Goal: Task Accomplishment & Management: Manage account settings

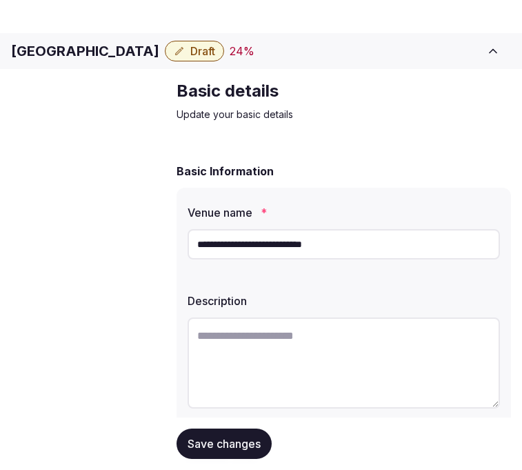
scroll to position [153, 0]
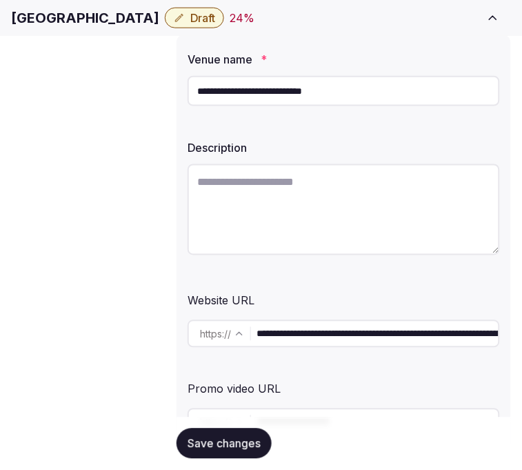
click at [293, 65] on div "Venue name *" at bounding box center [344, 55] width 313 height 19
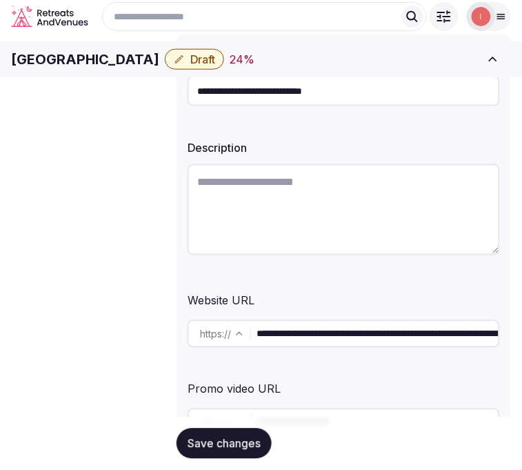
click at [373, 208] on textarea at bounding box center [344, 209] width 313 height 91
paste textarea "**********"
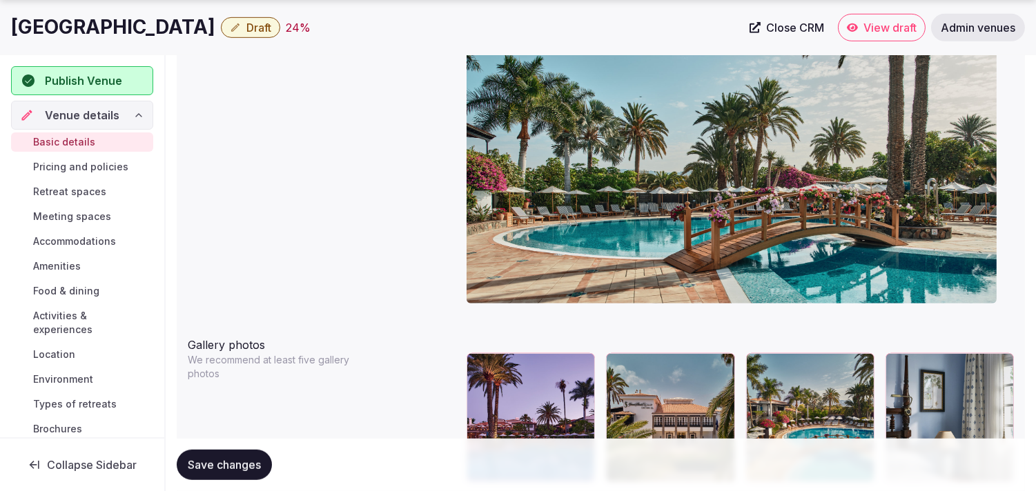
scroll to position [1534, 0]
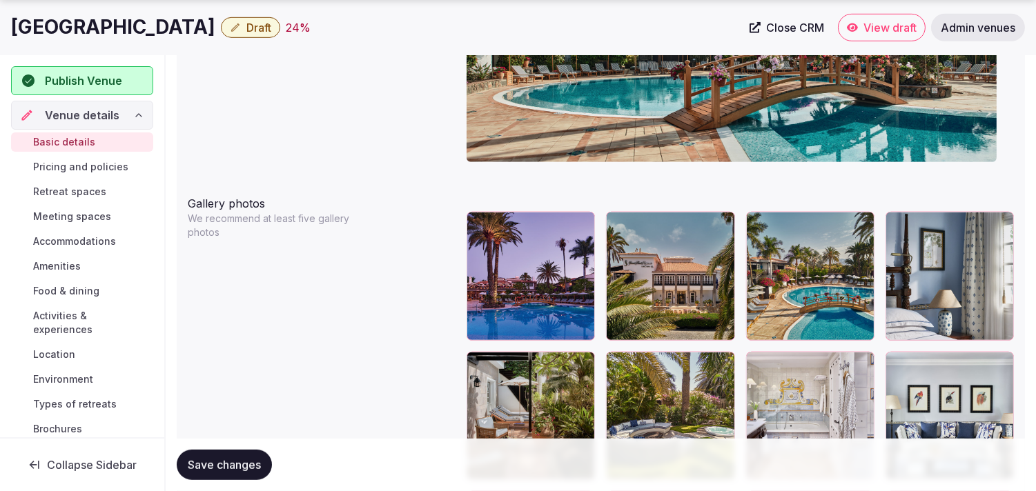
type textarea "**********"
click at [522, 226] on icon "button" at bounding box center [721, 225] width 11 height 11
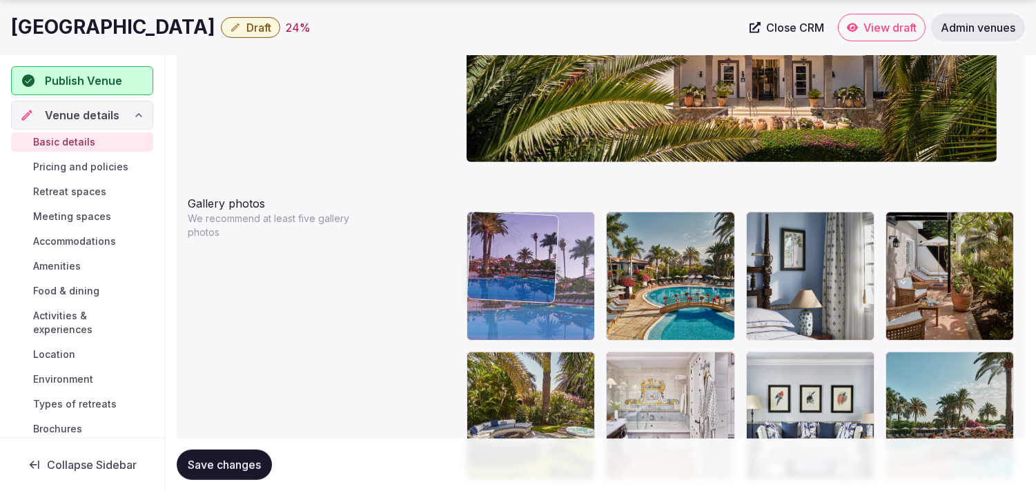
drag, startPoint x: 519, startPoint y: 239, endPoint x: 495, endPoint y: 244, distance: 24.6
click at [492, 245] on body "**********" at bounding box center [518, 291] width 1036 height 3651
click at [494, 244] on img at bounding box center [512, 257] width 91 height 91
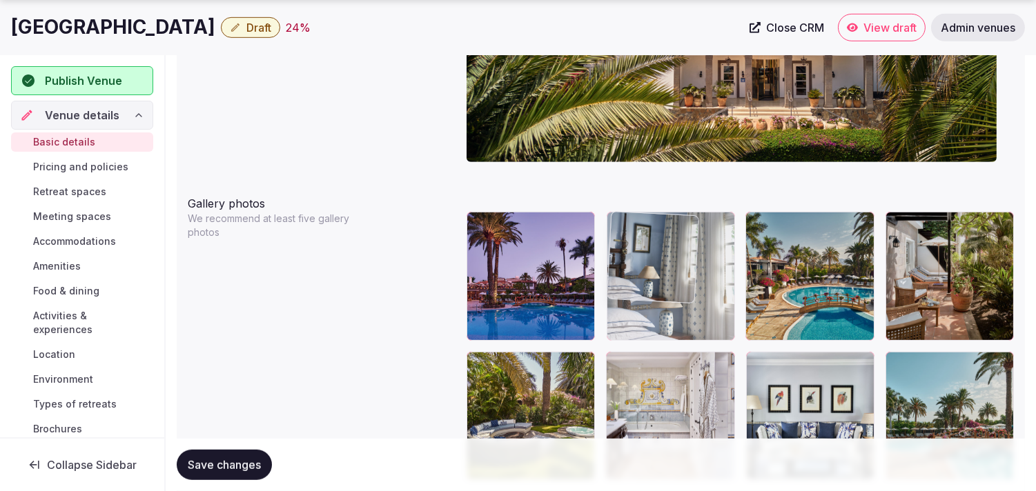
drag, startPoint x: 756, startPoint y: 225, endPoint x: 669, endPoint y: 232, distance: 87.2
click at [522, 231] on body "**********" at bounding box center [518, 291] width 1036 height 3651
click at [522, 231] on img at bounding box center [652, 257] width 91 height 91
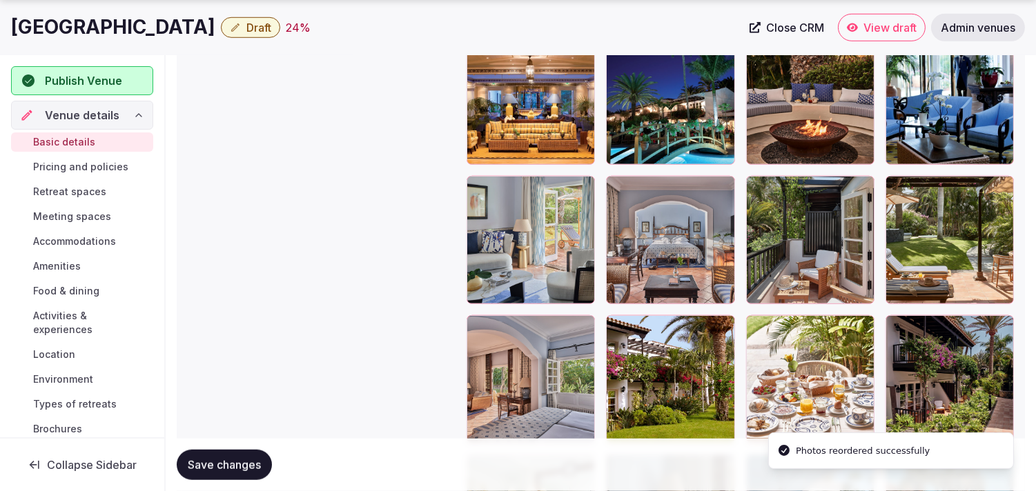
scroll to position [1993, 0]
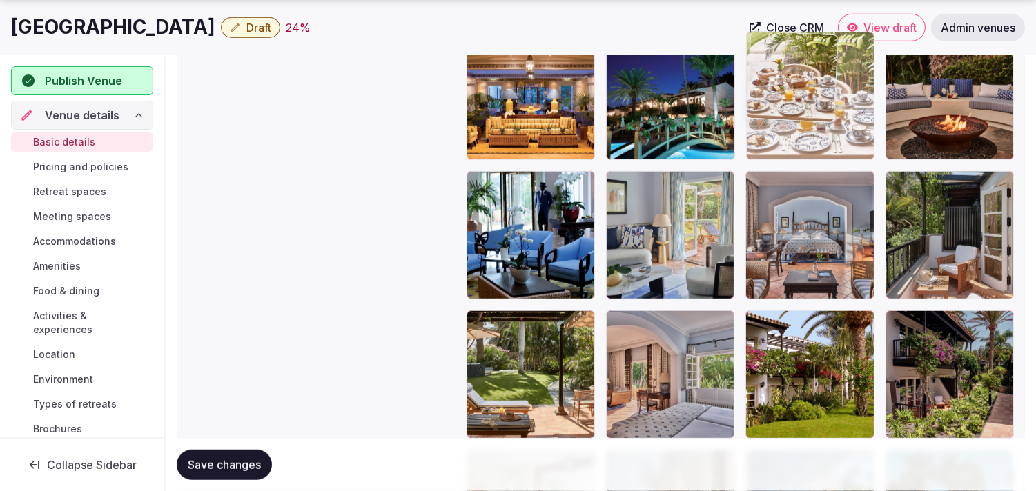
drag, startPoint x: 761, startPoint y: 315, endPoint x: 782, endPoint y: 104, distance: 212.2
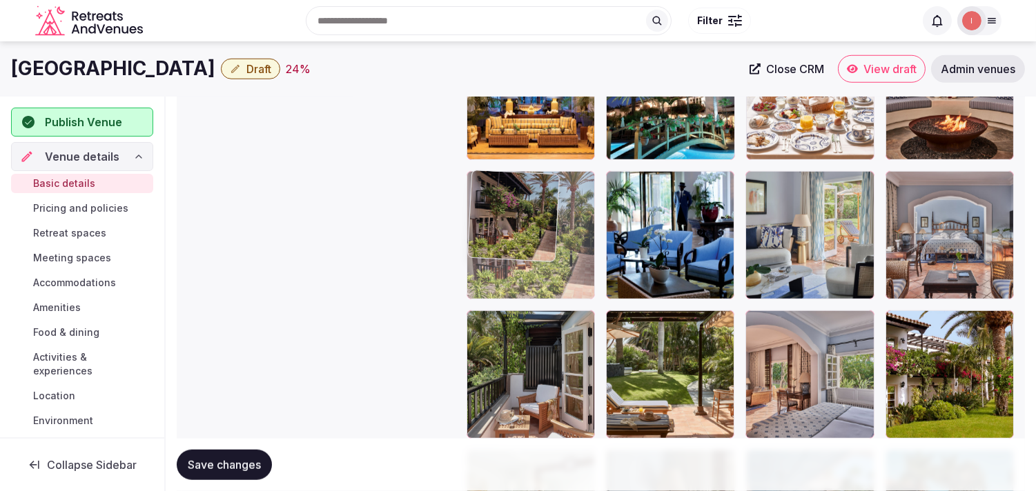
drag, startPoint x: 901, startPoint y: 322, endPoint x: 483, endPoint y: 210, distance: 432.5
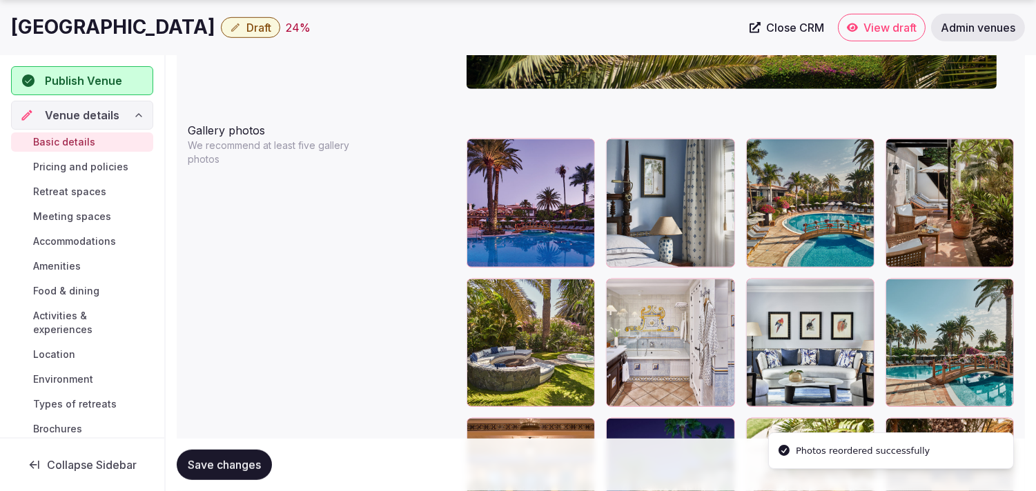
scroll to position [1610, 0]
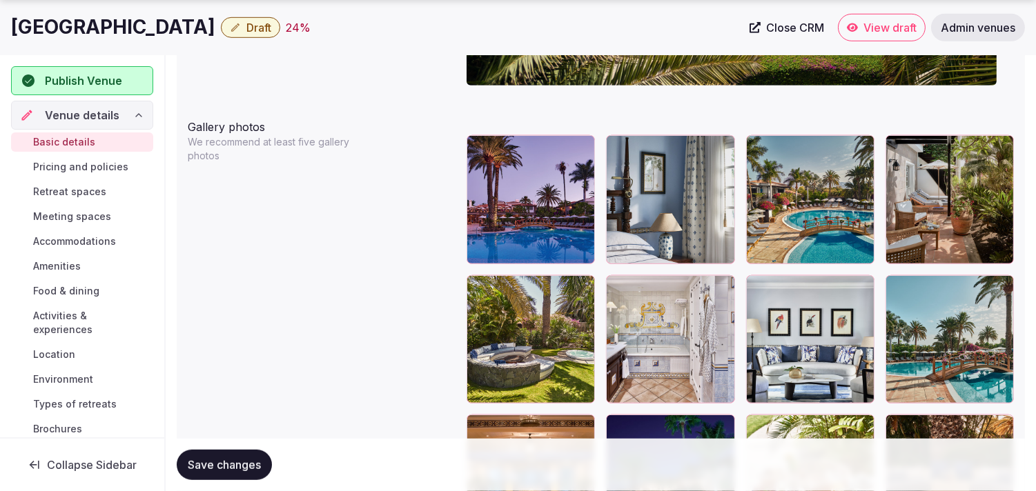
click at [522, 149] on icon at bounding box center [757, 146] width 17 height 17
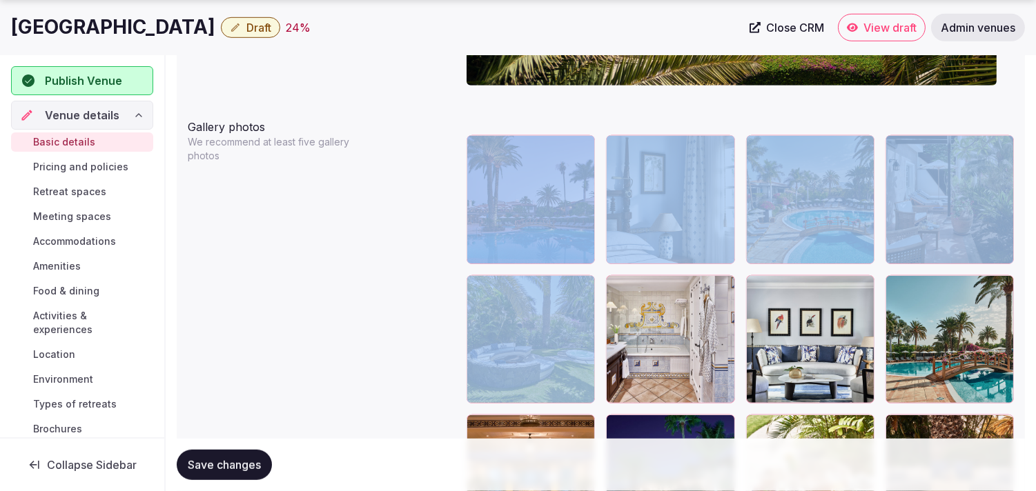
drag, startPoint x: 750, startPoint y: 149, endPoint x: 557, endPoint y: 147, distance: 192.6
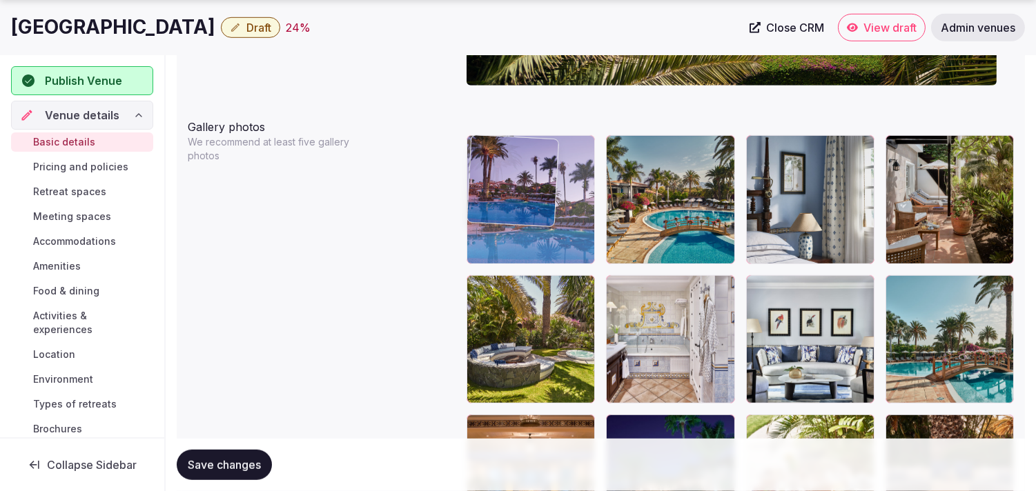
drag, startPoint x: 557, startPoint y: 147, endPoint x: 500, endPoint y: 150, distance: 56.7
click at [500, 150] on body "**********" at bounding box center [518, 215] width 1036 height 3651
click at [500, 150] on div at bounding box center [533, 201] width 128 height 128
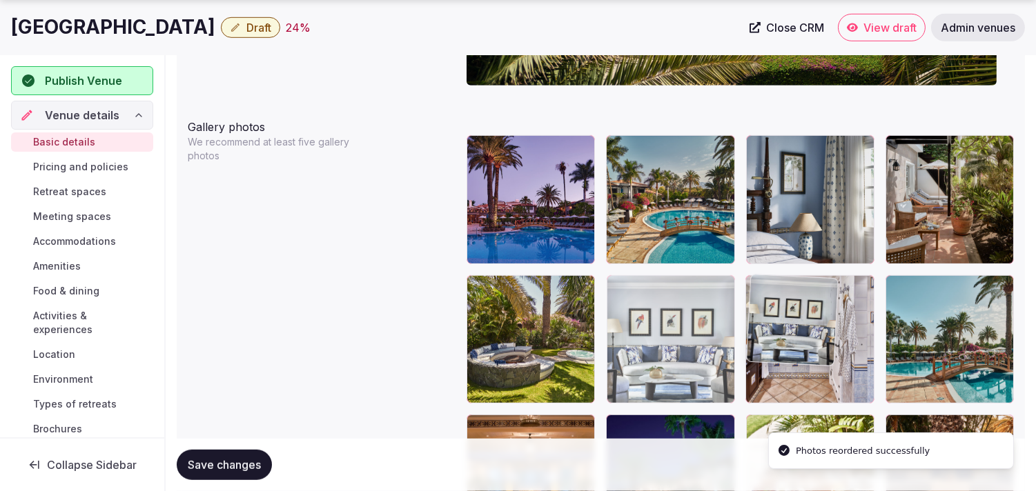
drag, startPoint x: 756, startPoint y: 287, endPoint x: 727, endPoint y: 277, distance: 30.6
click at [522, 277] on body "**********" at bounding box center [518, 215] width 1036 height 3651
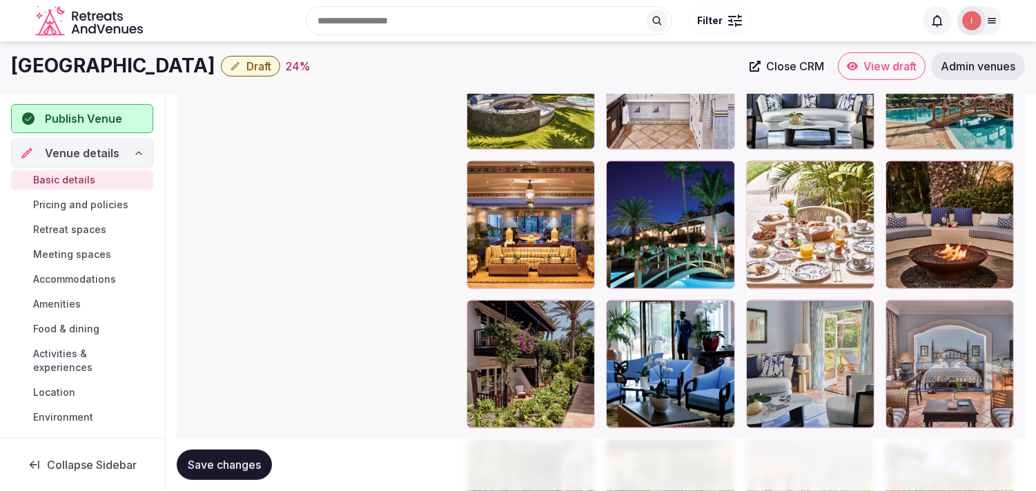
scroll to position [1840, 0]
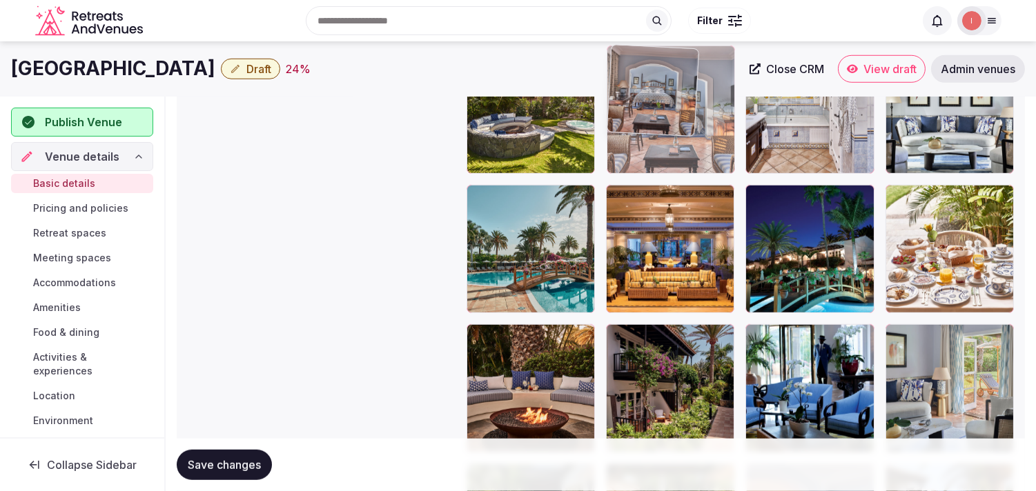
drag, startPoint x: 897, startPoint y: 336, endPoint x: 647, endPoint y: 113, distance: 335.3
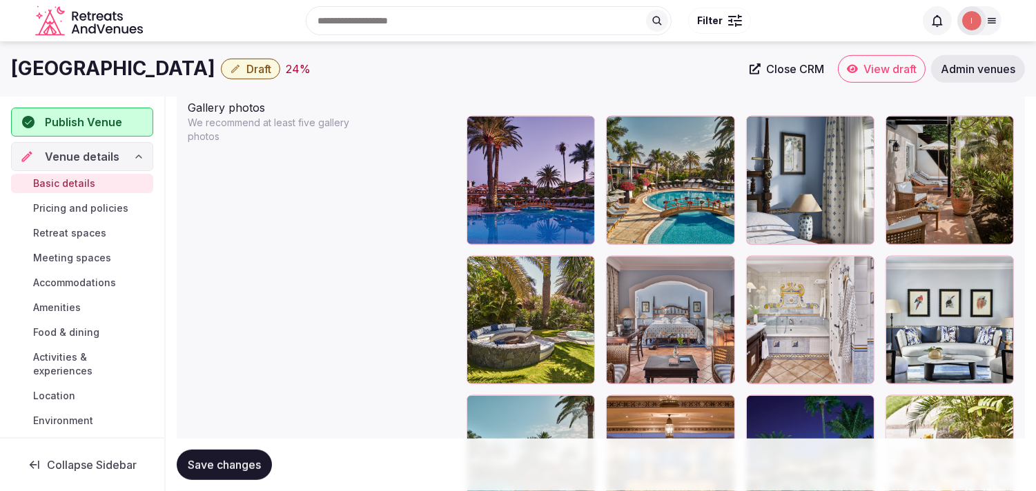
scroll to position [1610, 0]
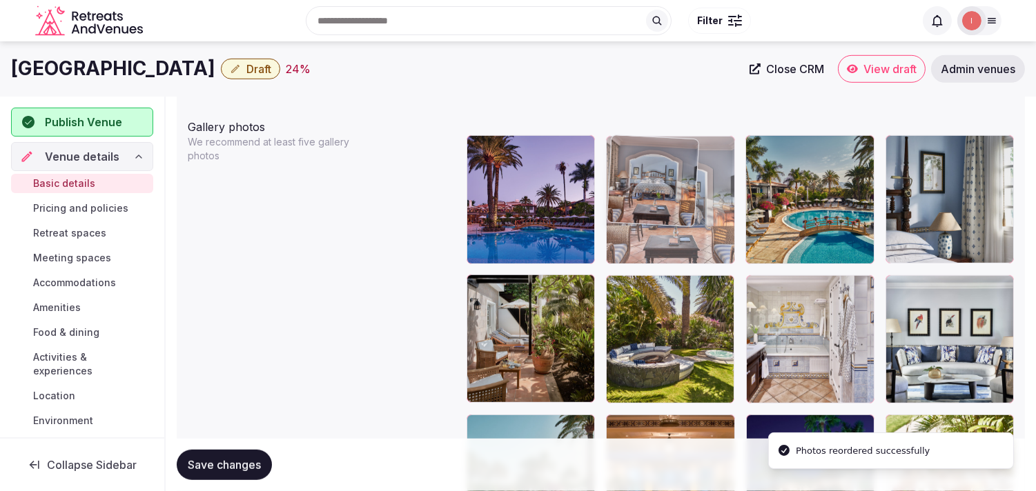
drag, startPoint x: 612, startPoint y: 287, endPoint x: 612, endPoint y: 205, distance: 82.1
click at [522, 205] on img at bounding box center [652, 180] width 91 height 91
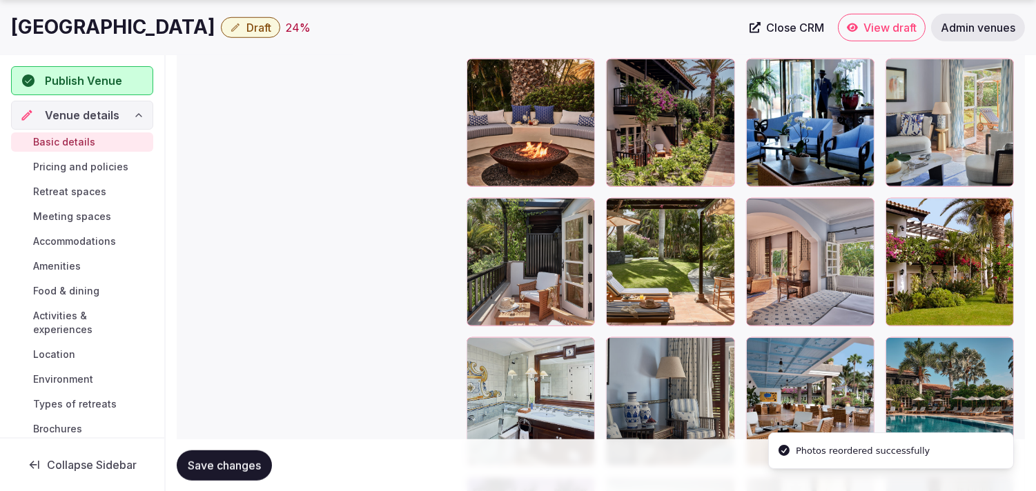
scroll to position [2147, 0]
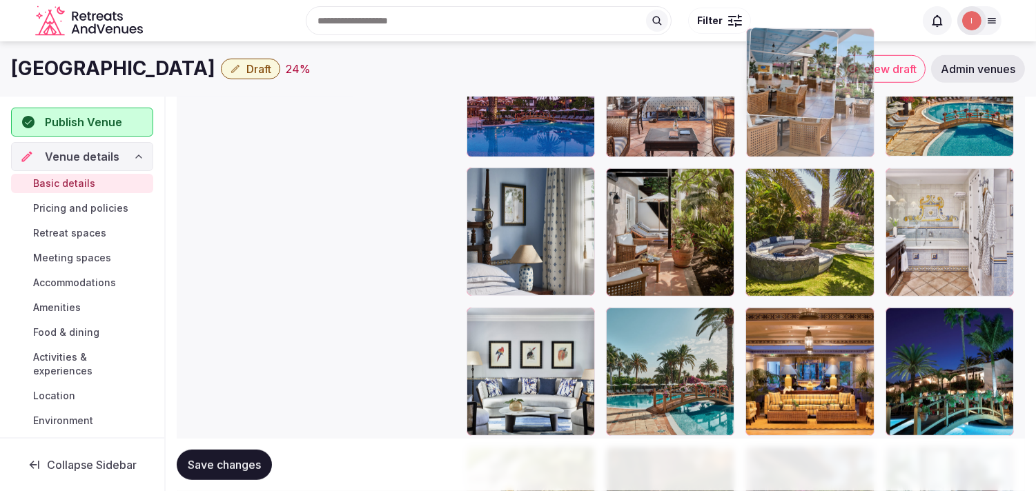
drag, startPoint x: 751, startPoint y: 305, endPoint x: 749, endPoint y: 108, distance: 197.4
click at [522, 104] on body "**********" at bounding box center [518, 108] width 1036 height 3651
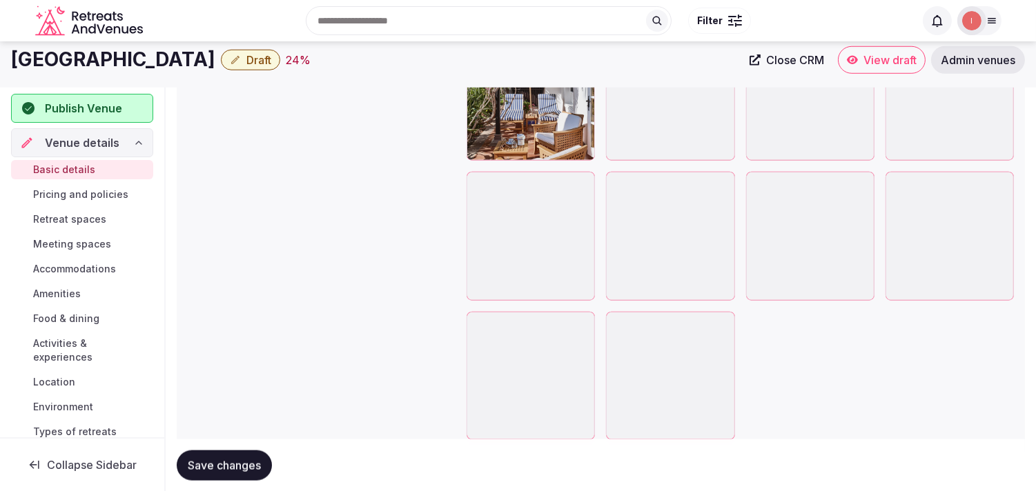
scroll to position [3082, 0]
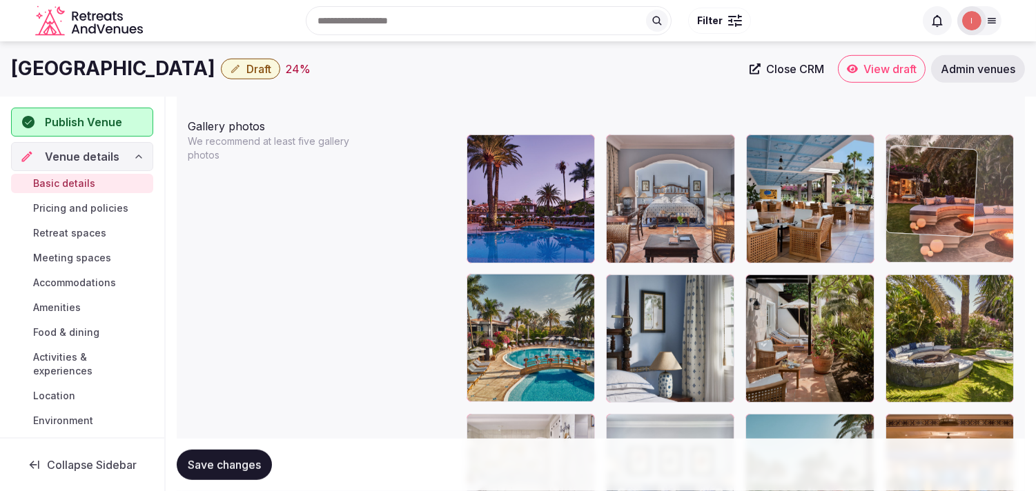
drag, startPoint x: 475, startPoint y: 205, endPoint x: 932, endPoint y: 79, distance: 473.9
click at [522, 79] on body "**********" at bounding box center [518, 214] width 1036 height 3651
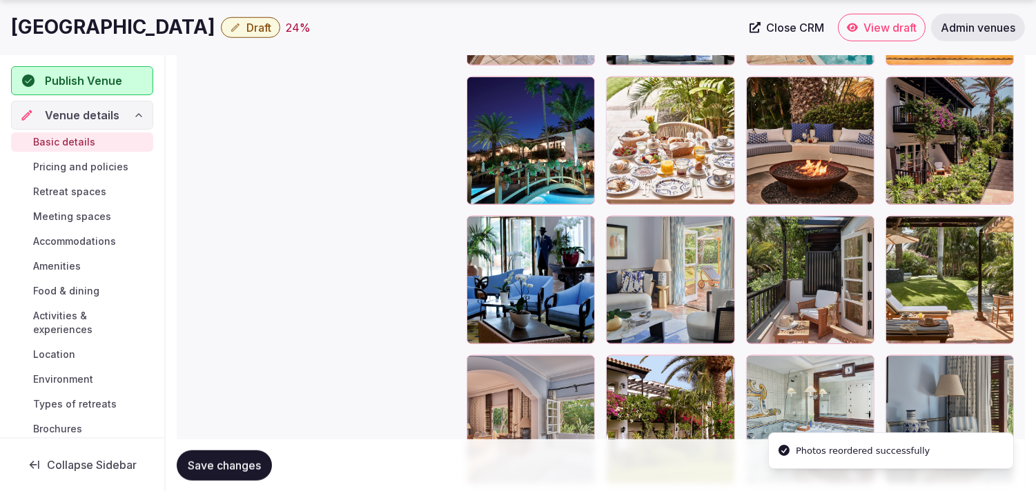
scroll to position [2137, 0]
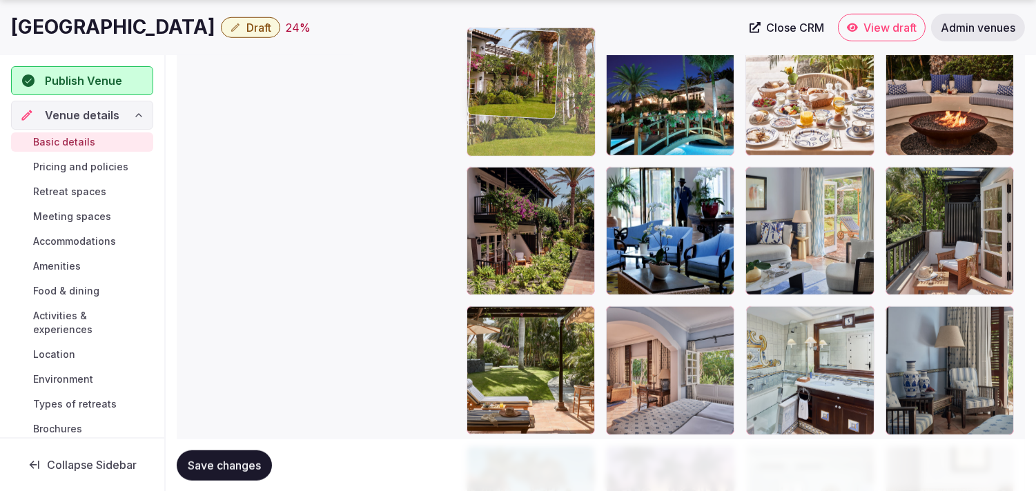
drag, startPoint x: 618, startPoint y: 318, endPoint x: 491, endPoint y: 95, distance: 257.2
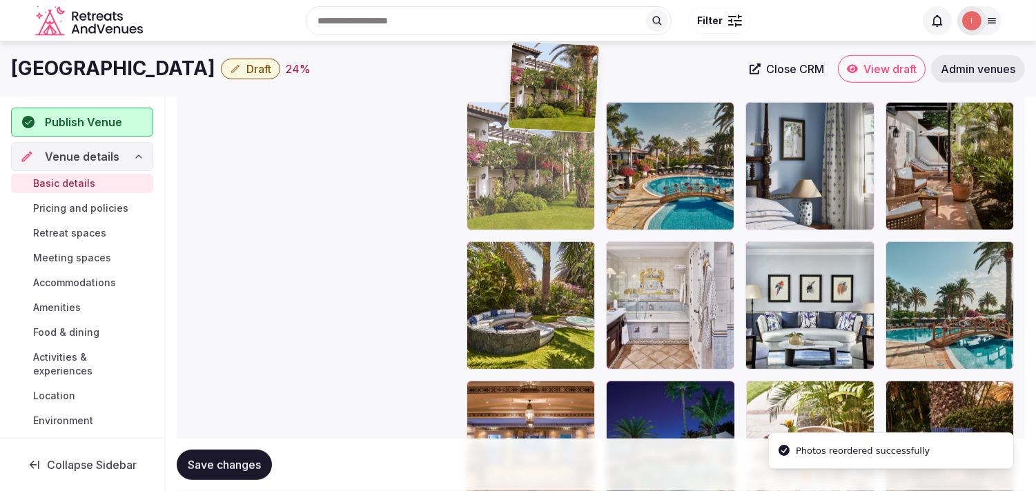
scroll to position [1775, 0]
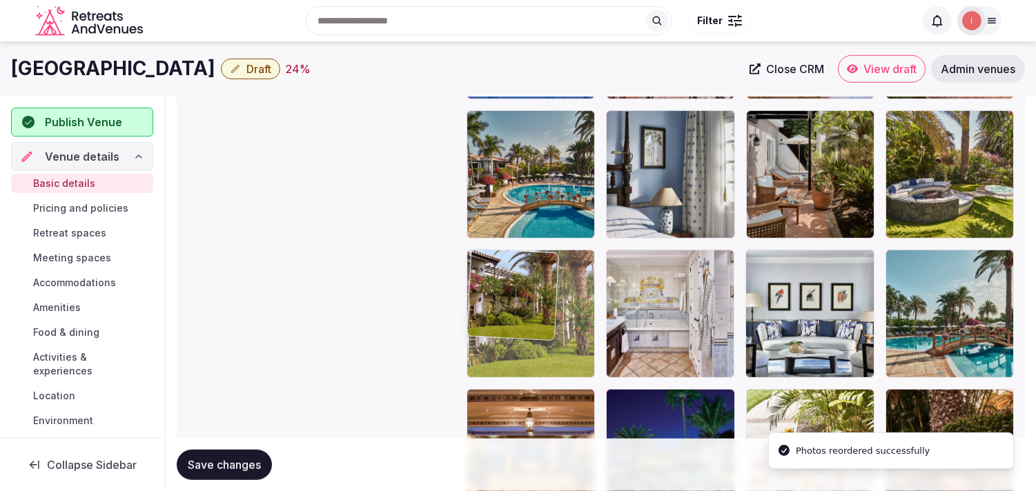
drag, startPoint x: 471, startPoint y: 273, endPoint x: 483, endPoint y: 237, distance: 37.1
click at [483, 237] on body "**********" at bounding box center [518, 50] width 1036 height 3651
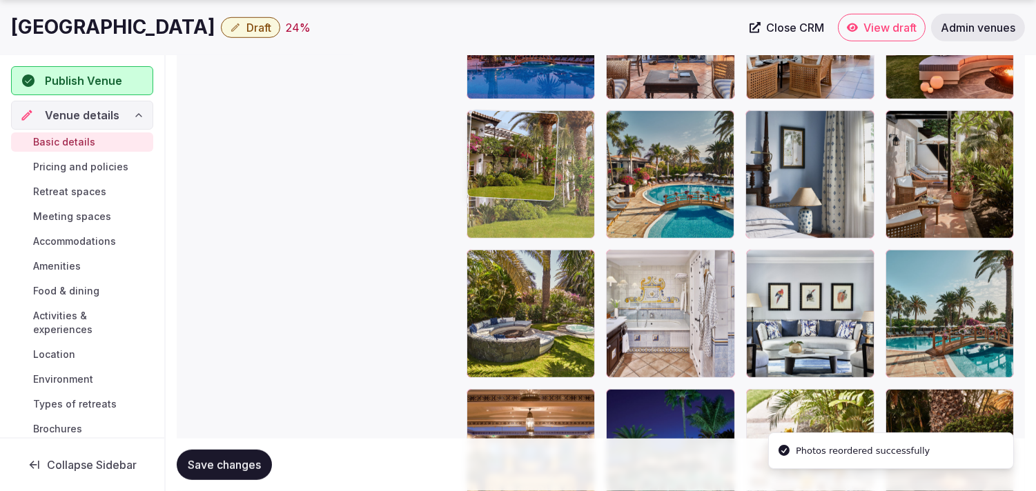
drag, startPoint x: 477, startPoint y: 259, endPoint x: 493, endPoint y: 140, distance: 119.8
click at [493, 140] on body "**********" at bounding box center [518, 50] width 1036 height 3651
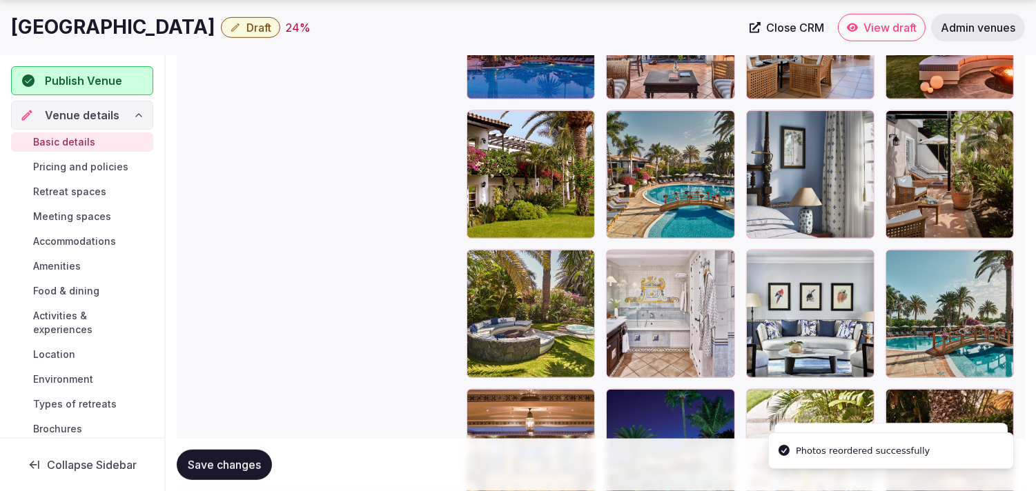
click at [522, 119] on icon at bounding box center [896, 121] width 17 height 17
click at [522, 129] on div at bounding box center [810, 174] width 128 height 128
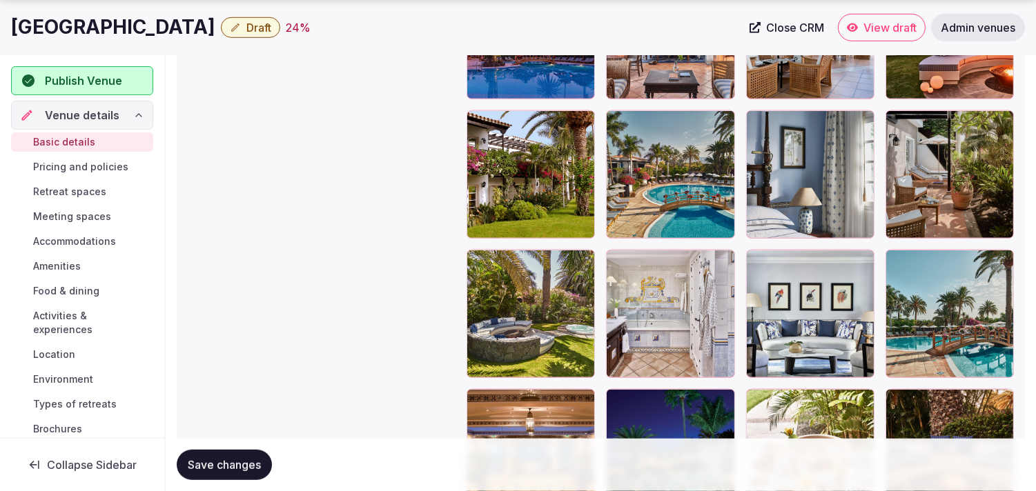
click at [253, 469] on span "Save changes" at bounding box center [224, 465] width 73 height 14
click at [182, 467] on button "Save changes" at bounding box center [224, 465] width 95 height 30
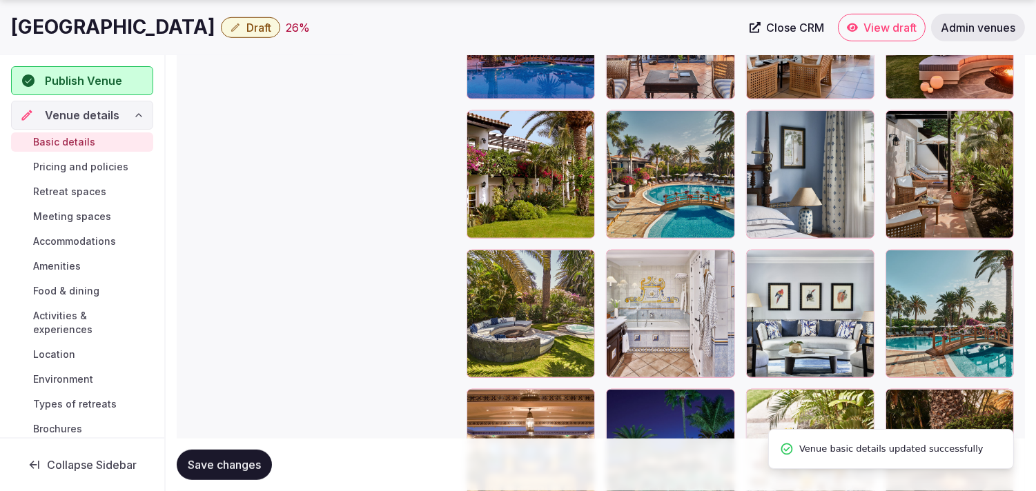
click at [271, 24] on span "Draft" at bounding box center [258, 28] width 25 height 14
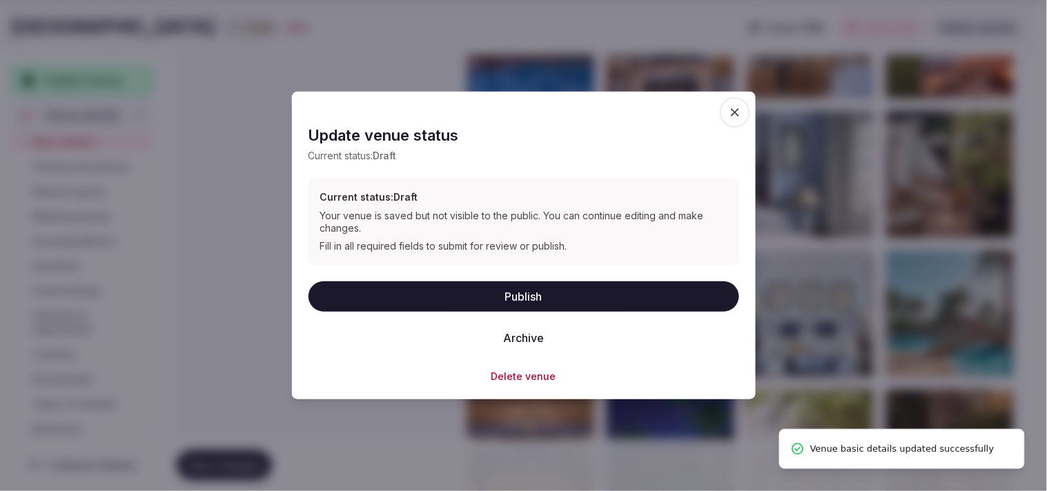
click at [522, 284] on button "Publish" at bounding box center [524, 296] width 431 height 30
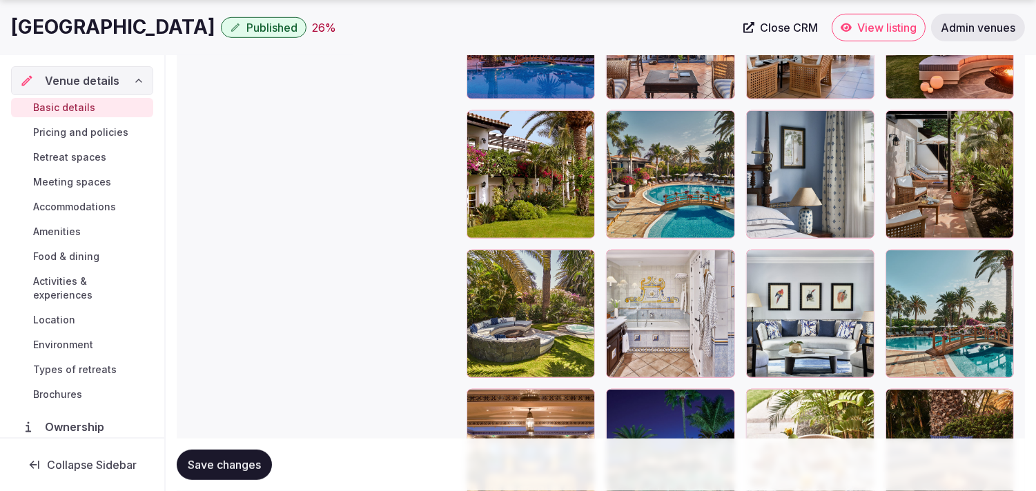
click at [61, 126] on span "Pricing and policies" at bounding box center [80, 133] width 95 height 14
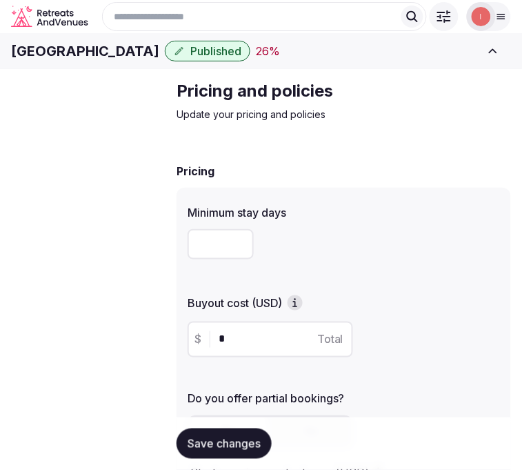
click at [159, 61] on h1 "Seaside Grand Hotel Residencia" at bounding box center [85, 50] width 148 height 19
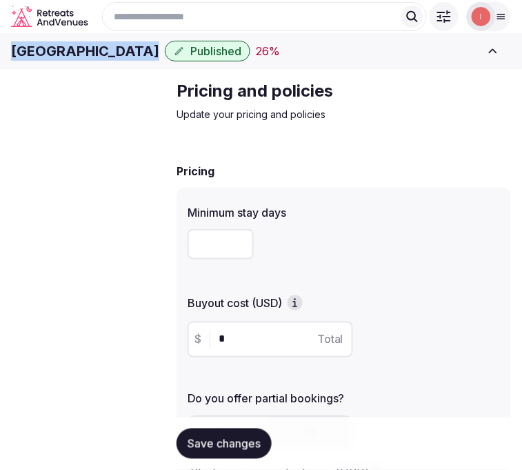
click at [159, 61] on h1 "Seaside Grand Hotel Residencia" at bounding box center [85, 50] width 148 height 19
copy div "Seaside Grand Hotel Residencia"
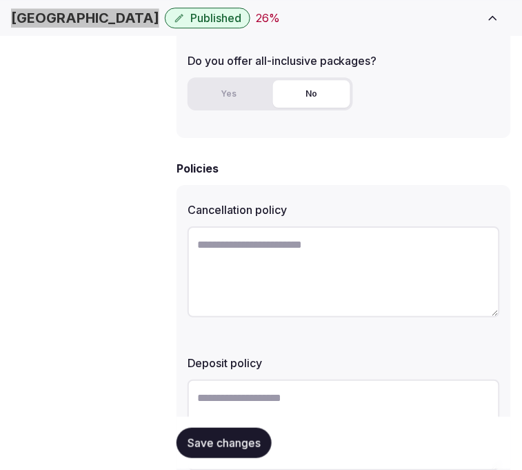
scroll to position [536, 0]
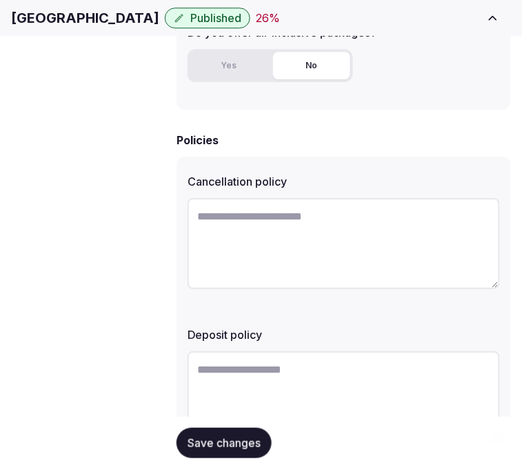
click at [282, 243] on textarea at bounding box center [344, 243] width 313 height 91
paste textarea "**********"
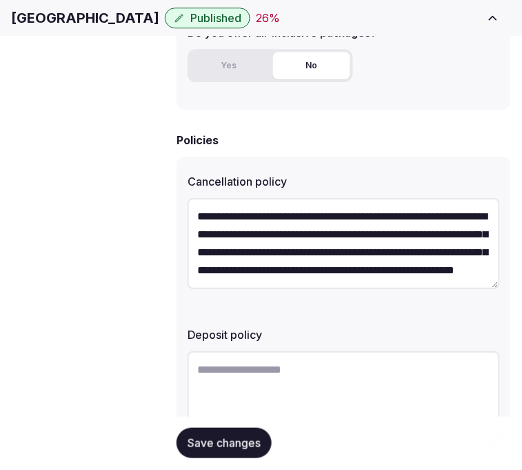
scroll to position [25, 0]
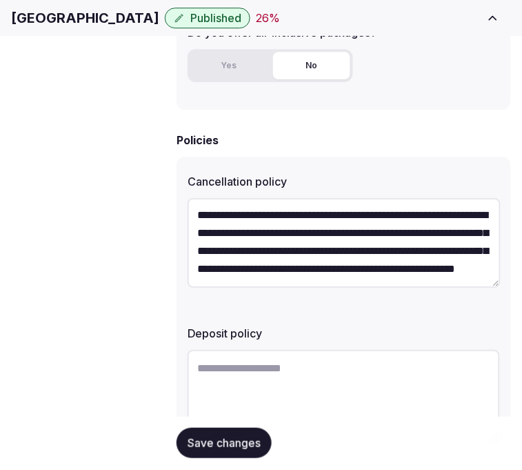
type textarea "**********"
click at [251, 350] on textarea at bounding box center [344, 395] width 313 height 91
click at [284, 361] on textarea at bounding box center [344, 395] width 313 height 91
paste textarea "**********"
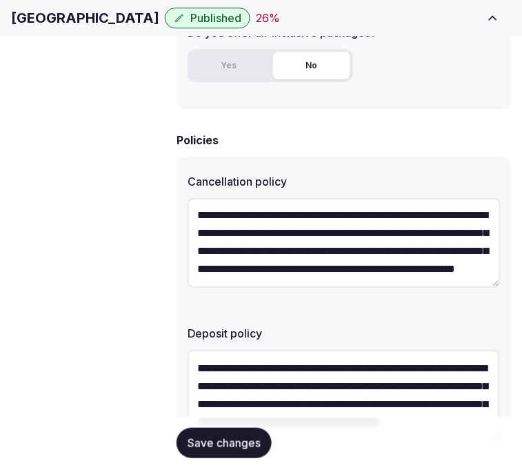
scroll to position [8, 0]
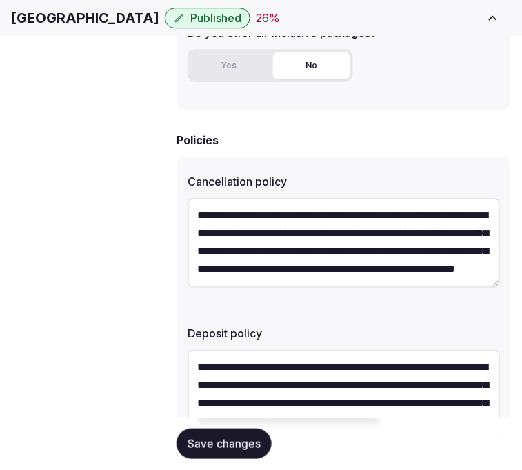
type textarea "**********"
click at [242, 447] on span "Save changes" at bounding box center [224, 444] width 73 height 14
click at [251, 438] on span "Save changes" at bounding box center [224, 444] width 73 height 14
click at [0, 0] on span "Retreat spaces" at bounding box center [0, 0] width 0 height 0
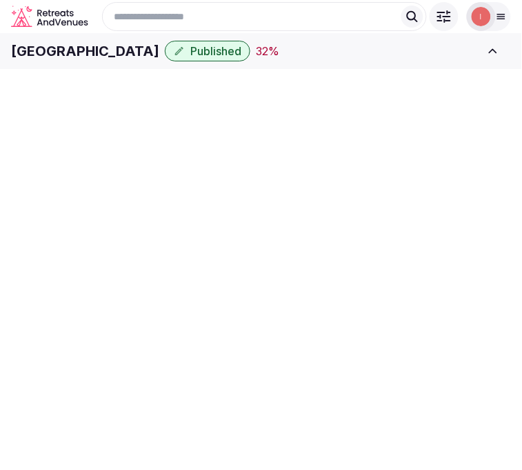
scroll to position [3, 0]
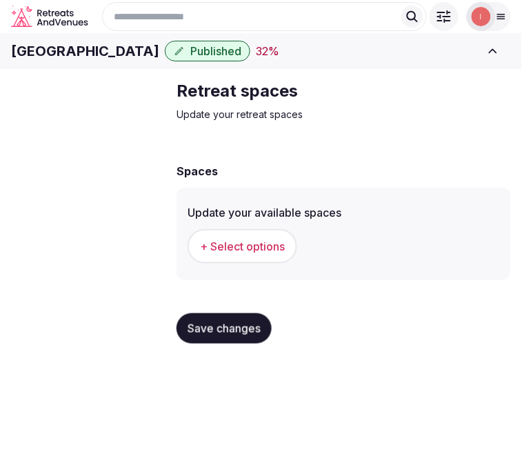
click at [252, 254] on span "+ Select options" at bounding box center [242, 246] width 85 height 15
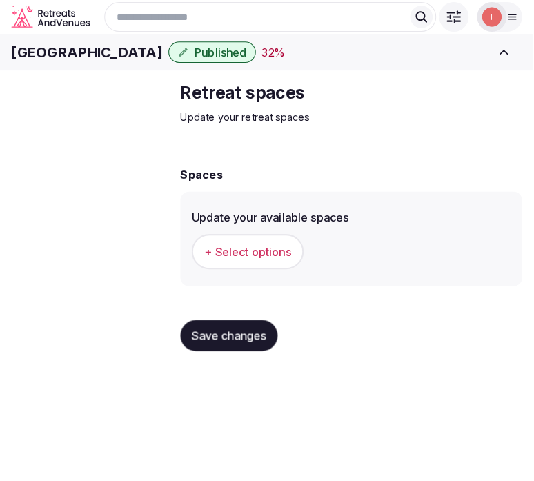
scroll to position [0, 0]
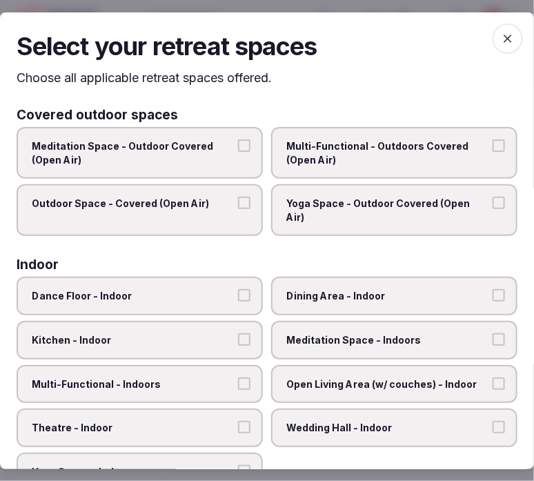
click at [404, 155] on span "Multi-Functional - Outdoors Covered (Open Air)" at bounding box center [387, 152] width 202 height 27
click at [493, 152] on button "Multi-Functional - Outdoors Covered (Open Air)" at bounding box center [499, 145] width 12 height 12
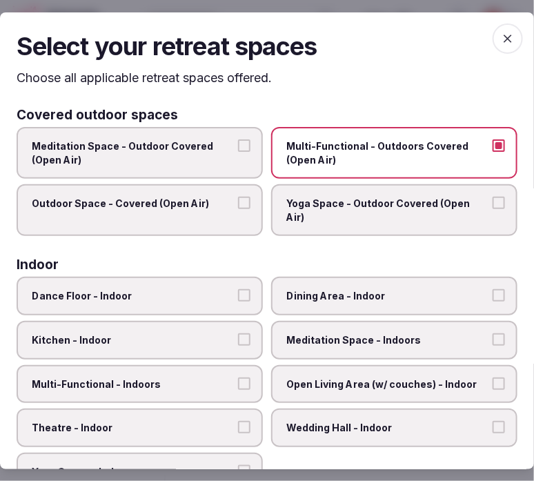
click at [214, 205] on span "Outdoor Space - Covered (Open Air)" at bounding box center [133, 204] width 202 height 14
click at [238, 205] on button "Outdoor Space - Covered (Open Air)" at bounding box center [244, 203] width 12 height 12
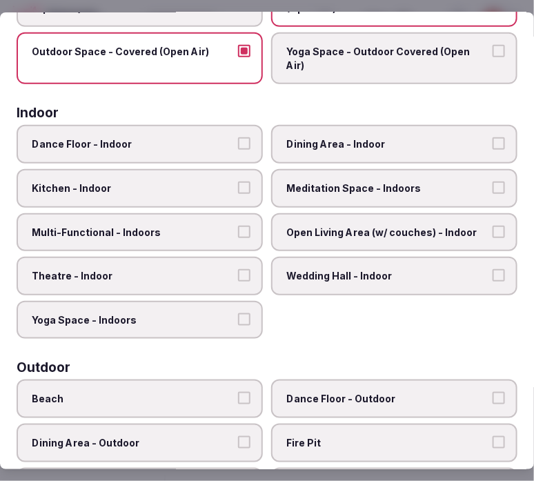
scroll to position [153, 0]
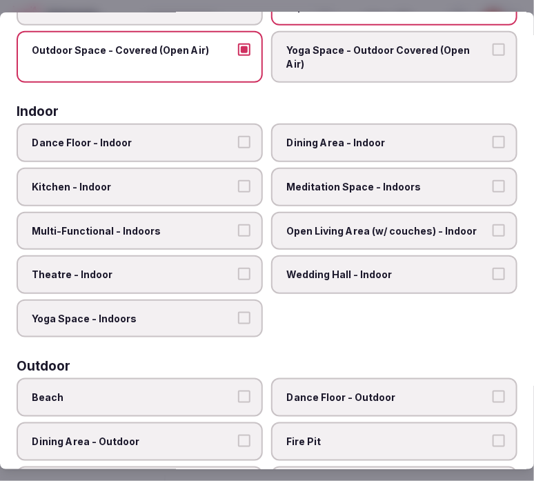
click at [344, 133] on label "Dining Area - Indoor" at bounding box center [394, 143] width 246 height 39
click at [493, 136] on button "Dining Area - Indoor" at bounding box center [499, 142] width 12 height 12
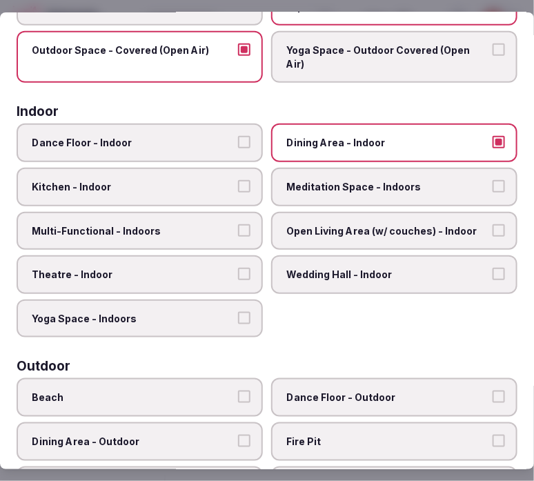
click at [236, 212] on label "Multi-Functional - Indoors" at bounding box center [140, 231] width 246 height 39
click at [238, 224] on button "Multi-Functional - Indoors" at bounding box center [244, 230] width 12 height 12
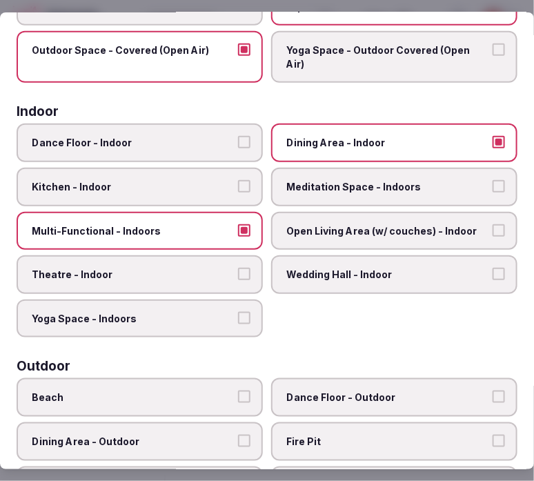
click at [201, 255] on label "Theatre - Indoor" at bounding box center [140, 274] width 246 height 39
click at [238, 268] on button "Theatre - Indoor" at bounding box center [244, 274] width 12 height 12
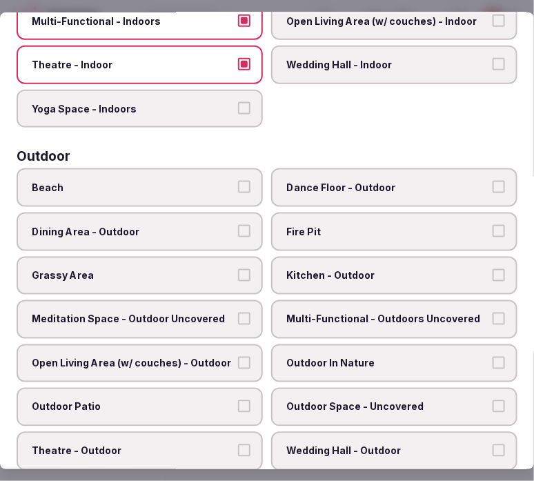
scroll to position [383, 0]
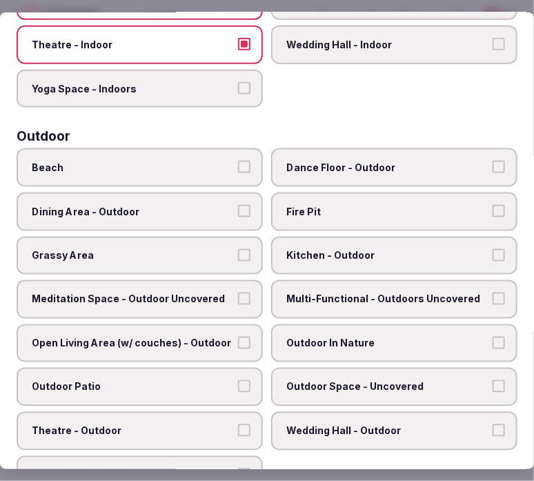
click at [216, 199] on label "Dining Area - Outdoor" at bounding box center [140, 212] width 246 height 39
click at [238, 205] on button "Dining Area - Outdoor" at bounding box center [244, 211] width 12 height 12
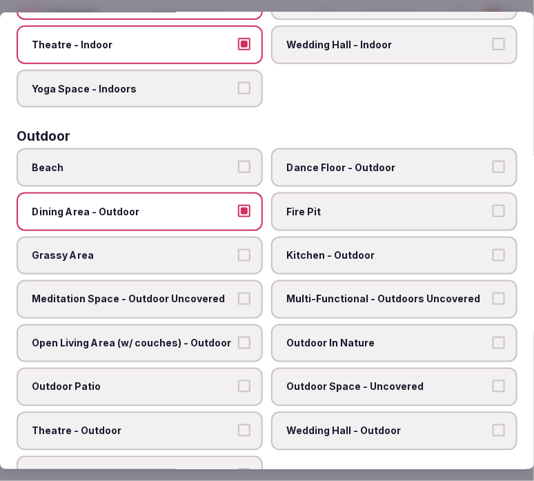
click at [316, 280] on label "Multi-Functional - Outdoors Uncovered" at bounding box center [394, 299] width 246 height 39
click at [493, 293] on button "Multi-Functional - Outdoors Uncovered" at bounding box center [499, 299] width 12 height 12
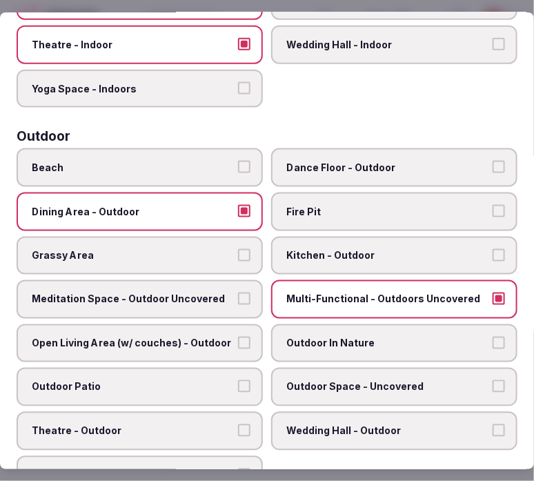
click at [230, 280] on label "Meditation Space - Outdoor Uncovered" at bounding box center [140, 299] width 246 height 39
click at [238, 293] on button "Meditation Space - Outdoor Uncovered" at bounding box center [244, 299] width 12 height 12
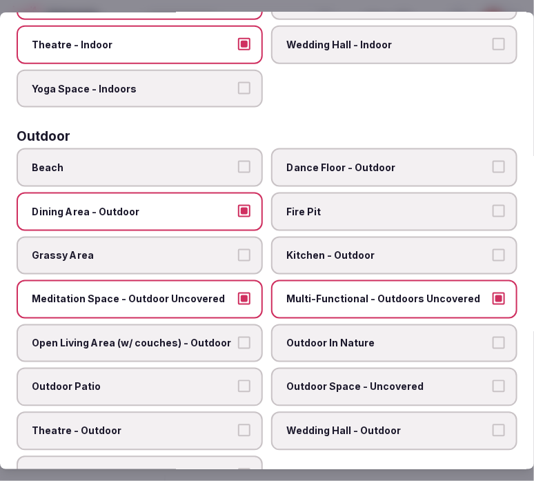
click at [219, 249] on span "Grassy Area" at bounding box center [133, 256] width 202 height 14
click at [238, 249] on button "Grassy Area" at bounding box center [244, 255] width 12 height 12
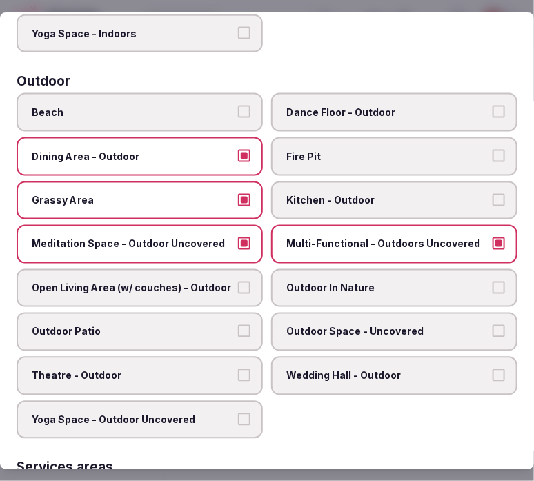
scroll to position [460, 0]
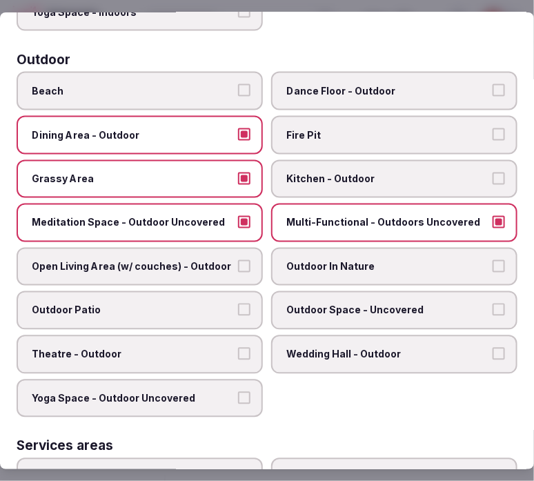
click at [311, 260] on span "Outdoor In Nature" at bounding box center [387, 267] width 202 height 14
click at [493, 260] on button "Outdoor In Nature" at bounding box center [499, 266] width 12 height 12
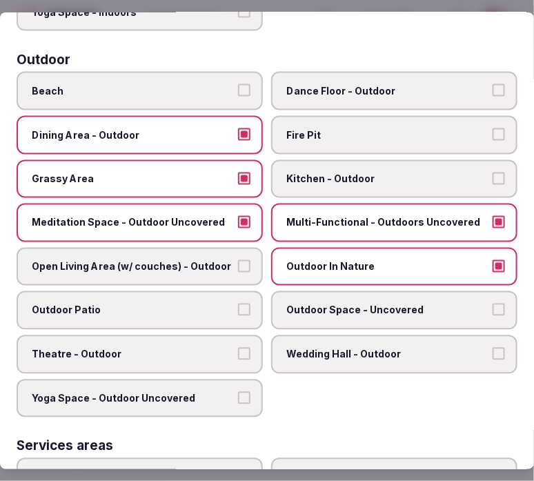
click at [226, 291] on label "Outdoor Patio" at bounding box center [140, 310] width 246 height 39
click at [238, 304] on button "Outdoor Patio" at bounding box center [244, 310] width 12 height 12
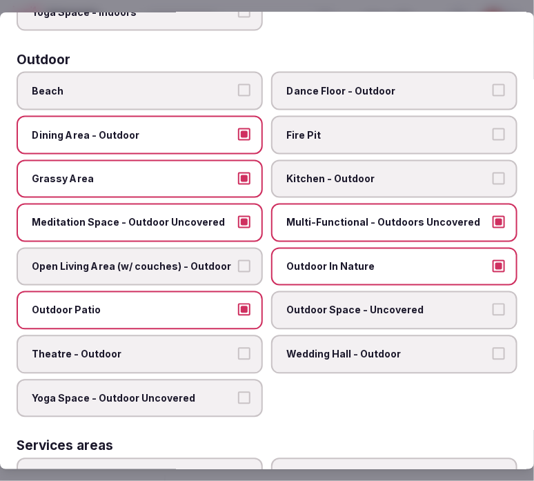
scroll to position [536, 0]
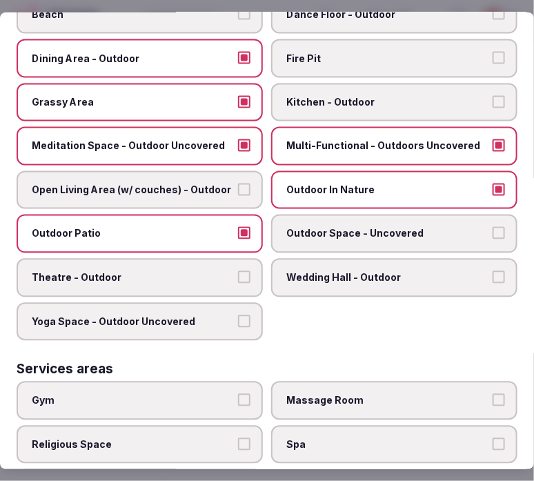
click at [238, 271] on button "Theatre - Outdoor" at bounding box center [244, 277] width 12 height 12
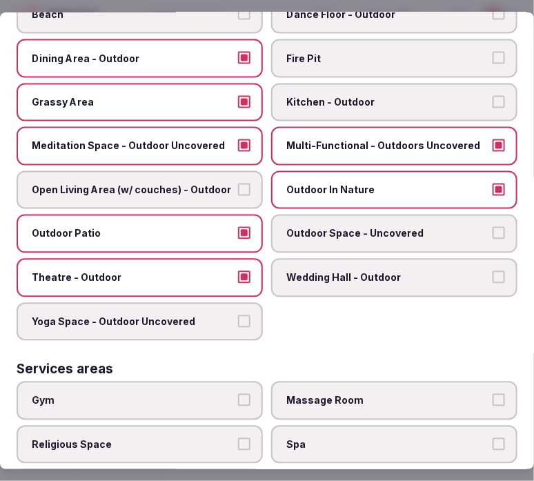
click at [239, 315] on button "Yoga Space - Outdoor Uncovered" at bounding box center [244, 321] width 12 height 12
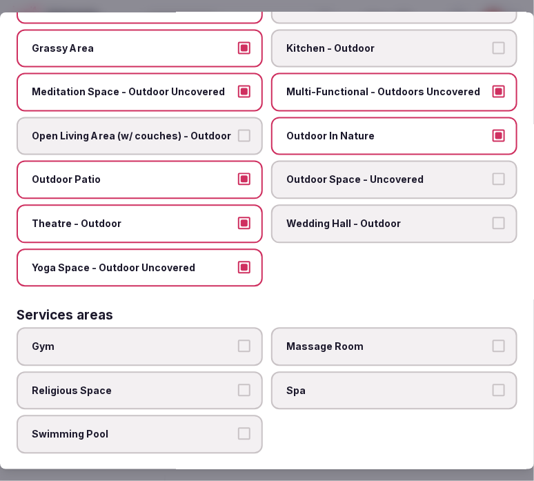
scroll to position [690, 0]
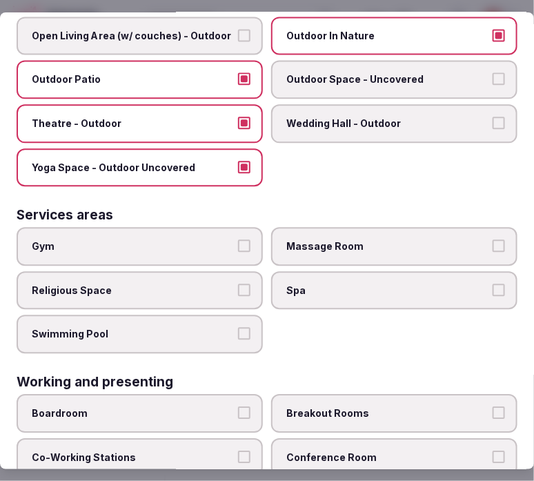
click at [233, 228] on label "Gym" at bounding box center [140, 247] width 246 height 39
click at [238, 240] on button "Gym" at bounding box center [244, 246] width 12 height 12
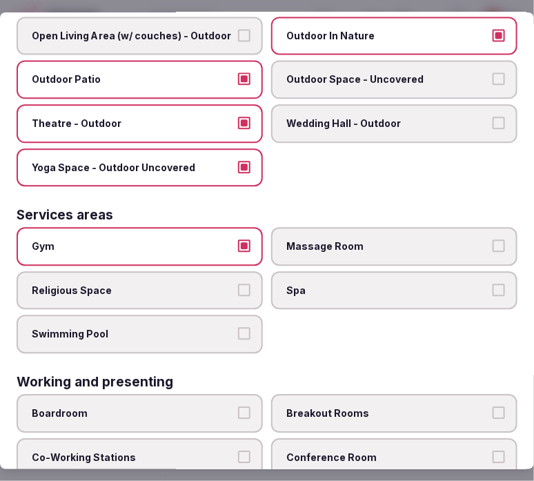
click at [245, 228] on label "Gym" at bounding box center [140, 247] width 246 height 39
click at [245, 240] on button "Gym" at bounding box center [244, 246] width 12 height 12
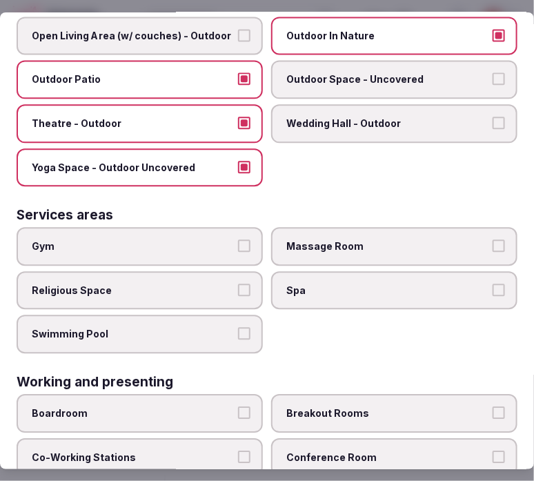
drag, startPoint x: 224, startPoint y: 306, endPoint x: 230, endPoint y: 301, distance: 7.9
click at [226, 315] on label "Swimming Pool" at bounding box center [140, 334] width 246 height 39
click at [238, 328] on button "Swimming Pool" at bounding box center [244, 334] width 12 height 12
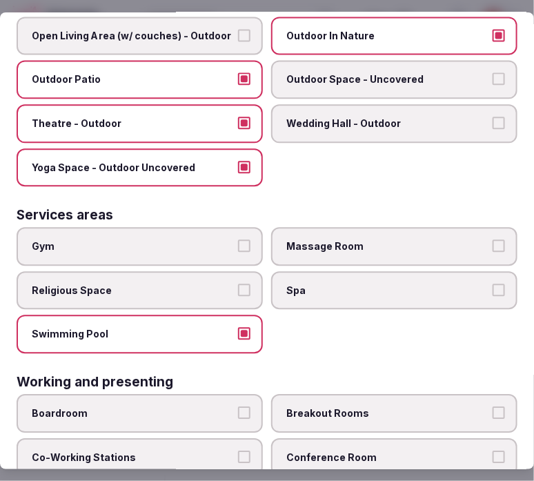
click at [326, 240] on span "Massage Room" at bounding box center [387, 247] width 202 height 14
click at [493, 240] on button "Massage Room" at bounding box center [499, 246] width 12 height 12
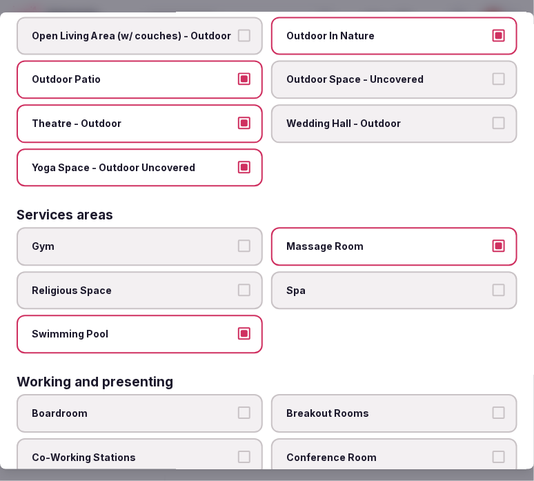
click at [313, 284] on span "Spa" at bounding box center [387, 291] width 202 height 14
click at [493, 284] on button "Spa" at bounding box center [499, 290] width 12 height 12
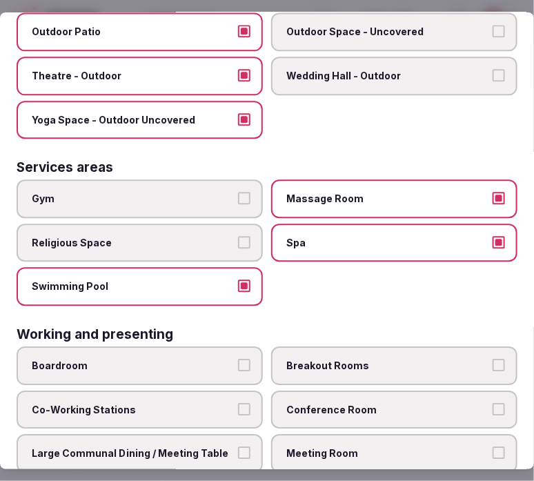
scroll to position [761, 0]
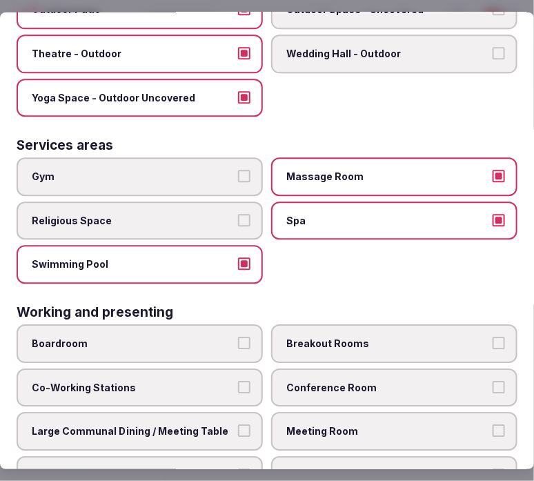
click at [369, 412] on label "Meeting Room" at bounding box center [394, 431] width 246 height 39
click at [493, 424] on button "Meeting Room" at bounding box center [499, 430] width 12 height 12
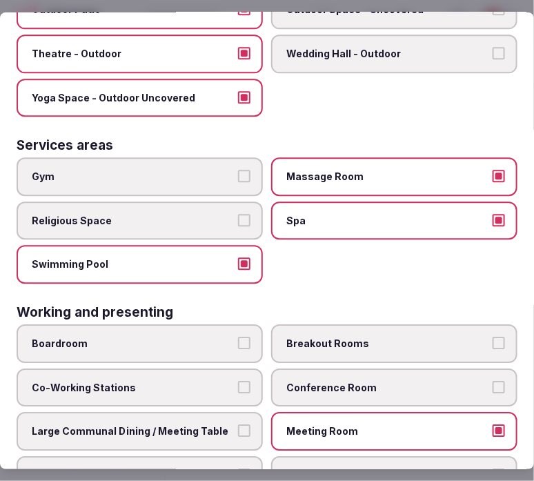
click at [217, 424] on span "Large Communal Dining / Meeting Table" at bounding box center [133, 431] width 202 height 14
click at [238, 424] on button "Large Communal Dining / Meeting Table" at bounding box center [244, 430] width 12 height 12
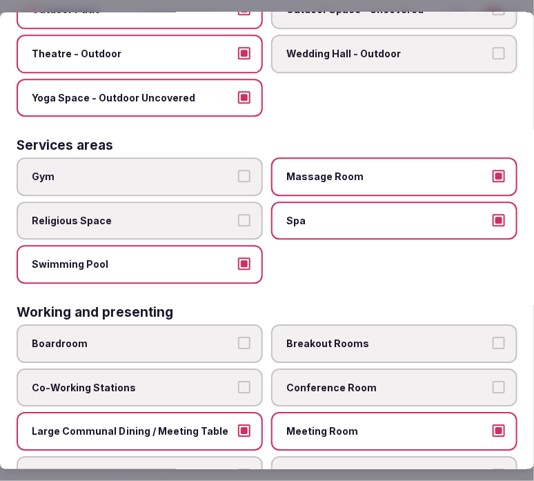
click at [440, 424] on span "Meeting Room" at bounding box center [387, 431] width 202 height 14
click at [493, 424] on button "Meeting Room" at bounding box center [499, 430] width 12 height 12
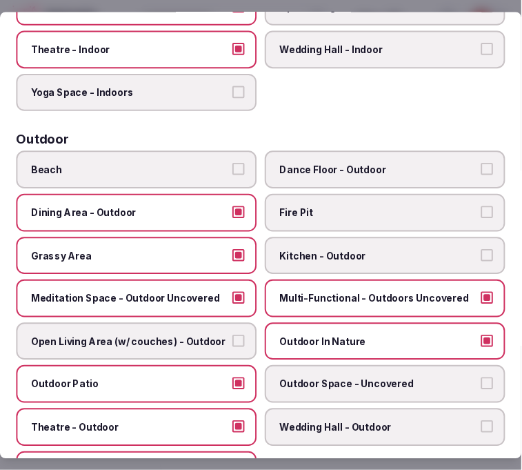
scroll to position [0, 0]
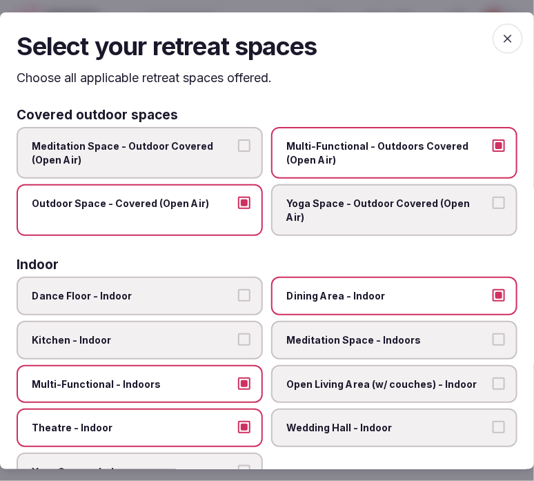
click at [506, 36] on span "button" at bounding box center [508, 38] width 30 height 30
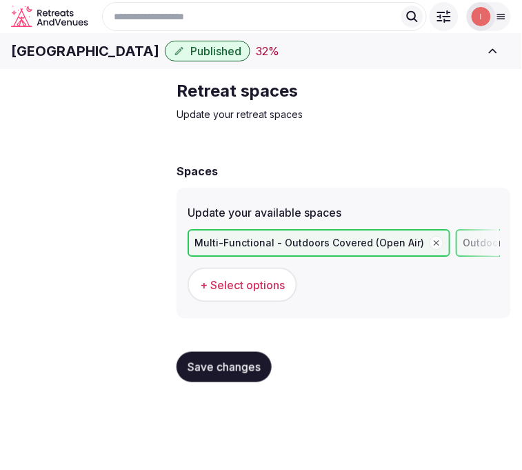
click at [219, 381] on button "Save changes" at bounding box center [224, 367] width 95 height 30
click at [0, 0] on span "Meeting spaces" at bounding box center [0, 0] width 0 height 0
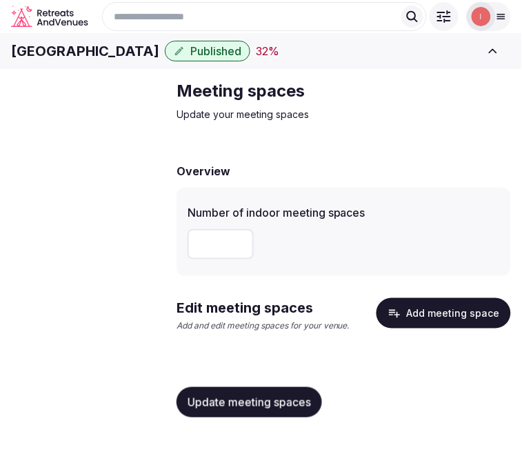
scroll to position [3, 0]
click at [297, 409] on span "Update meeting spaces" at bounding box center [250, 402] width 124 height 14
click at [424, 329] on button "Add meeting space" at bounding box center [444, 313] width 135 height 30
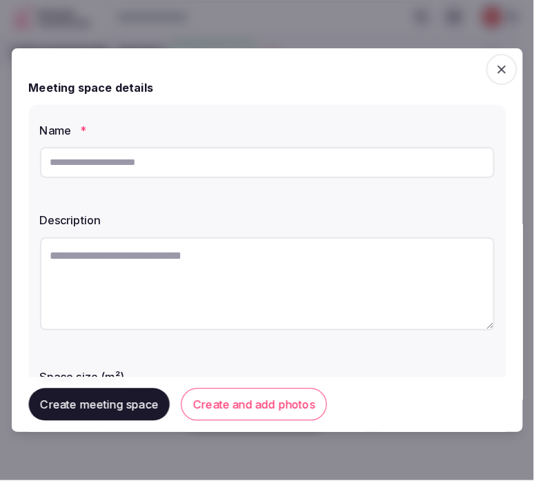
scroll to position [0, 0]
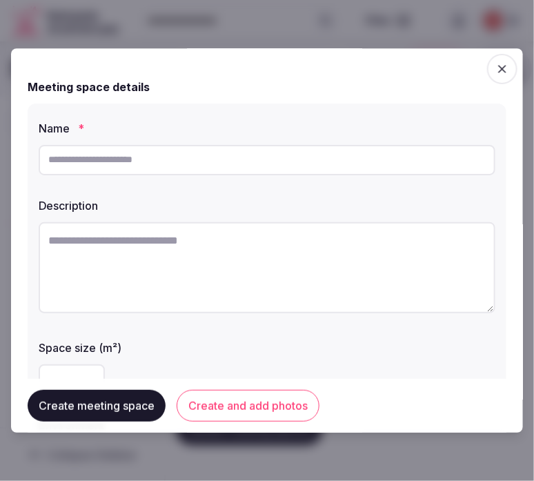
drag, startPoint x: 323, startPoint y: 160, endPoint x: 327, endPoint y: 154, distance: 7.5
click at [323, 160] on input "text" at bounding box center [267, 160] width 457 height 30
paste input "**********"
type input "**********"
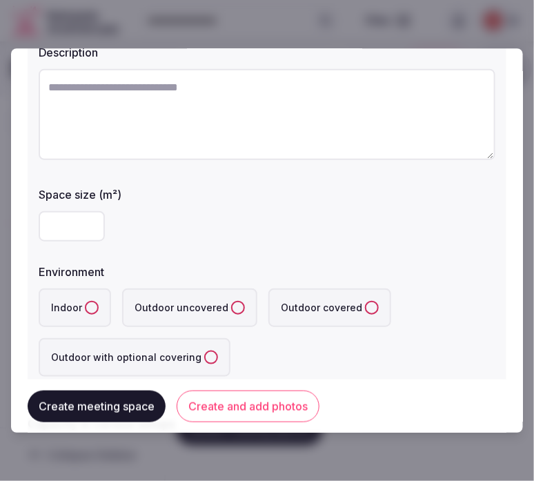
drag, startPoint x: 374, startPoint y: 136, endPoint x: 360, endPoint y: 152, distance: 21.5
click at [373, 137] on textarea at bounding box center [267, 114] width 457 height 91
paste textarea "**********"
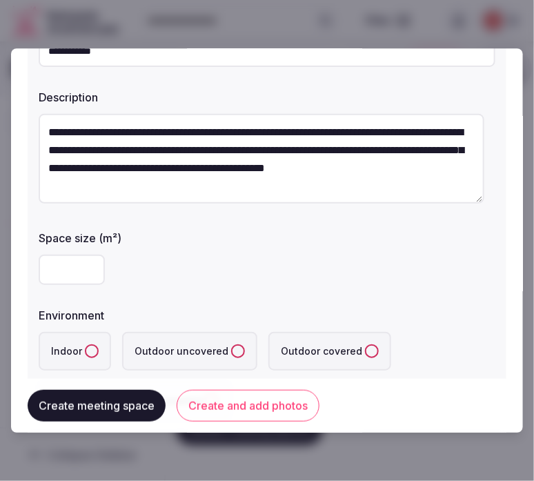
scroll to position [77, 0]
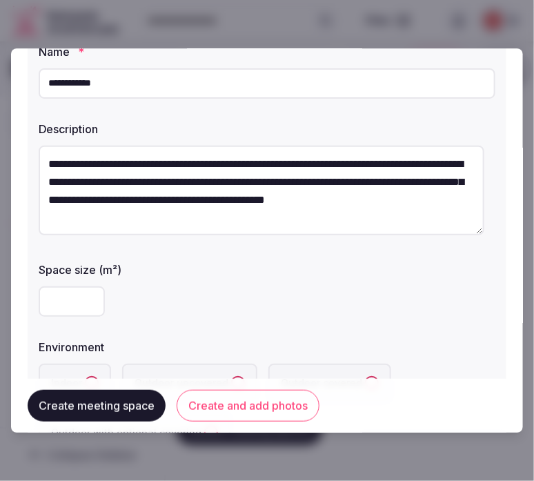
type textarea "**********"
click at [73, 304] on input "number" at bounding box center [72, 301] width 66 height 30
type input "**"
drag, startPoint x: 306, startPoint y: 312, endPoint x: 278, endPoint y: 321, distance: 29.7
click at [278, 321] on div "**" at bounding box center [267, 301] width 457 height 41
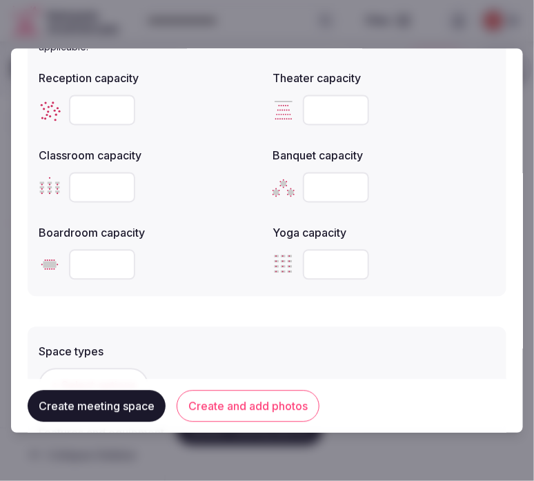
scroll to position [613, 0]
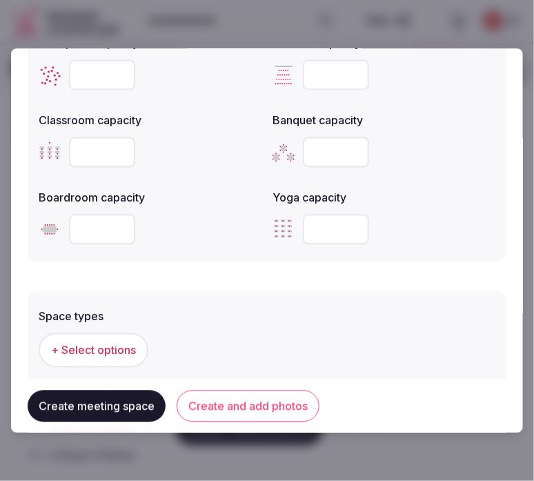
click at [112, 217] on input "number" at bounding box center [102, 229] width 66 height 30
type input "*"
click at [91, 342] on span "+ Select options" at bounding box center [93, 349] width 85 height 15
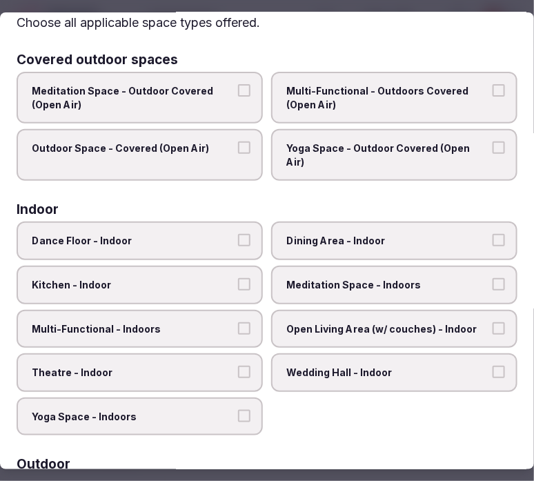
scroll to position [77, 0]
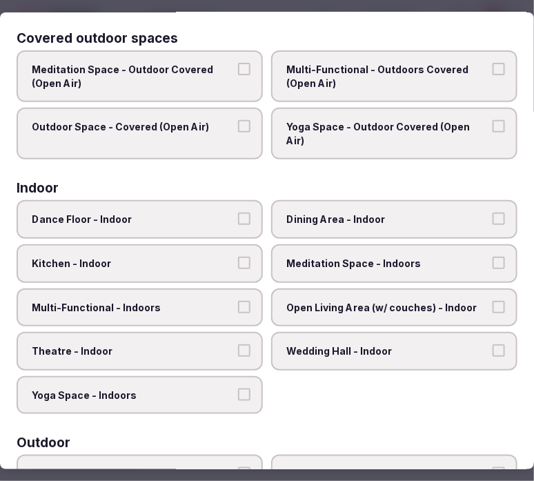
click at [378, 213] on span "Dining Area - Indoor" at bounding box center [387, 220] width 202 height 14
click at [493, 213] on button "Dining Area - Indoor" at bounding box center [499, 219] width 12 height 12
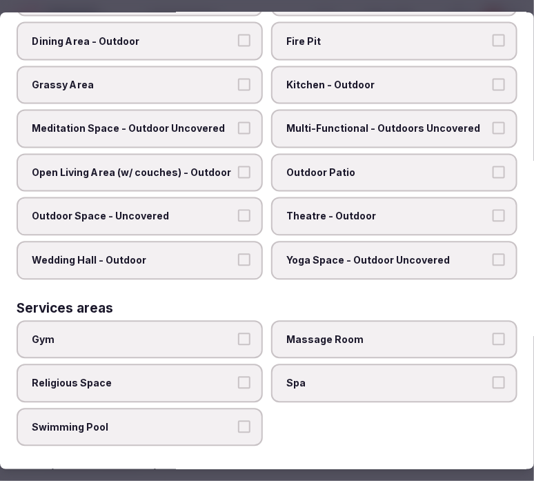
scroll to position [674, 0]
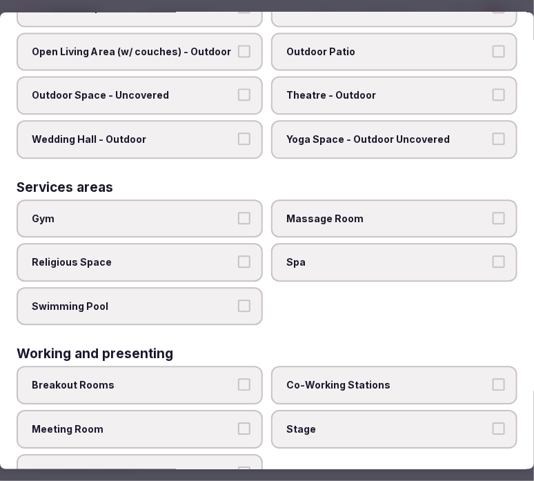
click at [210, 423] on span "Meeting Room" at bounding box center [133, 430] width 202 height 14
click at [238, 423] on button "Meeting Room" at bounding box center [244, 429] width 12 height 12
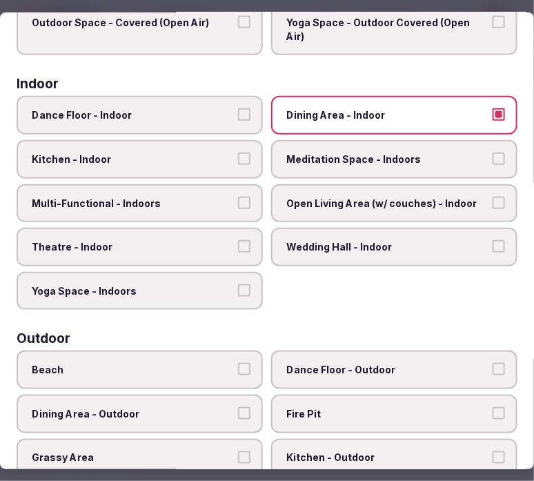
scroll to position [0, 0]
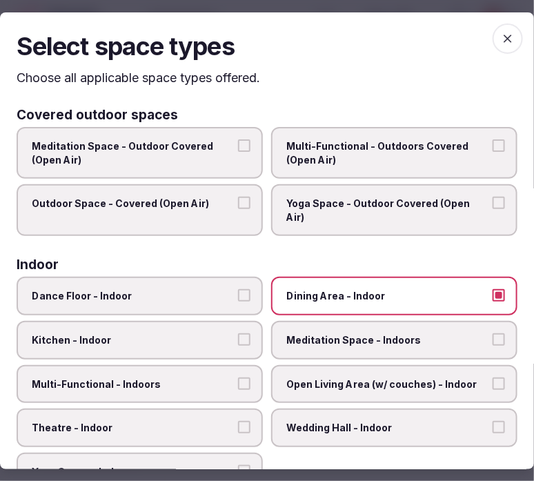
click at [501, 43] on icon "button" at bounding box center [508, 38] width 14 height 14
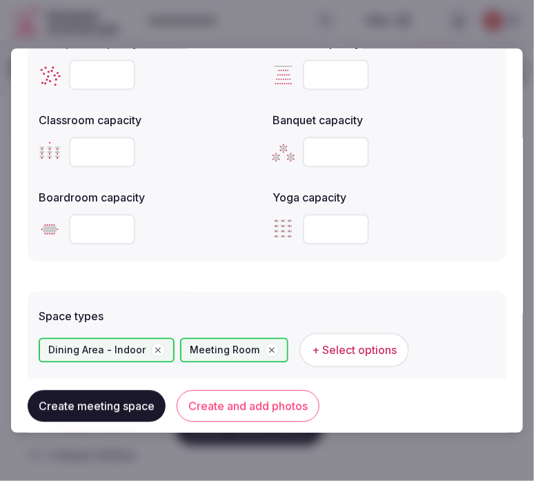
scroll to position [843, 0]
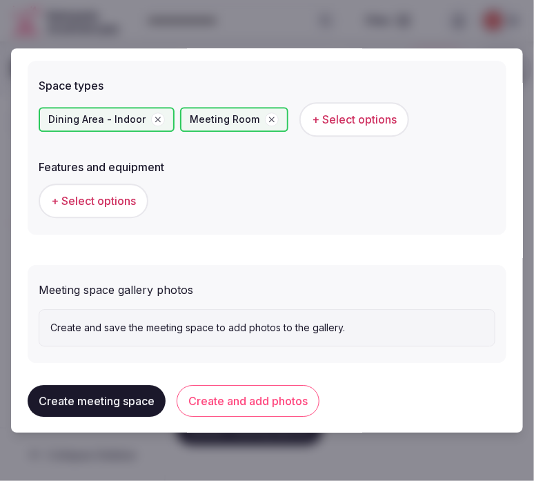
click at [124, 208] on button "+ Select options" at bounding box center [94, 201] width 110 height 35
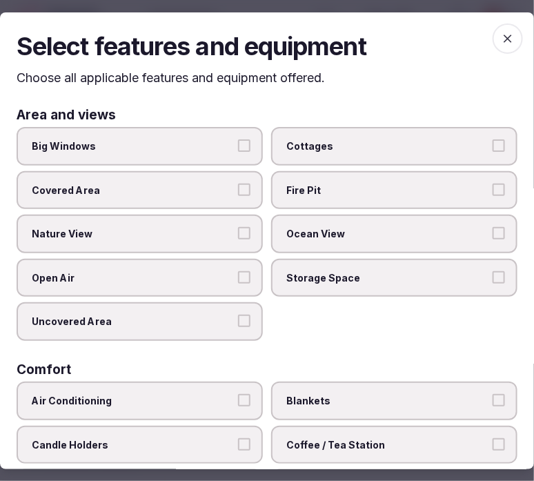
click at [219, 152] on span "Big Windows" at bounding box center [133, 146] width 202 height 14
click at [238, 152] on button "Big Windows" at bounding box center [244, 145] width 12 height 12
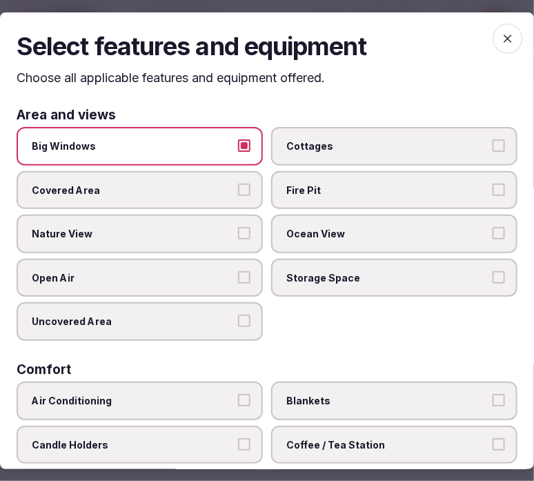
click at [244, 231] on button "Nature View" at bounding box center [244, 233] width 12 height 12
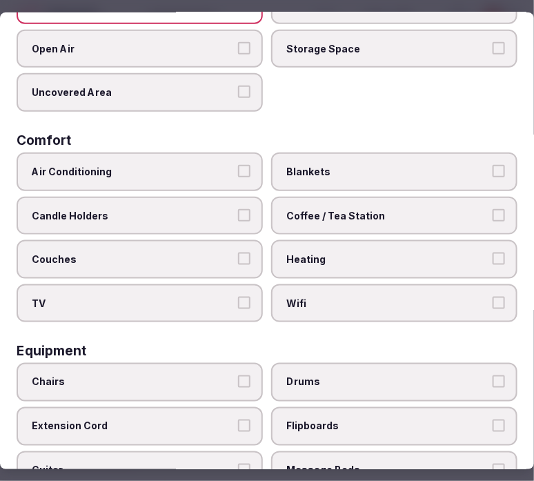
scroll to position [230, 0]
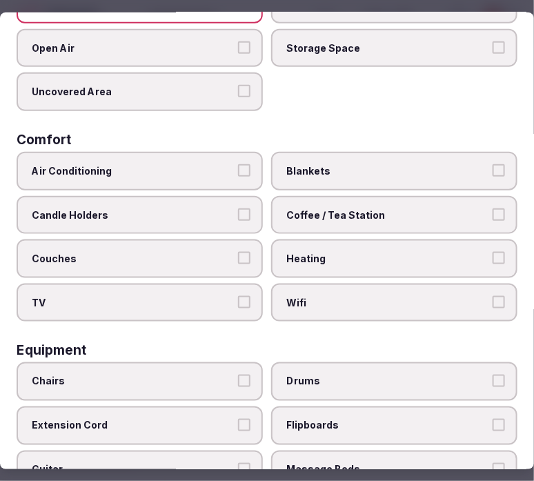
click at [217, 168] on span "Air Conditioning" at bounding box center [133, 171] width 202 height 14
click at [238, 168] on button "Air Conditioning" at bounding box center [244, 170] width 12 height 12
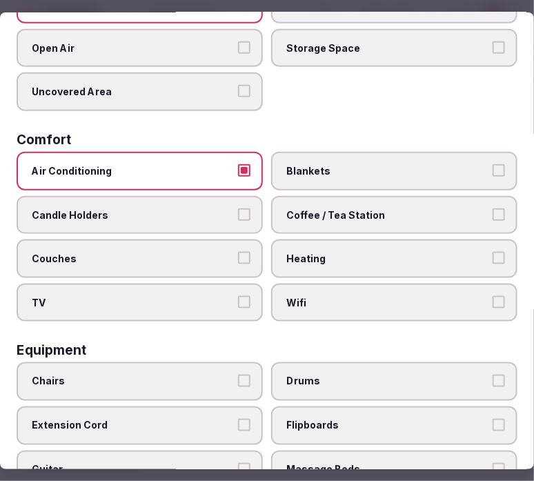
click at [342, 299] on label "Wifi" at bounding box center [394, 303] width 246 height 39
click at [493, 299] on button "Wifi" at bounding box center [499, 302] width 12 height 12
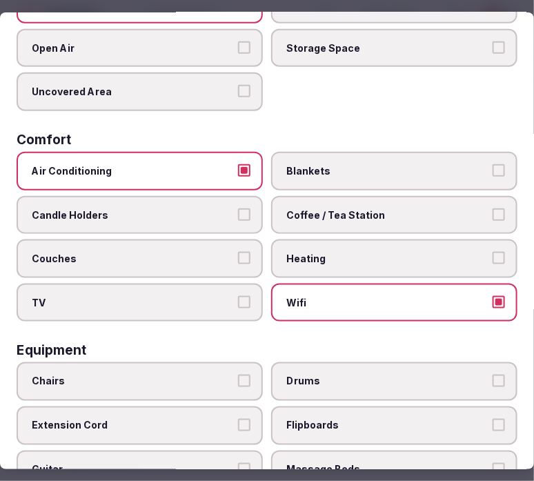
click at [355, 215] on label "Coffee / Tea Station" at bounding box center [394, 215] width 246 height 39
click at [493, 215] on button "Coffee / Tea Station" at bounding box center [499, 214] width 12 height 12
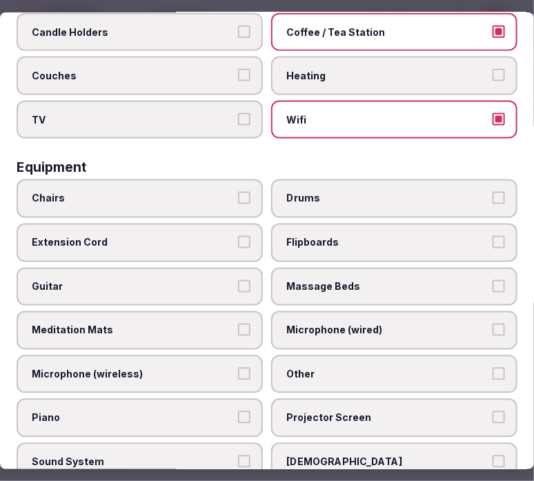
scroll to position [460, 0]
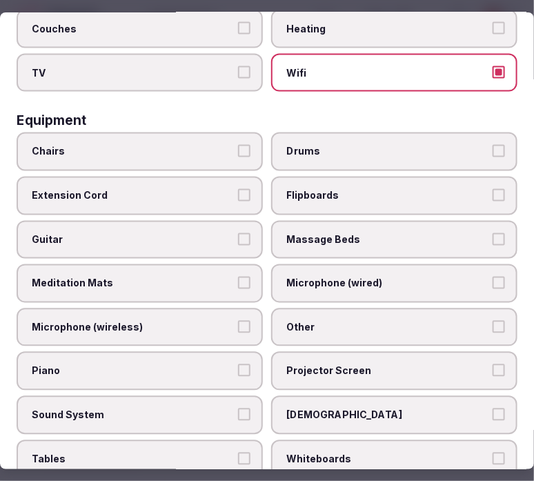
click at [195, 150] on label "Chairs" at bounding box center [140, 152] width 246 height 39
click at [238, 150] on button "Chairs" at bounding box center [244, 151] width 12 height 12
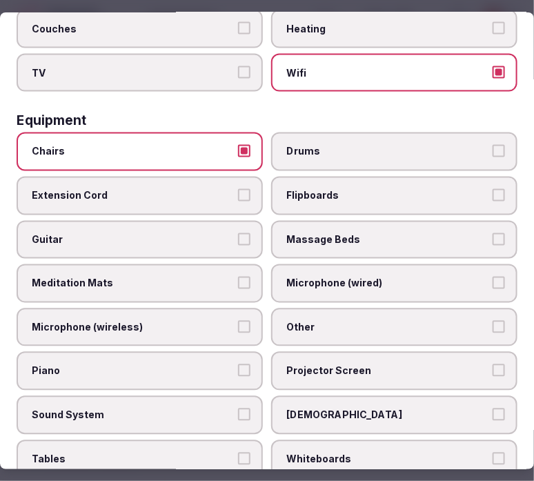
scroll to position [613, 0]
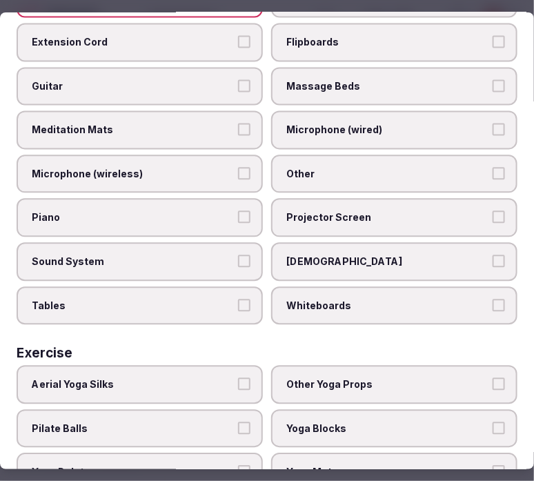
click at [445, 155] on label "Other" at bounding box center [394, 174] width 246 height 39
click at [493, 168] on button "Other" at bounding box center [499, 174] width 12 height 12
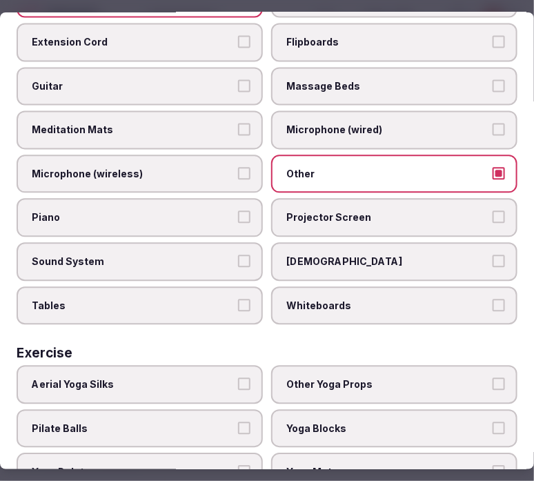
click at [187, 291] on label "Tables" at bounding box center [140, 306] width 246 height 39
click at [238, 300] on button "Tables" at bounding box center [244, 306] width 12 height 12
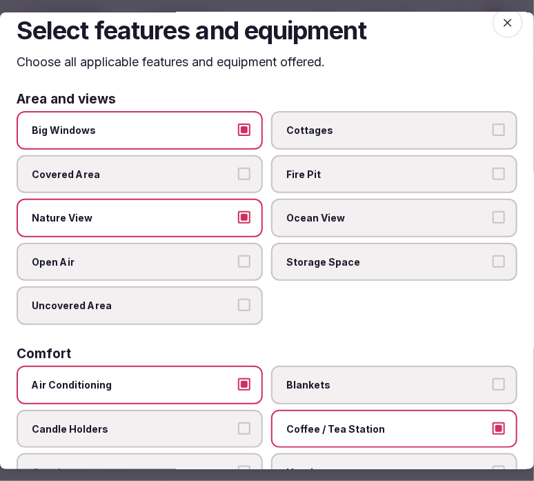
scroll to position [0, 0]
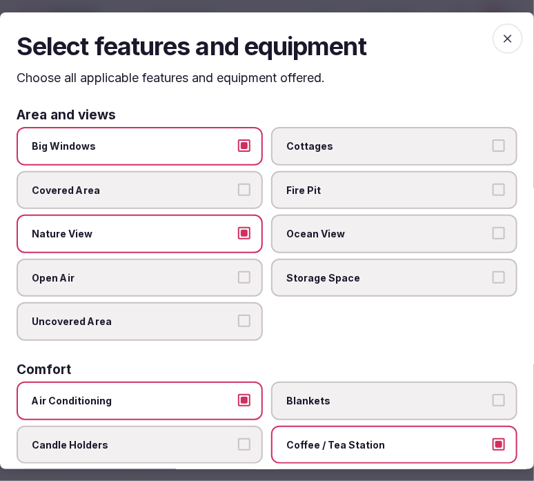
click at [506, 26] on span "button" at bounding box center [508, 38] width 30 height 30
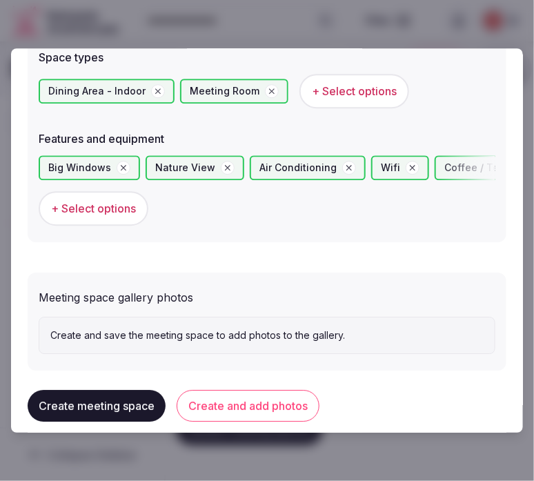
scroll to position [885, 0]
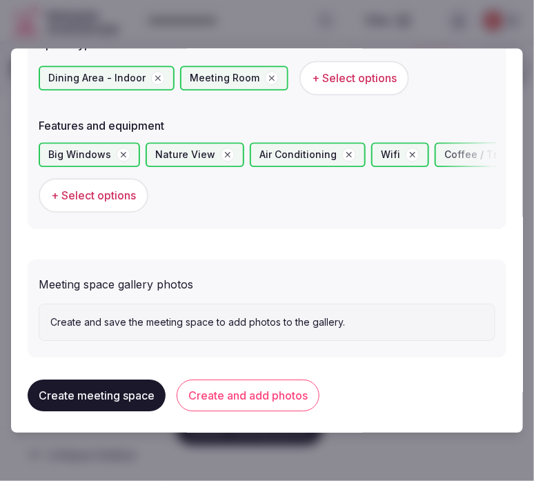
click at [264, 403] on button "Create and add photos" at bounding box center [248, 396] width 143 height 32
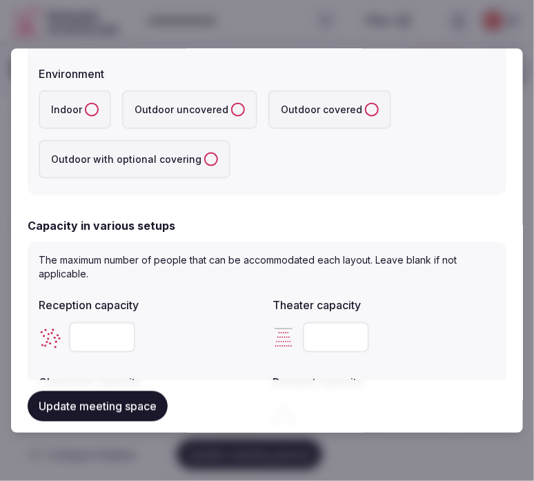
scroll to position [230, 0]
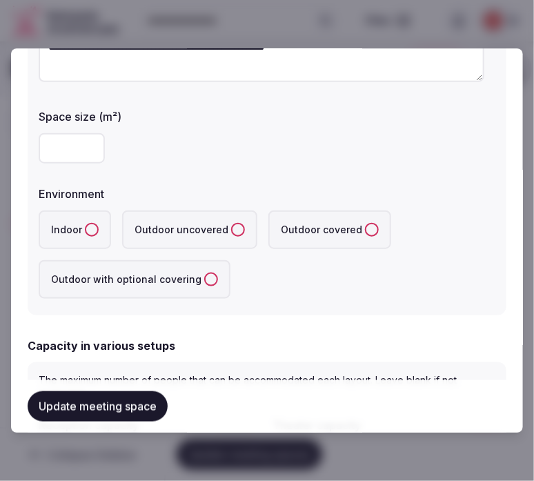
click at [87, 223] on button "Indoor" at bounding box center [92, 230] width 14 height 14
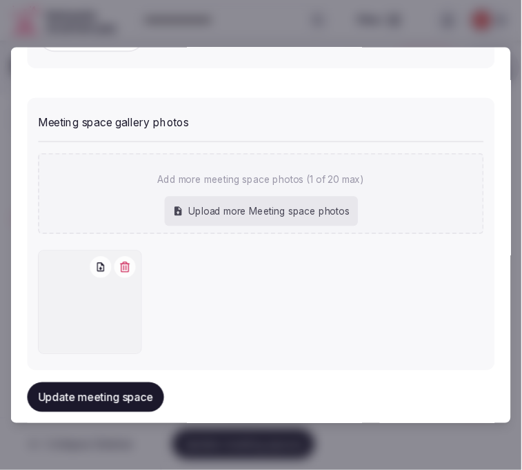
scroll to position [1061, 0]
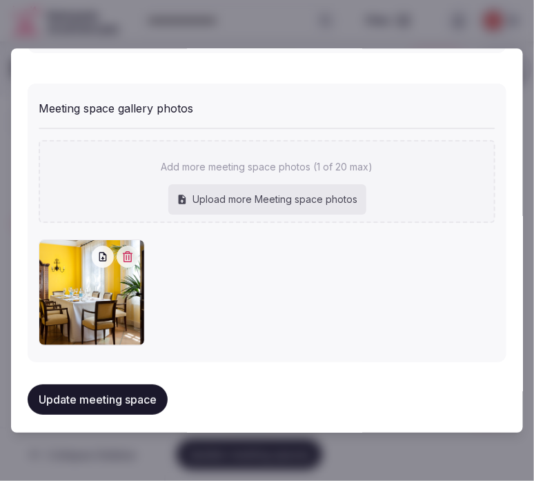
click at [110, 384] on button "Update meeting space" at bounding box center [98, 399] width 140 height 30
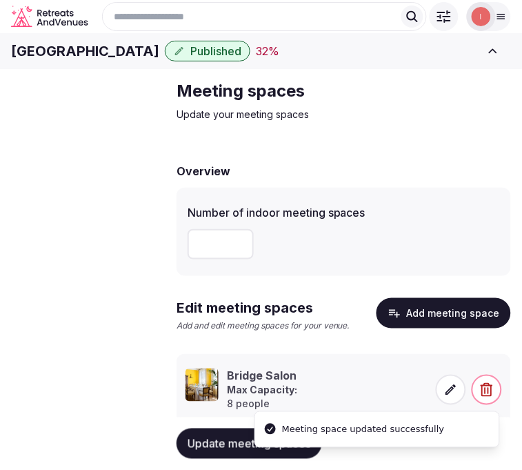
click at [0, 0] on link "Environment" at bounding box center [0, 0] width 0 height 0
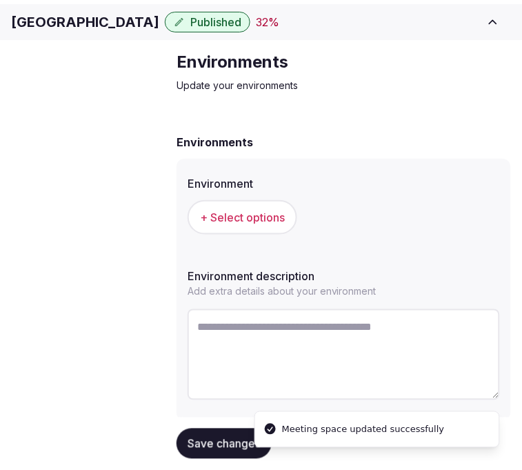
scroll to position [3, 0]
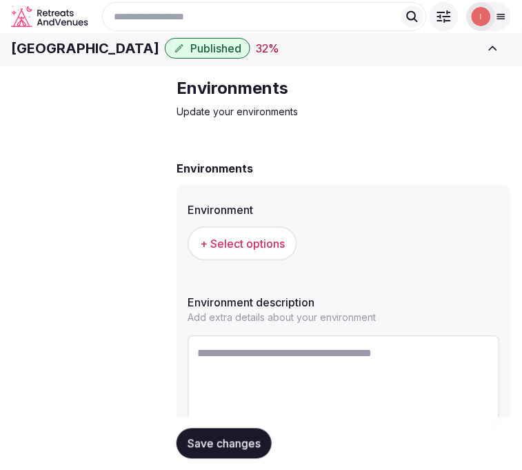
click at [0, 0] on span "Accommodations" at bounding box center [0, 0] width 0 height 0
click at [0, 0] on span "Meeting spaces" at bounding box center [0, 0] width 0 height 0
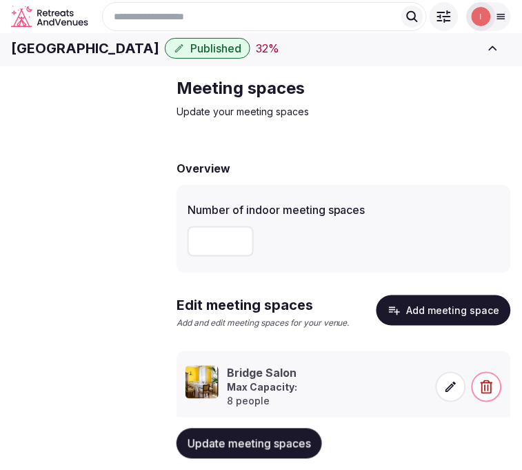
click at [0, 0] on span "Meeting spaces" at bounding box center [0, 0] width 0 height 0
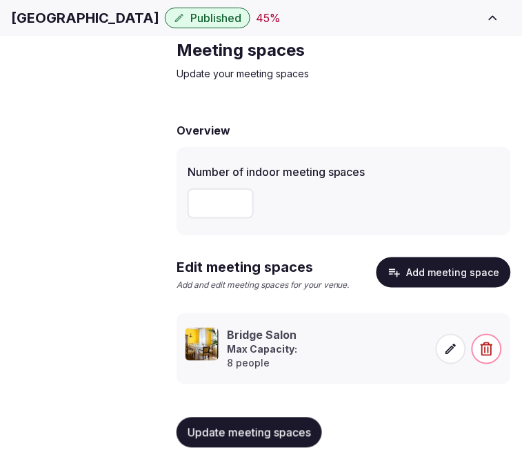
scroll to position [68, 0]
click at [0, 0] on span "Accommodations" at bounding box center [0, 0] width 0 height 0
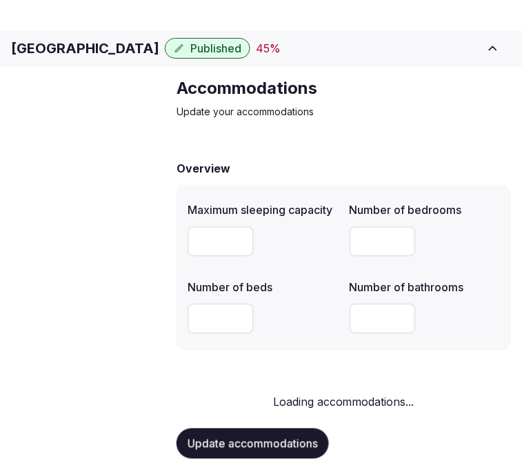
scroll to position [68, 0]
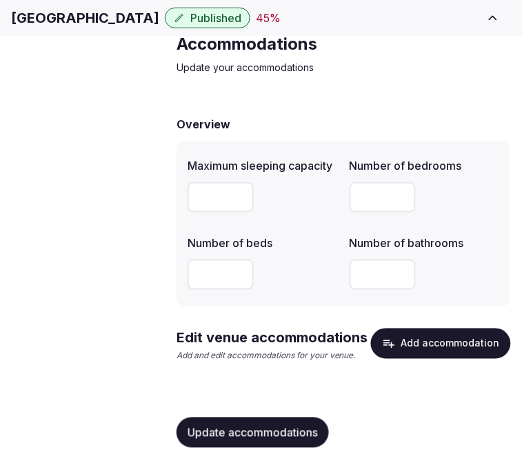
click at [388, 349] on icon "button" at bounding box center [389, 344] width 14 height 14
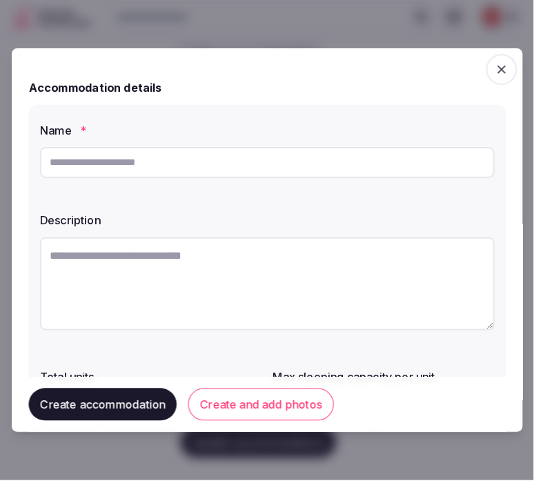
scroll to position [63, 0]
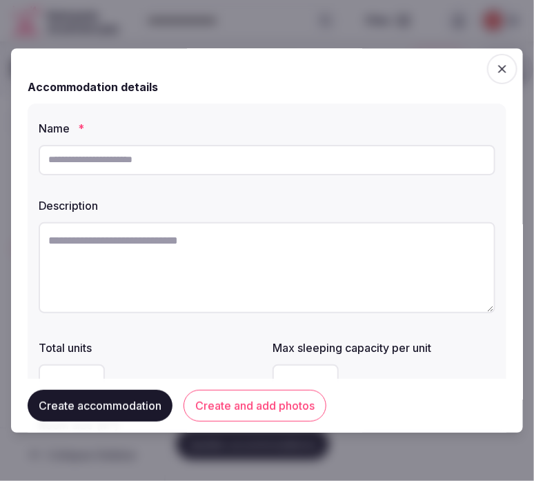
click at [287, 164] on input "text" at bounding box center [267, 160] width 457 height 30
paste input "**********"
type input "**********"
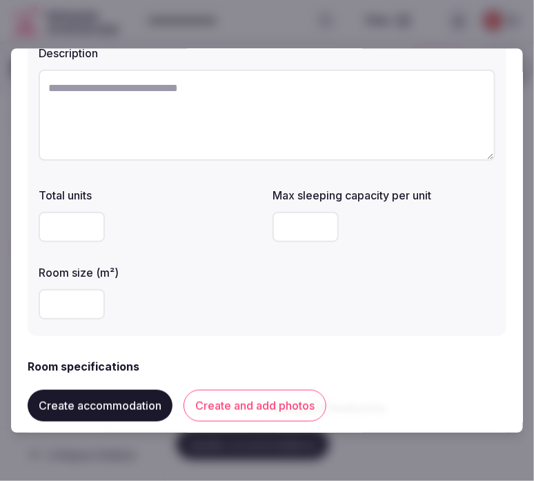
scroll to position [153, 0]
click at [285, 150] on textarea at bounding box center [267, 114] width 457 height 91
paste textarea "**********"
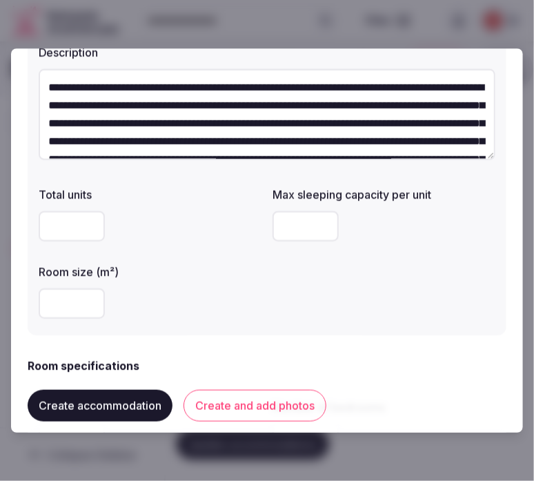
scroll to position [150, 0]
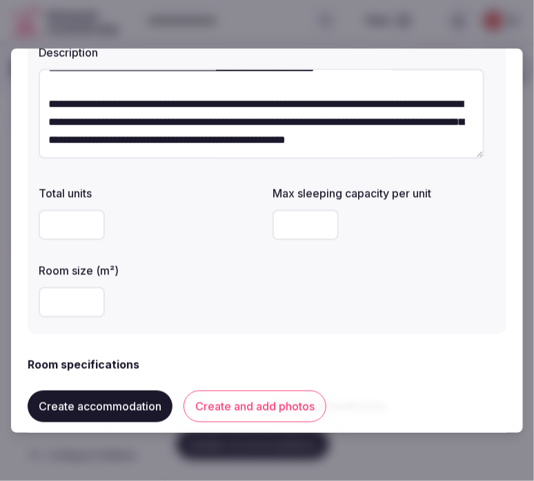
type textarea "**********"
click at [83, 298] on input "number" at bounding box center [72, 302] width 66 height 30
type input "**"
drag, startPoint x: 276, startPoint y: 312, endPoint x: 438, endPoint y: 297, distance: 162.9
click at [277, 312] on div "Total units Max sleeping capacity per unit Room size (m²) **" at bounding box center [267, 251] width 457 height 144
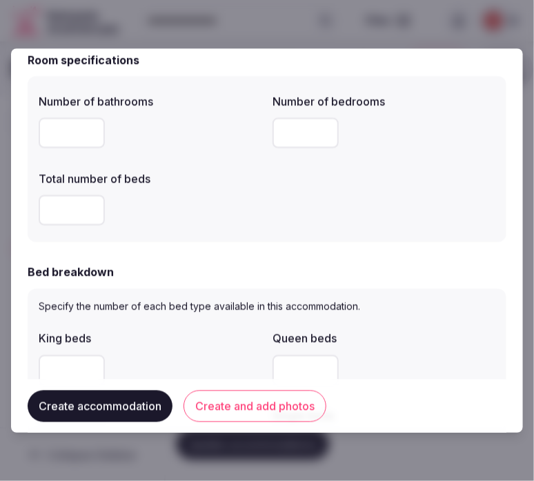
scroll to position [460, 0]
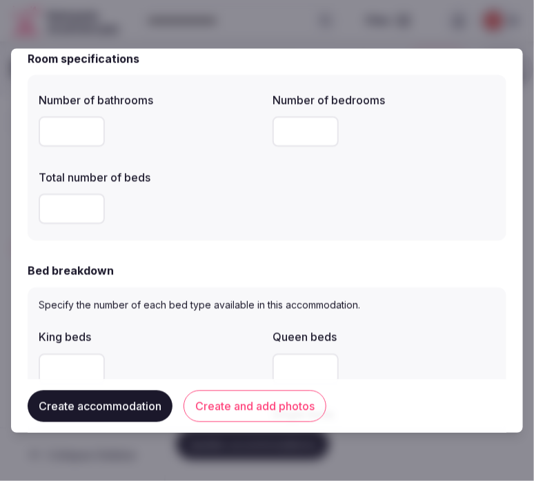
click at [78, 133] on input "number" at bounding box center [72, 131] width 66 height 30
type input "*"
click at [292, 126] on input "number" at bounding box center [306, 131] width 66 height 30
type input "*"
click at [71, 204] on input "number" at bounding box center [72, 208] width 66 height 30
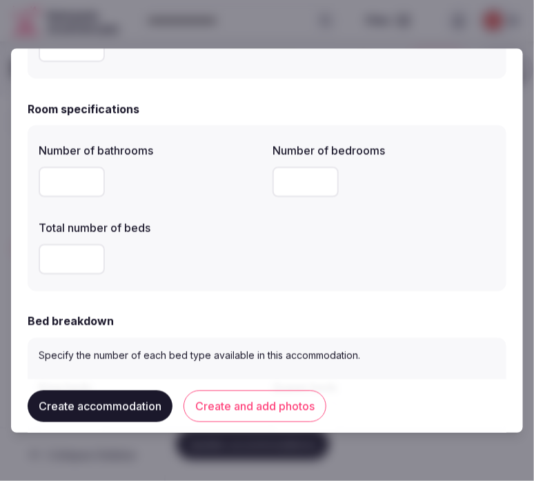
scroll to position [383, 0]
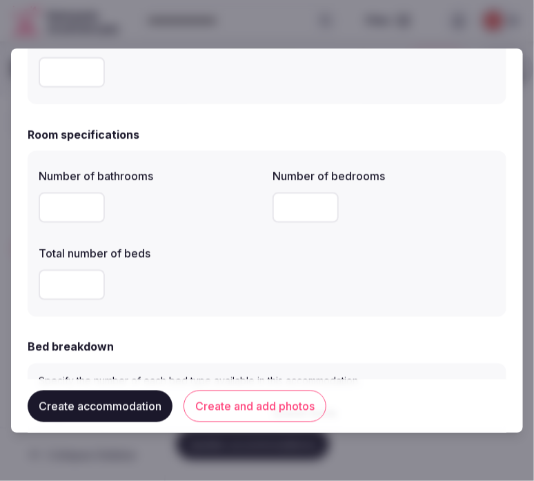
type input "*"
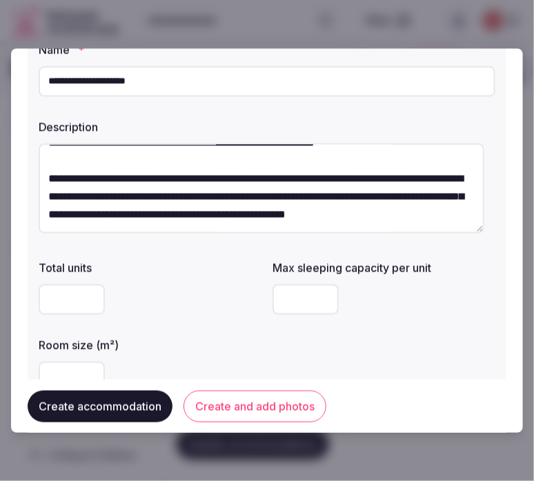
scroll to position [0, 0]
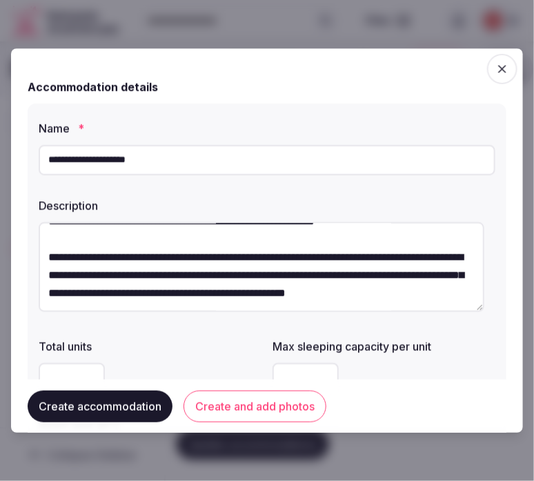
click at [128, 168] on input "**********" at bounding box center [267, 160] width 457 height 30
paste input "**********"
click at [204, 164] on input "**********" at bounding box center [267, 160] width 457 height 30
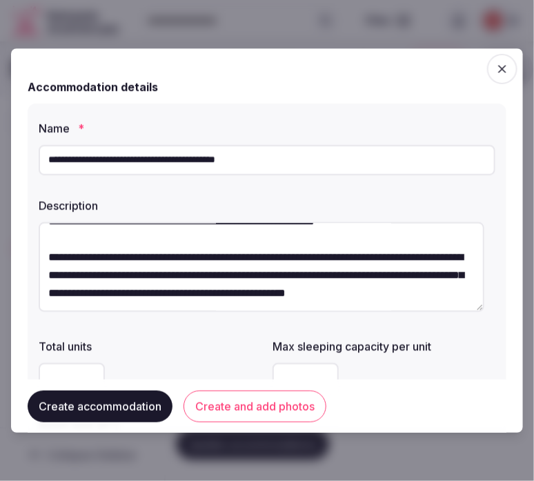
click at [238, 160] on input "**********" at bounding box center [267, 160] width 457 height 30
type input "**********"
click at [228, 342] on label "Total units" at bounding box center [150, 346] width 223 height 11
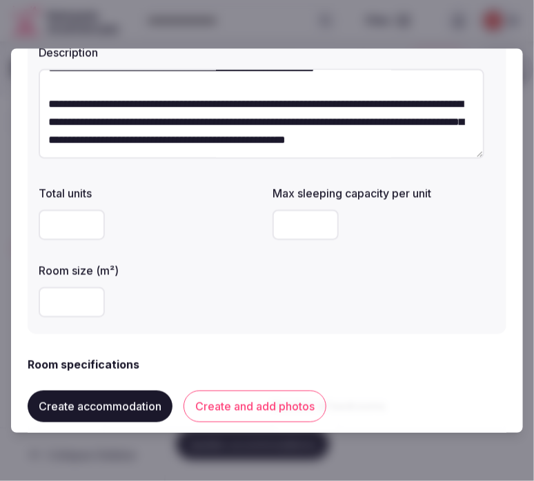
click at [277, 236] on input "number" at bounding box center [306, 225] width 66 height 30
type input "*"
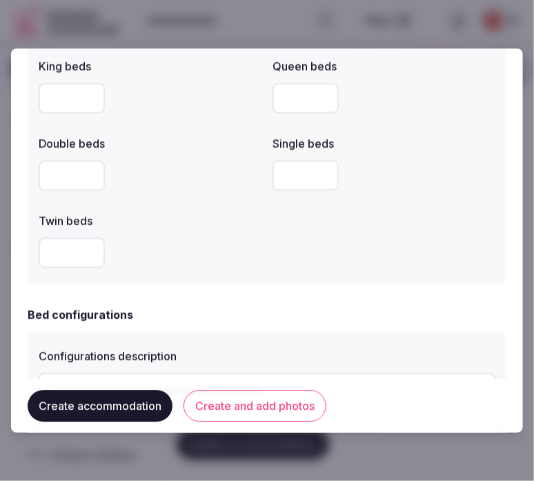
scroll to position [690, 0]
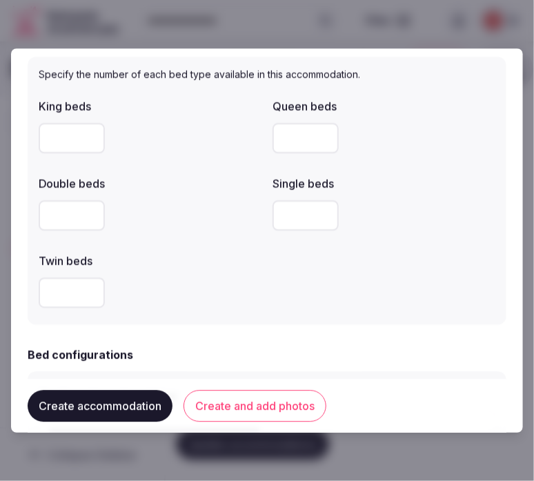
click at [68, 136] on input "number" at bounding box center [72, 138] width 66 height 30
type input "*"
drag, startPoint x: 471, startPoint y: 335, endPoint x: 422, endPoint y: 336, distance: 49.0
click at [467, 335] on form "**********" at bounding box center [267, 161] width 479 height 1572
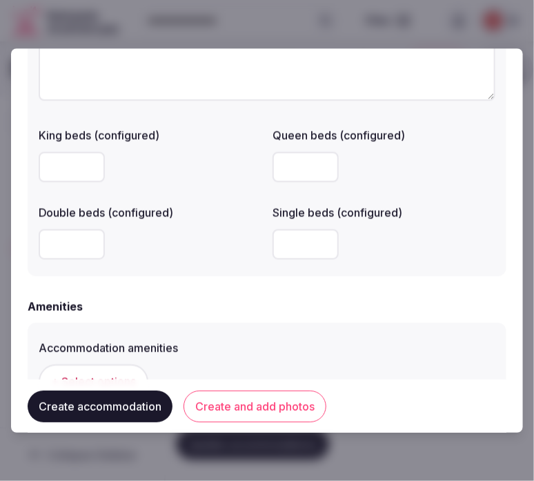
scroll to position [1150, 0]
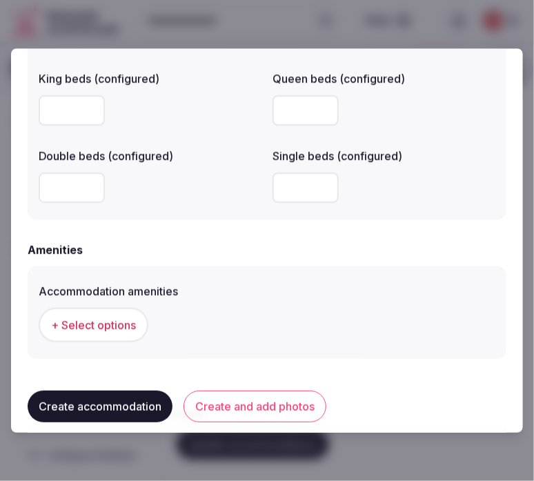
click at [113, 317] on span "+ Select options" at bounding box center [93, 324] width 85 height 15
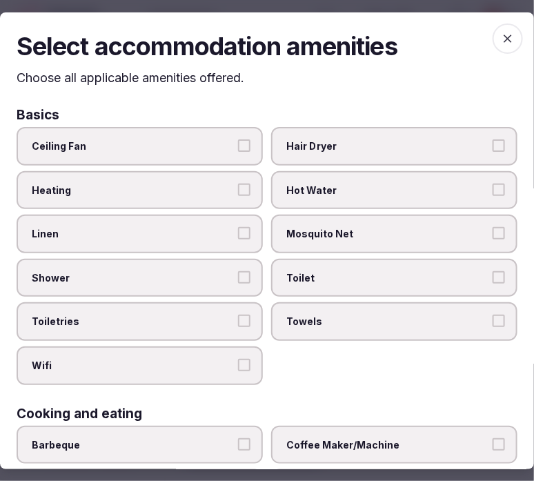
click at [246, 242] on label "Linen" at bounding box center [140, 234] width 246 height 39
click at [246, 239] on button "Linen" at bounding box center [244, 233] width 12 height 12
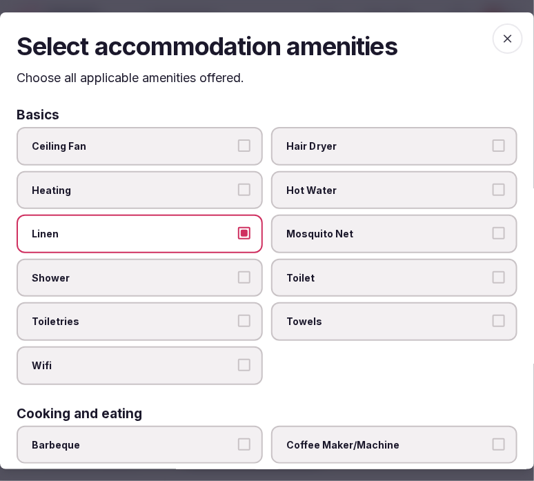
click at [238, 276] on button "Shower" at bounding box center [244, 277] width 12 height 12
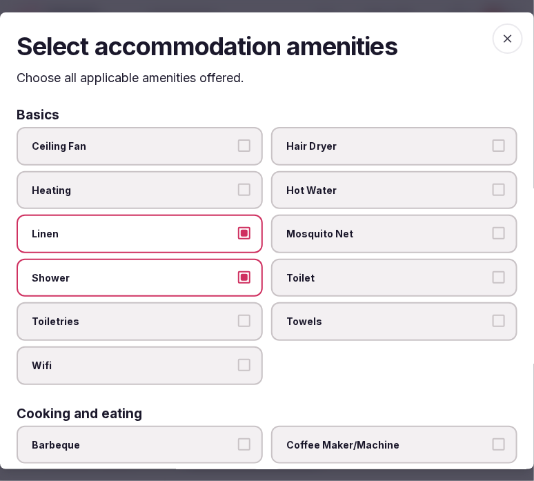
click at [252, 322] on label "Toiletries" at bounding box center [140, 321] width 246 height 39
click at [251, 322] on button "Toiletries" at bounding box center [244, 321] width 12 height 12
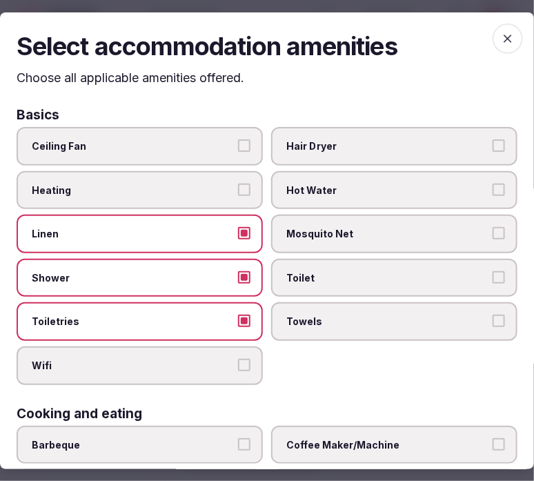
click at [247, 357] on label "Wifi" at bounding box center [140, 365] width 246 height 39
click at [247, 359] on button "Wifi" at bounding box center [244, 365] width 12 height 12
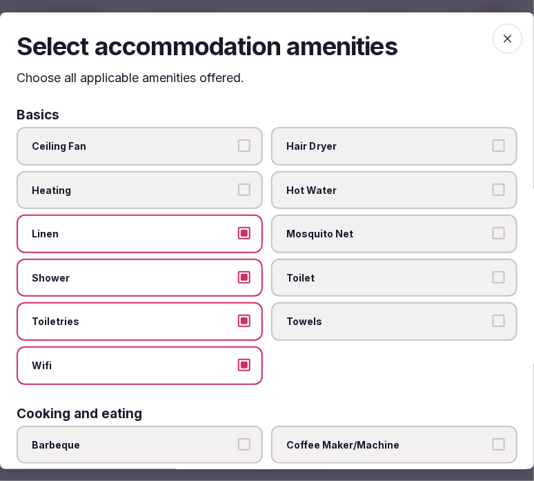
click at [332, 316] on span "Towels" at bounding box center [387, 322] width 202 height 14
click at [493, 316] on button "Towels" at bounding box center [499, 321] width 12 height 12
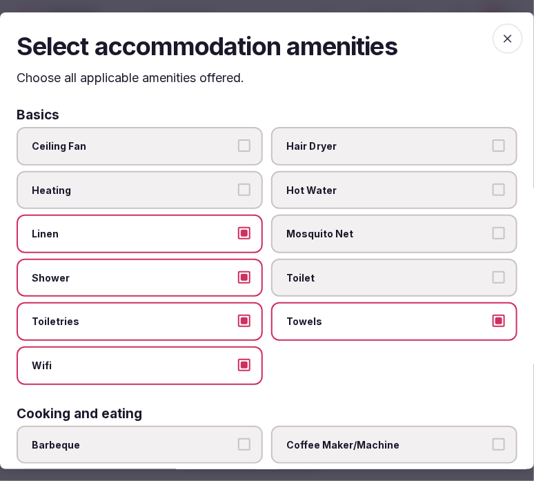
click at [360, 273] on span "Toilet" at bounding box center [387, 278] width 202 height 14
click at [493, 273] on button "Toilet" at bounding box center [499, 277] width 12 height 12
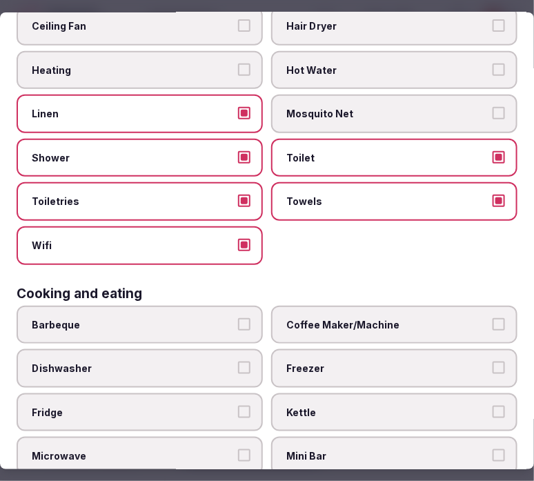
scroll to position [153, 0]
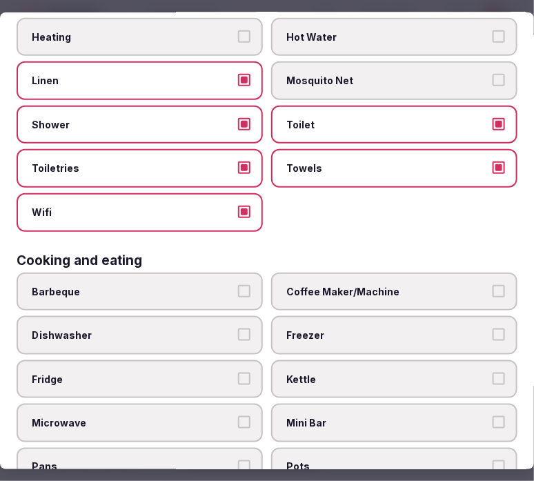
click at [358, 285] on span "Coffee Maker/Machine" at bounding box center [387, 292] width 202 height 14
click at [493, 285] on button "Coffee Maker/Machine" at bounding box center [499, 291] width 12 height 12
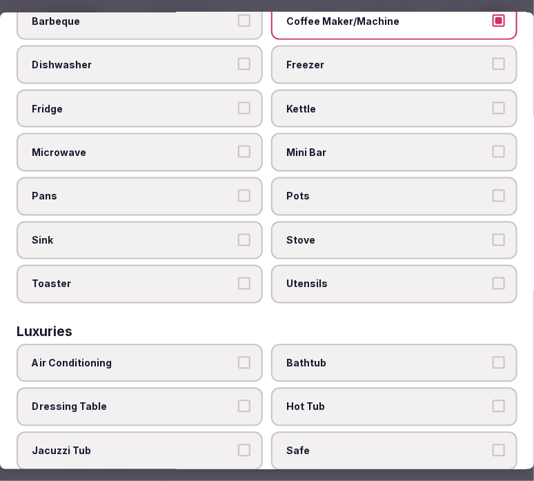
scroll to position [536, 0]
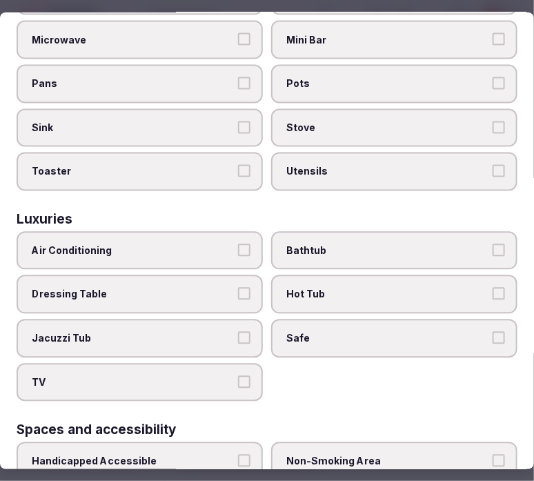
click at [374, 33] on span "Mini Bar" at bounding box center [387, 40] width 202 height 14
click at [493, 33] on button "Mini Bar" at bounding box center [499, 39] width 12 height 12
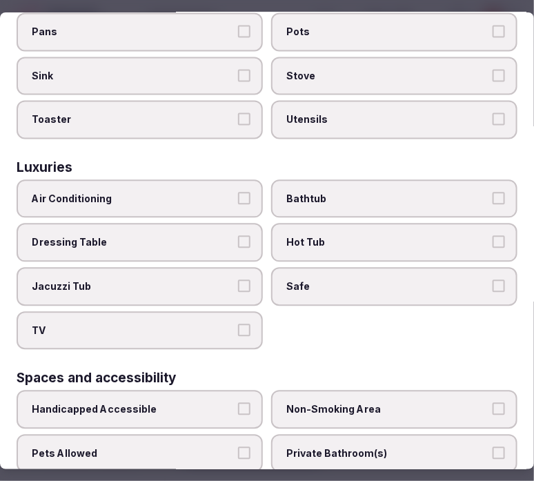
scroll to position [613, 0]
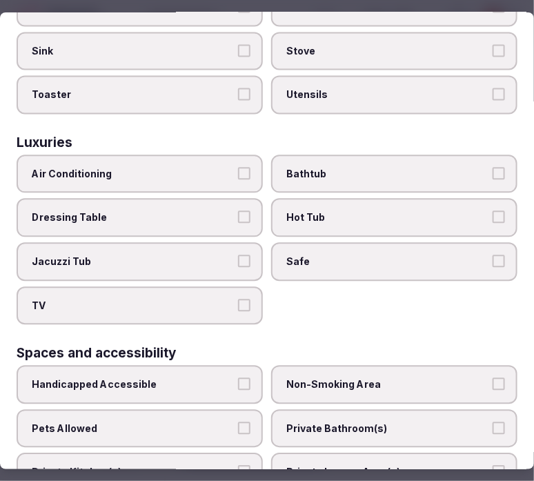
click at [222, 164] on label "Air Conditioning" at bounding box center [140, 174] width 246 height 39
click at [238, 168] on button "Air Conditioning" at bounding box center [244, 174] width 12 height 12
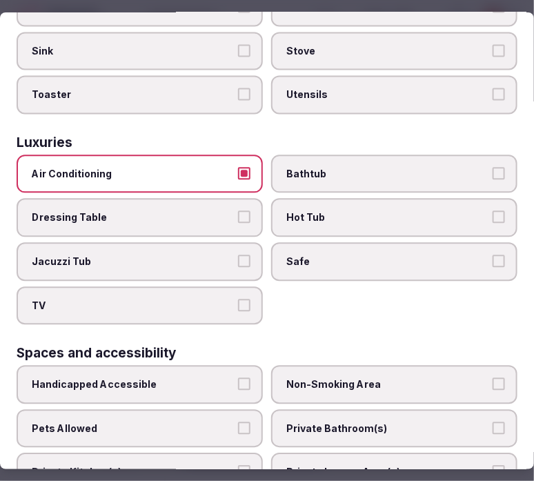
click at [305, 168] on span "Bathtub" at bounding box center [387, 175] width 202 height 14
click at [493, 168] on button "Bathtub" at bounding box center [499, 174] width 12 height 12
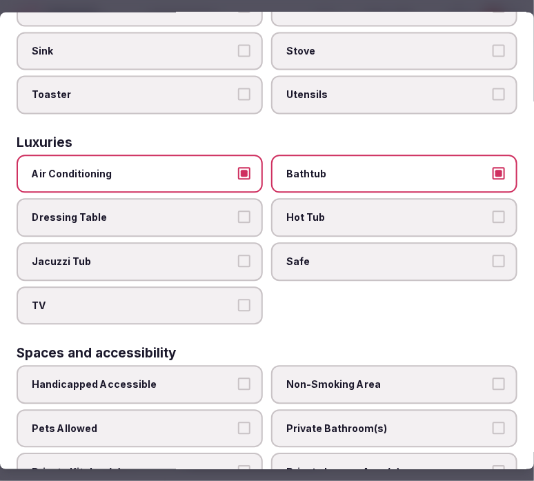
click at [391, 255] on span "Safe" at bounding box center [387, 262] width 202 height 14
click at [493, 255] on button "Safe" at bounding box center [499, 261] width 12 height 12
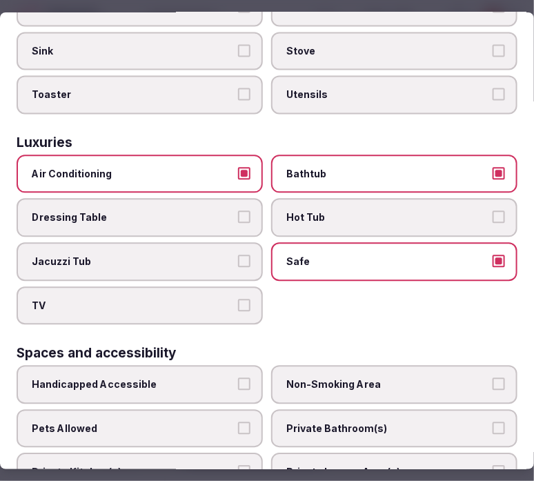
click at [246, 287] on label "TV" at bounding box center [140, 306] width 246 height 39
click at [246, 300] on button "TV" at bounding box center [244, 306] width 12 height 12
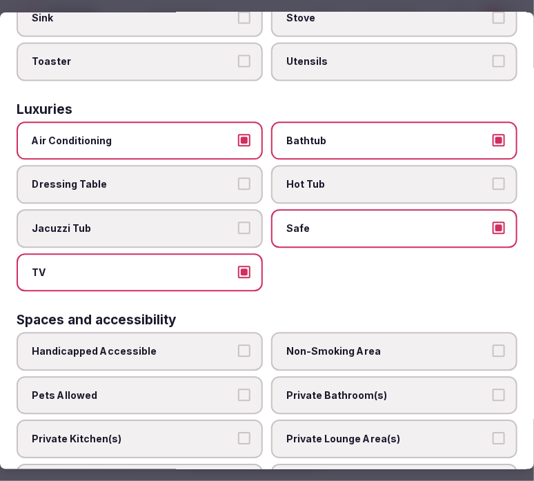
scroll to position [690, 0]
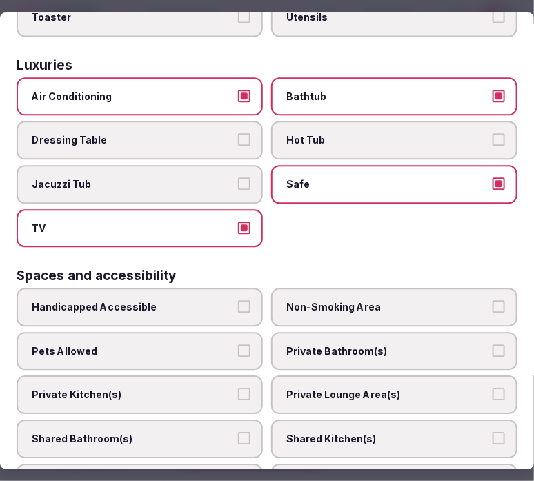
click at [389, 345] on span "Private Bathroom(s)" at bounding box center [387, 352] width 202 height 14
click at [493, 345] on button "Private Bathroom(s)" at bounding box center [499, 351] width 12 height 12
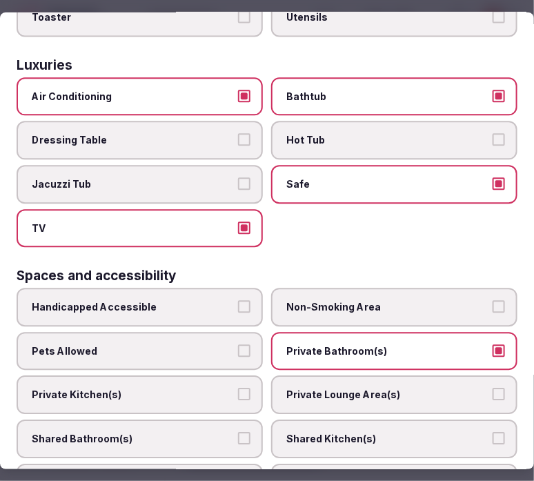
click at [413, 389] on span "Private Lounge Area(s)" at bounding box center [387, 396] width 202 height 14
click at [493, 389] on button "Private Lounge Area(s)" at bounding box center [499, 395] width 12 height 12
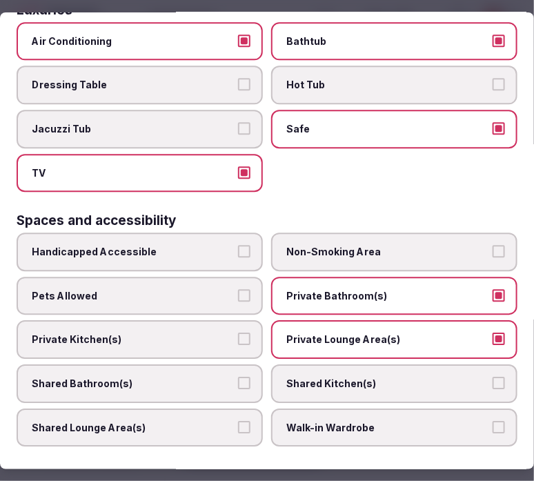
scroll to position [767, 0]
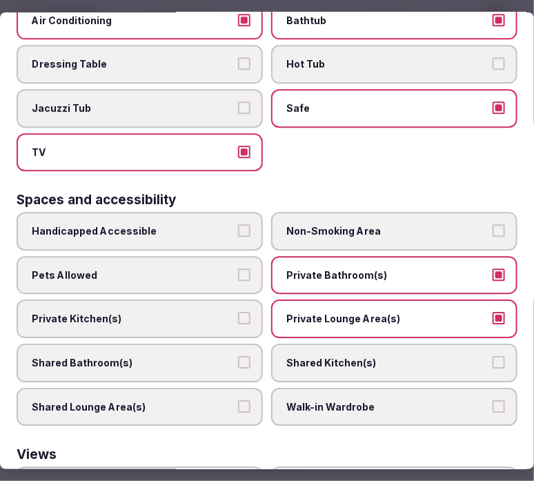
click at [173, 312] on span "Private Kitchen(s)" at bounding box center [133, 319] width 202 height 14
click at [238, 312] on button "Private Kitchen(s)" at bounding box center [244, 318] width 12 height 12
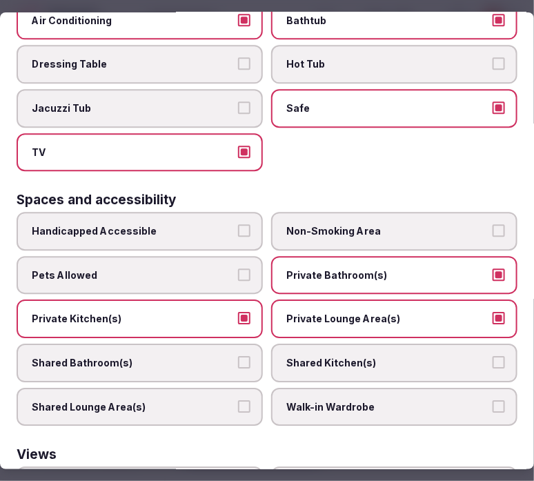
click at [231, 300] on label "Private Kitchen(s)" at bounding box center [140, 319] width 246 height 39
click at [238, 312] on button "Private Kitchen(s)" at bounding box center [244, 318] width 12 height 12
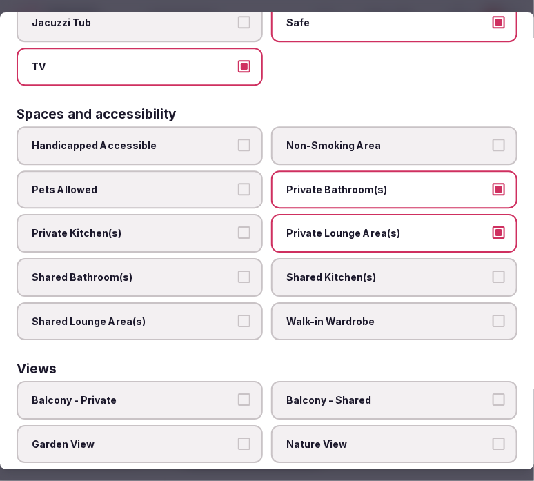
scroll to position [917, 0]
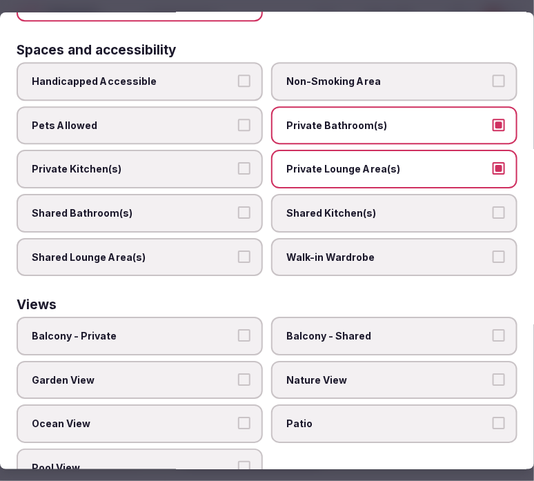
click at [224, 317] on label "Balcony - Private" at bounding box center [140, 336] width 246 height 39
click at [238, 329] on button "Balcony - Private" at bounding box center [244, 335] width 12 height 12
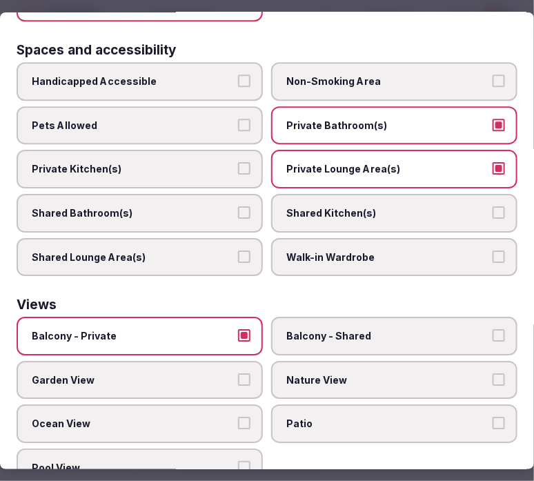
click at [473, 373] on span "Nature View" at bounding box center [387, 380] width 202 height 14
click at [493, 373] on button "Nature View" at bounding box center [499, 379] width 12 height 12
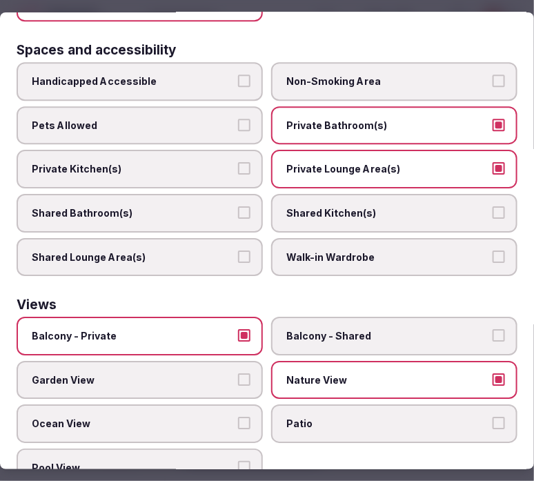
click at [231, 361] on label "Garden View" at bounding box center [140, 380] width 246 height 39
click at [238, 373] on button "Garden View" at bounding box center [244, 379] width 12 height 12
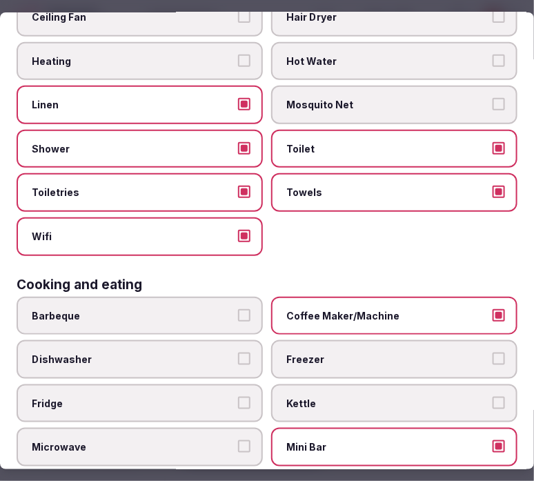
scroll to position [0, 0]
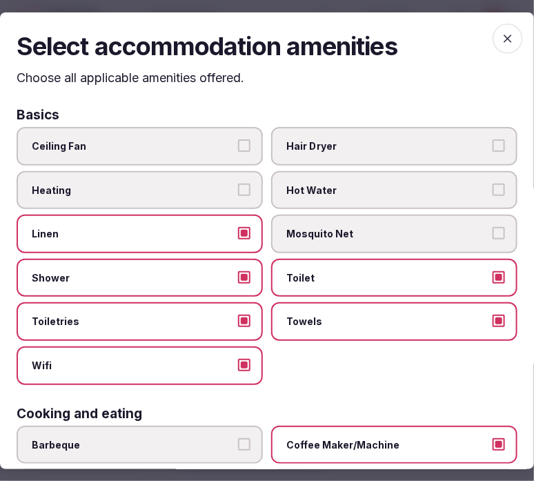
click at [501, 42] on icon "button" at bounding box center [508, 38] width 14 height 14
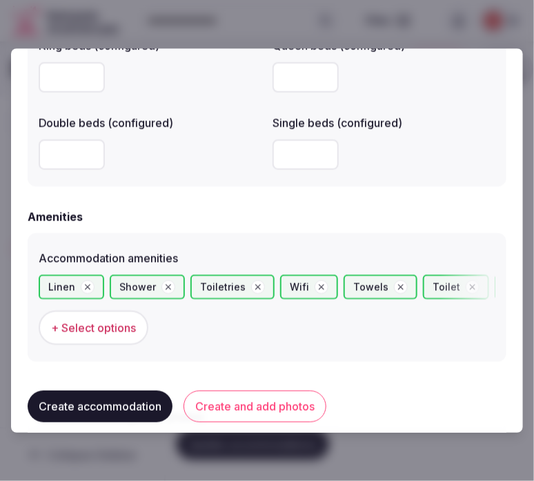
scroll to position [1226, 0]
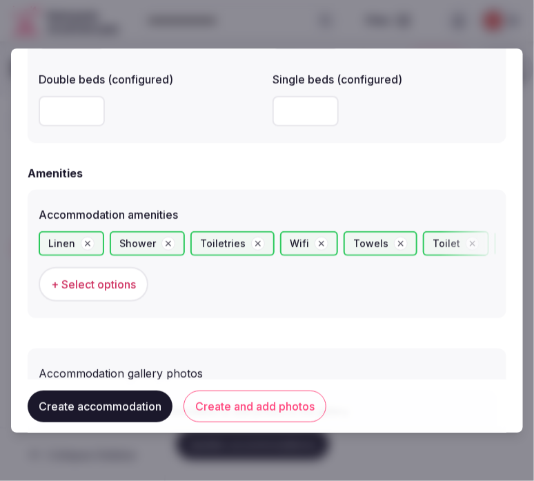
click at [235, 405] on button "Create and add photos" at bounding box center [255, 406] width 143 height 32
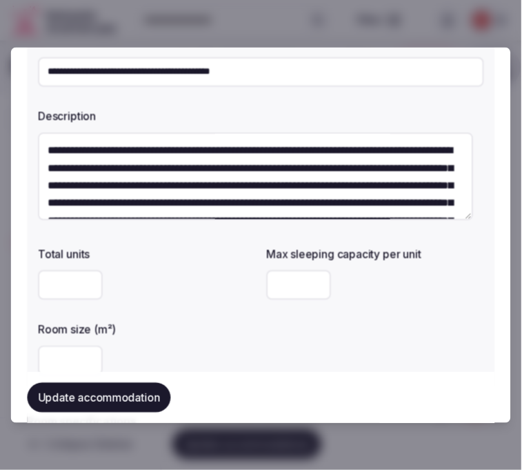
scroll to position [153, 0]
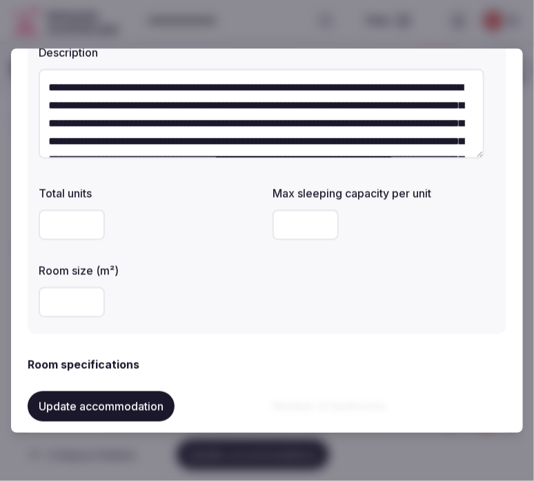
click at [131, 408] on button "Update accommodation" at bounding box center [101, 406] width 147 height 30
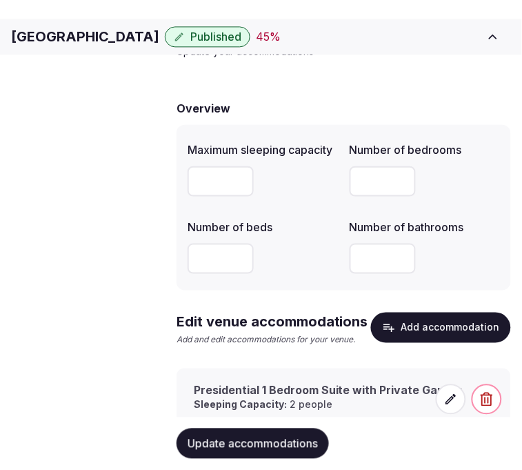
scroll to position [136, 0]
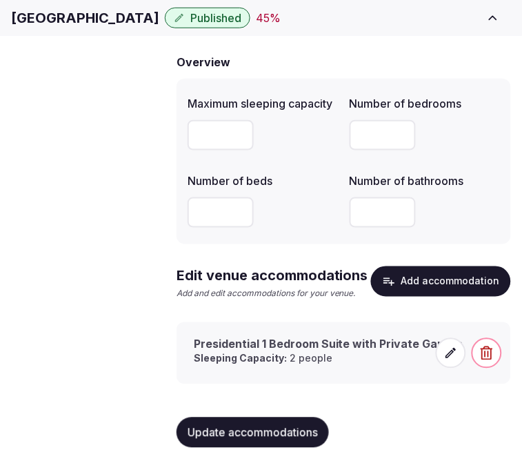
click at [457, 353] on icon at bounding box center [451, 353] width 14 height 14
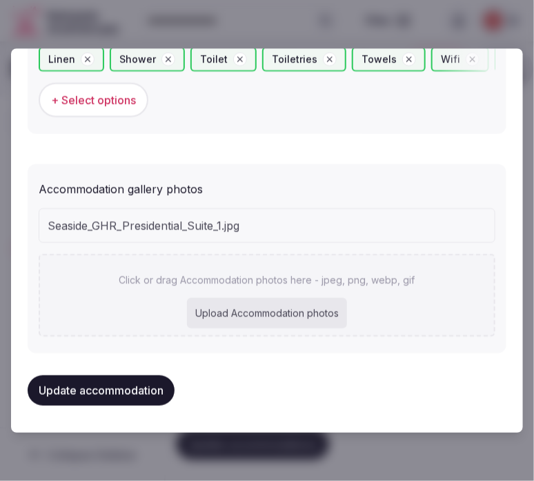
scroll to position [1407, 0]
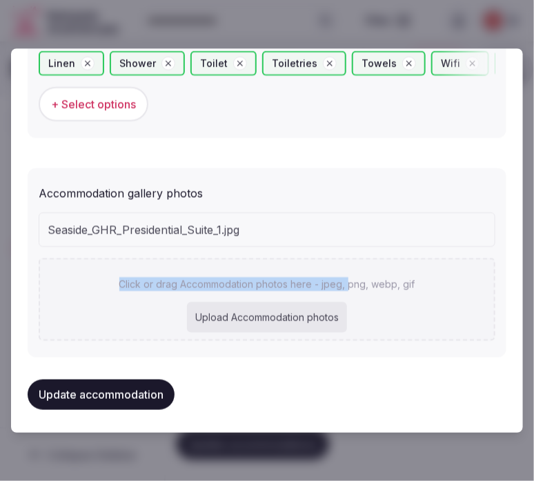
click at [343, 243] on div "Seaside_GHR_Presidential_Suite_1.jpg Click or drag Accommodation photos here - …" at bounding box center [267, 277] width 457 height 128
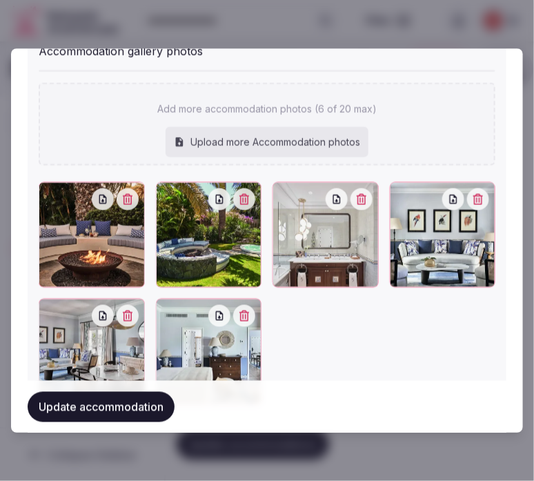
scroll to position [1608, 0]
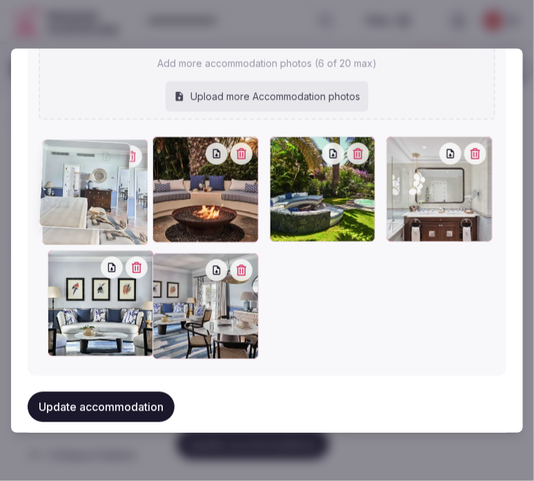
drag, startPoint x: 162, startPoint y: 244, endPoint x: 43, endPoint y: 120, distance: 171.8
click at [50, 117] on div "Add more accommodation photos (6 of 20 max) Upload more Accommodation photos To…" at bounding box center [267, 192] width 457 height 335
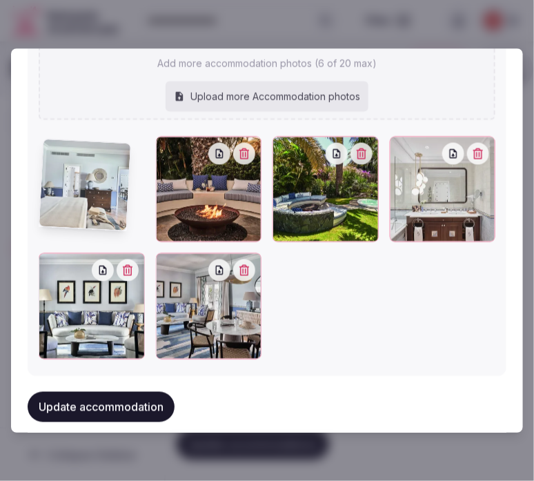
scroll to position [1589, 0]
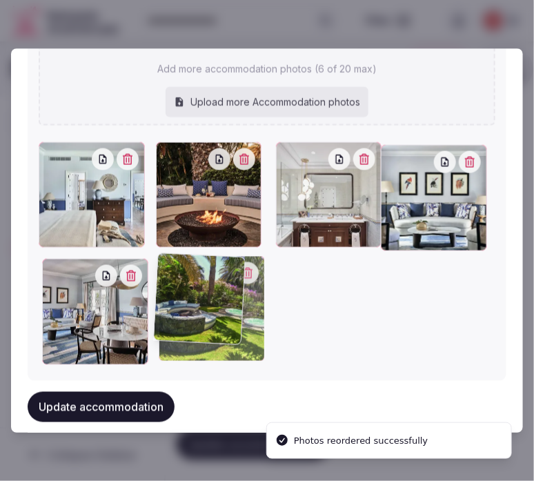
drag, startPoint x: 281, startPoint y: 170, endPoint x: 167, endPoint y: 300, distance: 173.2
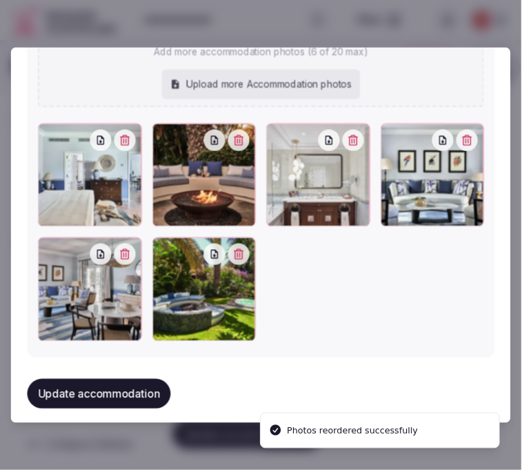
scroll to position [1608, 0]
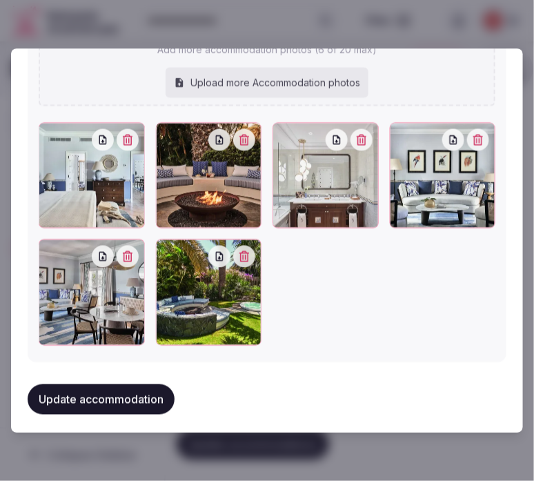
click at [130, 384] on button "Update accommodation" at bounding box center [101, 399] width 147 height 30
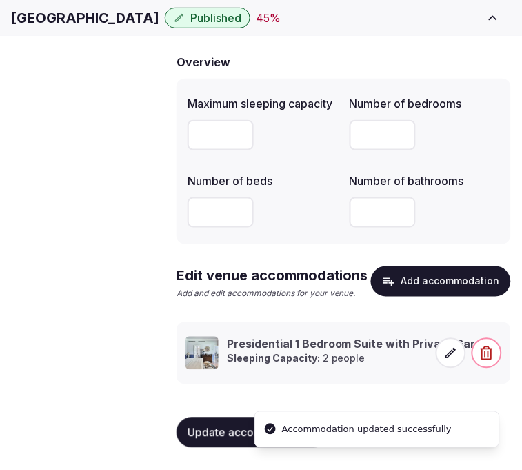
scroll to position [136, 0]
click at [0, 0] on span "Amenities" at bounding box center [0, 0] width 0 height 0
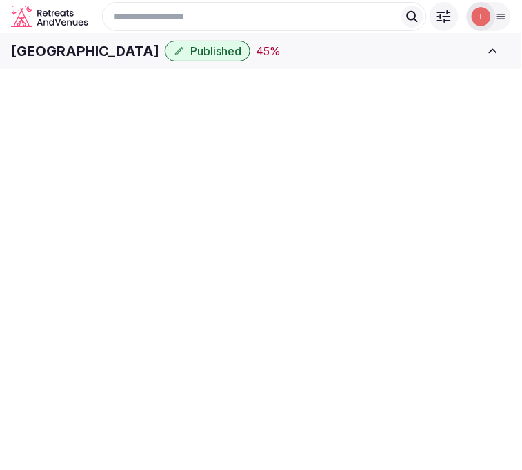
scroll to position [3, 0]
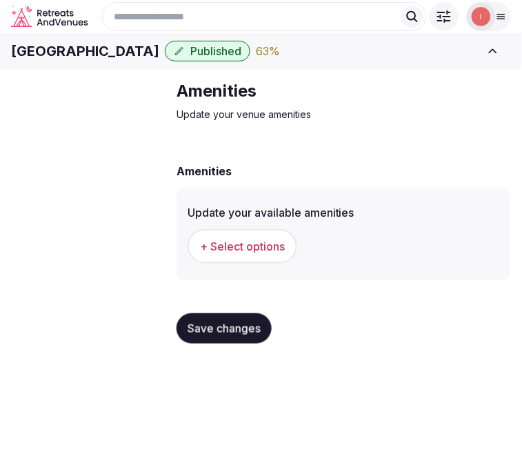
click at [257, 254] on span "+ Select options" at bounding box center [242, 246] width 85 height 15
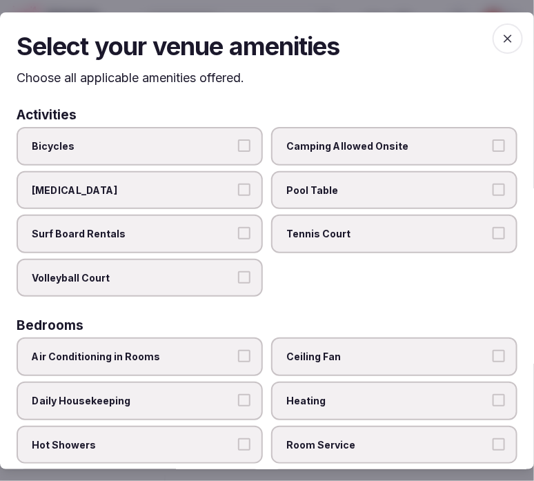
scroll to position [77, 0]
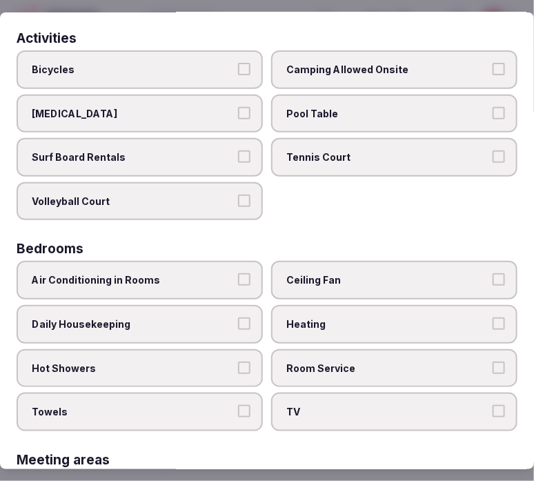
click at [175, 277] on span "Air Conditioning in Rooms" at bounding box center [133, 280] width 202 height 14
click at [238, 277] on button "Air Conditioning in Rooms" at bounding box center [244, 279] width 12 height 12
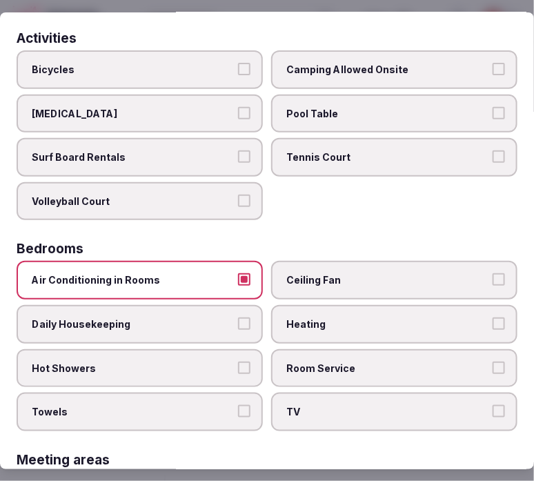
click at [196, 323] on span "Daily Housekeeping" at bounding box center [133, 324] width 202 height 14
click at [238, 323] on button "Daily Housekeeping" at bounding box center [244, 323] width 12 height 12
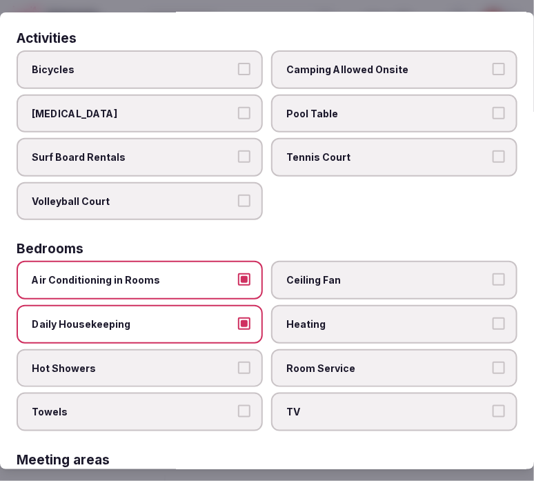
click at [205, 362] on span "Hot Showers" at bounding box center [133, 369] width 202 height 14
click at [238, 362] on button "Hot Showers" at bounding box center [244, 368] width 12 height 12
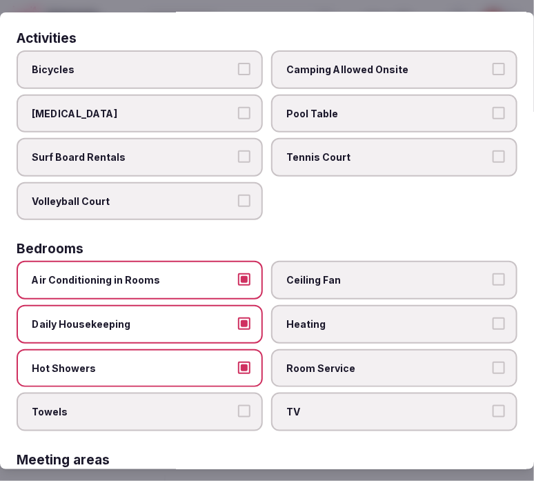
drag, startPoint x: 211, startPoint y: 399, endPoint x: 284, endPoint y: 381, distance: 75.3
click at [215, 405] on span "Towels" at bounding box center [133, 412] width 202 height 14
click at [238, 405] on button "Towels" at bounding box center [244, 411] width 12 height 12
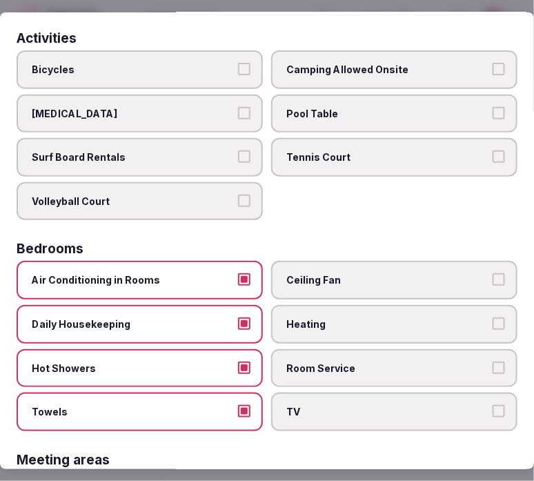
click at [295, 393] on label "TV" at bounding box center [394, 412] width 246 height 39
click at [493, 405] on button "TV" at bounding box center [499, 411] width 12 height 12
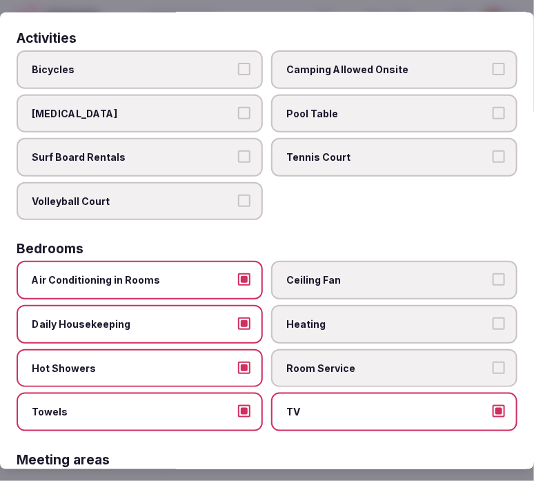
click at [307, 368] on label "Room Service" at bounding box center [394, 368] width 246 height 39
click at [493, 368] on button "Room Service" at bounding box center [499, 368] width 12 height 12
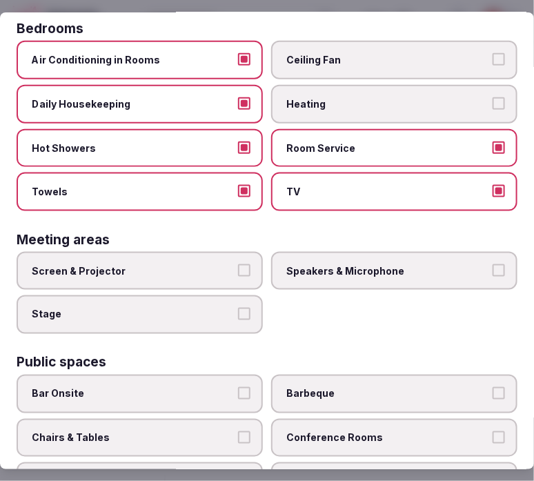
scroll to position [306, 0]
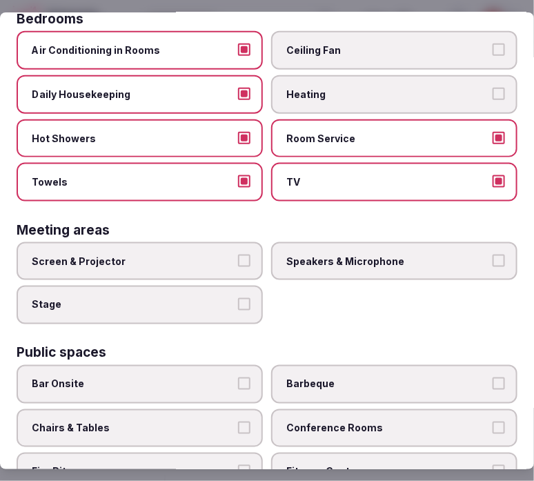
click at [362, 255] on span "Speakers & Microphone" at bounding box center [387, 262] width 202 height 14
click at [493, 255] on button "Speakers & Microphone" at bounding box center [499, 261] width 12 height 12
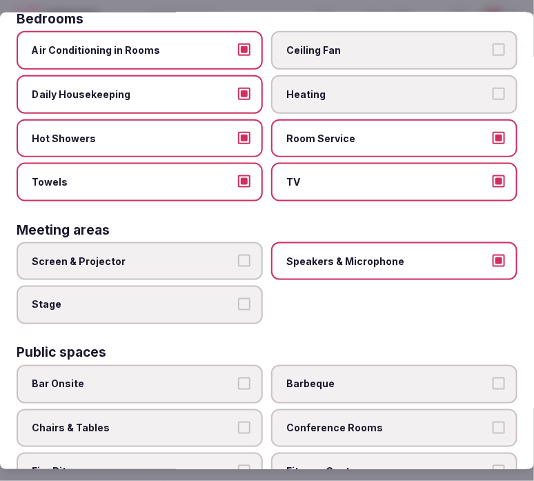
click at [226, 260] on label "Screen & Projector" at bounding box center [140, 261] width 246 height 39
click at [238, 260] on button "Screen & Projector" at bounding box center [244, 261] width 12 height 12
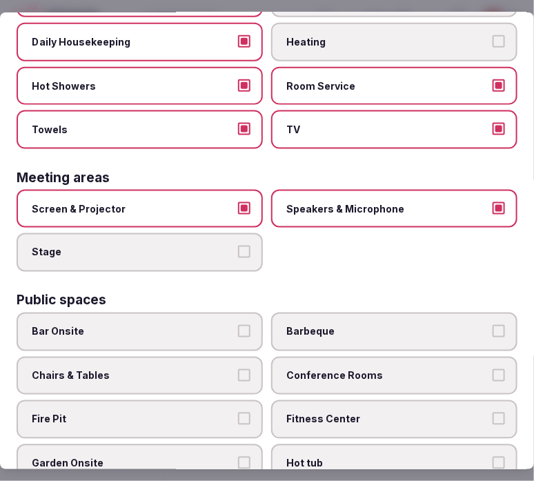
scroll to position [383, 0]
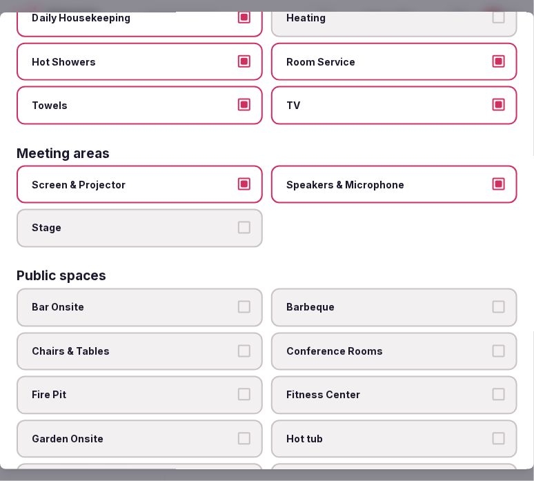
click at [353, 349] on label "Conference Rooms" at bounding box center [394, 352] width 246 height 39
click at [493, 349] on button "Conference Rooms" at bounding box center [499, 351] width 12 height 12
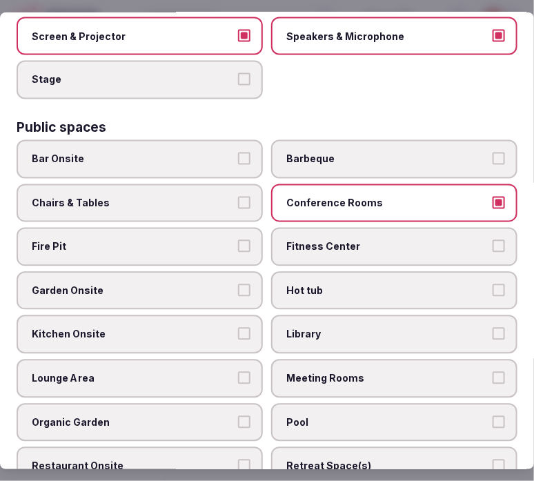
scroll to position [536, 0]
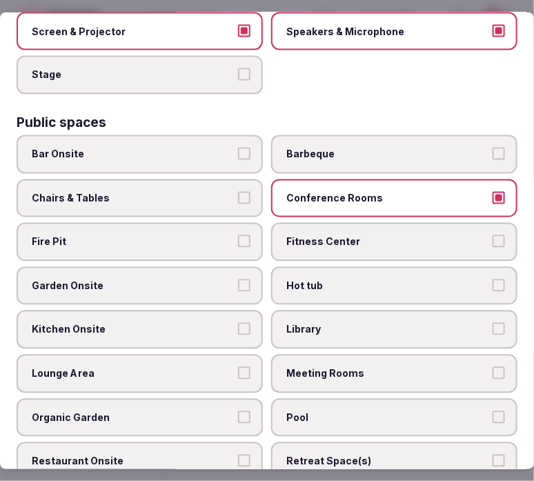
click at [389, 192] on label "Conference Rooms" at bounding box center [394, 198] width 246 height 39
click at [493, 192] on button "Conference Rooms" at bounding box center [499, 198] width 12 height 12
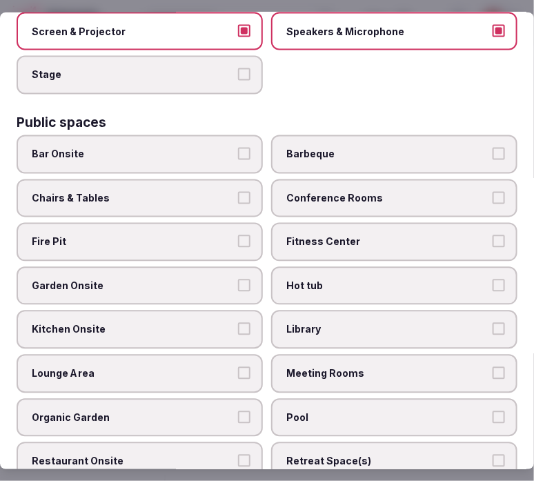
click at [212, 192] on span "Chairs & Tables" at bounding box center [133, 199] width 202 height 14
click at [238, 192] on button "Chairs & Tables" at bounding box center [244, 198] width 12 height 12
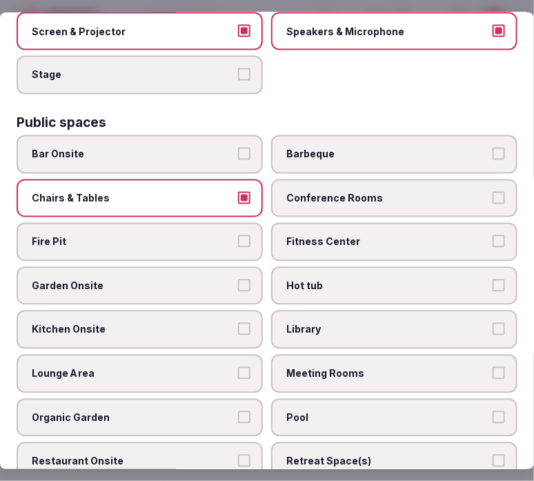
drag, startPoint x: 277, startPoint y: 224, endPoint x: 284, endPoint y: 235, distance: 13.0
click at [281, 225] on label "Fitness Center" at bounding box center [394, 242] width 246 height 39
click at [493, 235] on button "Fitness Center" at bounding box center [499, 241] width 12 height 12
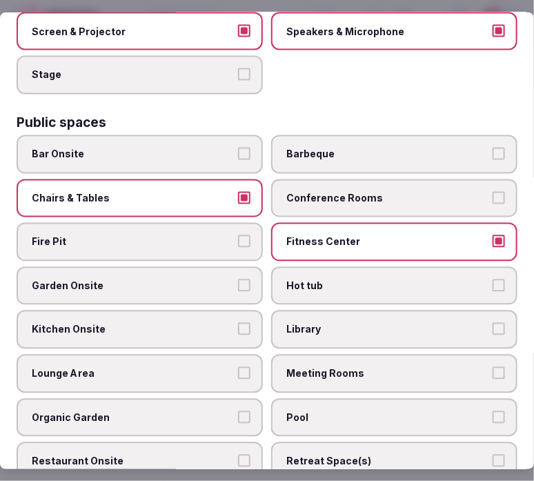
click at [212, 280] on span "Garden Onsite" at bounding box center [133, 287] width 202 height 14
click at [238, 280] on button "Garden Onsite" at bounding box center [244, 286] width 12 height 12
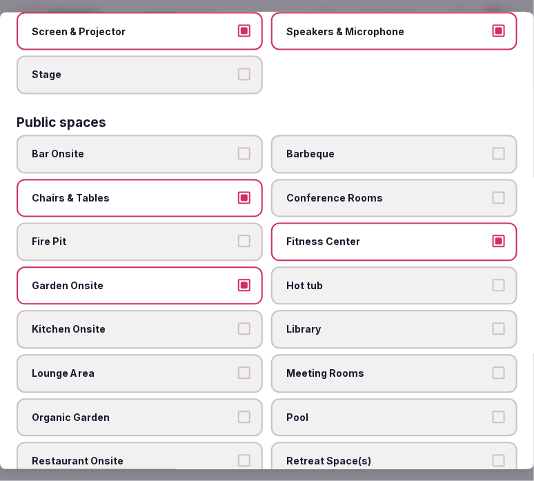
click at [329, 323] on span "Library" at bounding box center [387, 330] width 202 height 14
click at [493, 323] on button "Library" at bounding box center [499, 329] width 12 height 12
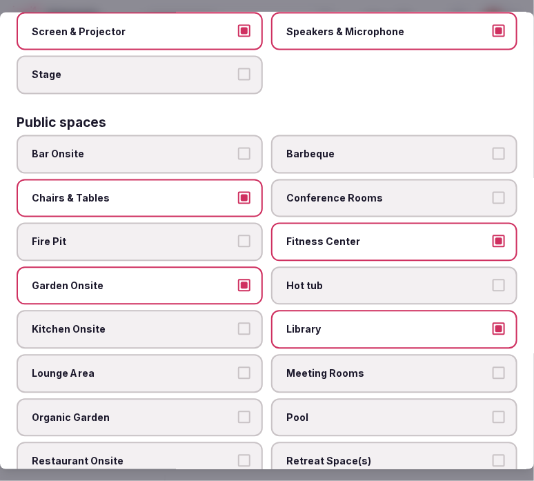
click at [228, 325] on label "Kitchen Onsite" at bounding box center [140, 330] width 246 height 39
click at [238, 325] on button "Kitchen Onsite" at bounding box center [244, 329] width 12 height 12
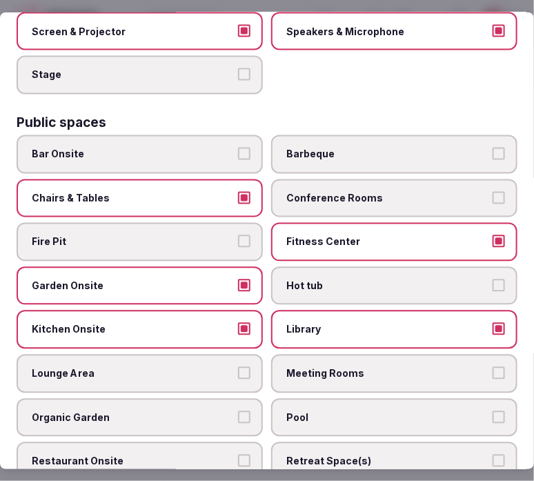
click at [245, 323] on button "Kitchen Onsite" at bounding box center [244, 329] width 12 height 12
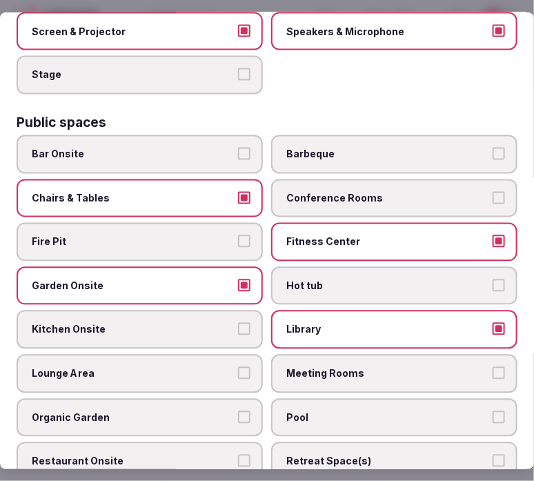
click at [491, 311] on label "Library" at bounding box center [394, 330] width 246 height 39
click at [493, 323] on button "Library" at bounding box center [499, 329] width 12 height 12
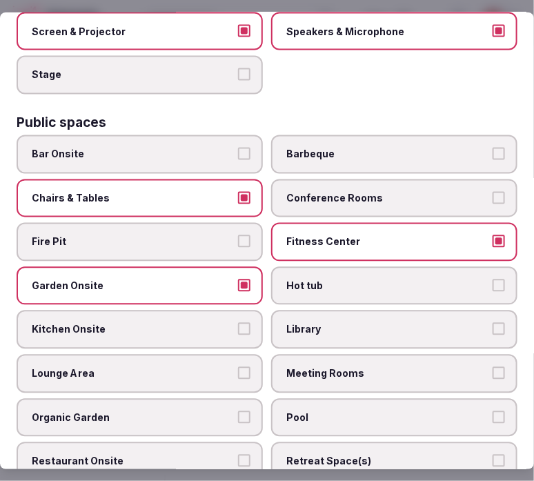
click at [493, 367] on button "Meeting Rooms" at bounding box center [499, 373] width 12 height 12
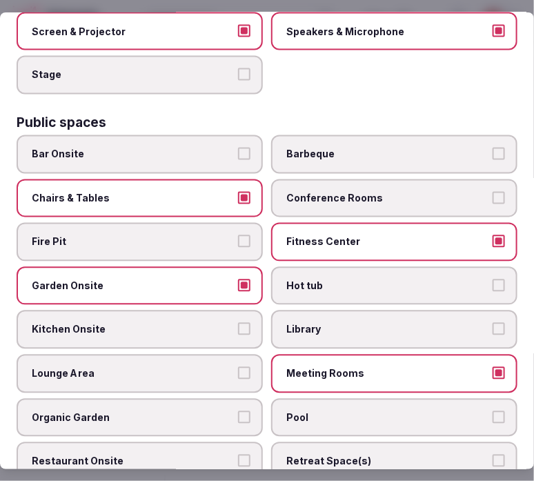
click at [148, 367] on span "Lounge Area" at bounding box center [133, 374] width 202 height 14
click at [238, 367] on button "Lounge Area" at bounding box center [244, 373] width 12 height 12
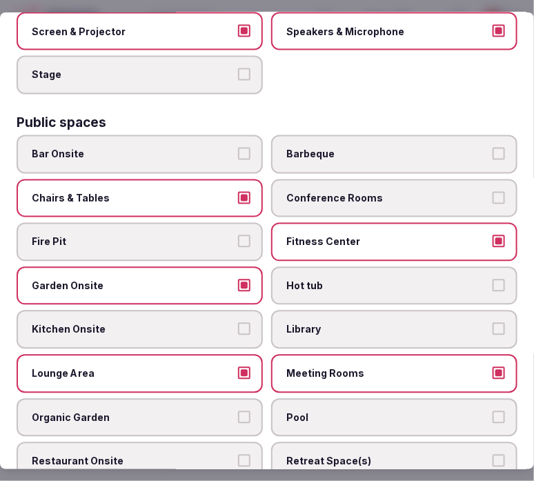
click at [297, 411] on span "Pool" at bounding box center [387, 418] width 202 height 14
click at [493, 411] on button "Pool" at bounding box center [499, 417] width 12 height 12
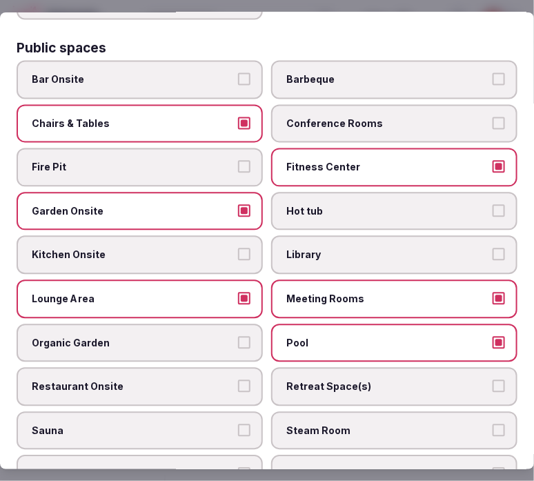
scroll to position [690, 0]
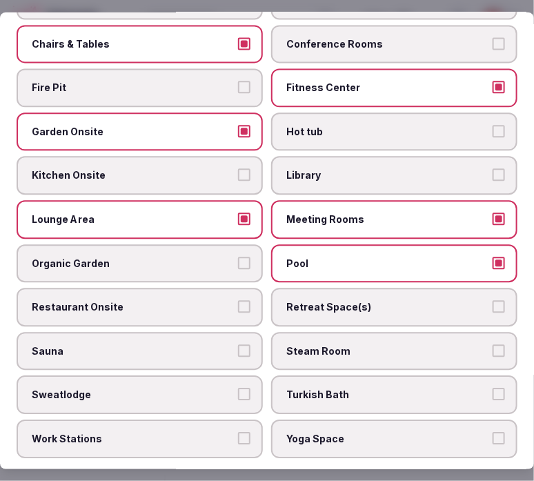
click at [238, 301] on button "Restaurant Onsite" at bounding box center [244, 307] width 12 height 12
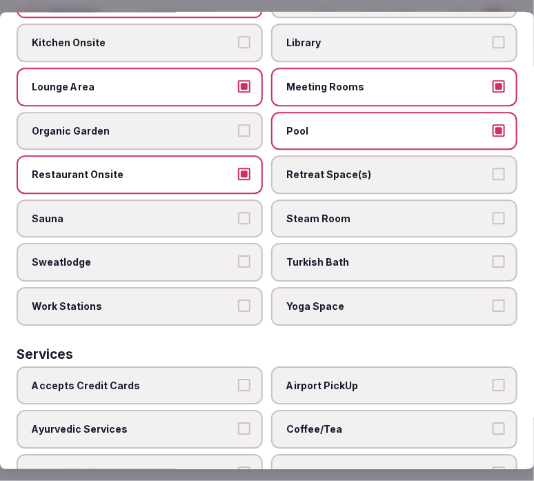
scroll to position [920, 0]
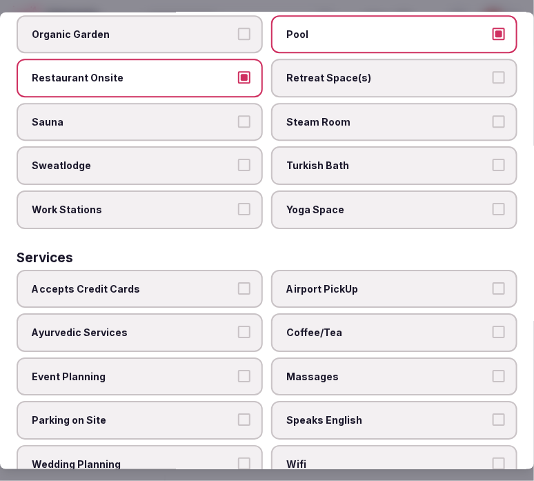
click at [307, 203] on span "Yoga Space" at bounding box center [387, 210] width 202 height 14
click at [493, 203] on button "Yoga Space" at bounding box center [499, 209] width 12 height 12
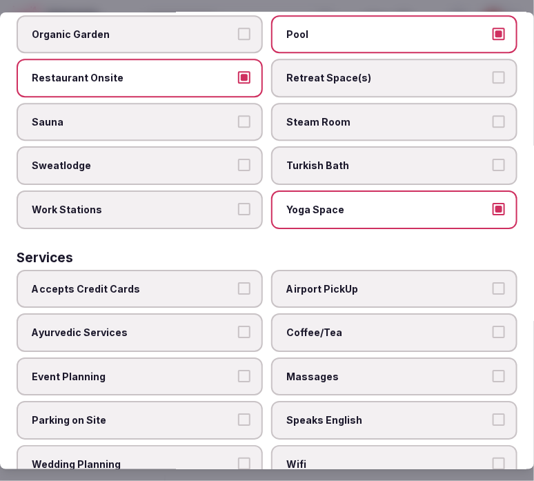
click at [239, 282] on button "Accepts Credit Cards" at bounding box center [244, 288] width 12 height 12
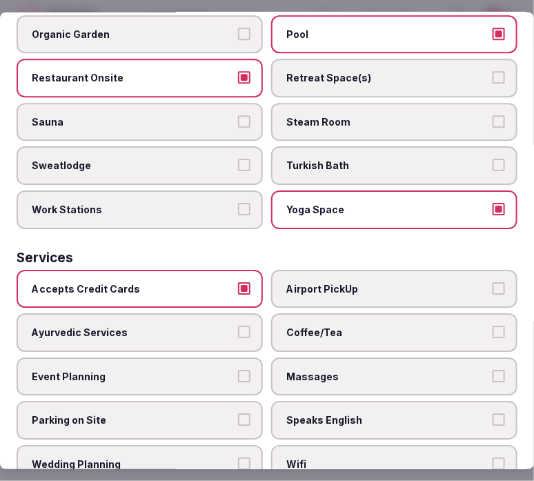
click at [327, 282] on span "Airport PickUp" at bounding box center [387, 289] width 202 height 14
click at [493, 282] on button "Airport PickUp" at bounding box center [499, 288] width 12 height 12
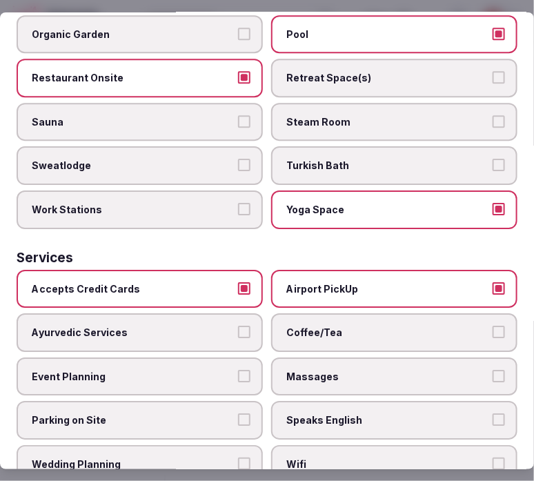
click at [373, 282] on span "Airport PickUp" at bounding box center [387, 289] width 202 height 14
click at [493, 282] on button "Airport PickUp" at bounding box center [499, 288] width 12 height 12
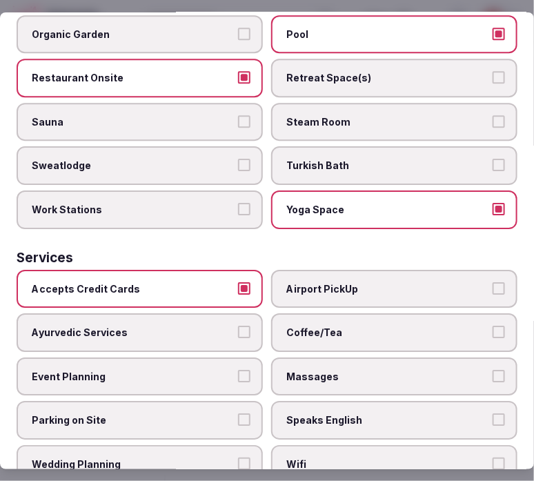
click at [359, 326] on span "Coffee/Tea" at bounding box center [387, 333] width 202 height 14
click at [493, 326] on button "Coffee/Tea" at bounding box center [499, 332] width 12 height 12
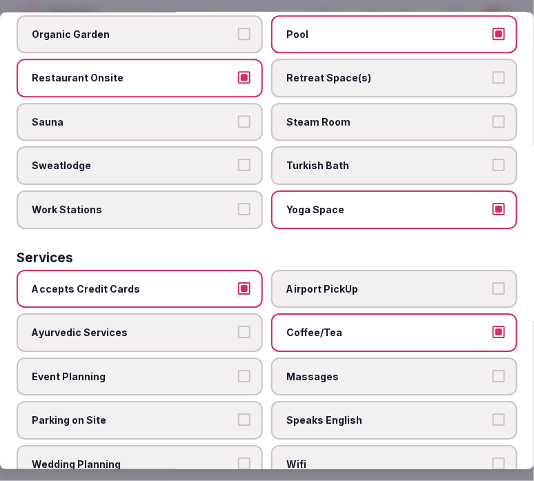
drag, startPoint x: 353, startPoint y: 342, endPoint x: 354, endPoint y: 378, distance: 35.9
click at [354, 370] on span "Massages" at bounding box center [387, 377] width 202 height 14
click at [493, 370] on button "Massages" at bounding box center [499, 376] width 12 height 12
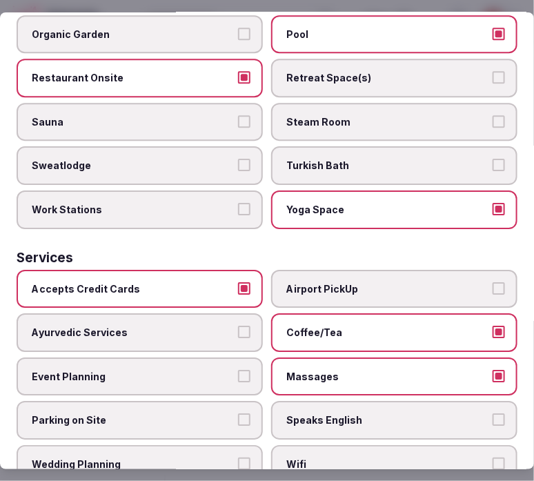
click at [364, 401] on label "Speaks English" at bounding box center [394, 420] width 246 height 39
click at [493, 413] on button "Speaks English" at bounding box center [499, 419] width 12 height 12
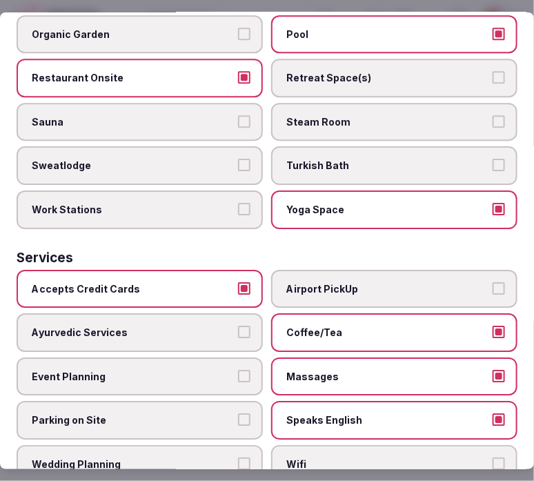
drag, startPoint x: 337, startPoint y: 423, endPoint x: 343, endPoint y: 416, distance: 9.3
click at [337, 445] on label "Wifi" at bounding box center [394, 464] width 246 height 39
click at [493, 458] on button "Wifi" at bounding box center [499, 464] width 12 height 12
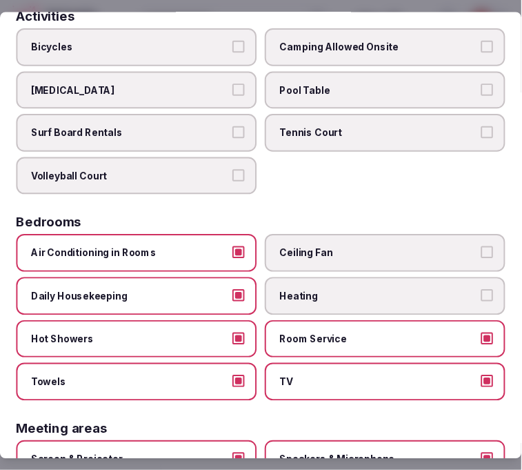
scroll to position [0, 0]
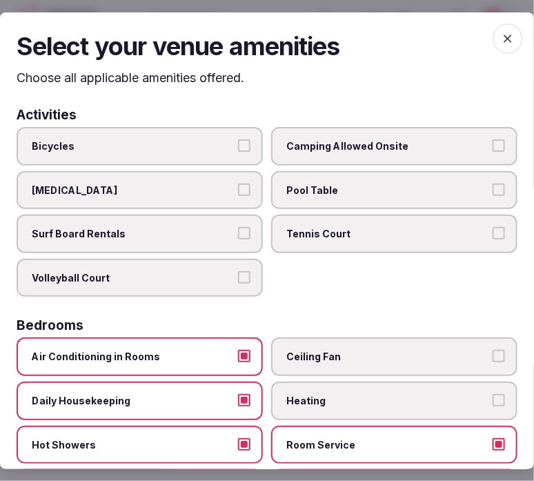
click at [493, 29] on span "button" at bounding box center [508, 38] width 30 height 30
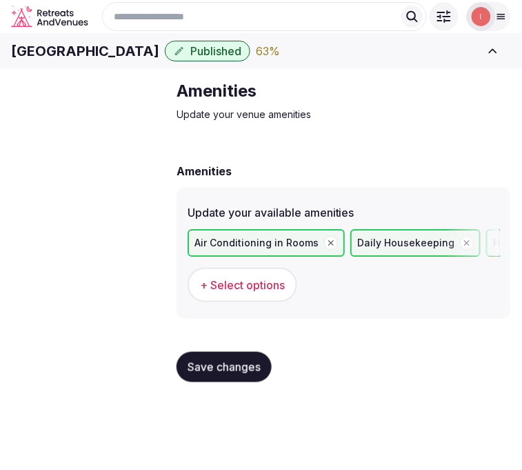
click at [251, 374] on span "Save changes" at bounding box center [224, 367] width 73 height 14
click at [208, 378] on button "Save changes" at bounding box center [224, 367] width 95 height 30
click at [0, 0] on span "Food & dining" at bounding box center [0, 0] width 0 height 0
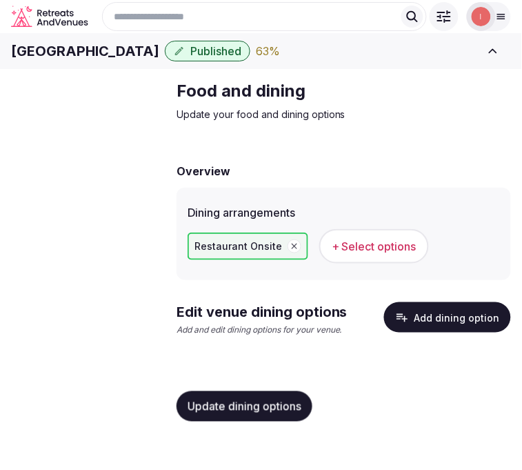
scroll to position [3, 0]
click at [440, 333] on button "Add dining option" at bounding box center [447, 317] width 127 height 30
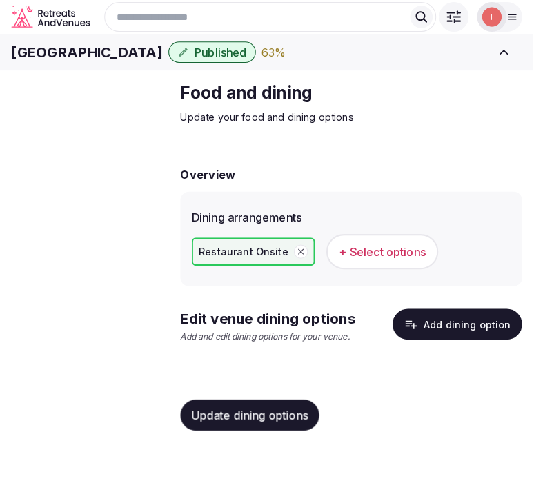
scroll to position [0, 0]
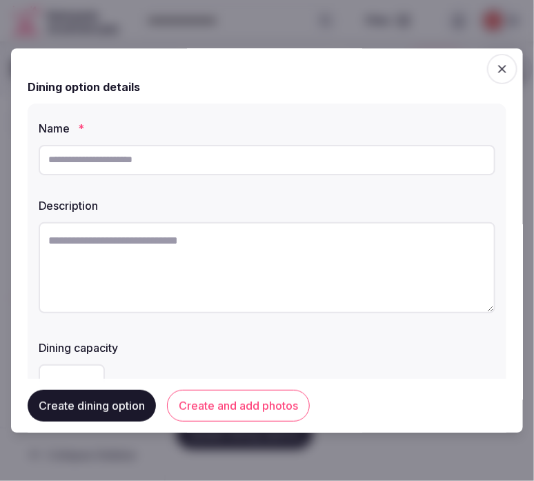
click at [344, 164] on input "text" at bounding box center [267, 160] width 457 height 30
paste input "**********"
type input "**********"
drag, startPoint x: 426, startPoint y: 206, endPoint x: 533, endPoint y: 244, distance: 113.5
click at [429, 204] on label "Description" at bounding box center [267, 205] width 457 height 11
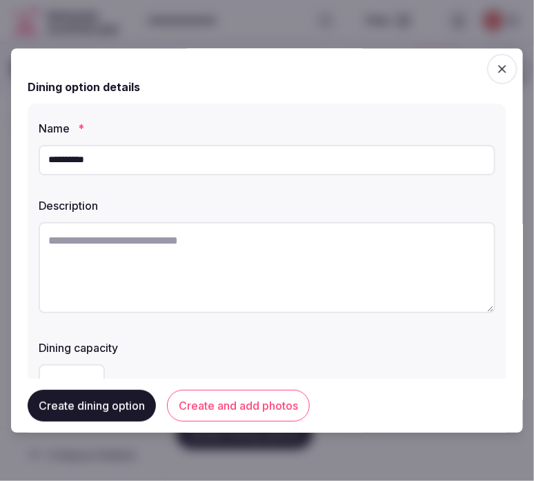
click at [202, 289] on textarea at bounding box center [267, 267] width 457 height 91
paste textarea "**********"
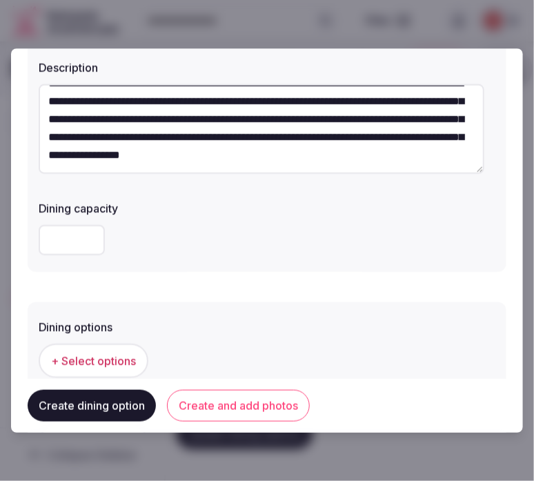
scroll to position [230, 0]
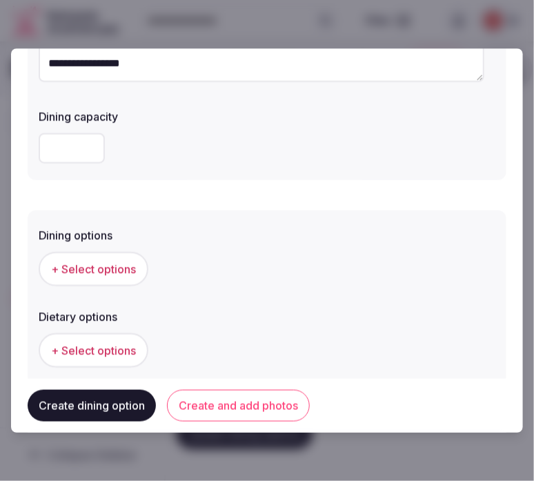
type textarea "**********"
click at [119, 270] on span "+ Select options" at bounding box center [93, 269] width 85 height 15
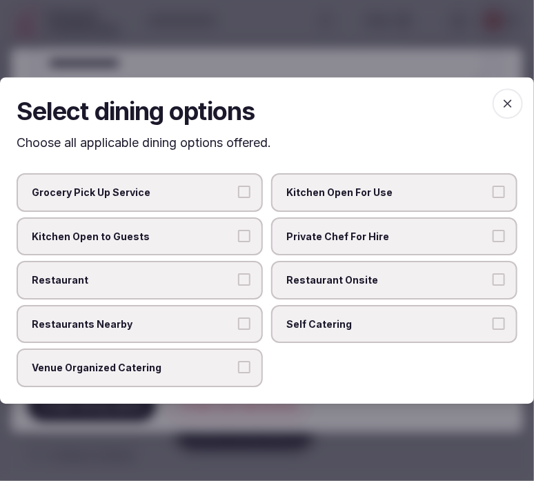
click at [326, 268] on label "Restaurant Onsite" at bounding box center [394, 280] width 246 height 39
click at [493, 273] on button "Restaurant Onsite" at bounding box center [499, 279] width 12 height 12
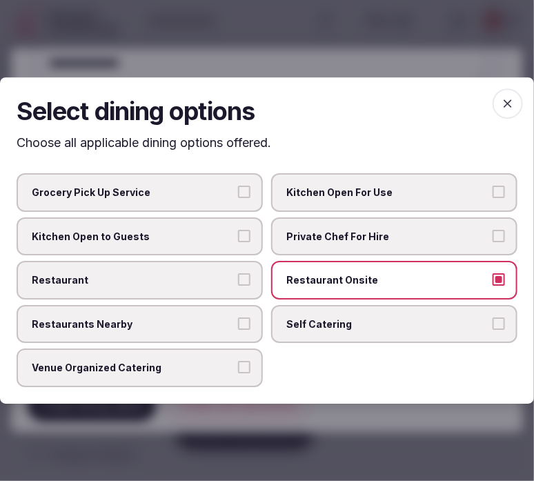
click at [225, 265] on label "Restaurant" at bounding box center [140, 280] width 246 height 39
click at [238, 273] on button "Restaurant" at bounding box center [244, 279] width 12 height 12
click at [225, 265] on label "Restaurant" at bounding box center [140, 280] width 246 height 39
click at [238, 273] on button "Restaurant" at bounding box center [244, 279] width 12 height 12
click at [221, 282] on span "Restaurant" at bounding box center [133, 280] width 202 height 14
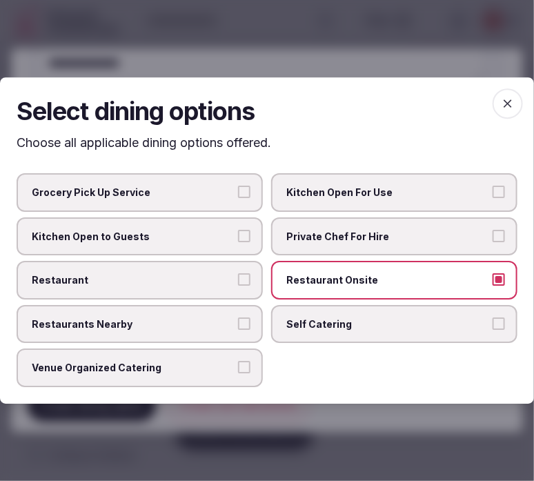
click at [238, 282] on button "Restaurant" at bounding box center [244, 279] width 12 height 12
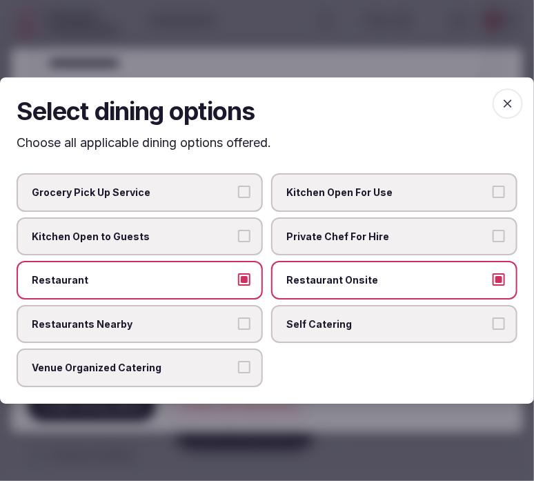
click at [505, 109] on icon "button" at bounding box center [508, 104] width 14 height 14
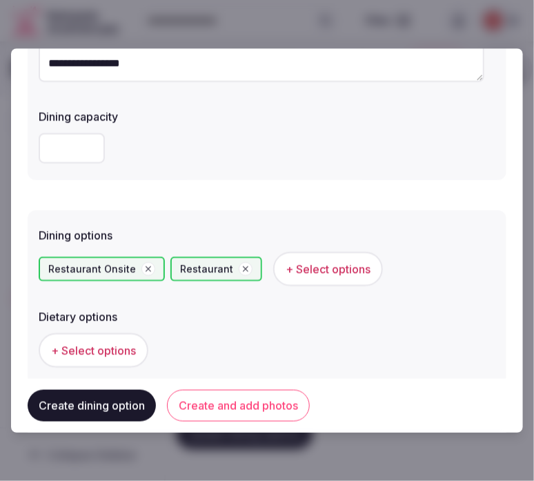
scroll to position [306, 0]
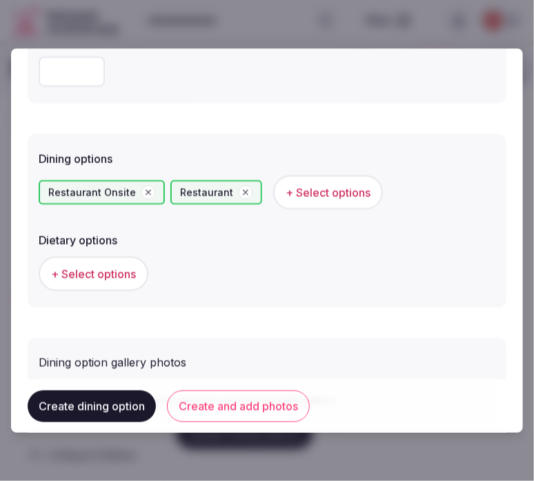
click at [125, 259] on button "+ Select options" at bounding box center [94, 274] width 110 height 35
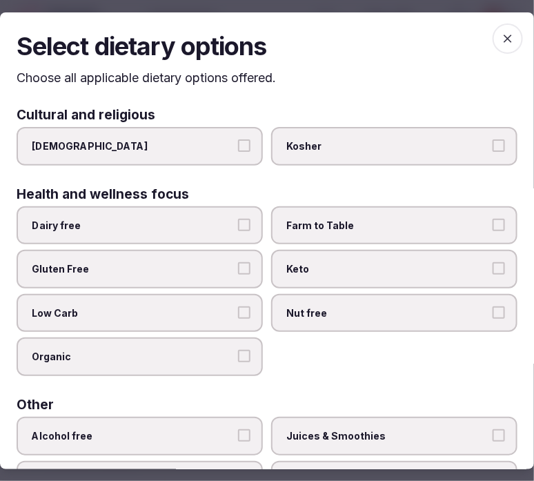
drag, startPoint x: 502, startPoint y: 33, endPoint x: 233, endPoint y: 374, distance: 434.4
click at [501, 35] on icon "button" at bounding box center [508, 38] width 14 height 14
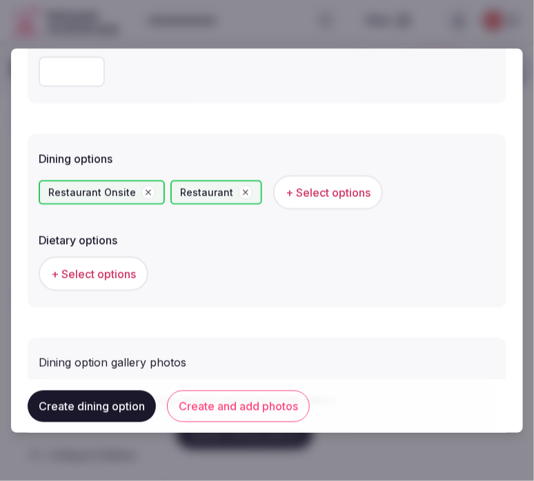
click at [231, 411] on button "Create and add photos" at bounding box center [238, 406] width 143 height 32
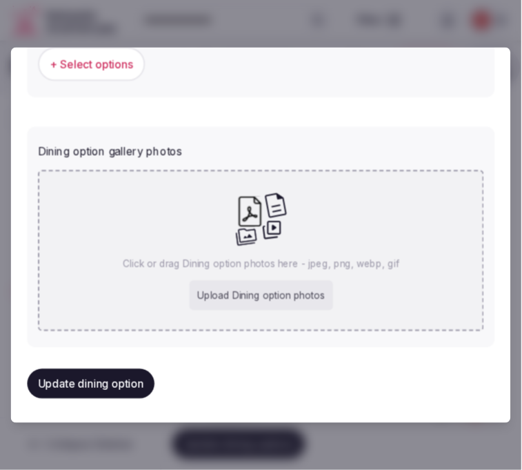
scroll to position [478, 0]
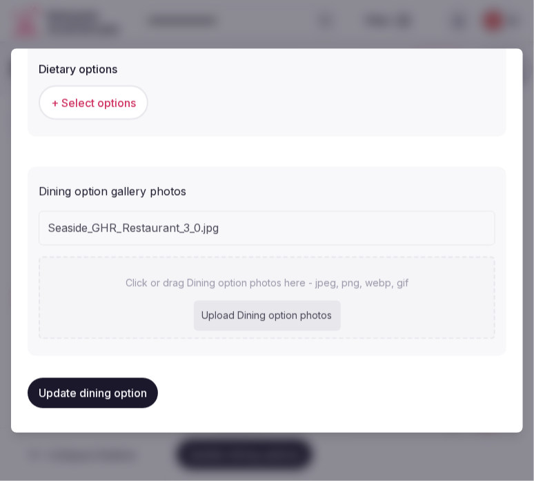
click at [72, 393] on button "Update dining option" at bounding box center [93, 393] width 130 height 30
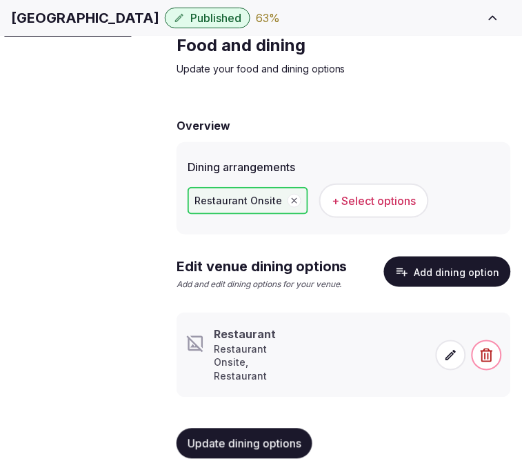
scroll to position [71, 0]
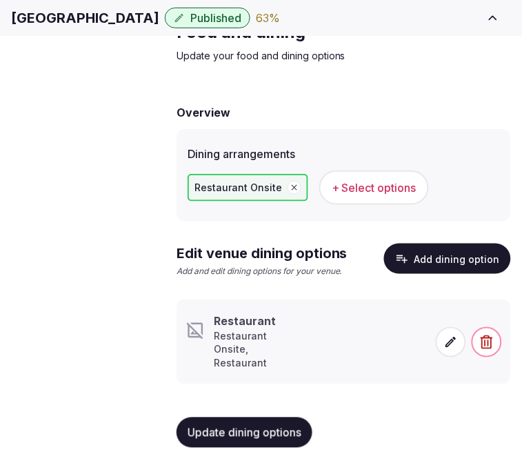
click at [450, 347] on icon at bounding box center [452, 342] width 10 height 10
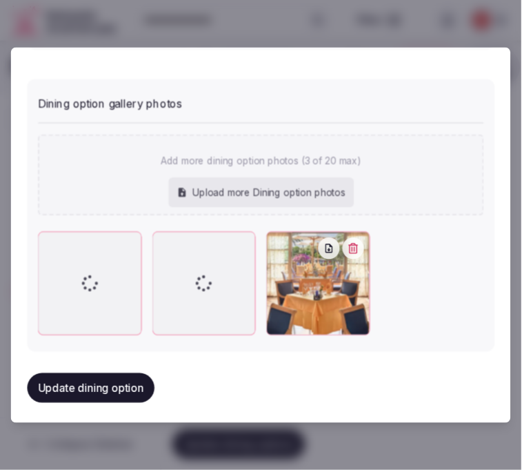
scroll to position [565, 0]
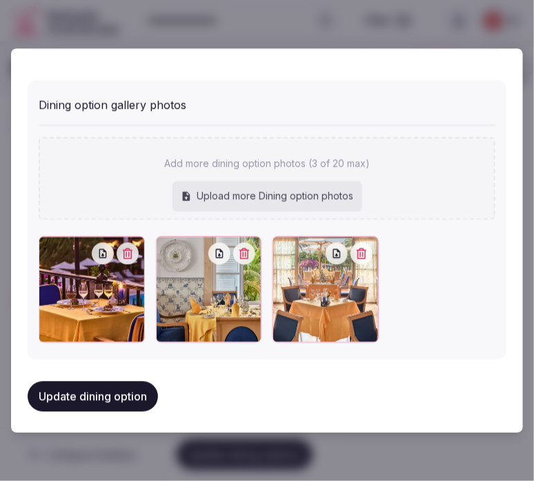
click at [97, 394] on button "Update dining option" at bounding box center [93, 396] width 130 height 30
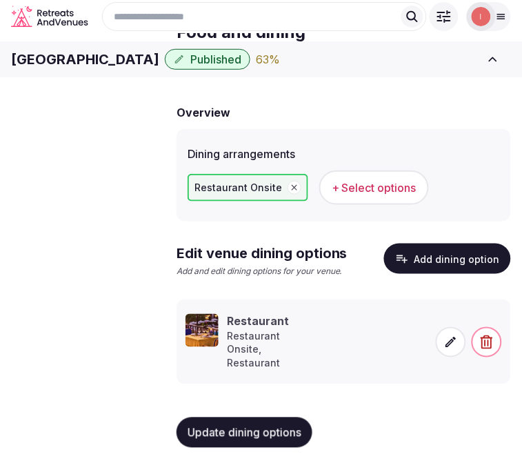
click at [0, 0] on span "Activities & experiences" at bounding box center [0, 0] width 0 height 0
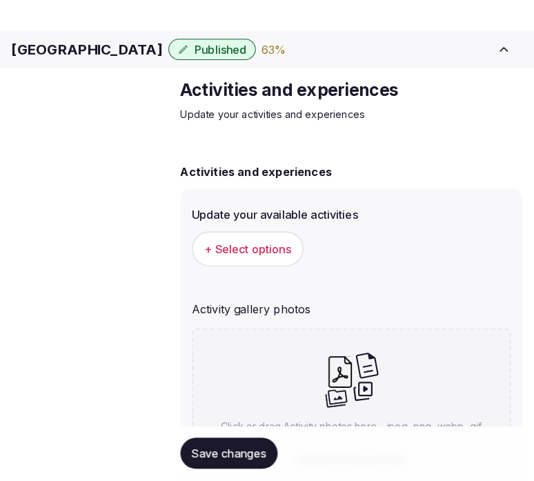
scroll to position [59, 0]
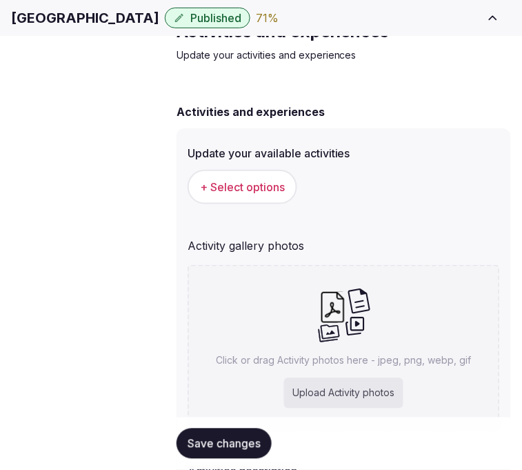
click at [264, 195] on span "+ Select options" at bounding box center [242, 186] width 85 height 15
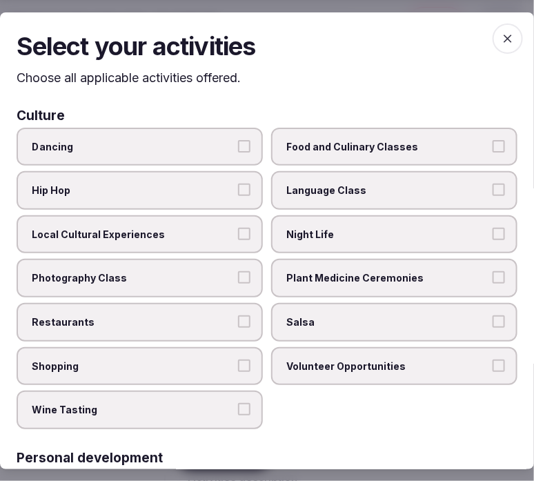
click at [191, 238] on label "Local Cultural Experiences" at bounding box center [140, 234] width 246 height 39
click at [238, 238] on button "Local Cultural Experiences" at bounding box center [244, 233] width 12 height 12
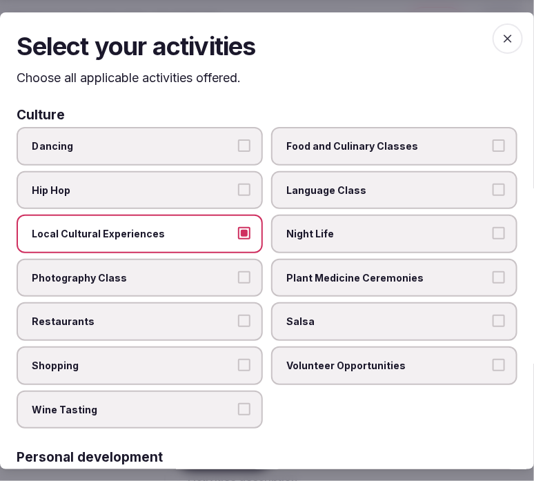
click at [312, 222] on label "Night Life" at bounding box center [394, 234] width 246 height 39
click at [493, 227] on button "Night Life" at bounding box center [499, 233] width 12 height 12
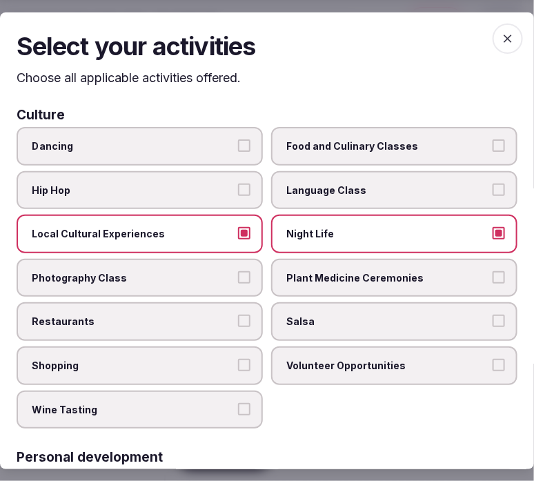
click at [193, 315] on span "Restaurants" at bounding box center [133, 322] width 202 height 14
click at [238, 315] on button "Restaurants" at bounding box center [244, 321] width 12 height 12
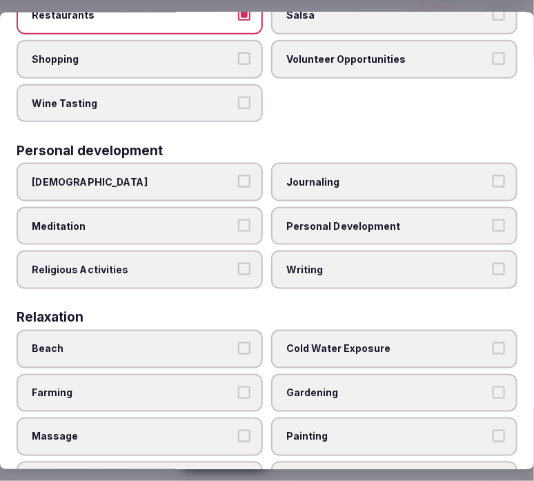
click at [315, 223] on label "Personal Development" at bounding box center [394, 226] width 246 height 39
click at [493, 223] on button "Personal Development" at bounding box center [499, 225] width 12 height 12
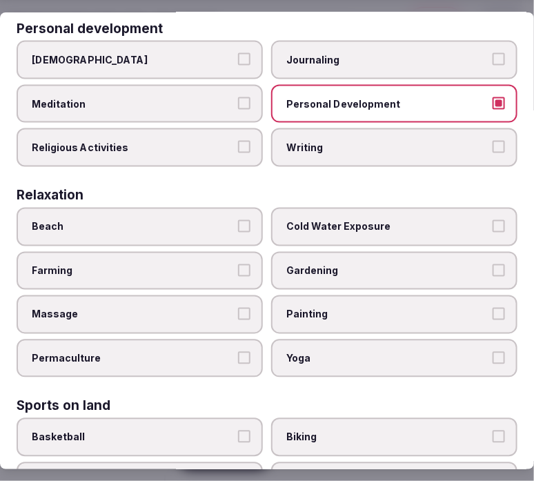
scroll to position [460, 0]
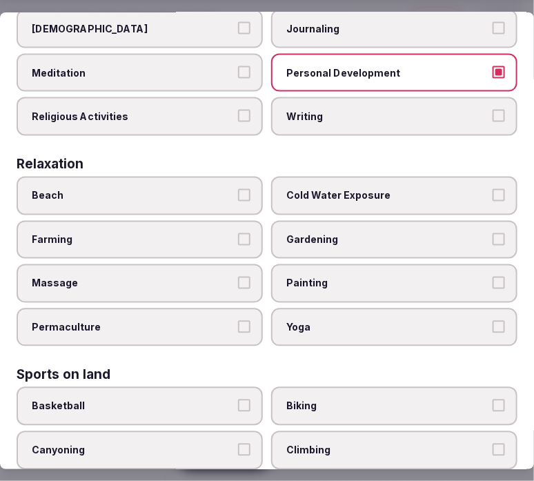
click at [238, 277] on button "Massage" at bounding box center [244, 283] width 12 height 12
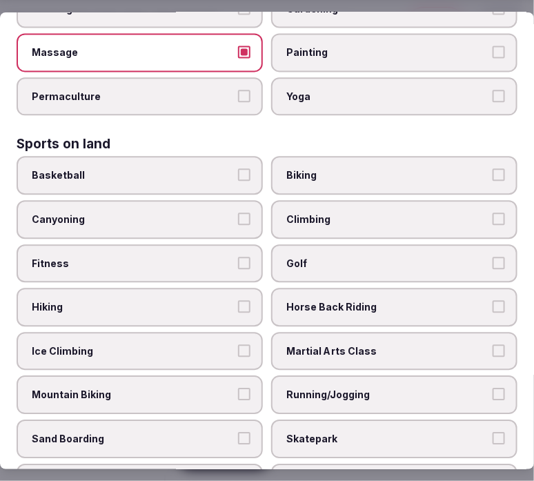
click at [205, 257] on span "Fitness" at bounding box center [133, 264] width 202 height 14
click at [238, 257] on button "Fitness" at bounding box center [244, 263] width 12 height 12
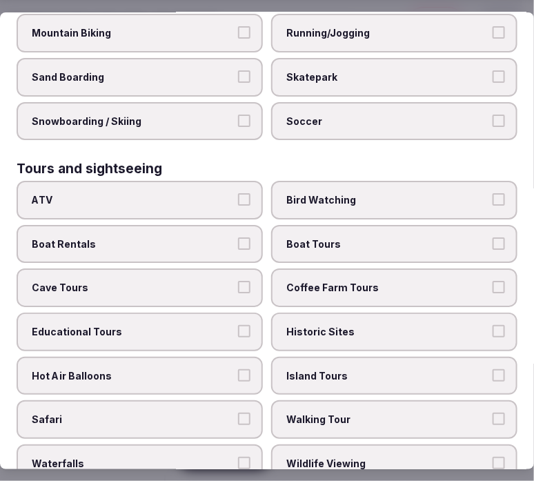
scroll to position [1073, 0]
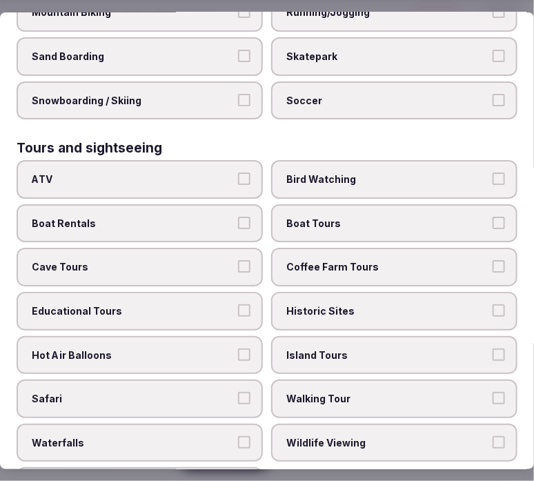
click at [357, 348] on span "Island Tours" at bounding box center [387, 355] width 202 height 14
click at [493, 348] on button "Island Tours" at bounding box center [499, 354] width 12 height 12
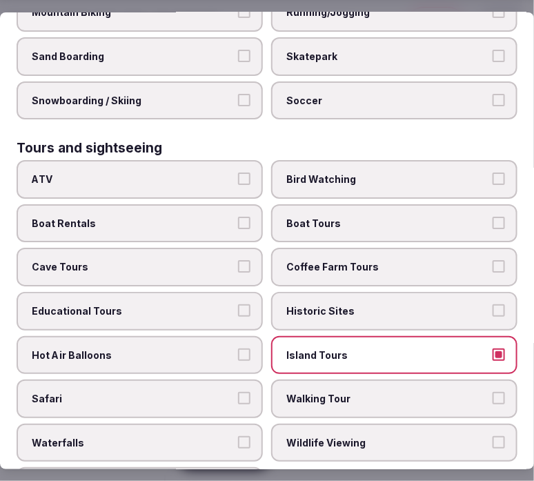
click at [342, 304] on span "Historic Sites" at bounding box center [387, 311] width 202 height 14
click at [493, 304] on button "Historic Sites" at bounding box center [499, 310] width 12 height 12
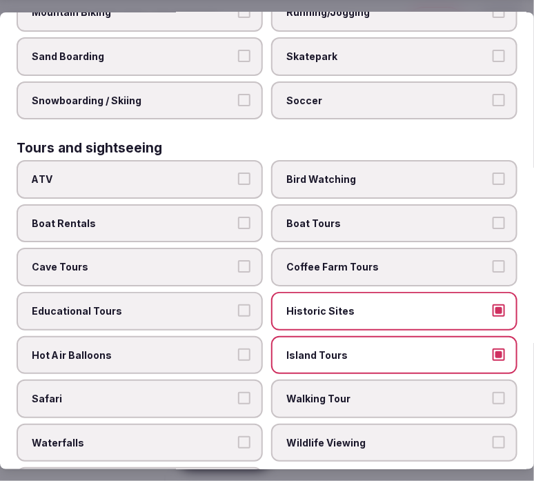
click at [351, 348] on span "Island Tours" at bounding box center [387, 355] width 202 height 14
click at [493, 348] on button "Island Tours" at bounding box center [499, 354] width 12 height 12
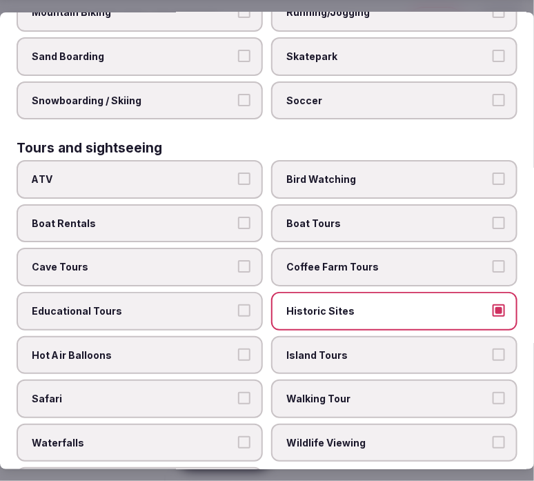
click at [341, 380] on label "Walking Tour" at bounding box center [394, 399] width 246 height 39
click at [493, 392] on button "Walking Tour" at bounding box center [499, 398] width 12 height 12
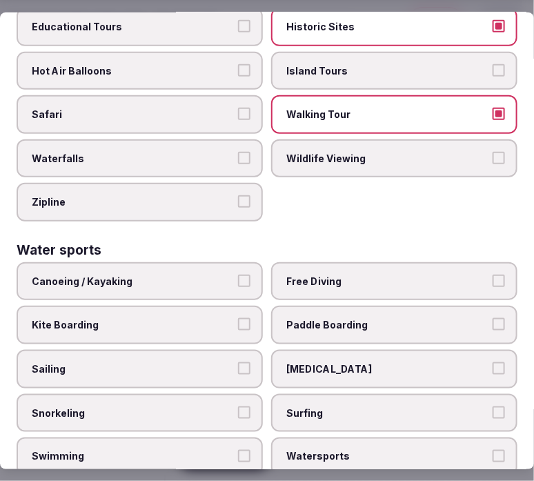
scroll to position [1378, 0]
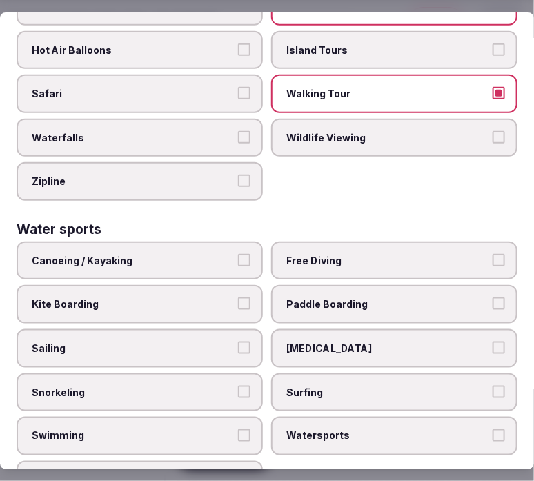
click at [217, 429] on span "Swimming" at bounding box center [133, 436] width 202 height 14
click at [238, 429] on button "Swimming" at bounding box center [244, 435] width 12 height 12
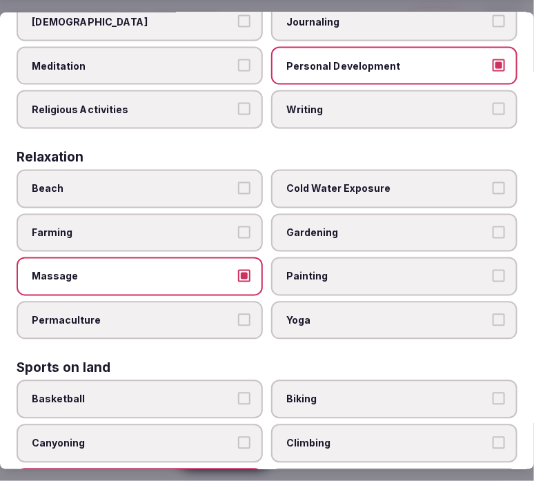
scroll to position [535, 0]
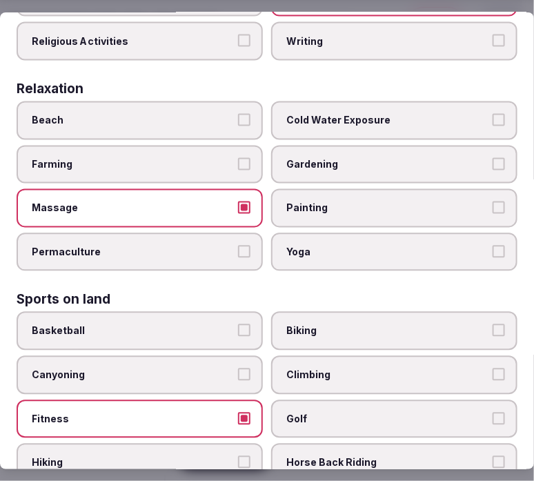
click at [421, 246] on span "Yoga" at bounding box center [387, 253] width 202 height 14
click at [493, 246] on button "Yoga" at bounding box center [499, 252] width 12 height 12
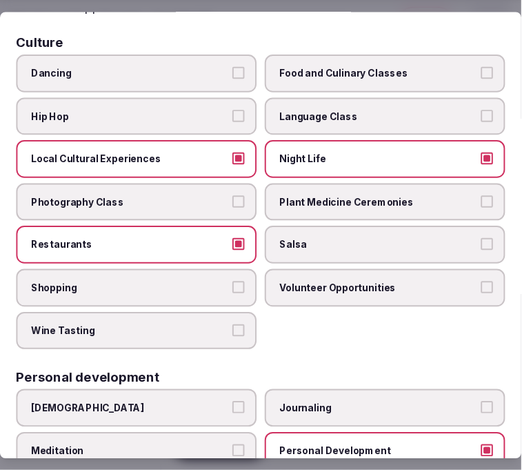
scroll to position [0, 0]
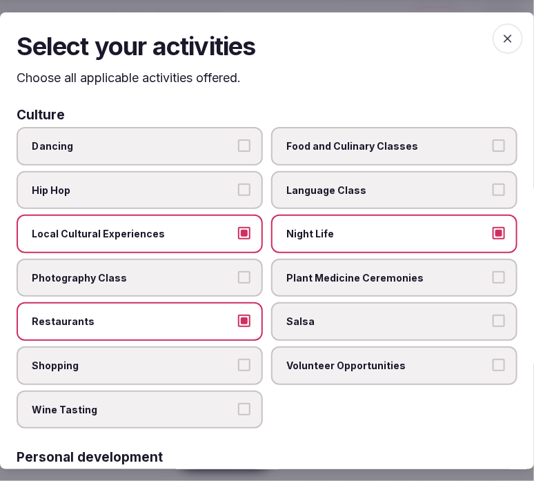
click at [501, 35] on icon "button" at bounding box center [508, 38] width 14 height 14
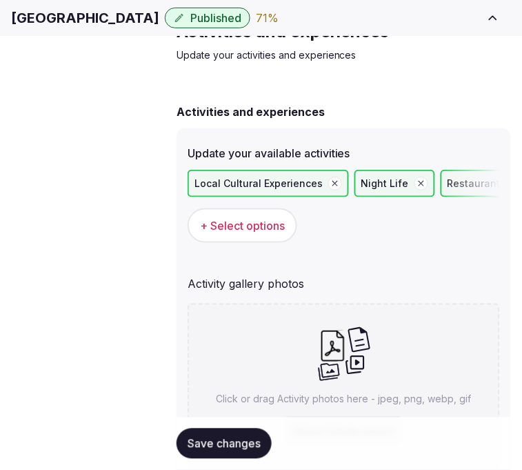
click at [233, 442] on span "Save changes" at bounding box center [224, 444] width 73 height 14
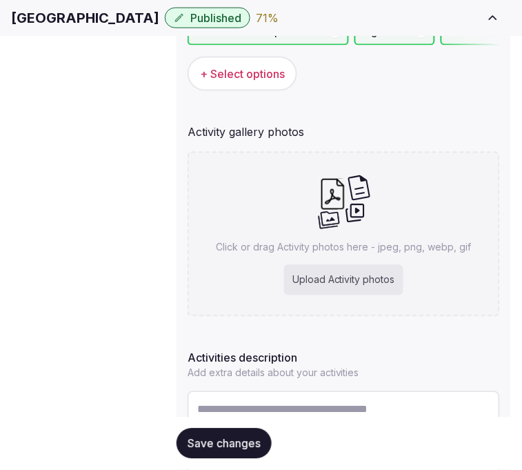
scroll to position [213, 0]
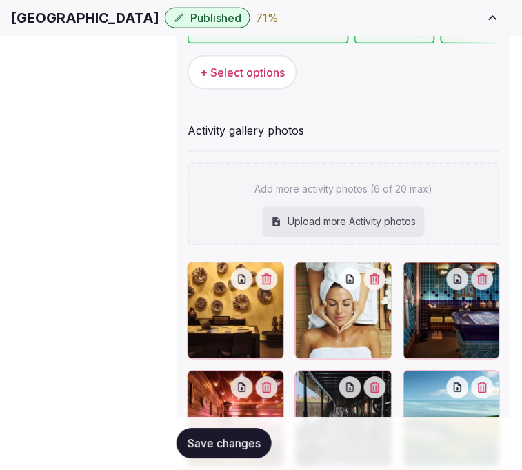
click at [192, 438] on span "Save changes" at bounding box center [224, 444] width 73 height 14
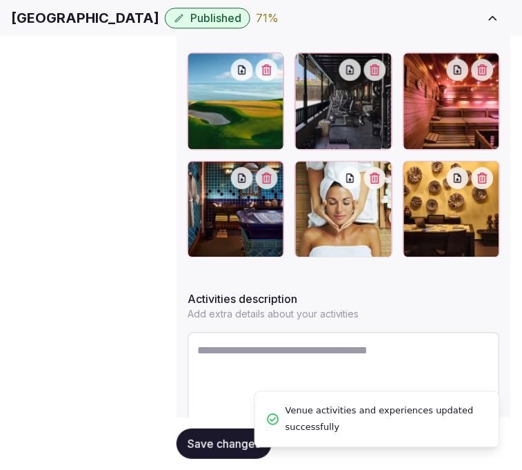
scroll to position [427, 0]
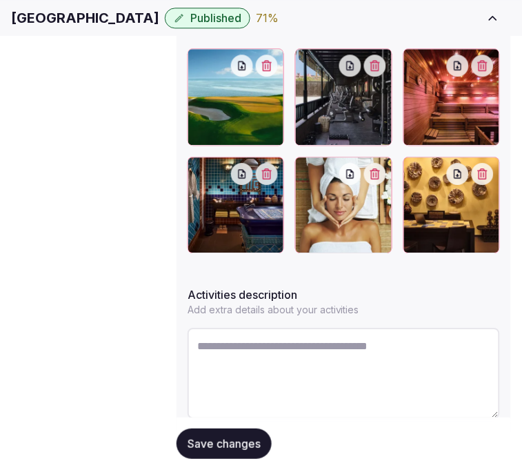
click at [262, 328] on textarea at bounding box center [344, 373] width 313 height 91
paste textarea "**********"
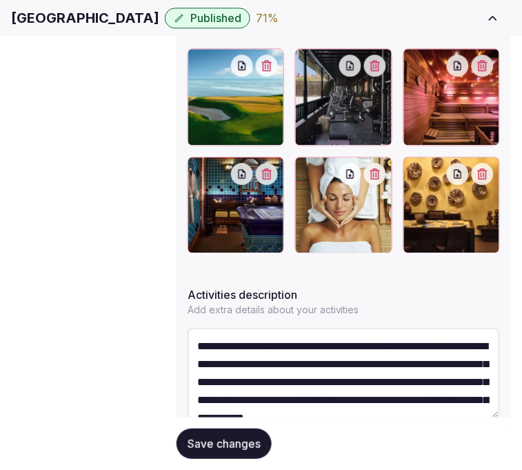
scroll to position [61, 0]
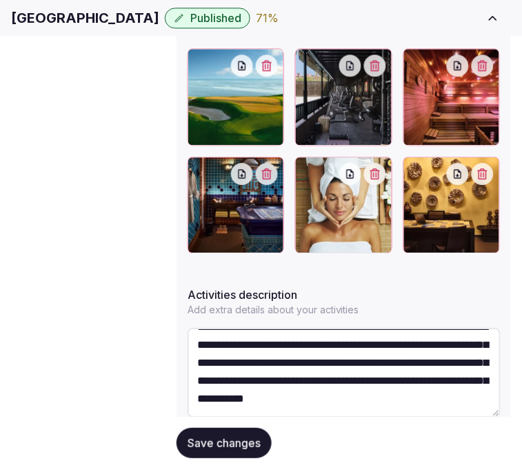
type textarea "**********"
click at [222, 429] on button "Save changes" at bounding box center [224, 444] width 95 height 30
click at [235, 437] on span "Save changes" at bounding box center [224, 444] width 73 height 14
click at [244, 437] on span "Save changes" at bounding box center [224, 444] width 73 height 14
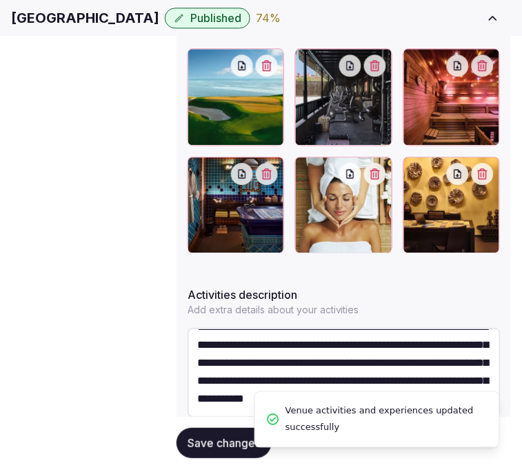
click at [0, 0] on span "Location" at bounding box center [0, 0] width 0 height 0
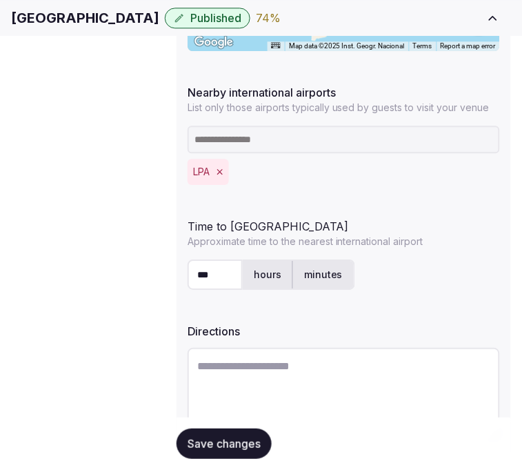
scroll to position [492, 0]
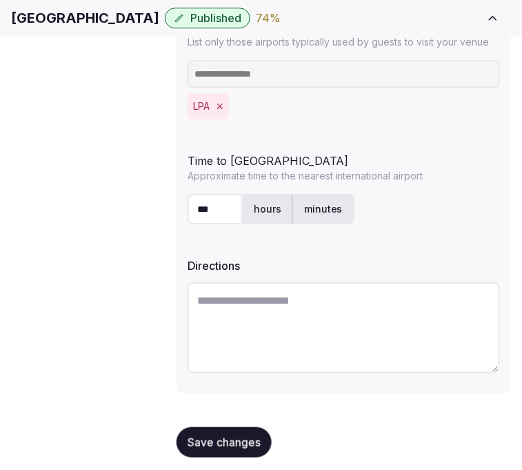
click at [210, 436] on span "Save changes" at bounding box center [224, 443] width 73 height 14
click at [236, 436] on span "Save changes" at bounding box center [224, 443] width 73 height 14
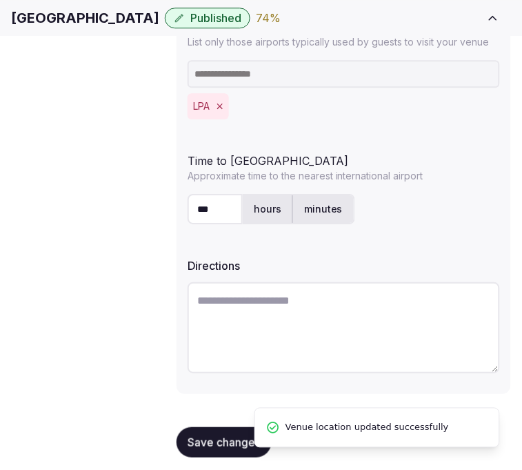
click at [0, 0] on link "Environment" at bounding box center [0, 0] width 0 height 0
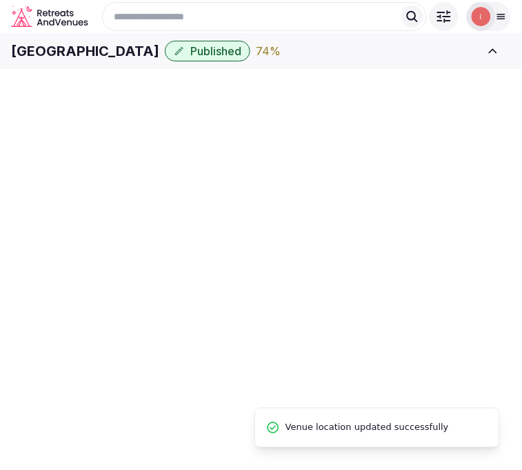
scroll to position [79, 0]
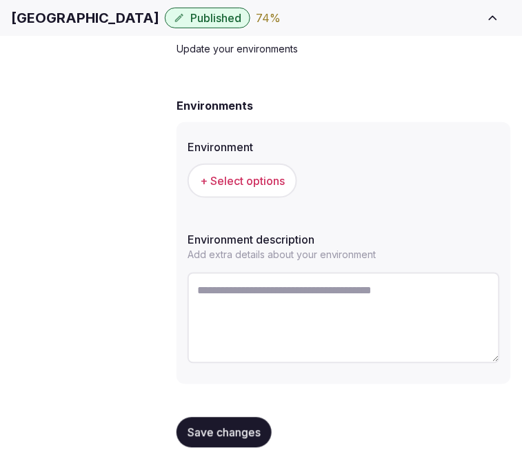
click at [233, 177] on button "+ Select options" at bounding box center [243, 181] width 110 height 35
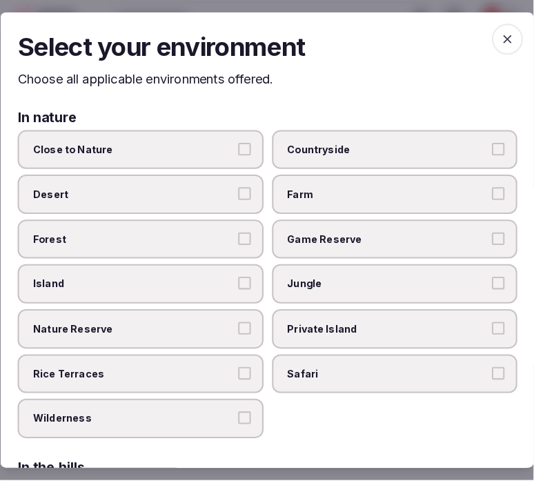
scroll to position [68, 0]
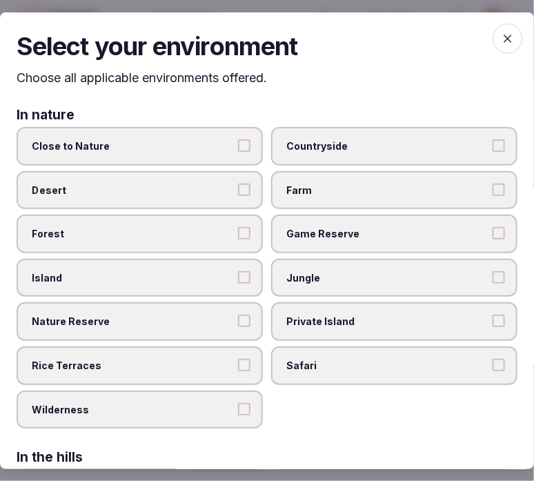
click at [215, 273] on span "Island" at bounding box center [133, 278] width 202 height 14
click at [238, 273] on button "Island" at bounding box center [244, 277] width 12 height 12
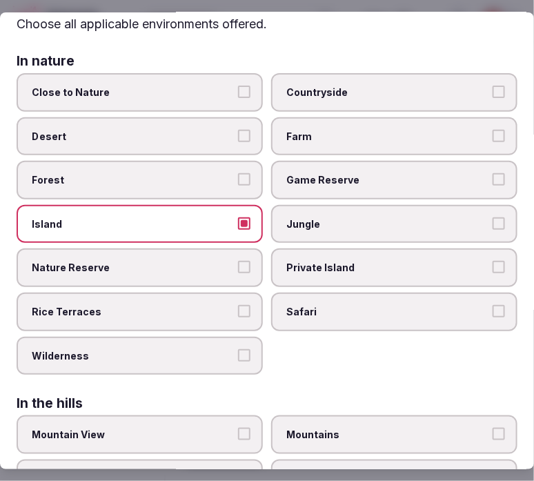
scroll to position [77, 0]
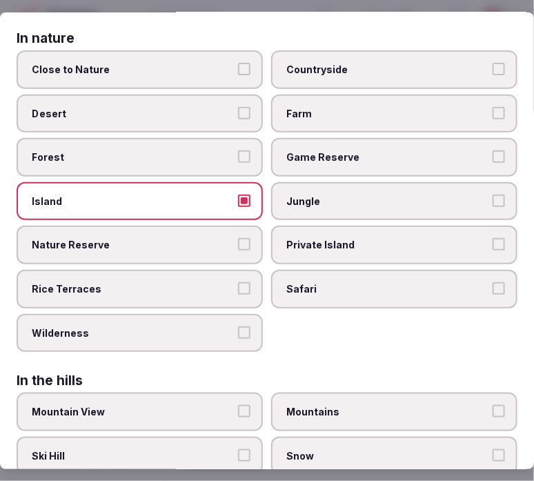
drag, startPoint x: 355, startPoint y: 239, endPoint x: 349, endPoint y: 243, distance: 7.1
click at [353, 242] on span "Private Island" at bounding box center [387, 245] width 202 height 14
click at [493, 242] on button "Private Island" at bounding box center [499, 244] width 12 height 12
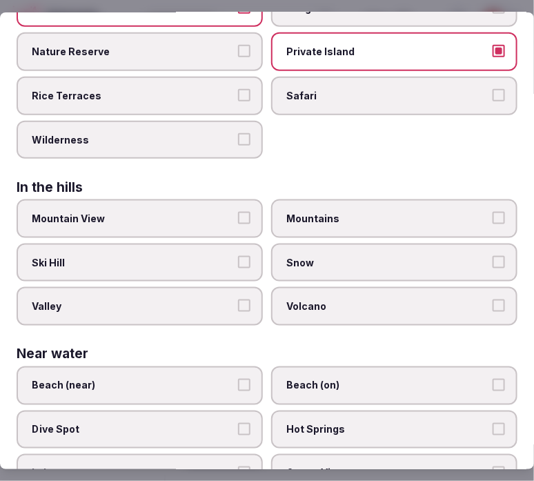
scroll to position [306, 0]
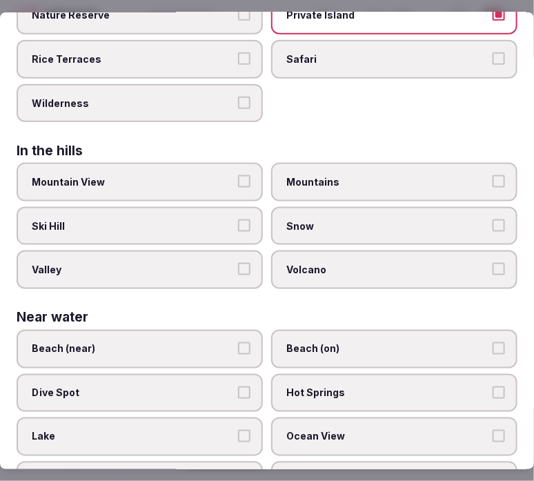
click at [246, 169] on label "Mountain View" at bounding box center [140, 182] width 246 height 39
click at [246, 175] on button "Mountain View" at bounding box center [244, 181] width 12 height 12
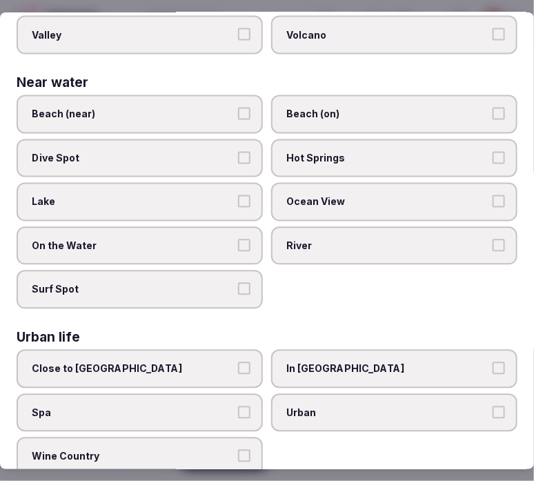
scroll to position [157, 0]
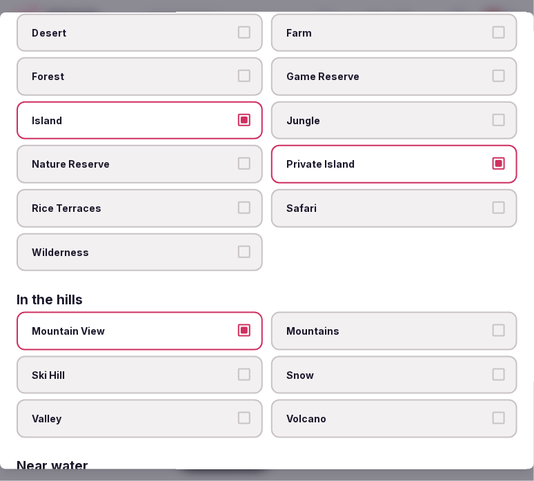
click at [322, 157] on span "Private Island" at bounding box center [387, 164] width 202 height 14
click at [493, 157] on button "Private Island" at bounding box center [499, 163] width 12 height 12
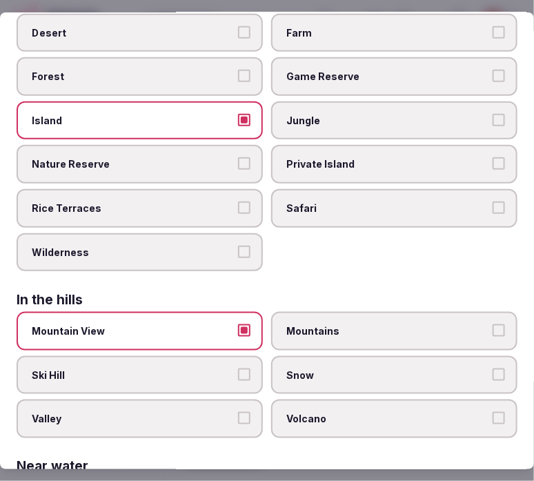
drag, startPoint x: 249, startPoint y: 119, endPoint x: 273, endPoint y: 197, distance: 81.4
click at [249, 118] on label "Island" at bounding box center [140, 120] width 246 height 39
click at [249, 118] on button "Island" at bounding box center [244, 120] width 12 height 12
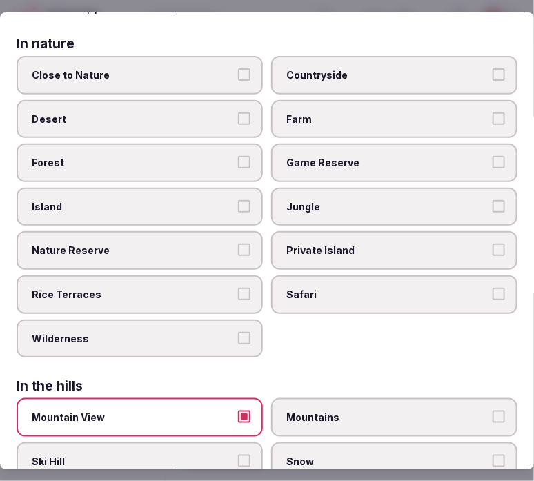
scroll to position [4, 0]
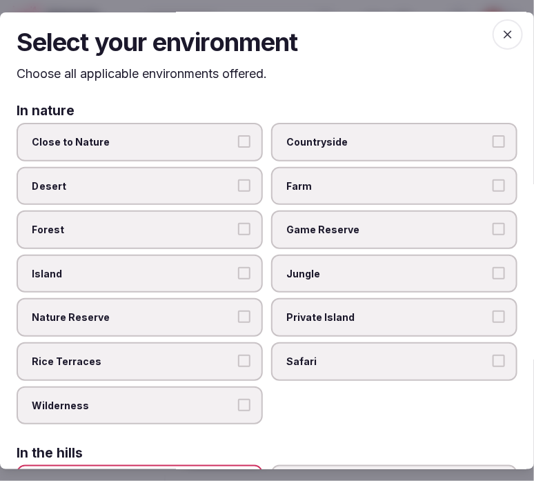
click at [232, 142] on label "Close to Nature" at bounding box center [140, 142] width 246 height 39
click at [238, 142] on button "Close to Nature" at bounding box center [244, 141] width 12 height 12
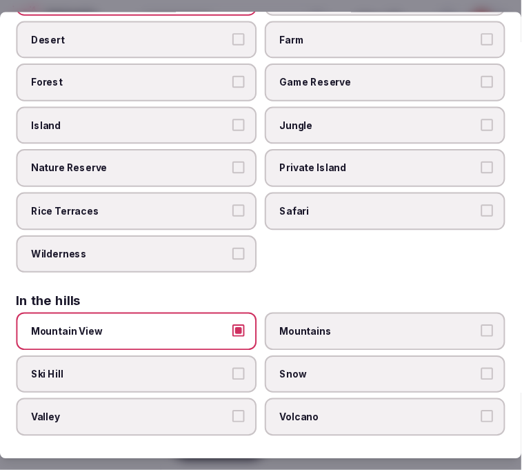
scroll to position [0, 0]
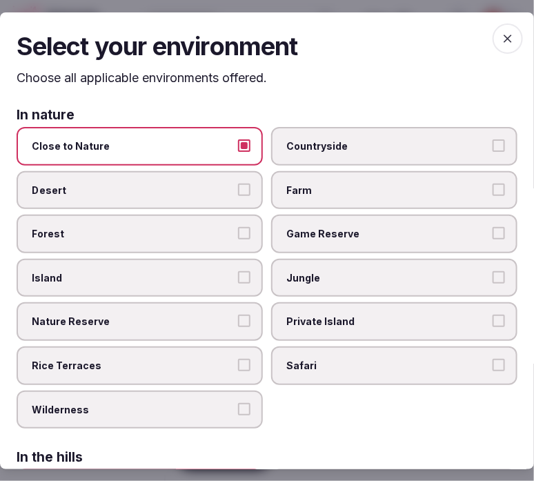
click at [500, 16] on div "Select your environment Choose all applicable environments offered. In nature C…" at bounding box center [267, 240] width 534 height 457
click at [501, 37] on icon "button" at bounding box center [508, 38] width 14 height 14
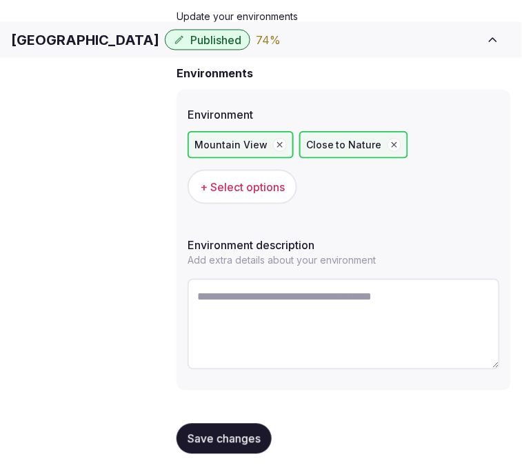
scroll to position [114, 0]
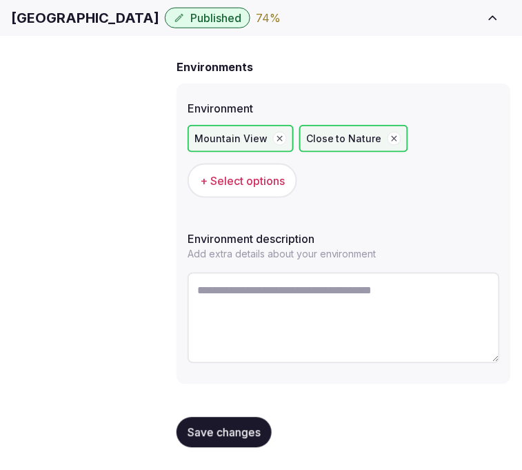
click at [229, 416] on div "Save changes" at bounding box center [344, 433] width 335 height 52
click at [0, 0] on div "Basic details Pricing and policies Retreat spaces Meeting spaces Accommodations…" at bounding box center [0, 0] width 0 height 0
click at [0, 0] on span "Types of retreats" at bounding box center [0, 0] width 0 height 0
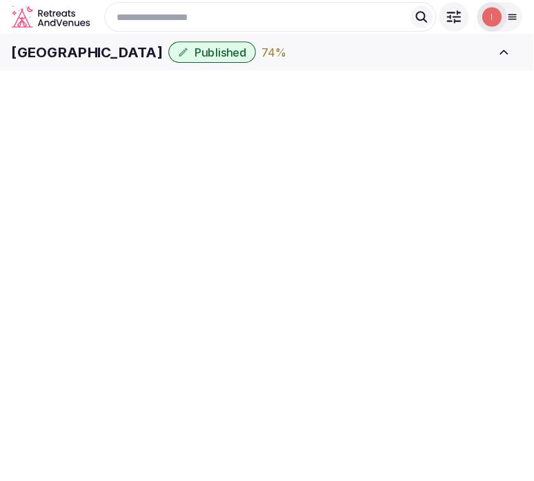
scroll to position [114, 0]
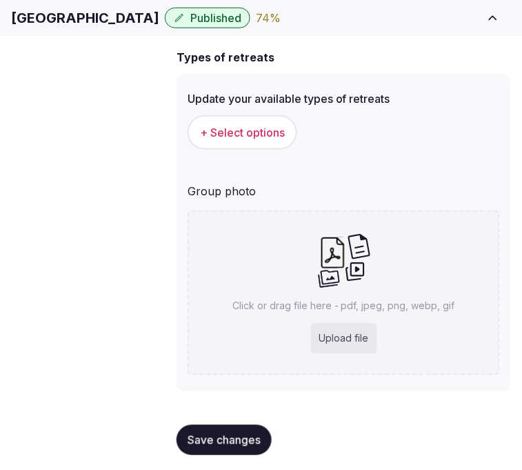
click at [257, 140] on span "+ Select options" at bounding box center [242, 132] width 85 height 15
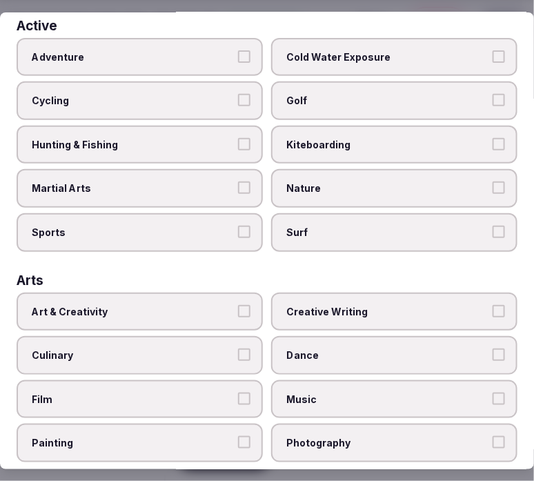
scroll to position [153, 0]
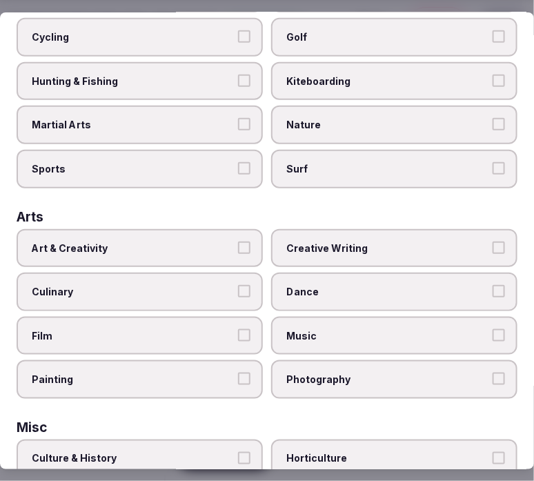
click at [177, 241] on span "Art & Creativity" at bounding box center [133, 248] width 202 height 14
click at [238, 241] on button "Art & Creativity" at bounding box center [244, 247] width 12 height 12
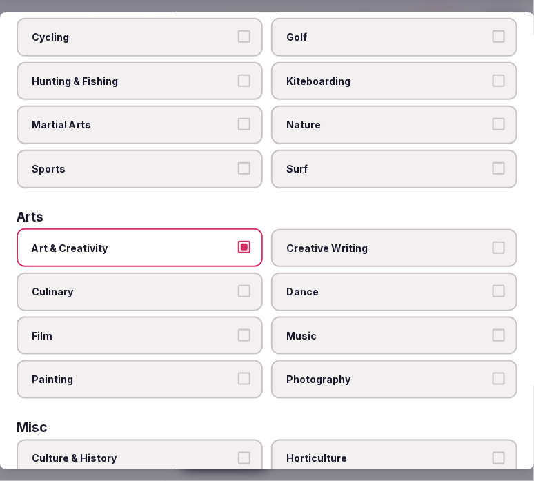
scroll to position [0, 0]
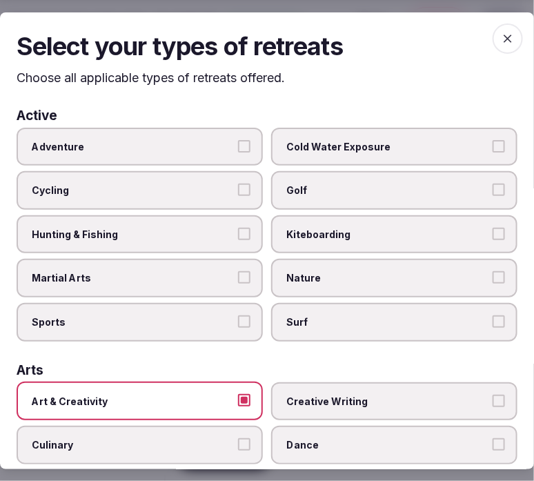
click at [204, 146] on span "Adventure" at bounding box center [133, 146] width 202 height 14
click at [238, 146] on button "Adventure" at bounding box center [244, 145] width 12 height 12
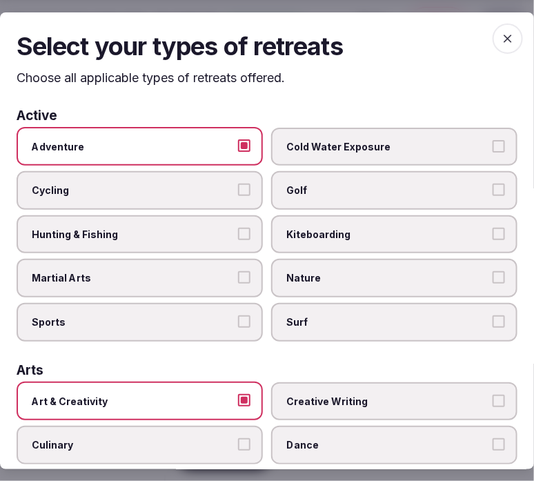
click at [222, 136] on label "Adventure" at bounding box center [140, 146] width 246 height 39
click at [238, 139] on button "Adventure" at bounding box center [244, 145] width 12 height 12
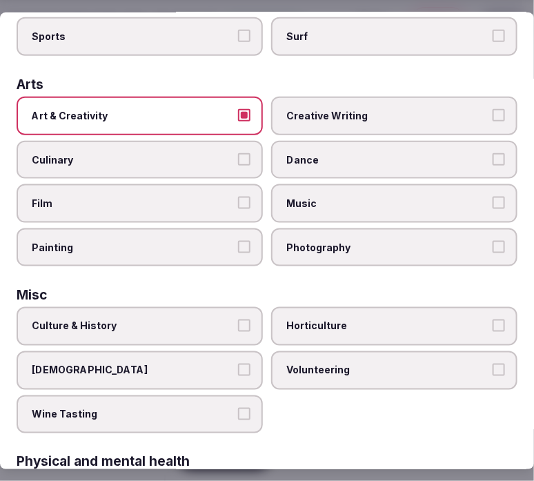
scroll to position [306, 0]
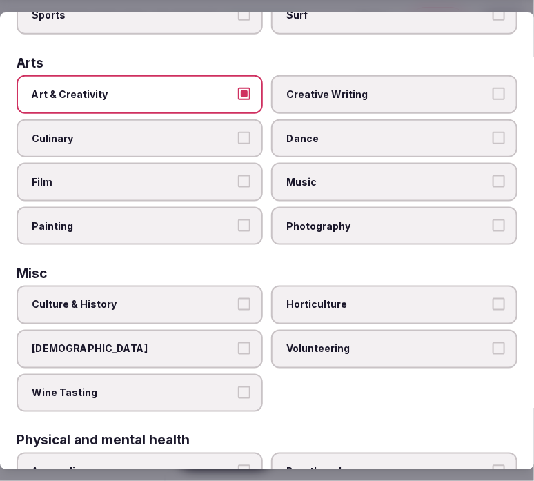
click at [222, 298] on span "Culture & History" at bounding box center [133, 305] width 202 height 14
click at [238, 298] on button "Culture & History" at bounding box center [244, 304] width 12 height 12
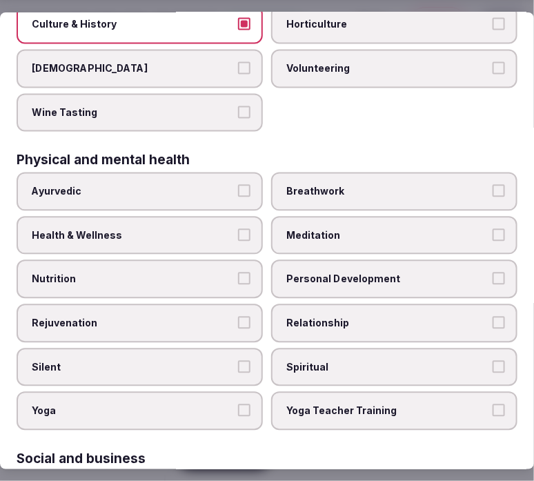
scroll to position [613, 0]
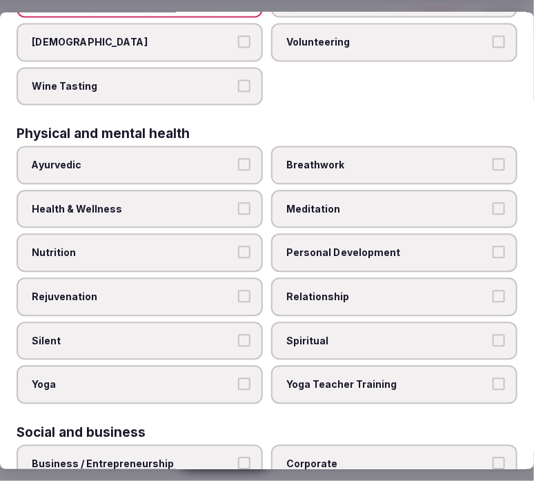
click at [322, 242] on label "Personal Development" at bounding box center [394, 253] width 246 height 39
click at [493, 246] on button "Personal Development" at bounding box center [499, 252] width 12 height 12
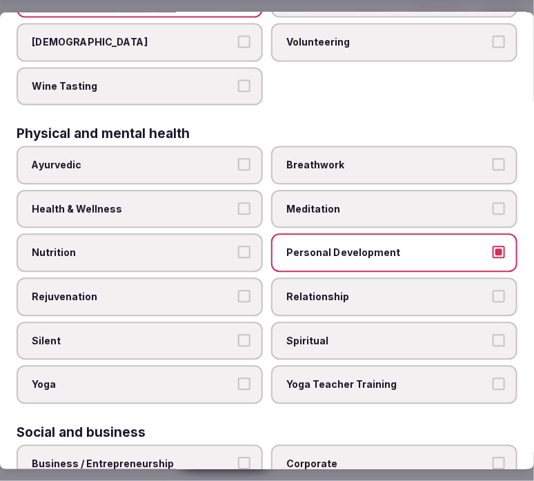
click at [326, 291] on span "Relationship" at bounding box center [387, 298] width 202 height 14
click at [493, 291] on button "Relationship" at bounding box center [499, 297] width 12 height 12
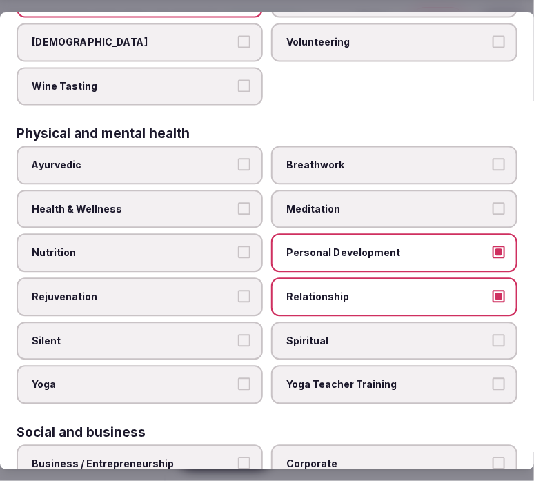
click at [189, 203] on span "Health & Wellness" at bounding box center [133, 210] width 202 height 14
click at [238, 203] on button "Health & Wellness" at bounding box center [244, 209] width 12 height 12
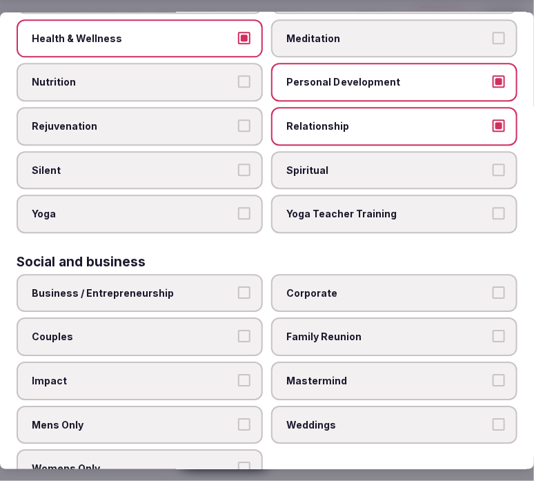
scroll to position [790, 0]
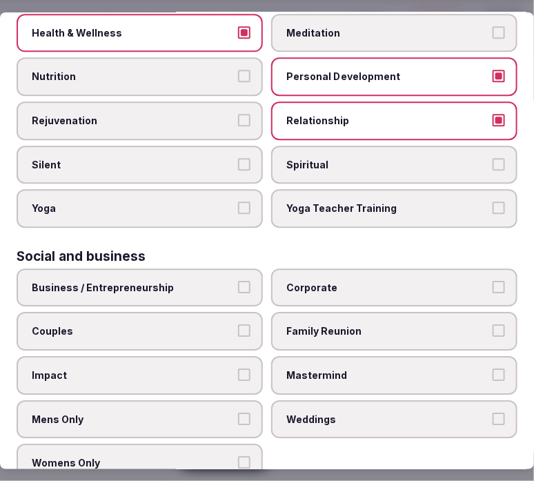
click at [245, 281] on button "Business / Entrepreneurship" at bounding box center [244, 287] width 12 height 12
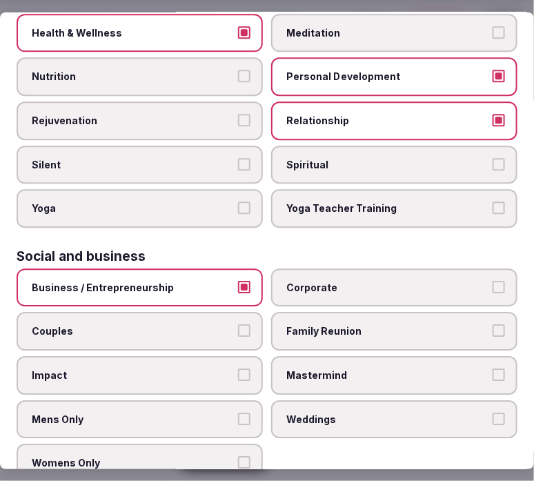
click at [355, 275] on label "Corporate" at bounding box center [394, 287] width 246 height 39
click at [493, 281] on button "Corporate" at bounding box center [499, 287] width 12 height 12
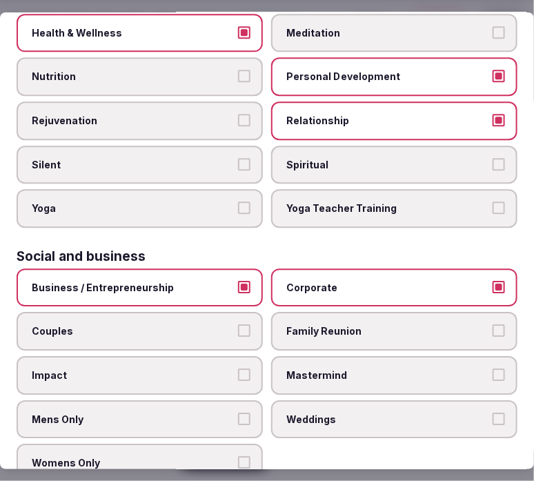
click at [358, 324] on span "Family Reunion" at bounding box center [387, 331] width 202 height 14
click at [493, 324] on button "Family Reunion" at bounding box center [499, 330] width 12 height 12
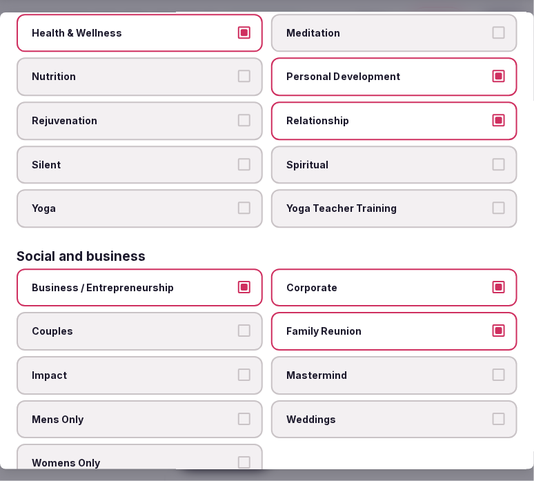
click at [231, 312] on label "Couples" at bounding box center [140, 331] width 246 height 39
click at [238, 324] on button "Couples" at bounding box center [244, 330] width 12 height 12
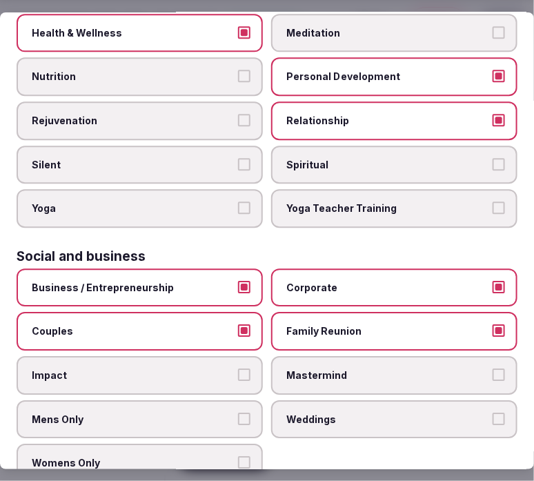
click at [353, 412] on span "Weddings" at bounding box center [387, 419] width 202 height 14
click at [493, 412] on button "Weddings" at bounding box center [499, 418] width 12 height 12
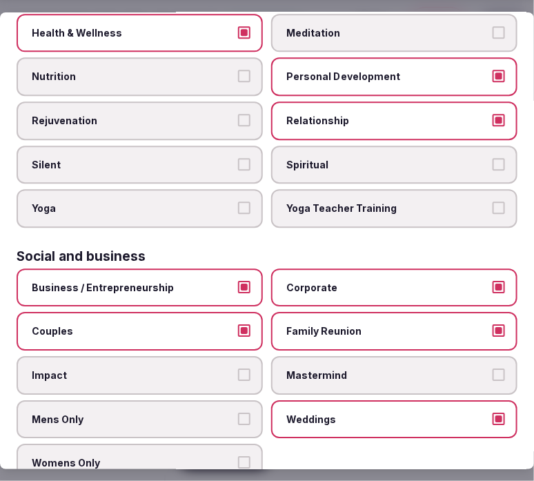
click at [493, 412] on button "Weddings" at bounding box center [499, 418] width 12 height 12
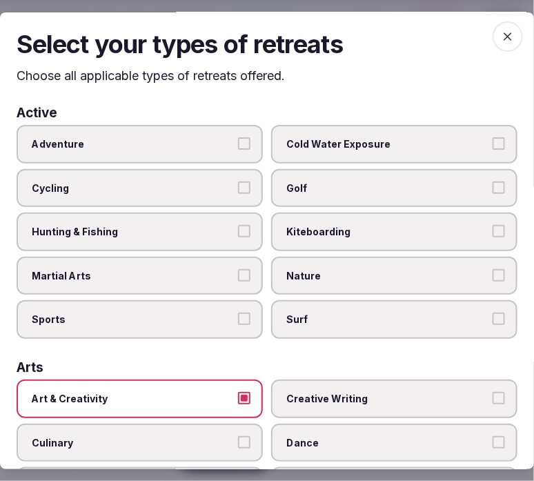
scroll to position [0, 0]
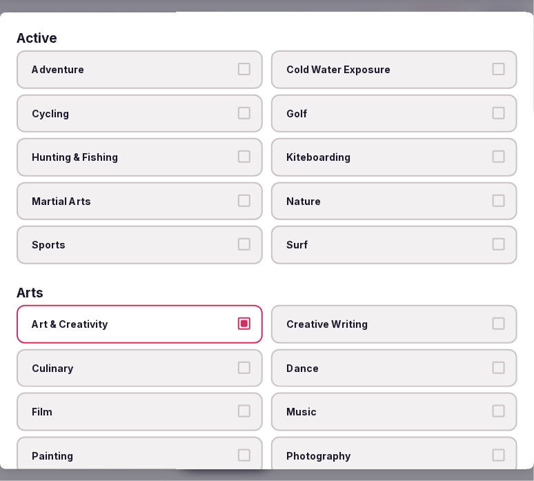
click at [427, 195] on span "Nature" at bounding box center [387, 202] width 202 height 14
click at [493, 195] on button "Nature" at bounding box center [499, 201] width 12 height 12
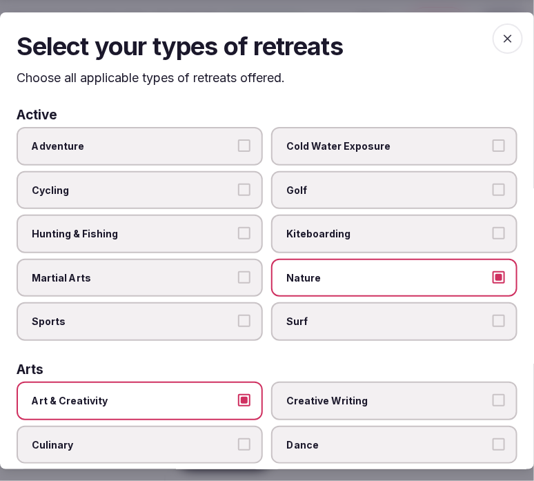
click at [501, 32] on icon "button" at bounding box center [508, 38] width 14 height 14
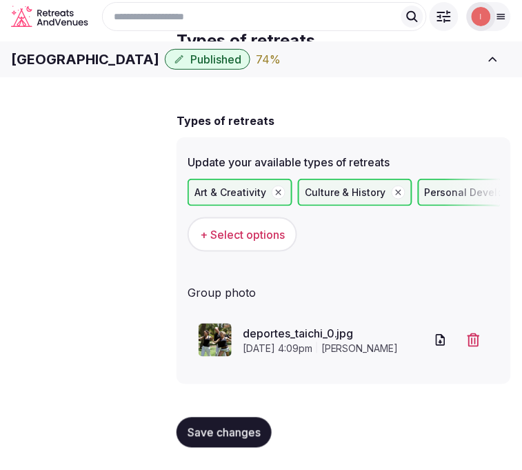
scroll to position [72, 0]
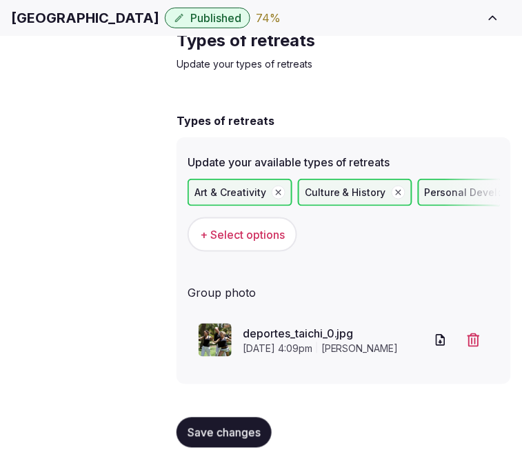
click at [217, 419] on button "Save changes" at bounding box center [224, 433] width 95 height 30
click at [226, 445] on button "Save changes" at bounding box center [224, 433] width 95 height 30
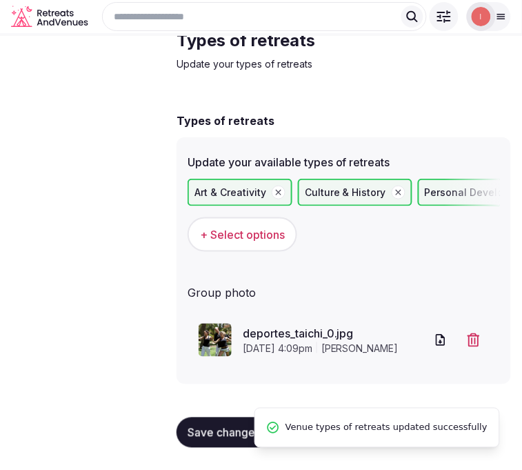
scroll to position [0, 0]
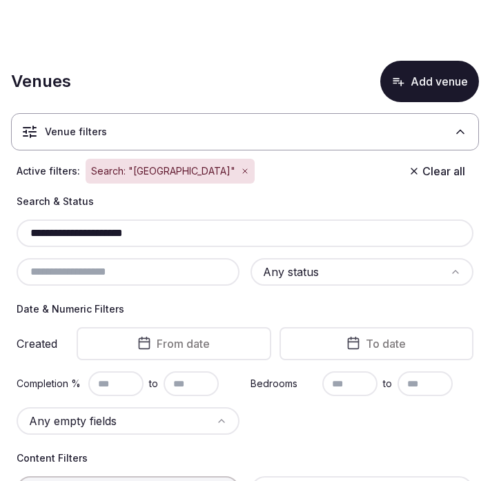
scroll to position [280, 0]
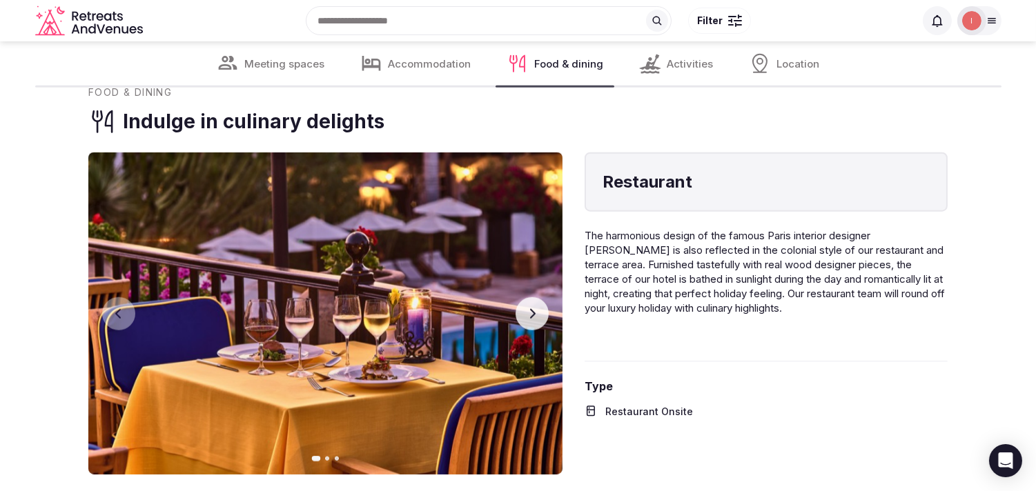
scroll to position [2607, 0]
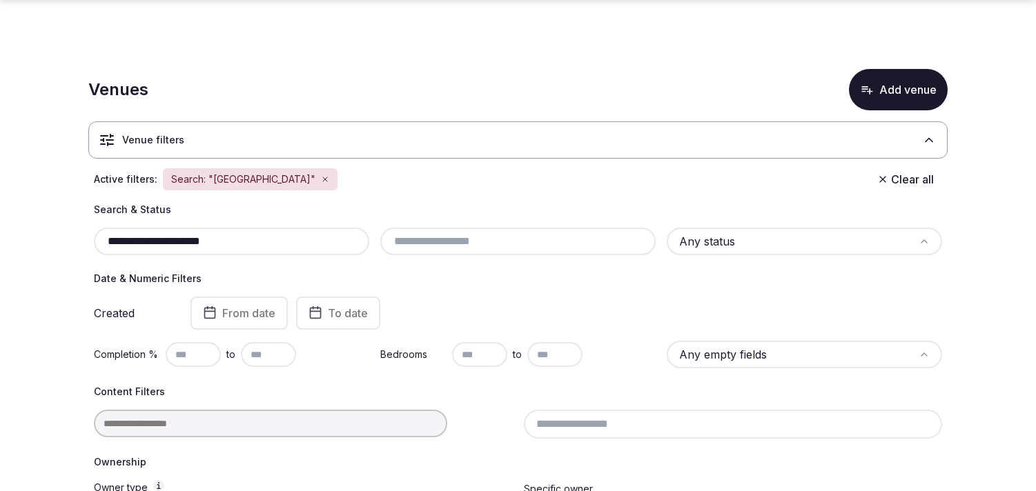
scroll to position [280, 0]
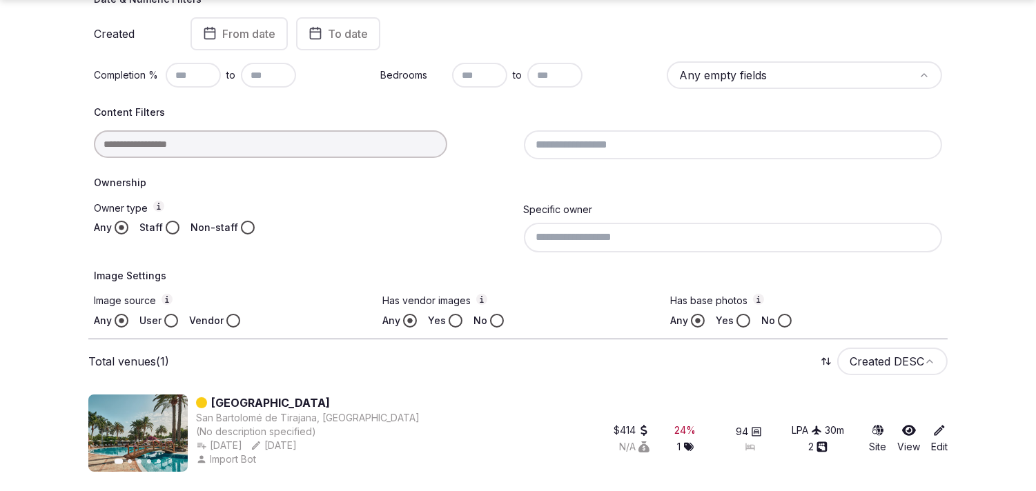
click at [235, 153] on div at bounding box center [303, 144] width 419 height 28
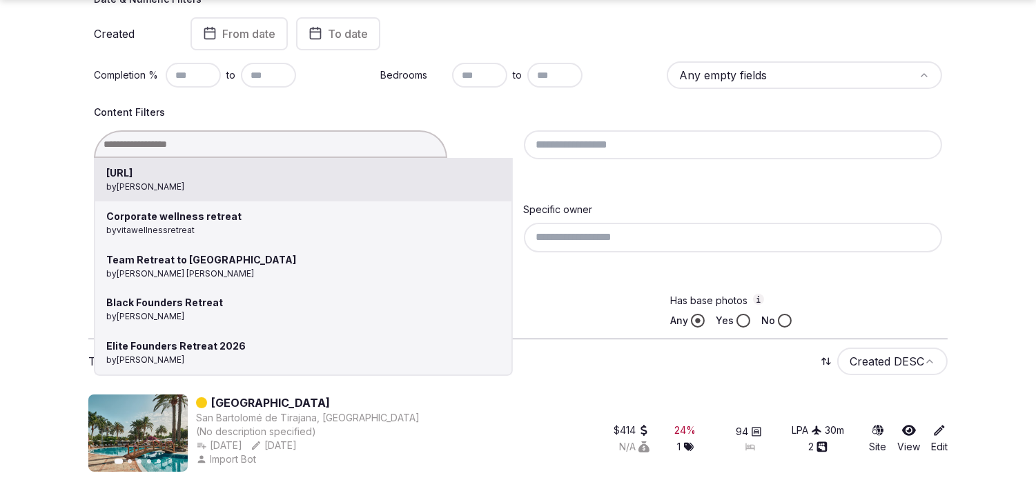
paste input "**********"
type input "**********"
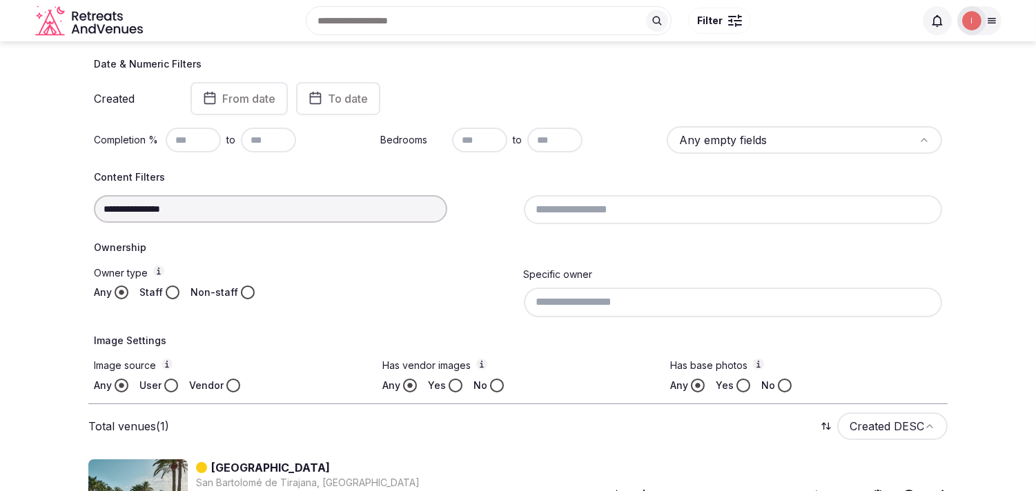
scroll to position [126, 0]
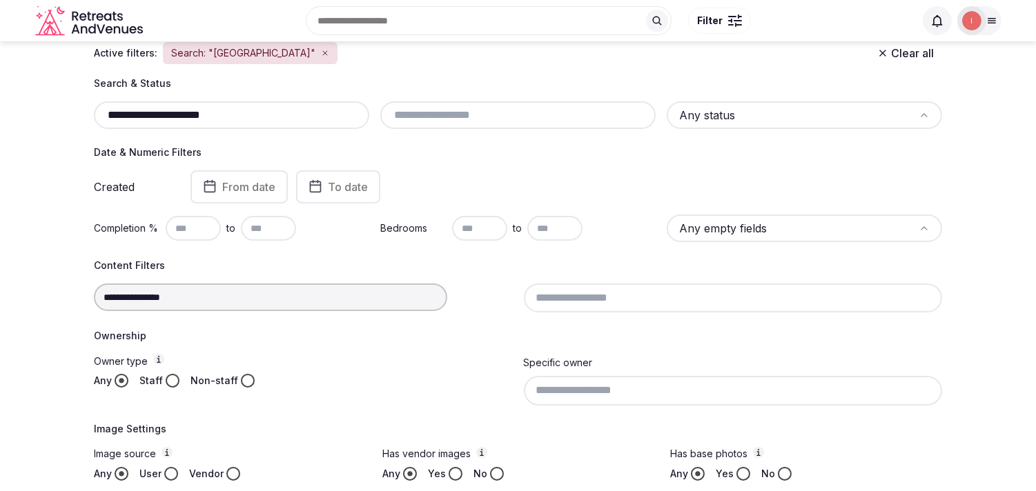
drag, startPoint x: 197, startPoint y: 294, endPoint x: 50, endPoint y: 284, distance: 148.1
click at [50, 284] on section "**********" at bounding box center [518, 281] width 1036 height 732
paste input "text"
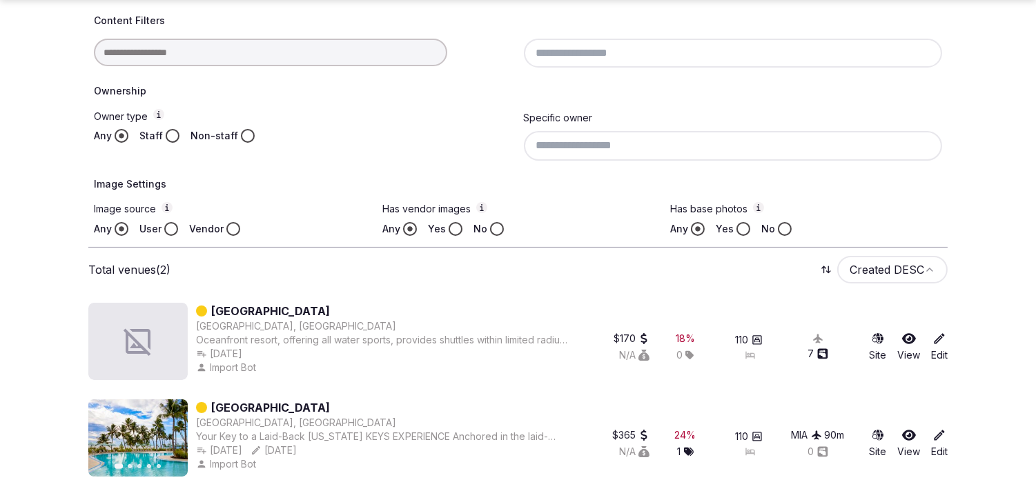
scroll to position [376, 0]
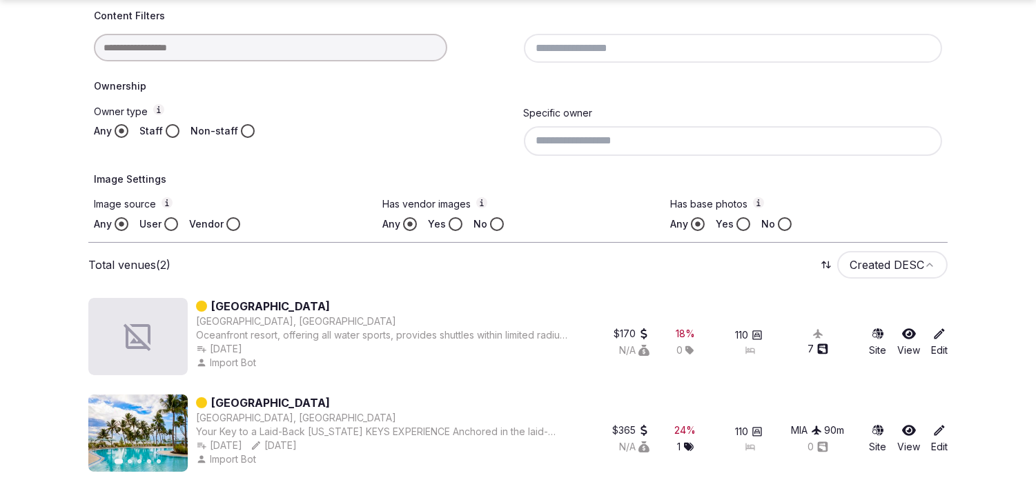
type input "**********"
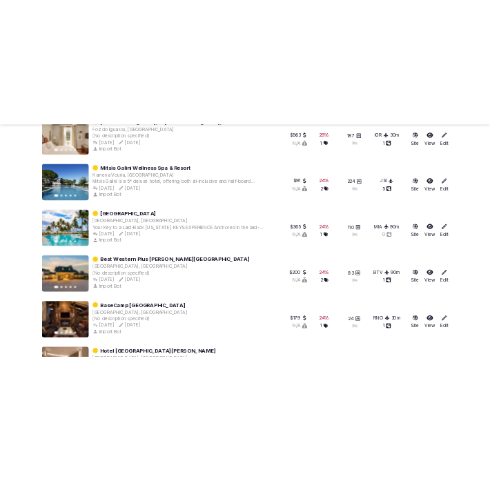
scroll to position [864, 0]
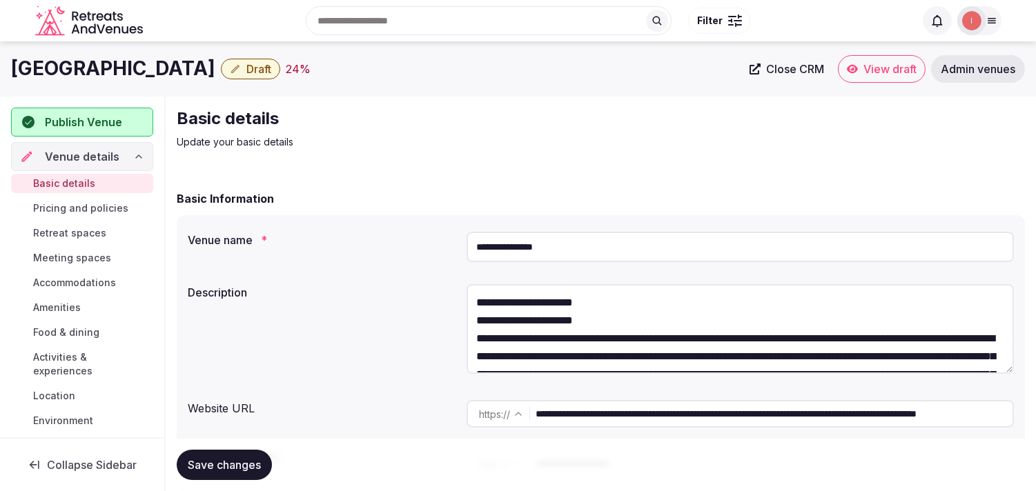
scroll to position [72, 0]
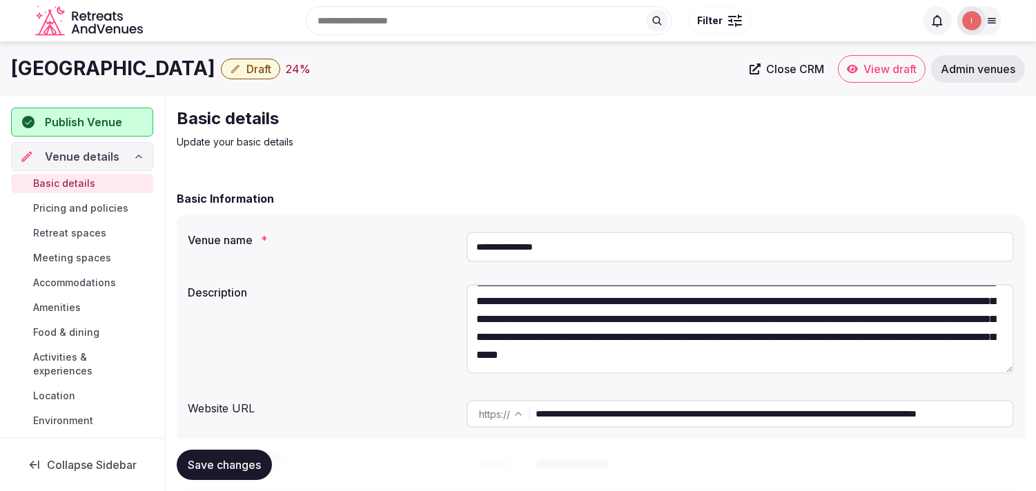
click at [600, 416] on input "**********" at bounding box center [774, 414] width 477 height 28
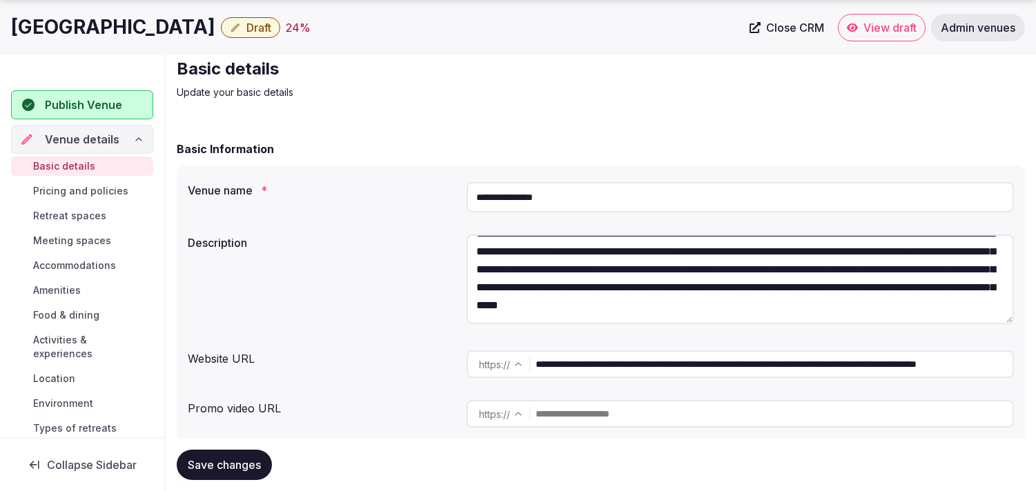
scroll to position [77, 0]
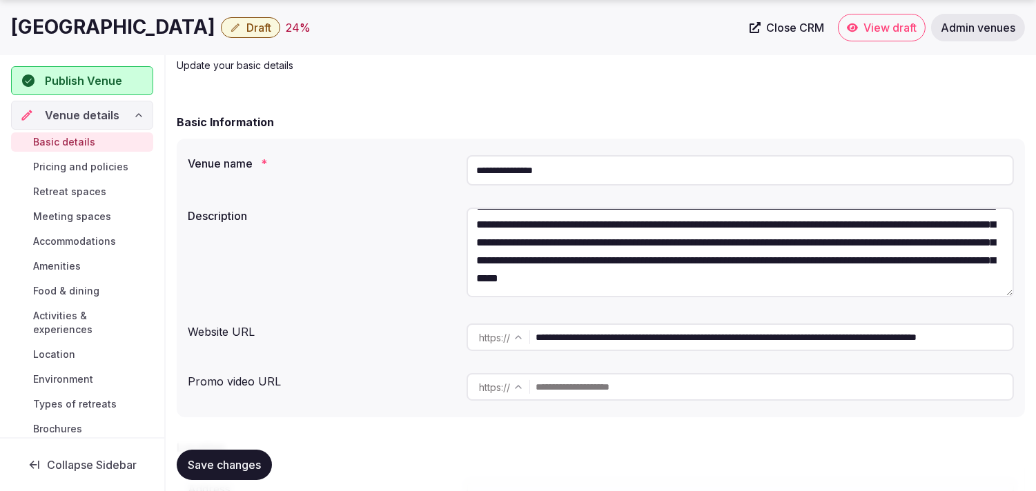
click at [499, 156] on input "**********" at bounding box center [740, 170] width 547 height 30
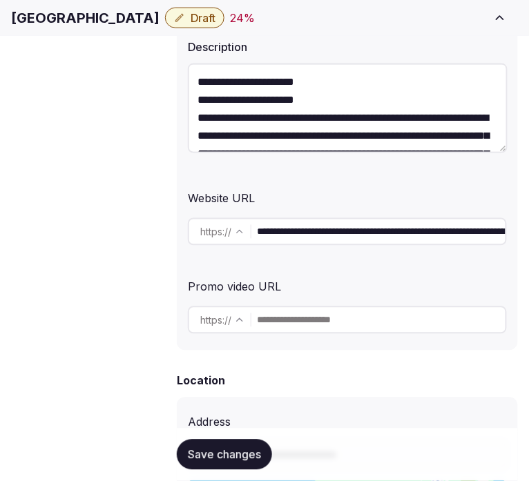
scroll to position [411, 0]
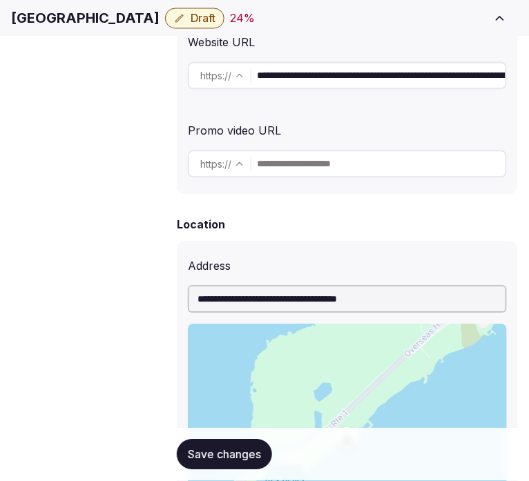
click at [0, 0] on span "Transfer venue" at bounding box center [0, 0] width 0 height 0
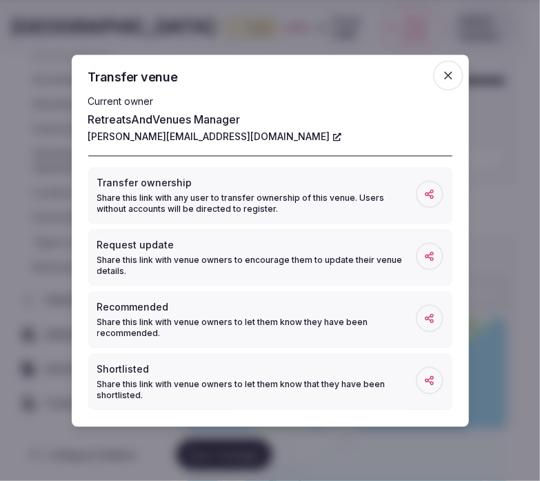
click at [442, 79] on icon "button" at bounding box center [449, 75] width 14 height 14
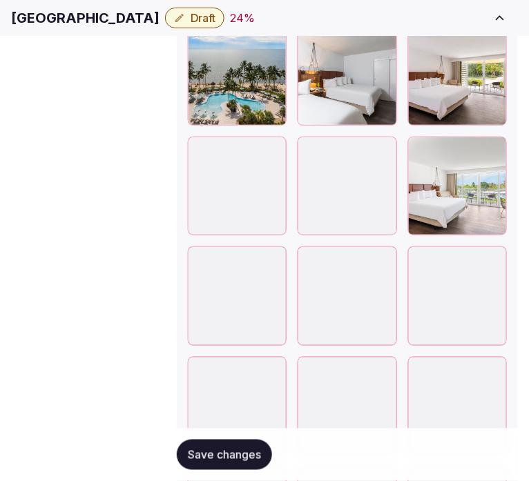
scroll to position [2405, 0]
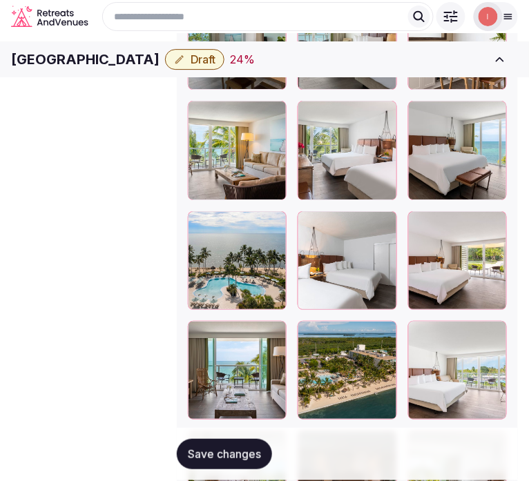
scroll to position [2177, 0]
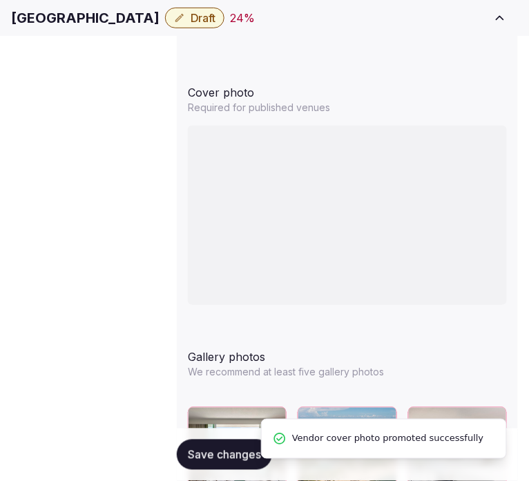
scroll to position [1776, 0]
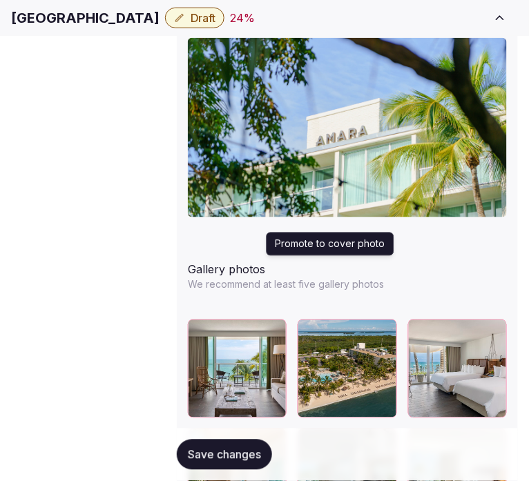
click at [378, 328] on icon "button" at bounding box center [383, 333] width 11 height 11
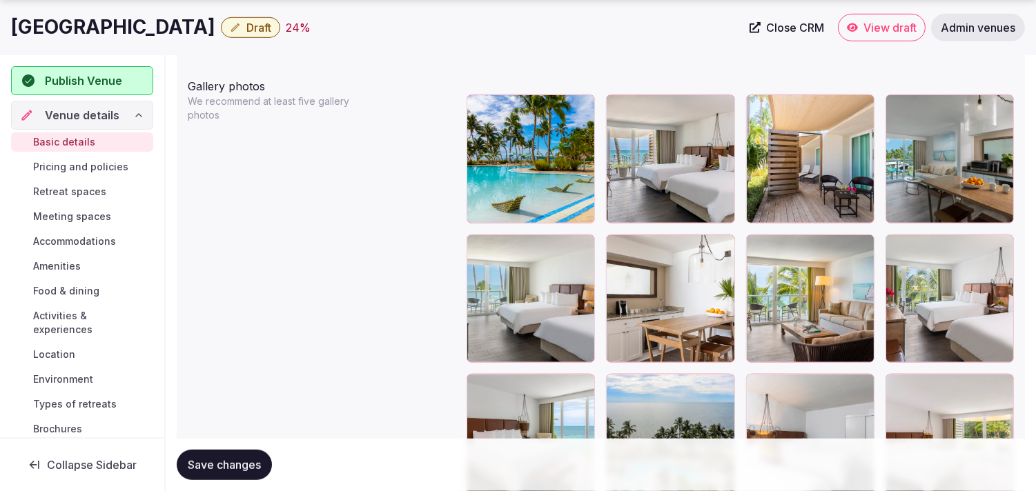
scroll to position [1699, 0]
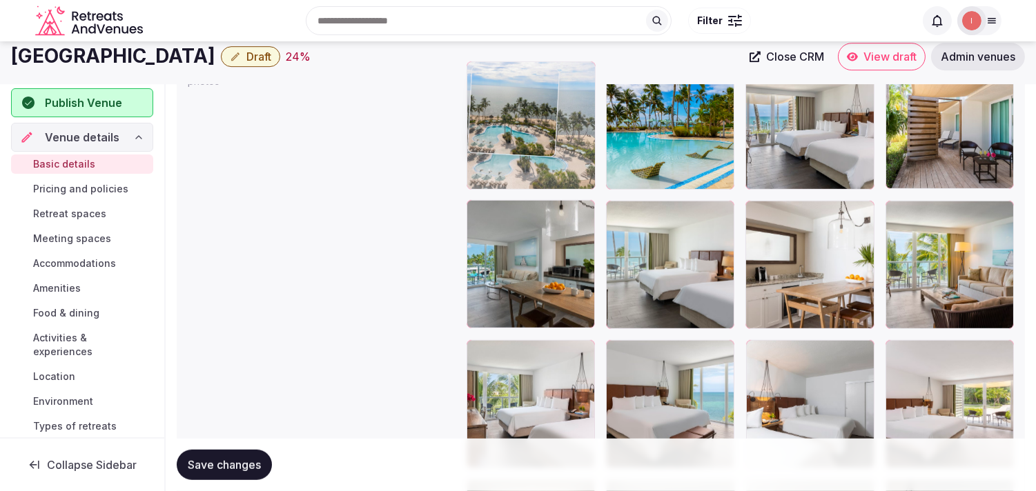
drag, startPoint x: 612, startPoint y: 338, endPoint x: 501, endPoint y: 85, distance: 276.3
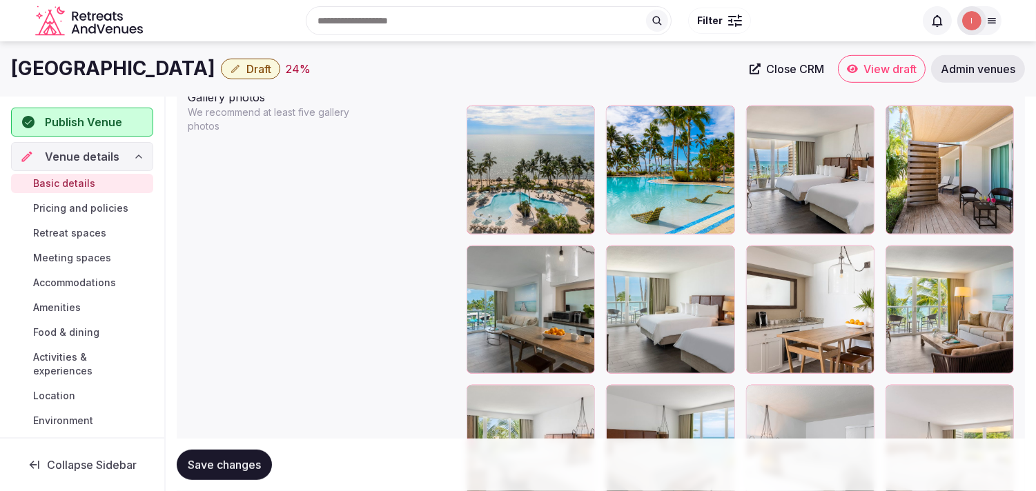
scroll to position [1603, 0]
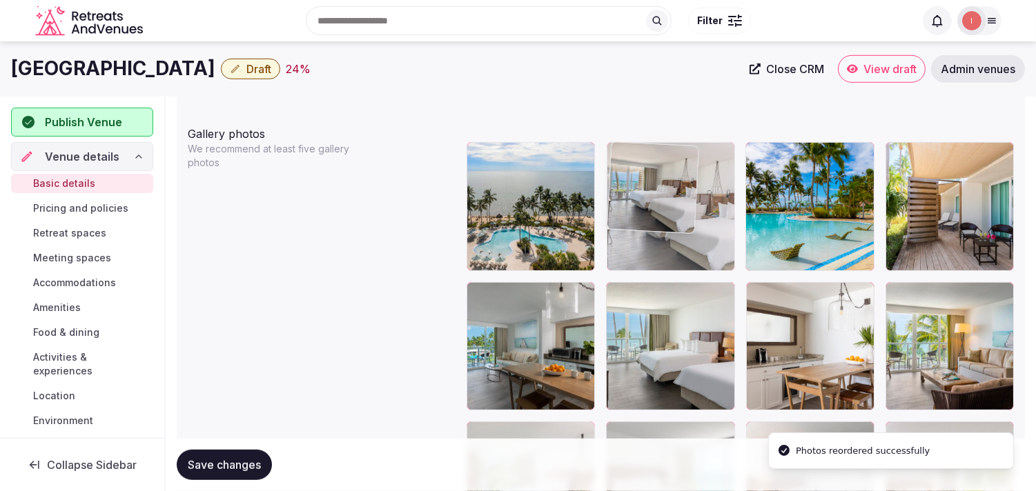
drag, startPoint x: 754, startPoint y: 153, endPoint x: 658, endPoint y: 147, distance: 96.8
click at [658, 147] on body "**********" at bounding box center [518, 222] width 1036 height 3651
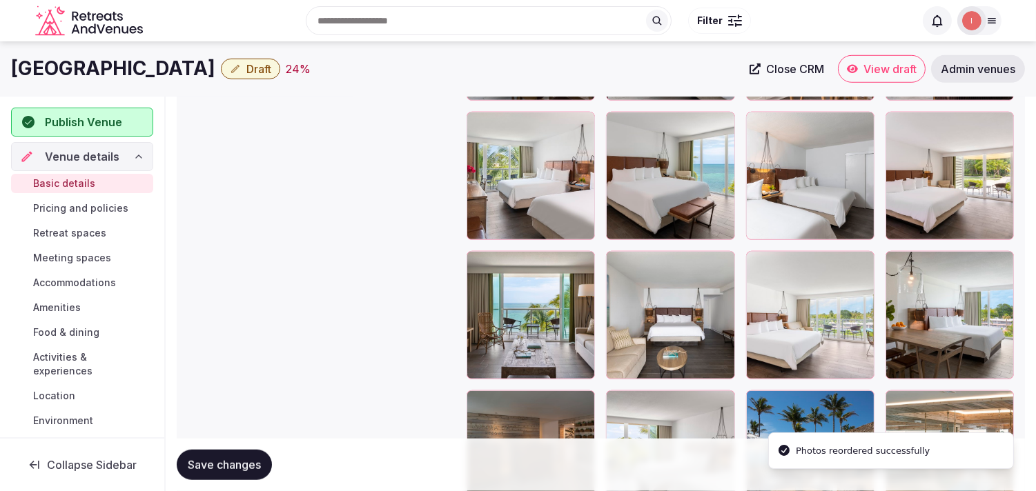
scroll to position [1910, 0]
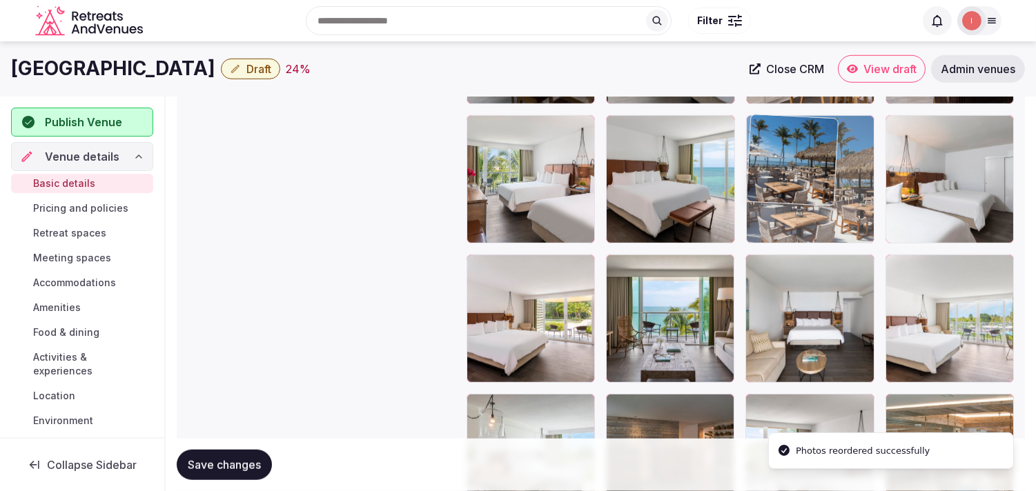
drag, startPoint x: 754, startPoint y: 399, endPoint x: 782, endPoint y: 129, distance: 271.3
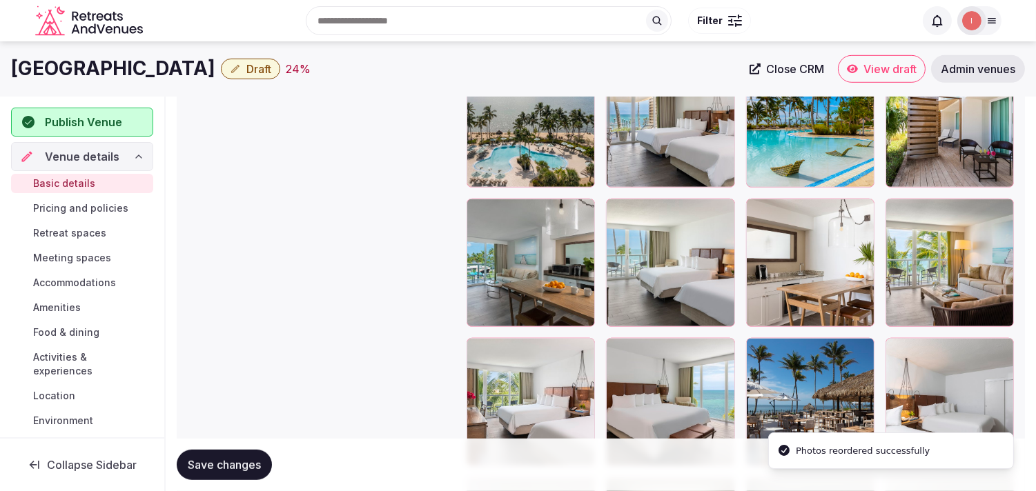
scroll to position [1680, 0]
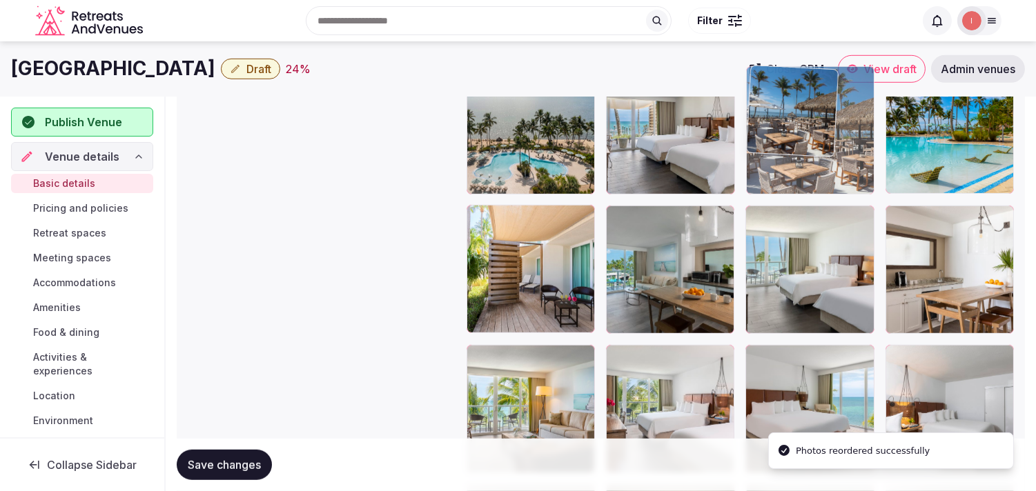
drag, startPoint x: 756, startPoint y: 362, endPoint x: 781, endPoint y: 126, distance: 236.7
click at [781, 126] on body "**********" at bounding box center [518, 145] width 1036 height 3651
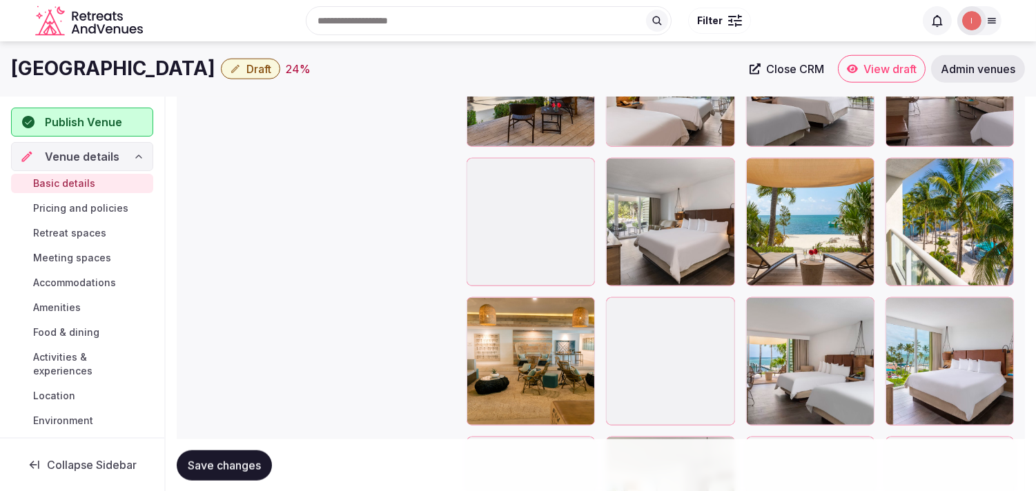
scroll to position [2677, 0]
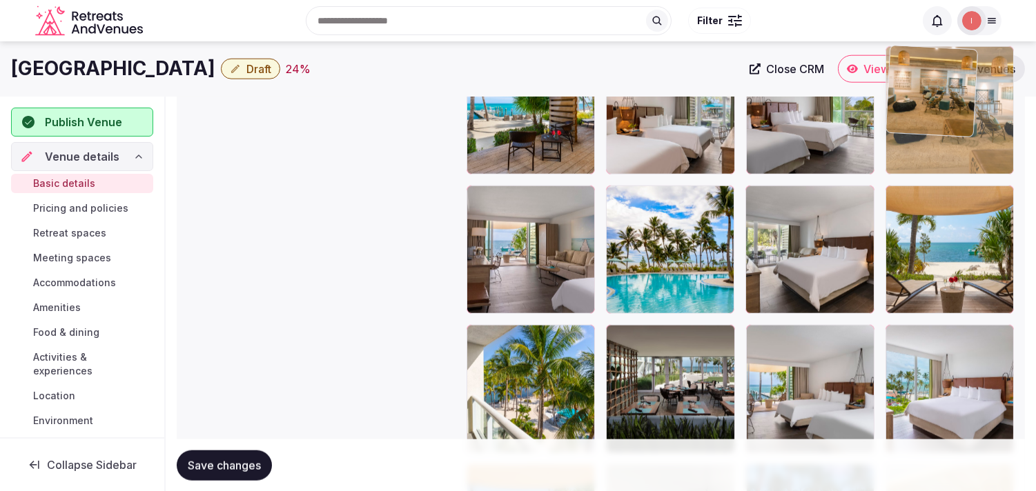
drag, startPoint x: 481, startPoint y: 336, endPoint x: 941, endPoint y: 123, distance: 507.4
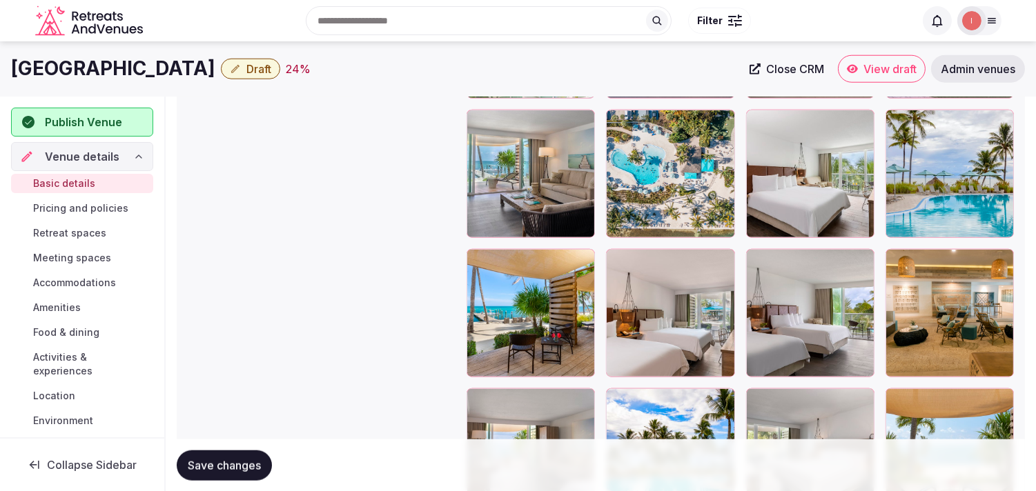
scroll to position [2447, 0]
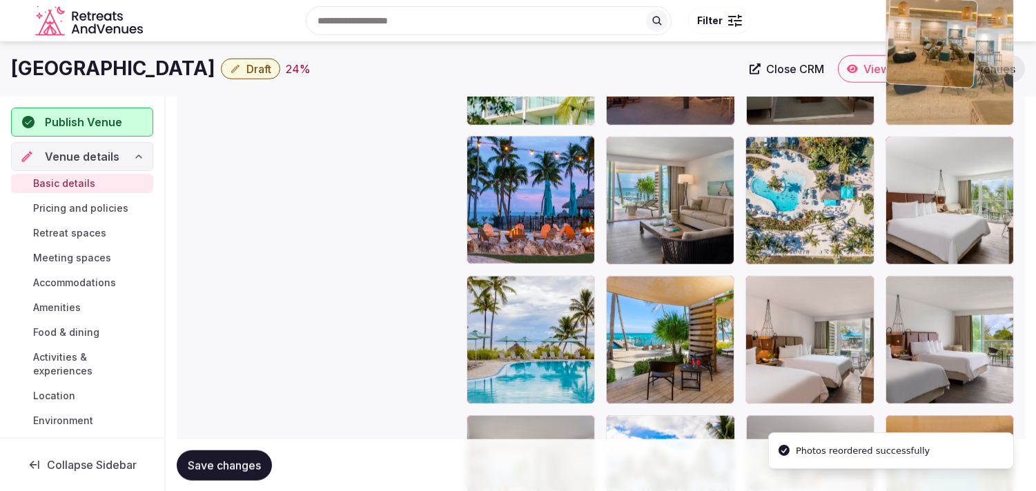
drag, startPoint x: 894, startPoint y: 287, endPoint x: 904, endPoint y: 94, distance: 193.5
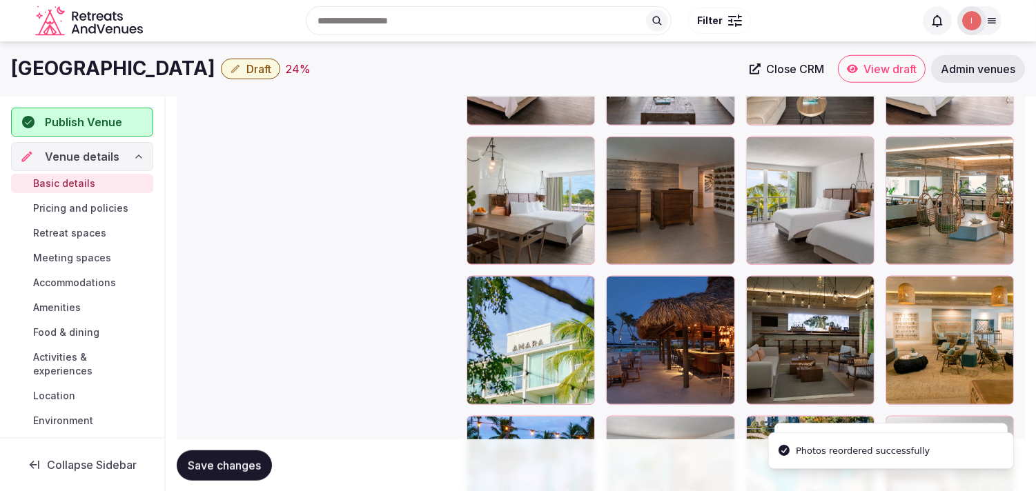
scroll to position [2140, 0]
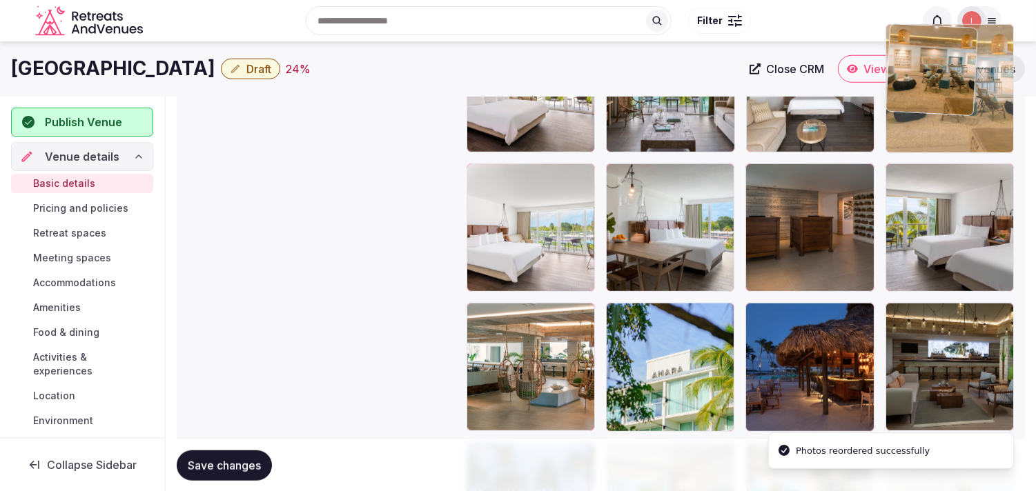
drag, startPoint x: 895, startPoint y: 316, endPoint x: 898, endPoint y: 100, distance: 216.0
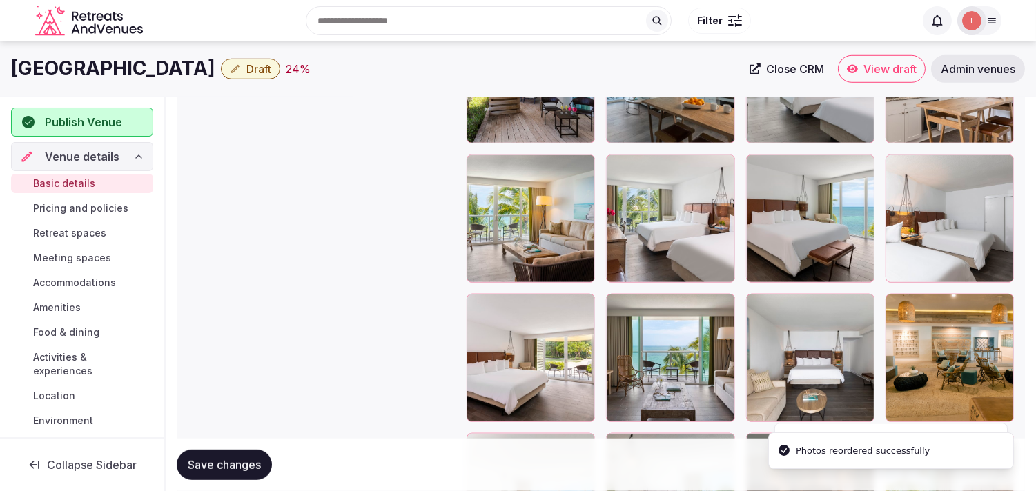
scroll to position [1833, 0]
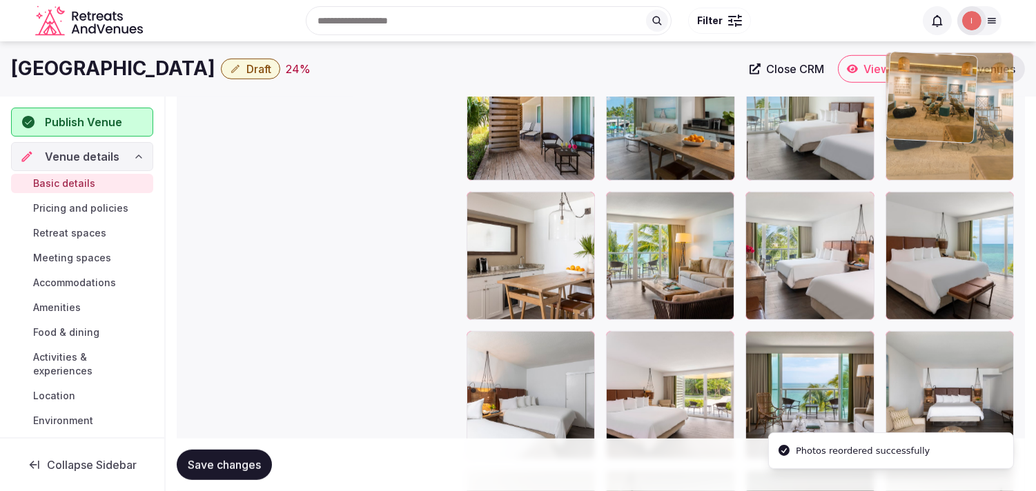
drag, startPoint x: 901, startPoint y: 342, endPoint x: 894, endPoint y: 119, distance: 223.7
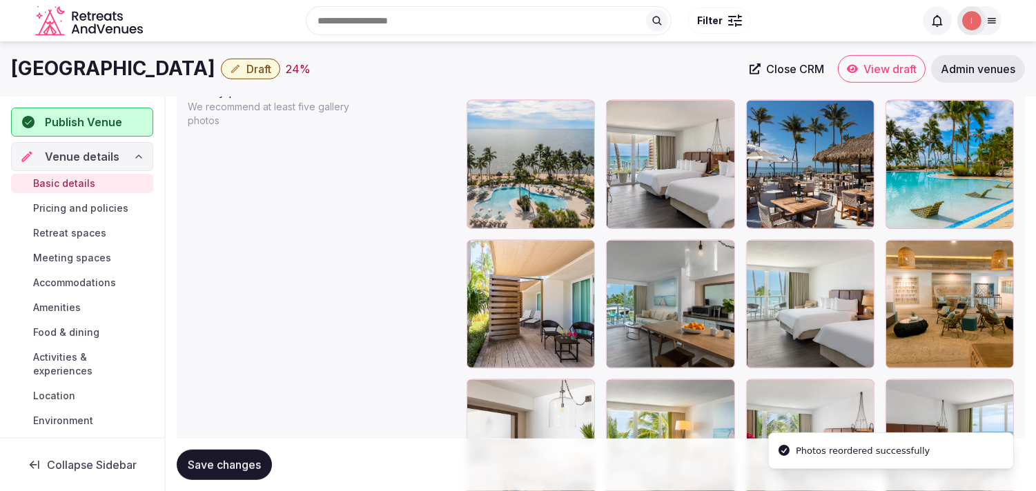
scroll to position [1603, 0]
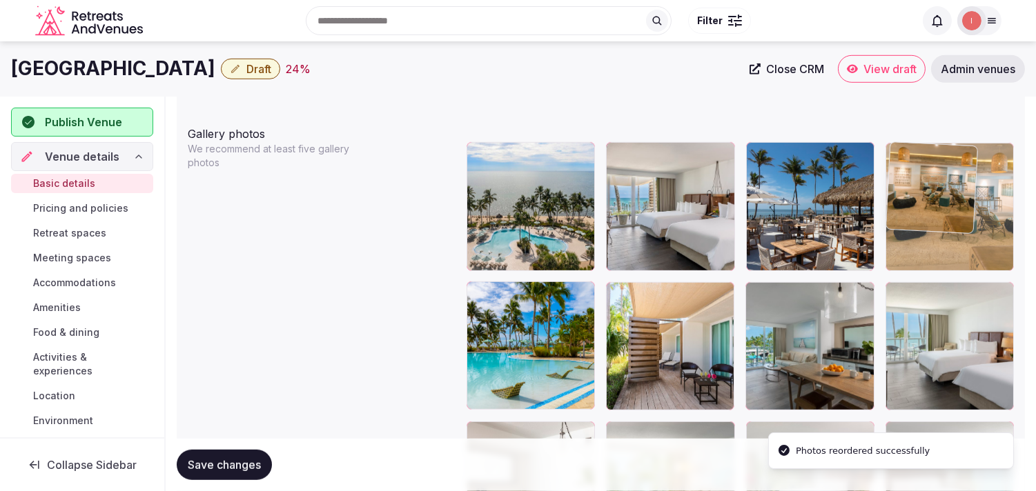
drag, startPoint x: 879, startPoint y: 188, endPoint x: 877, endPoint y: 166, distance: 22.2
click at [877, 166] on body "**********" at bounding box center [518, 222] width 1036 height 3651
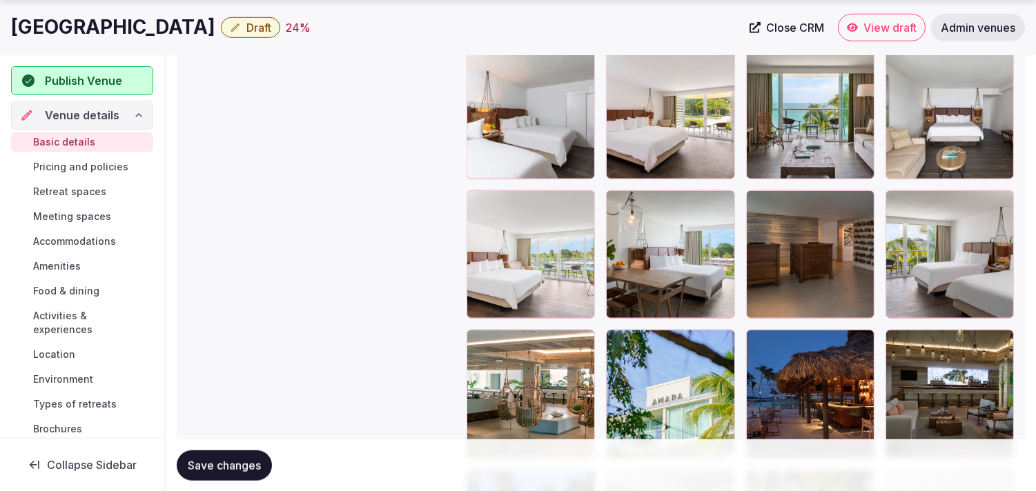
scroll to position [2140, 0]
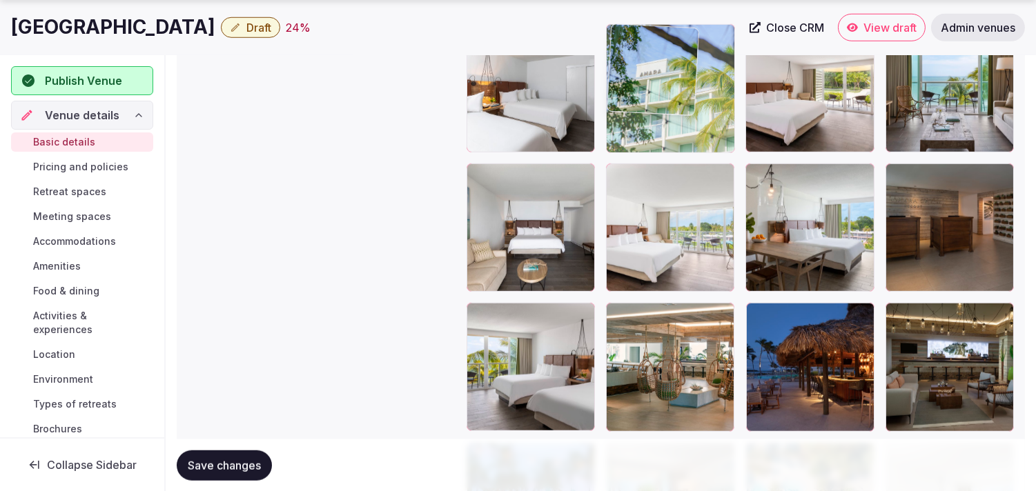
drag, startPoint x: 611, startPoint y: 316, endPoint x: 622, endPoint y: 111, distance: 205.3
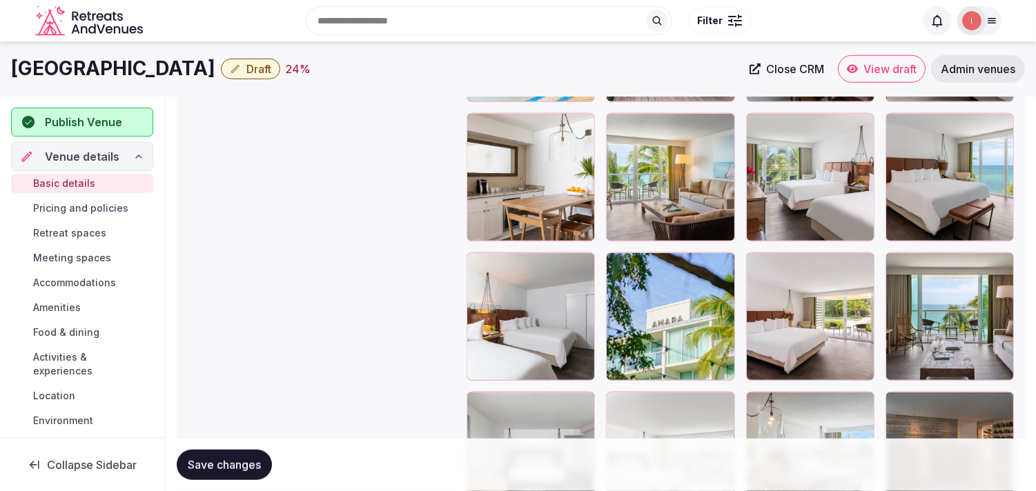
scroll to position [1910, 0]
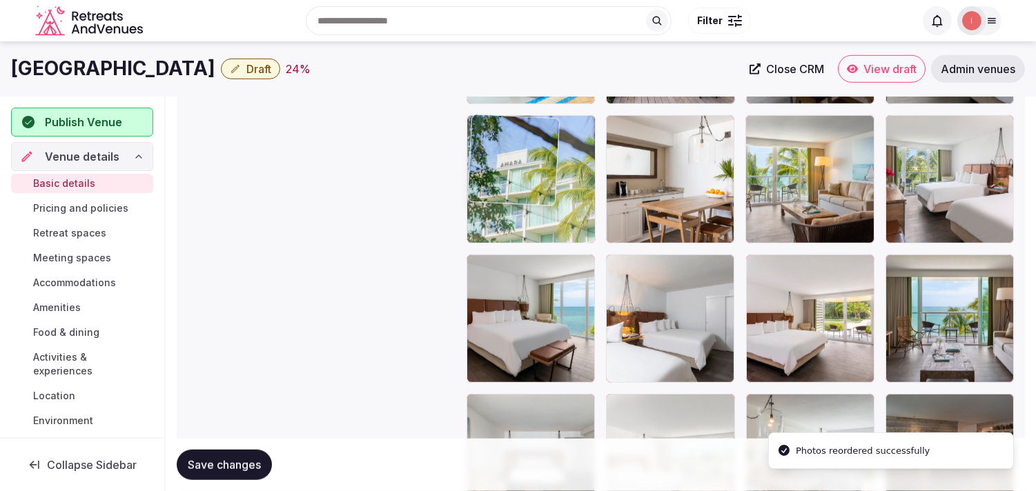
drag, startPoint x: 614, startPoint y: 264, endPoint x: 506, endPoint y: 181, distance: 136.4
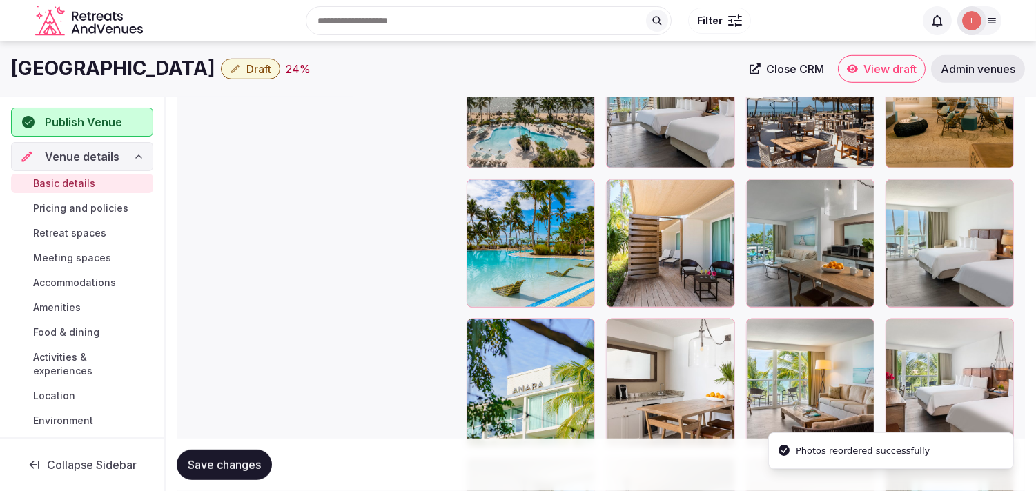
scroll to position [1680, 0]
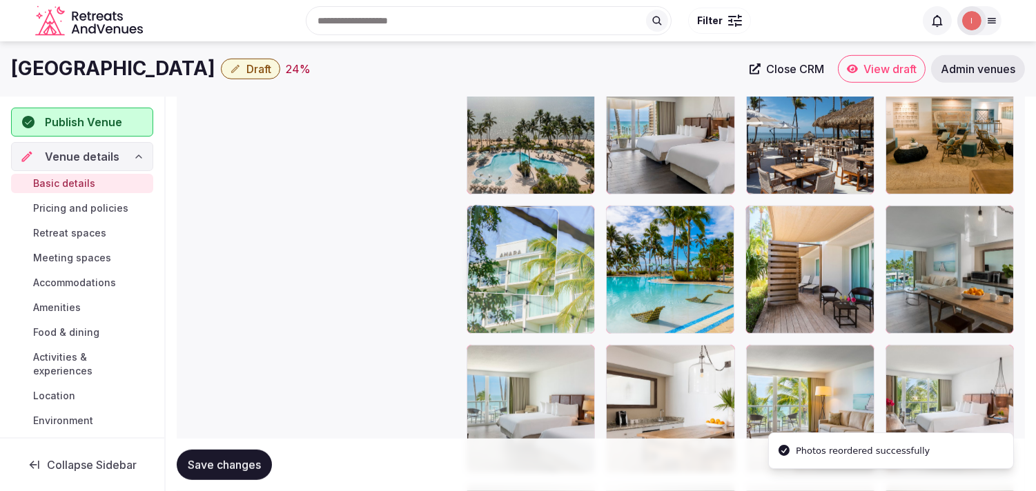
drag, startPoint x: 476, startPoint y: 349, endPoint x: 493, endPoint y: 226, distance: 124.0
click at [493, 226] on body "**********" at bounding box center [518, 145] width 1036 height 3651
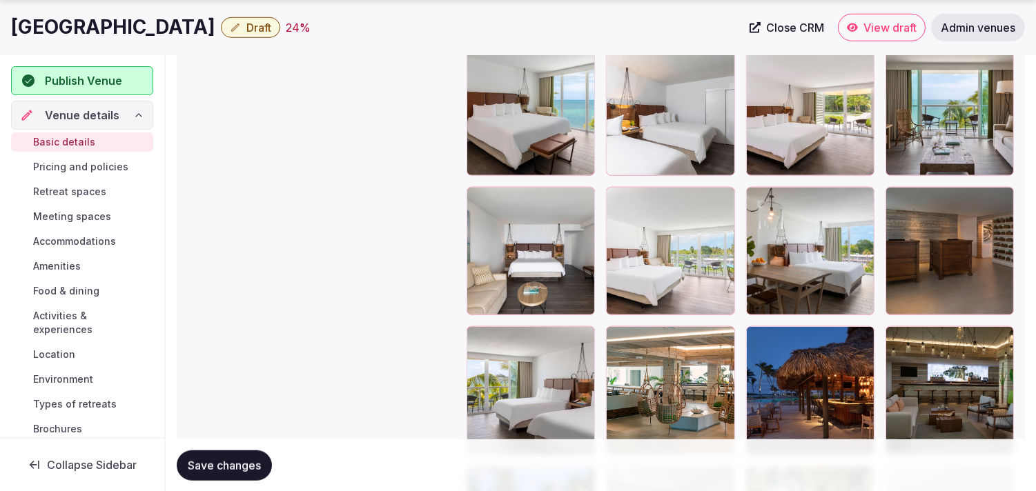
scroll to position [2140, 0]
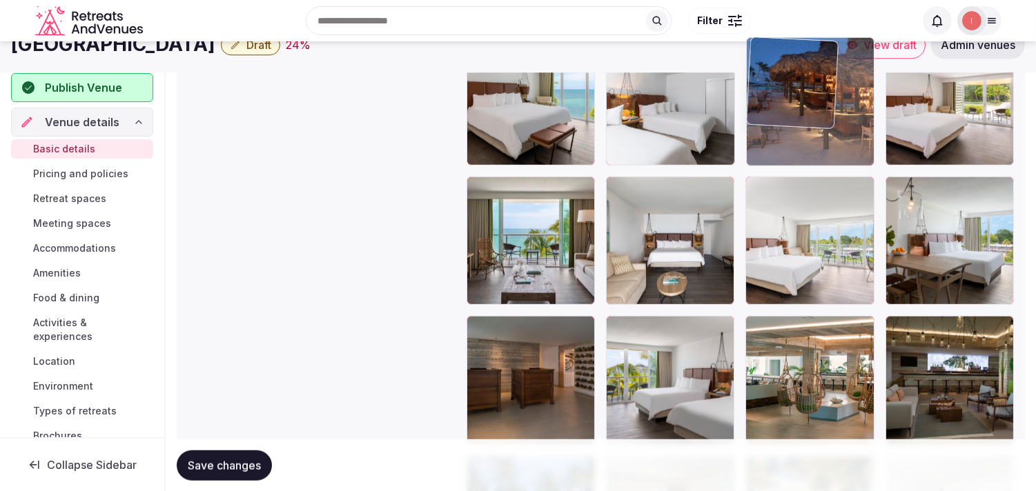
drag, startPoint x: 756, startPoint y: 311, endPoint x: 810, endPoint y: 86, distance: 231.4
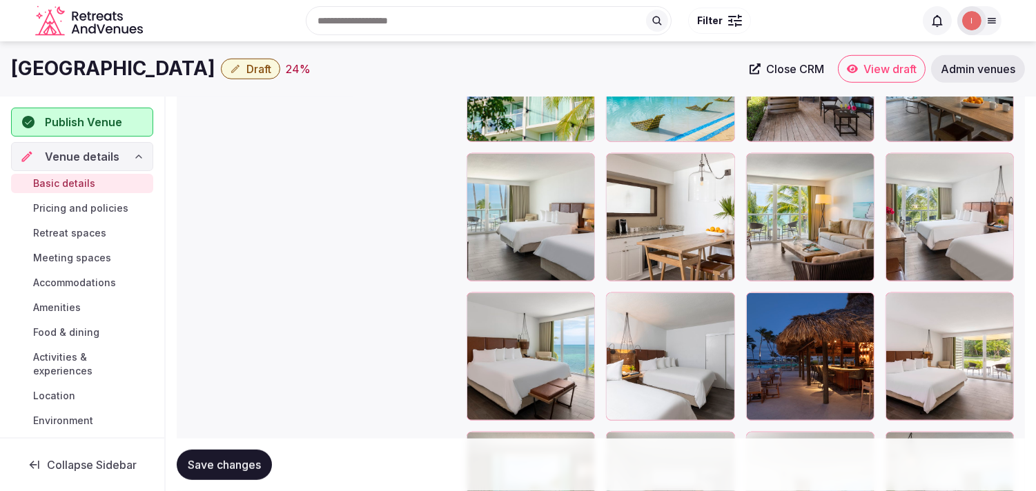
scroll to position [1820, 0]
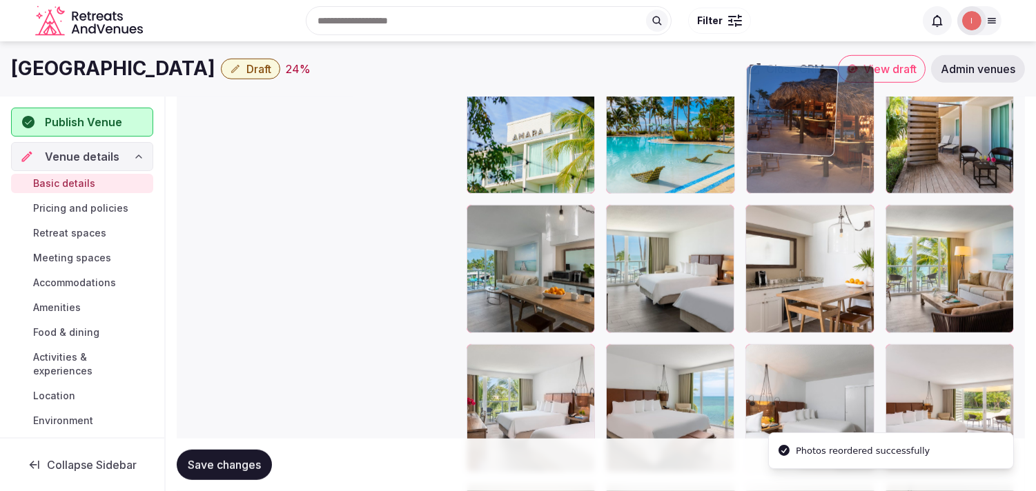
drag, startPoint x: 776, startPoint y: 179, endPoint x: 776, endPoint y: 145, distance: 34.5
click at [776, 143] on body "**********" at bounding box center [518, 5] width 1036 height 3651
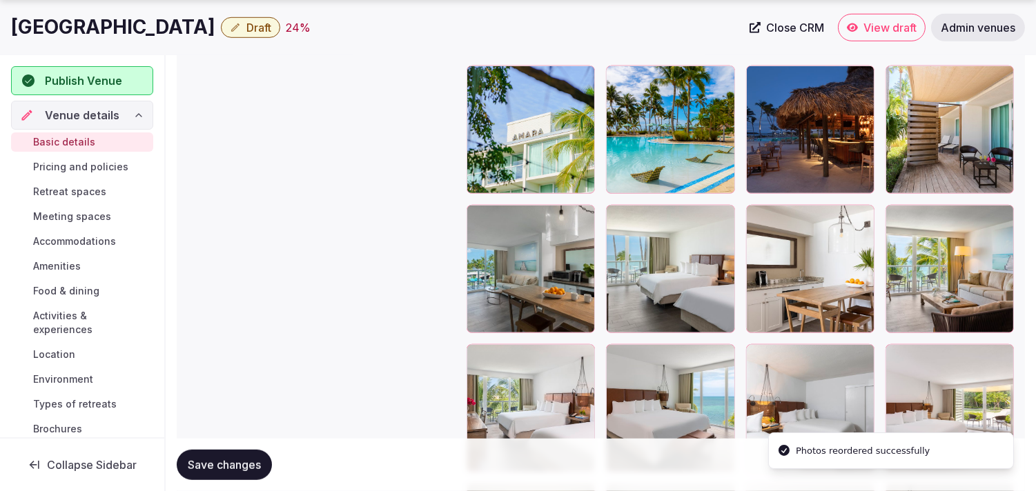
click at [233, 464] on span "Save changes" at bounding box center [224, 465] width 73 height 14
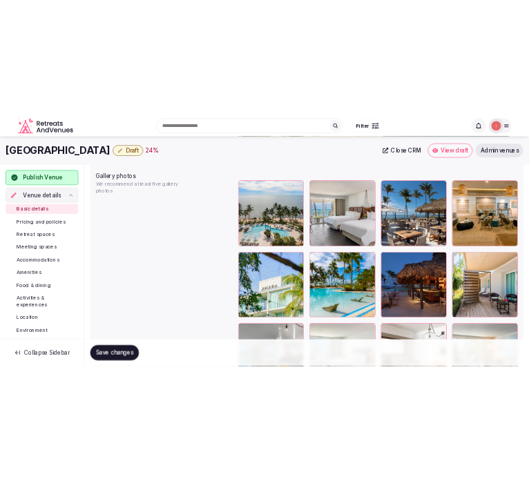
scroll to position [1590, 0]
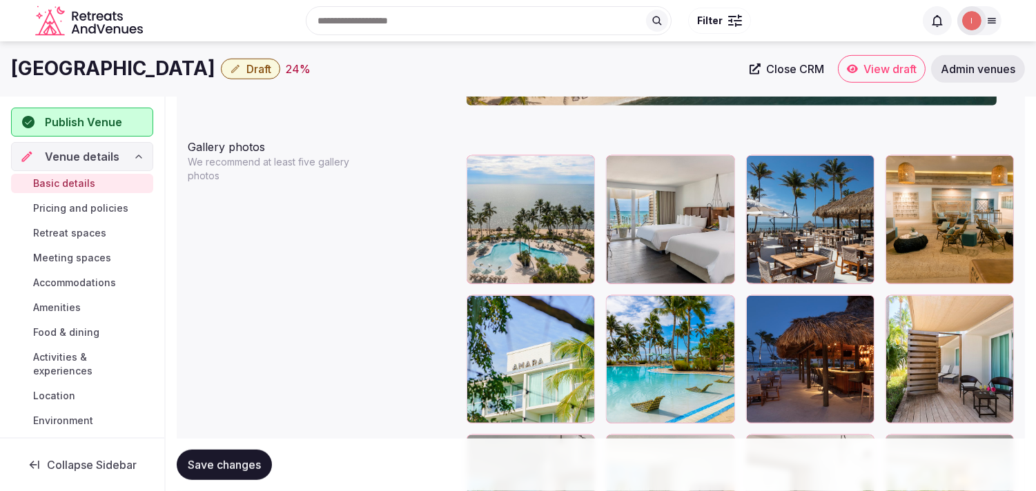
click at [211, 467] on span "Save changes" at bounding box center [224, 465] width 73 height 14
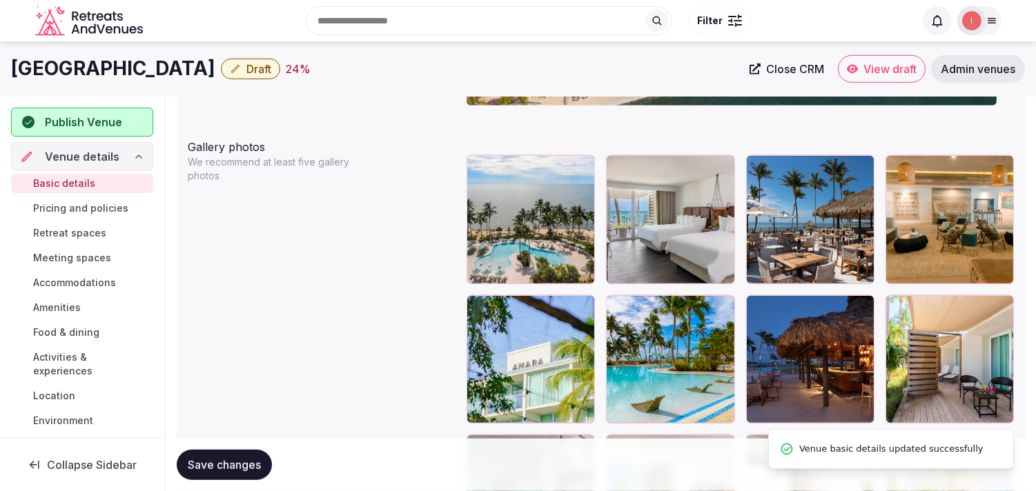
click at [230, 70] on icon "button" at bounding box center [235, 68] width 11 height 11
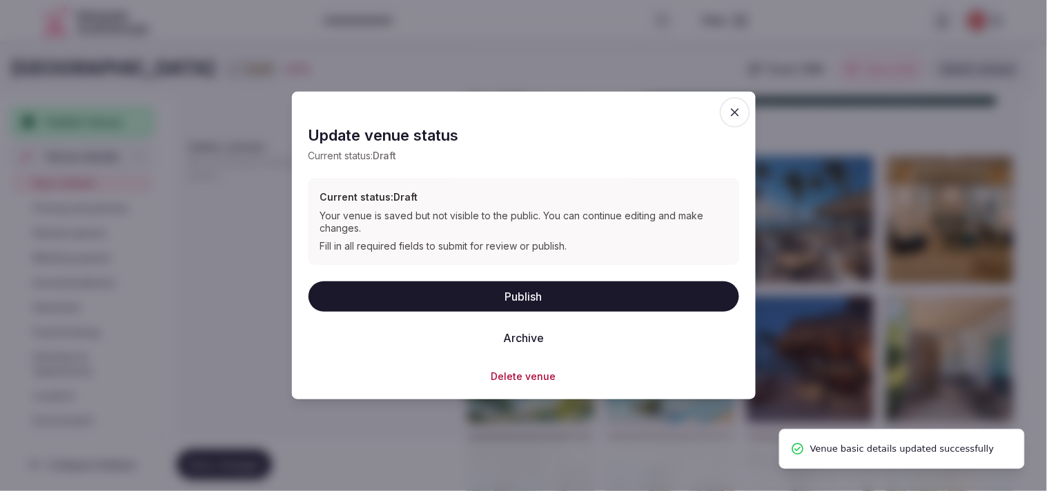
click at [555, 291] on button "Publish" at bounding box center [524, 296] width 431 height 30
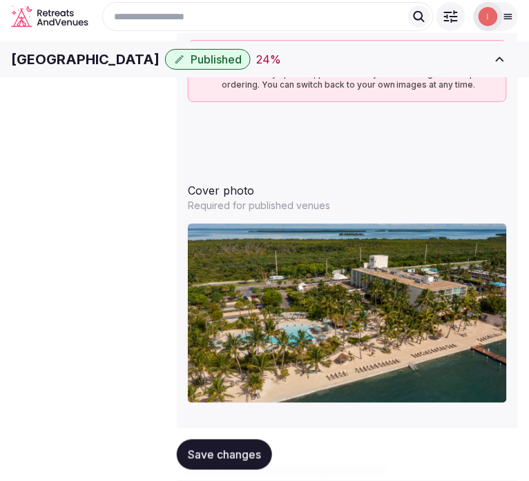
click at [0, 0] on span "Pricing and policies" at bounding box center [0, 0] width 0 height 0
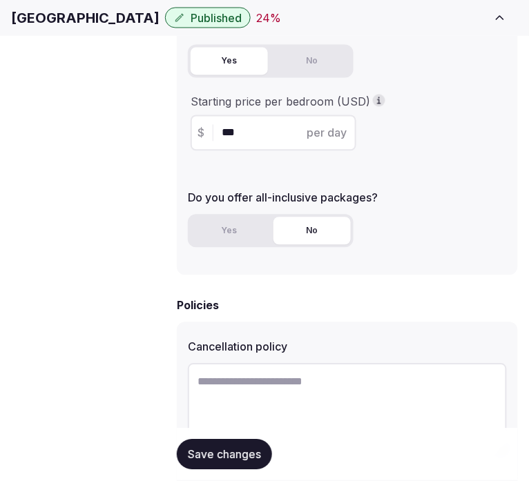
scroll to position [460, 0]
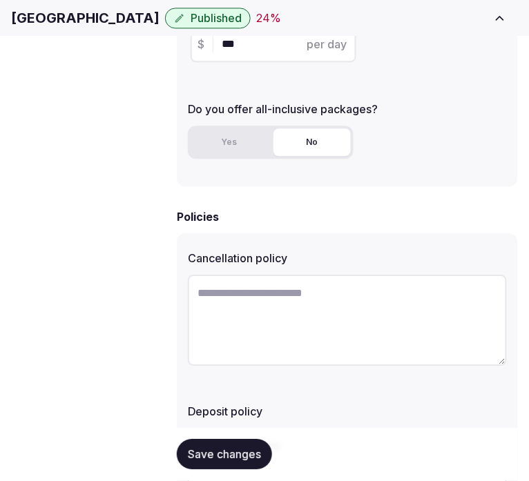
click at [121, 23] on h1 "Amara Cay Resort" at bounding box center [85, 17] width 148 height 19
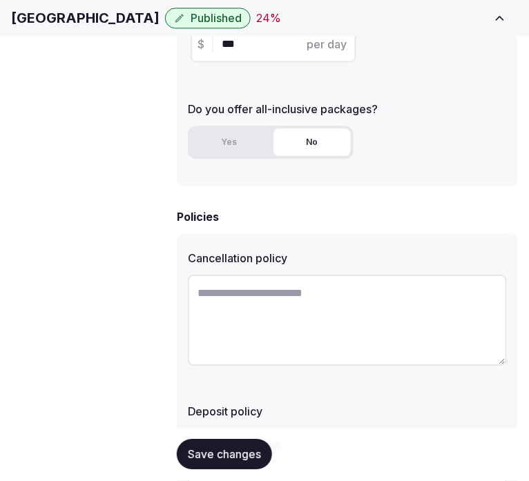
click at [94, 24] on h1 "Amara Cay Resort" at bounding box center [85, 17] width 148 height 19
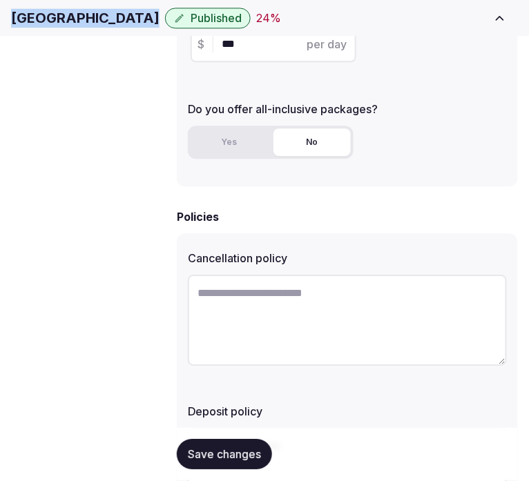
click at [94, 24] on h1 "Amara Cay Resort" at bounding box center [85, 17] width 148 height 19
drag, startPoint x: 94, startPoint y: 24, endPoint x: 106, endPoint y: 16, distance: 14.9
copy div "Amara Cay Resort"
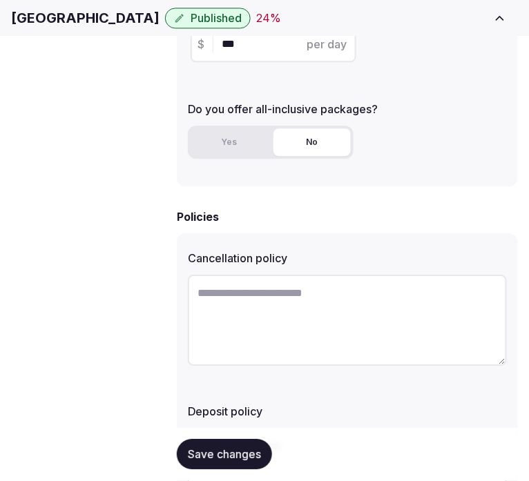
click at [322, 277] on textarea at bounding box center [347, 320] width 319 height 91
paste textarea "**********"
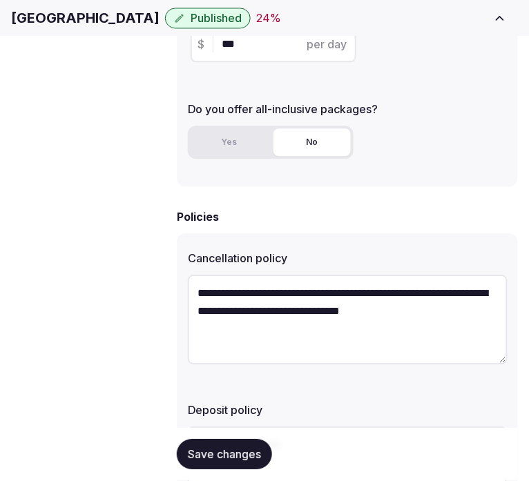
type textarea "**********"
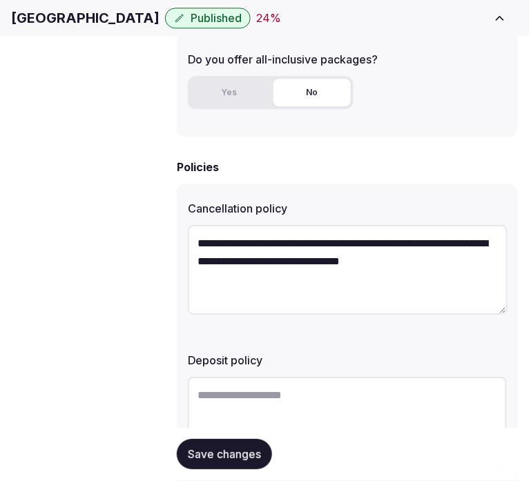
scroll to position [536, 0]
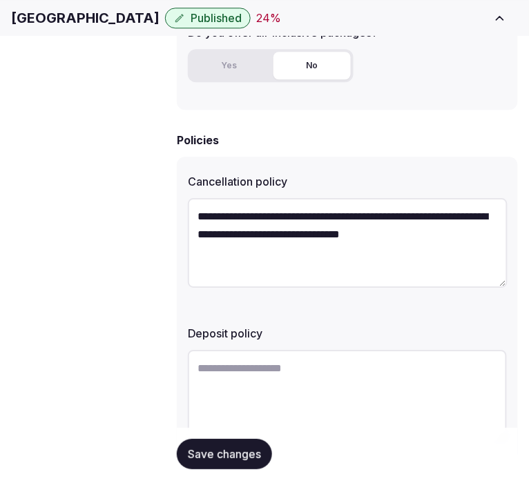
click at [306, 362] on textarea at bounding box center [347, 395] width 319 height 91
paste textarea "**********"
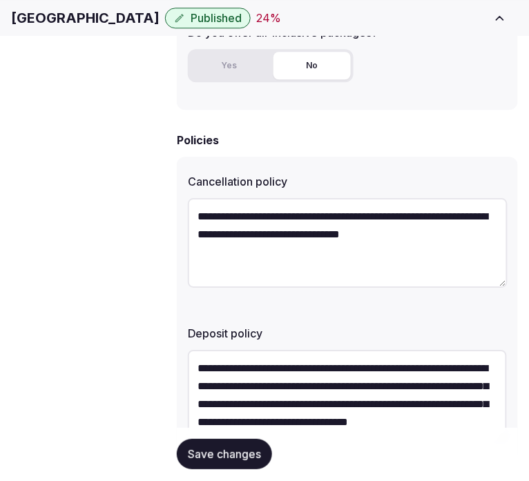
scroll to position [26, 0]
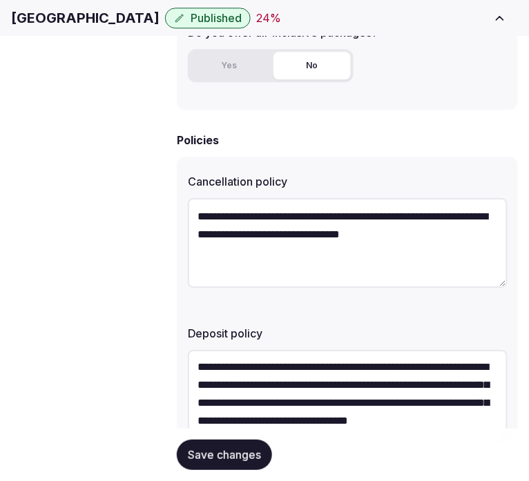
type textarea "**********"
click at [239, 458] on span "Save changes" at bounding box center [224, 455] width 73 height 14
click at [186, 456] on button "Save changes" at bounding box center [224, 455] width 95 height 30
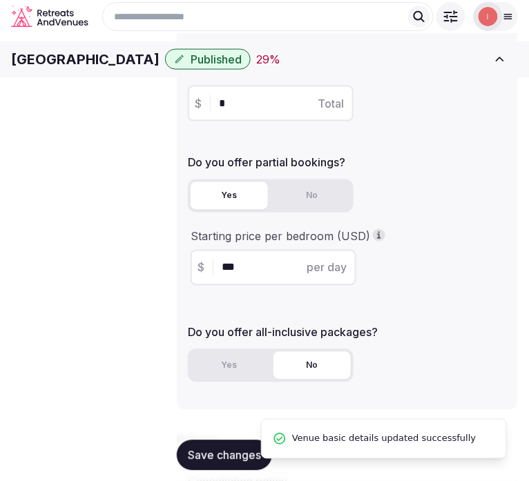
scroll to position [230, 0]
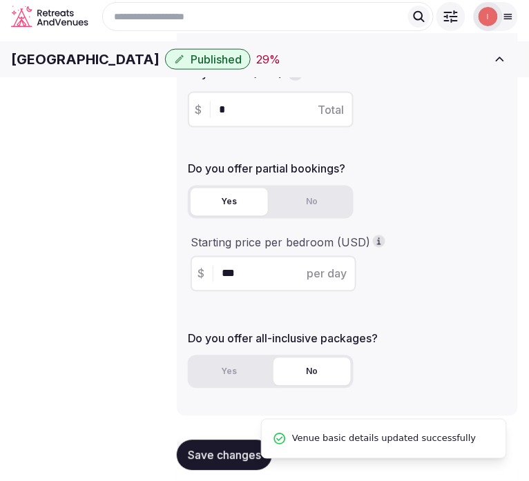
click at [222, 458] on span "Save changes" at bounding box center [224, 455] width 73 height 14
click at [0, 0] on span "Retreat spaces" at bounding box center [0, 0] width 0 height 0
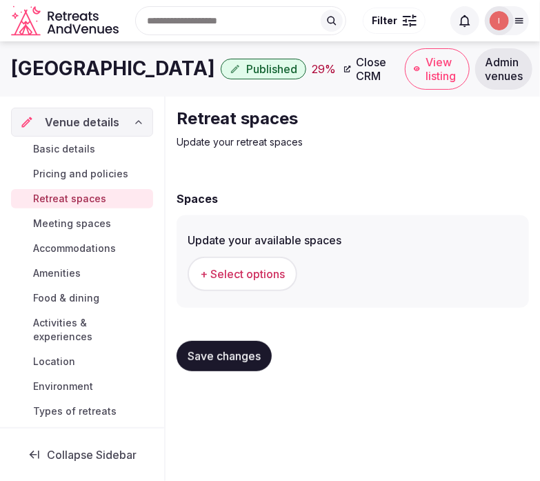
click at [237, 270] on span "+ Select options" at bounding box center [242, 273] width 85 height 15
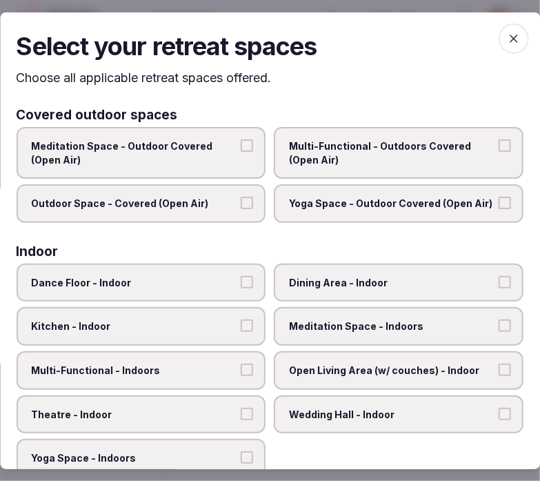
click at [485, 147] on label "Multi-Functional - Outdoors Covered (Open Air)" at bounding box center [400, 153] width 250 height 52
click at [499, 147] on button "Multi-Functional - Outdoors Covered (Open Air)" at bounding box center [505, 145] width 12 height 12
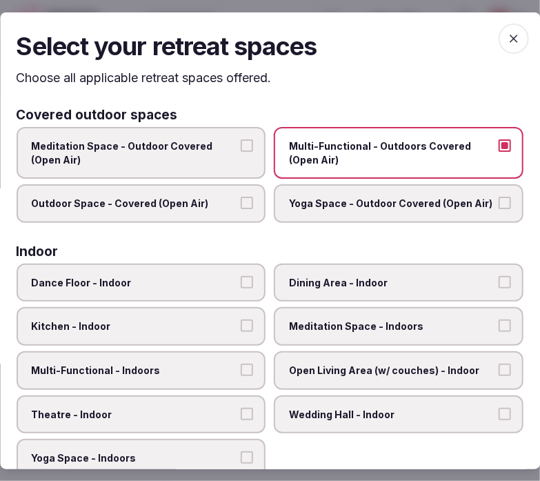
click at [215, 207] on span "Outdoor Space - Covered (Open Air)" at bounding box center [135, 204] width 206 height 14
click at [242, 207] on button "Outdoor Space - Covered (Open Air)" at bounding box center [248, 203] width 12 height 12
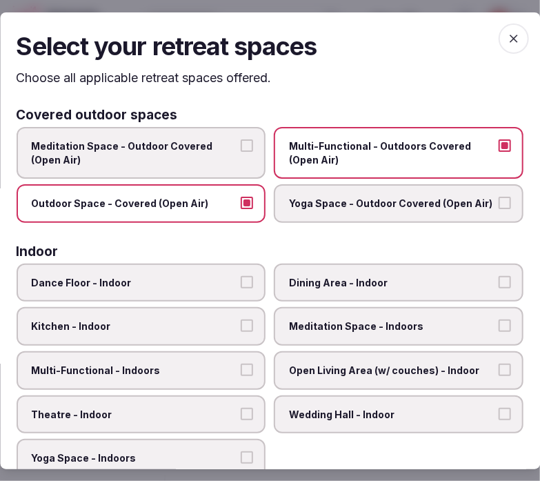
click at [402, 277] on span "Dining Area - Indoor" at bounding box center [393, 283] width 206 height 14
click at [499, 277] on button "Dining Area - Indoor" at bounding box center [505, 282] width 12 height 12
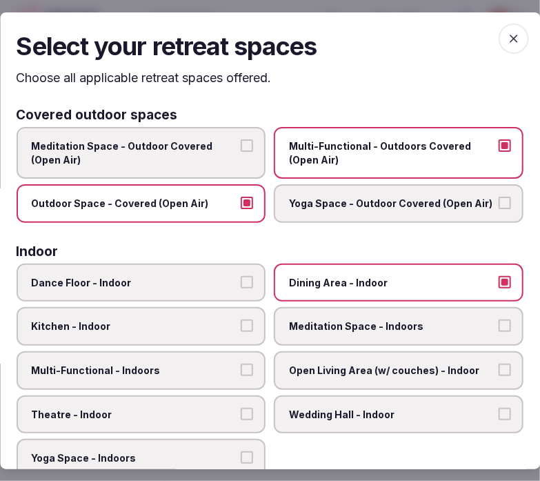
drag, startPoint x: 211, startPoint y: 353, endPoint x: 219, endPoint y: 362, distance: 12.2
click at [211, 354] on label "Multi-Functional - Indoors" at bounding box center [142, 370] width 250 height 39
click at [242, 364] on button "Multi-Functional - Indoors" at bounding box center [248, 370] width 12 height 12
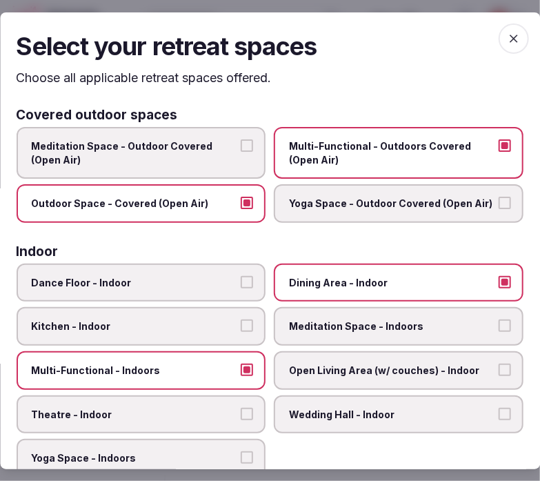
click at [228, 395] on label "Theatre - Indoor" at bounding box center [142, 414] width 250 height 39
click at [242, 408] on button "Theatre - Indoor" at bounding box center [248, 414] width 12 height 12
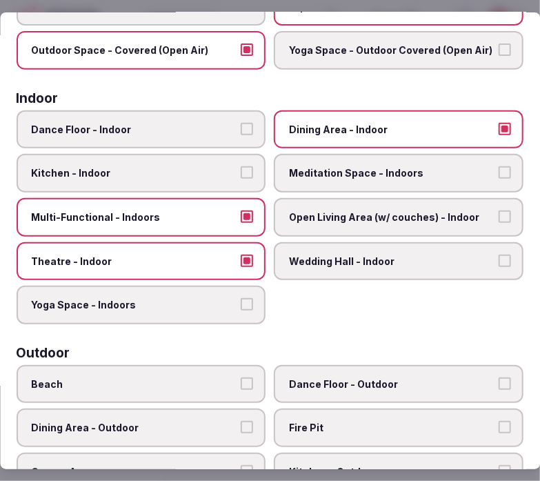
click at [427, 211] on span "Open Living Area (w/ couches) - Indoor" at bounding box center [393, 218] width 206 height 14
click at [499, 211] on button "Open Living Area (w/ couches) - Indoor" at bounding box center [505, 217] width 12 height 12
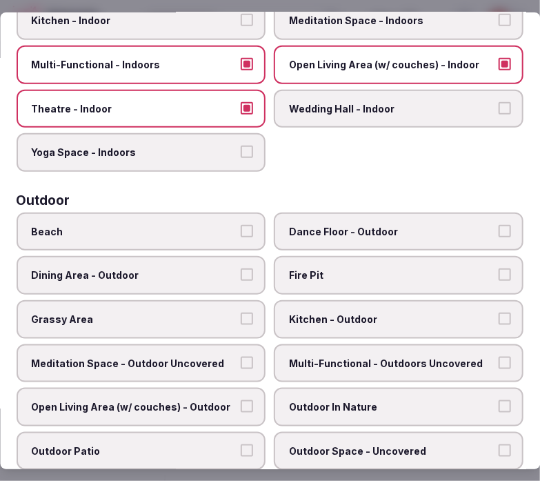
scroll to position [306, 0]
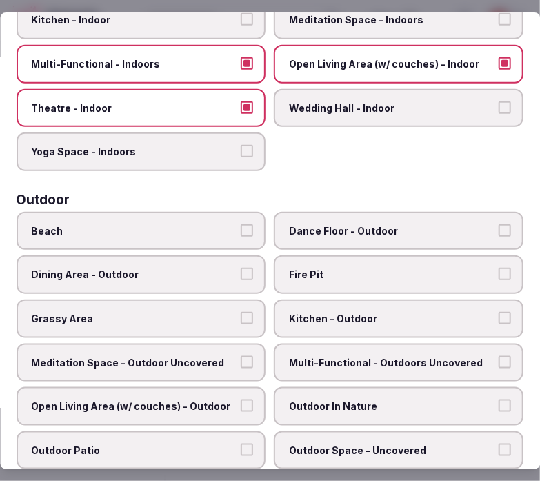
click at [196, 224] on span "Beach" at bounding box center [135, 231] width 206 height 14
click at [242, 224] on button "Beach" at bounding box center [248, 230] width 12 height 12
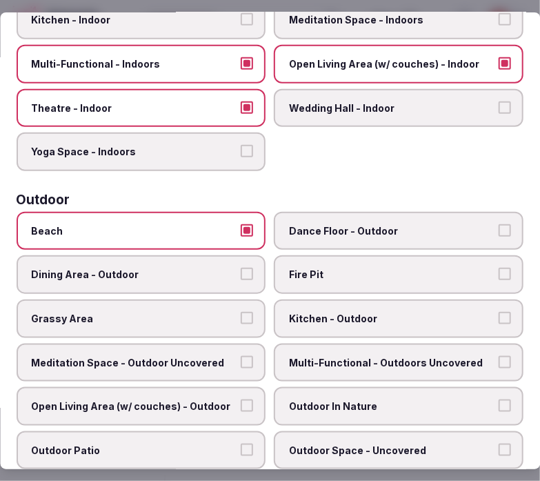
click at [247, 268] on button "Dining Area - Outdoor" at bounding box center [248, 274] width 12 height 12
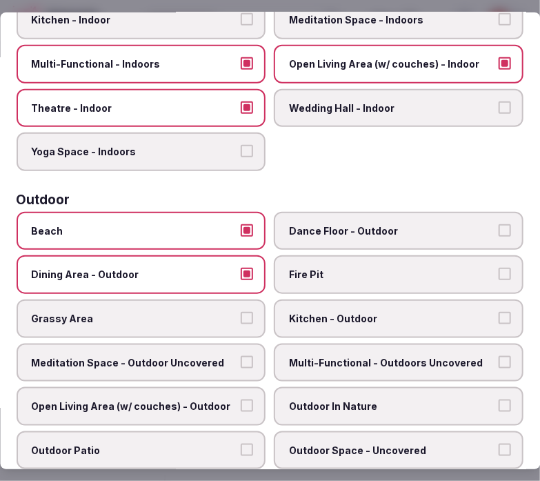
click at [240, 320] on label "Grassy Area" at bounding box center [142, 319] width 250 height 39
click at [242, 320] on button "Grassy Area" at bounding box center [248, 318] width 12 height 12
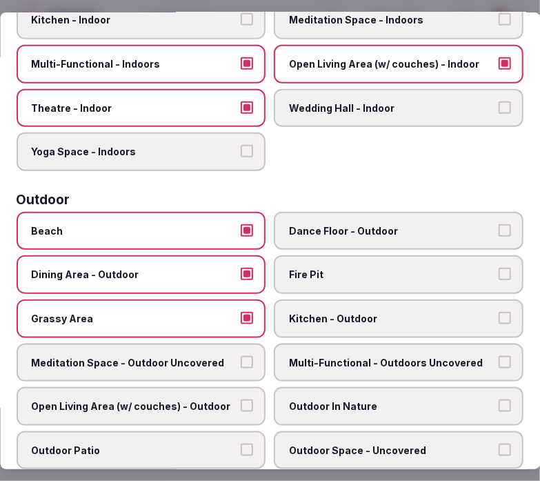
click at [347, 369] on div "Beach Dance Floor - Outdoor Dining Area - Outdoor Fire Pit Grassy Area Kitchen …" at bounding box center [270, 385] width 507 height 346
click at [233, 387] on label "Open Living Area (w/ couches) - Outdoor" at bounding box center [142, 406] width 250 height 39
click at [242, 400] on button "Open Living Area (w/ couches) - Outdoor" at bounding box center [248, 406] width 12 height 12
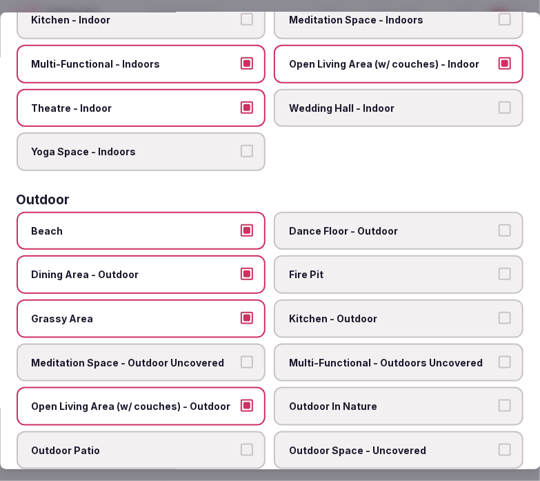
click at [380, 356] on span "Multi-Functional - Outdoors Uncovered" at bounding box center [393, 363] width 206 height 14
click at [499, 356] on button "Multi-Functional - Outdoors Uncovered" at bounding box center [505, 362] width 12 height 12
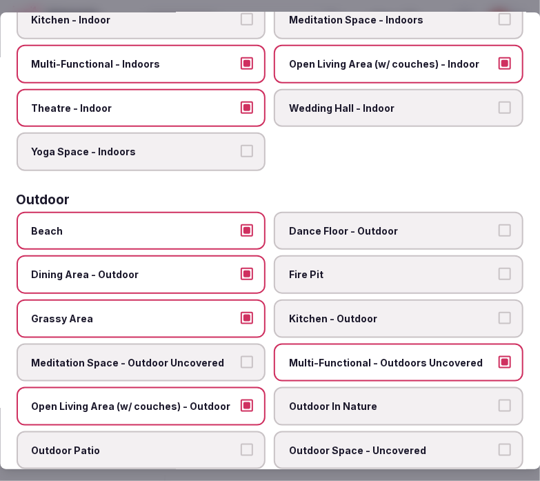
click at [417, 400] on span "Outdoor In Nature" at bounding box center [393, 407] width 206 height 14
click at [499, 400] on button "Outdoor In Nature" at bounding box center [505, 406] width 12 height 12
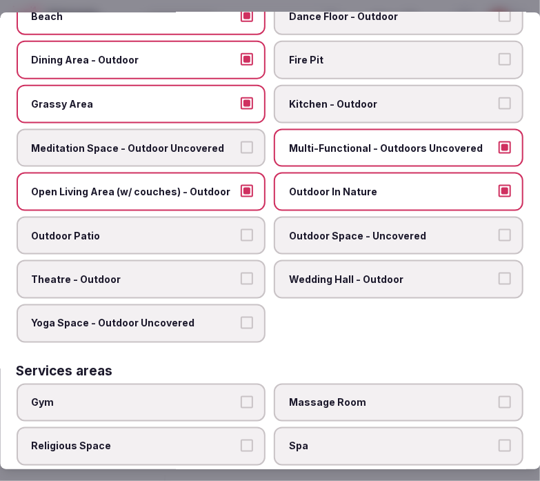
scroll to position [536, 0]
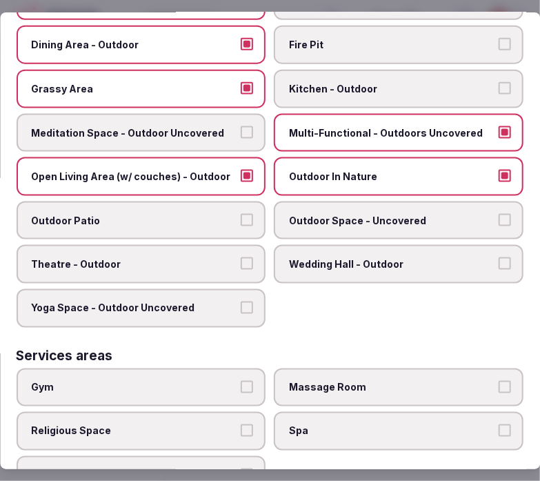
click at [252, 209] on label "Outdoor Patio" at bounding box center [142, 221] width 250 height 39
click at [252, 214] on button "Outdoor Patio" at bounding box center [248, 220] width 12 height 12
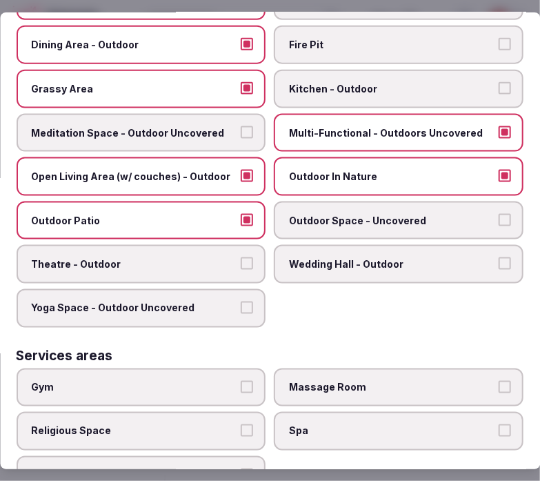
click at [342, 217] on label "Outdoor Space - Uncovered" at bounding box center [400, 221] width 250 height 39
click at [499, 217] on button "Outdoor Space - Uncovered" at bounding box center [505, 220] width 12 height 12
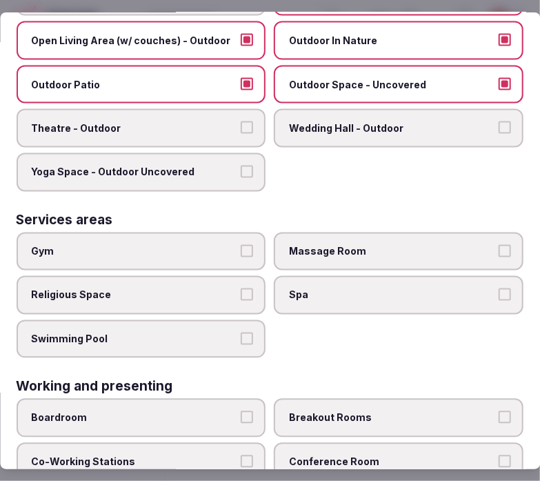
scroll to position [761, 0]
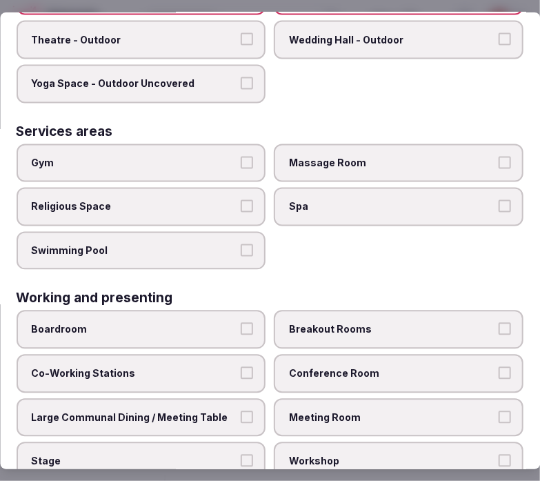
click at [188, 239] on label "Swimming Pool" at bounding box center [142, 251] width 250 height 39
click at [242, 244] on button "Swimming Pool" at bounding box center [248, 250] width 12 height 12
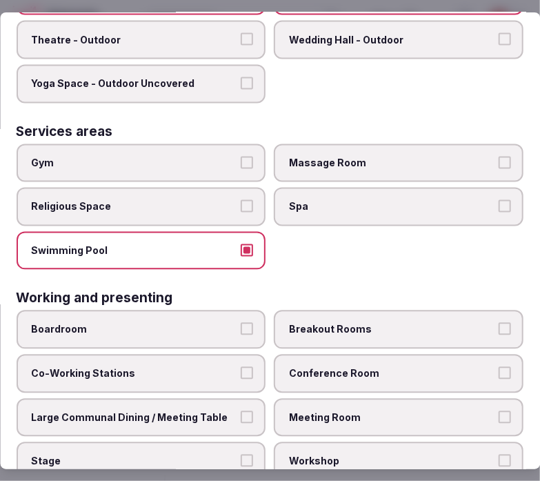
drag, startPoint x: 406, startPoint y: 148, endPoint x: 400, endPoint y: 156, distance: 9.4
click at [400, 156] on label "Massage Room" at bounding box center [400, 163] width 250 height 39
click at [499, 157] on button "Massage Room" at bounding box center [505, 163] width 12 height 12
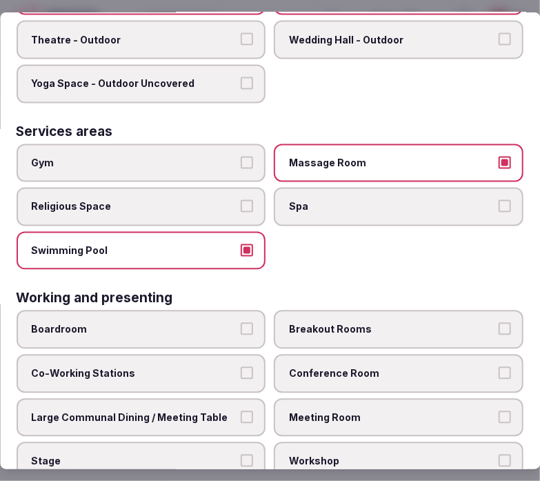
click at [431, 144] on label "Massage Room" at bounding box center [400, 163] width 250 height 39
click at [499, 157] on button "Massage Room" at bounding box center [505, 163] width 12 height 12
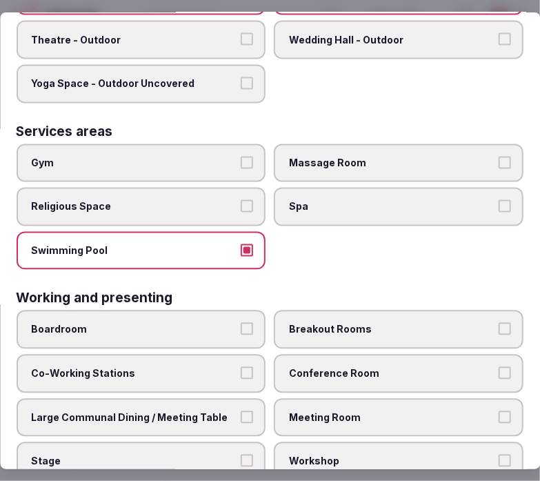
click at [313, 398] on label "Meeting Room" at bounding box center [400, 417] width 250 height 39
click at [499, 411] on button "Meeting Room" at bounding box center [505, 417] width 12 height 12
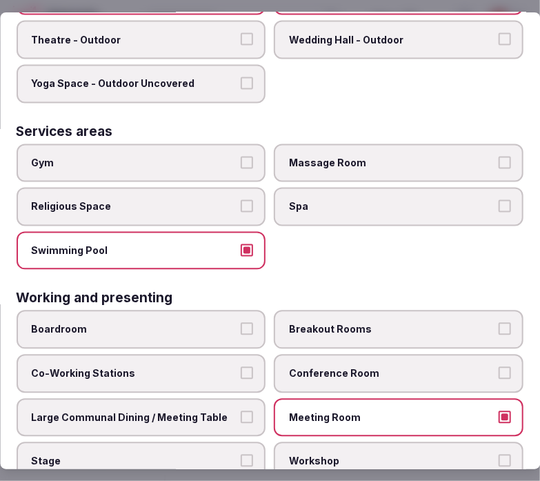
click at [409, 367] on span "Conference Room" at bounding box center [393, 374] width 206 height 14
click at [499, 367] on button "Conference Room" at bounding box center [505, 373] width 12 height 12
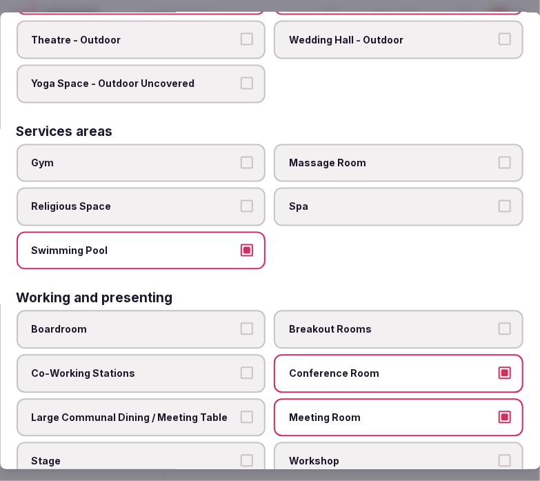
click at [224, 411] on span "Large Communal Dining / Meeting Table" at bounding box center [135, 418] width 206 height 14
click at [242, 411] on button "Large Communal Dining / Meeting Table" at bounding box center [248, 417] width 12 height 12
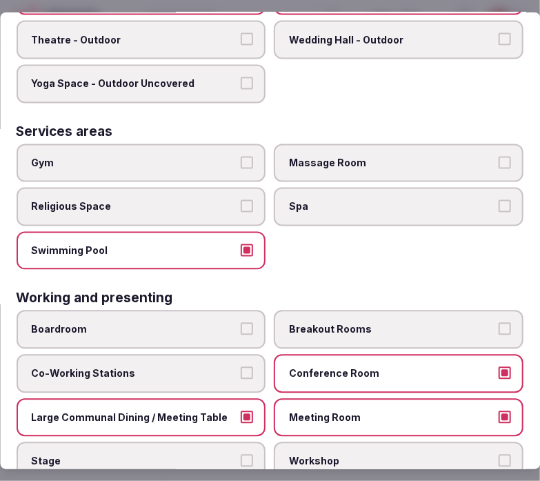
click at [317, 367] on span "Conference Room" at bounding box center [393, 374] width 206 height 14
click at [499, 367] on button "Conference Room" at bounding box center [505, 373] width 12 height 12
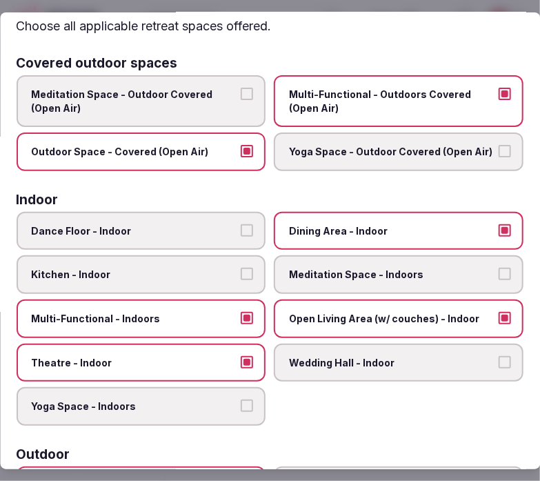
scroll to position [0, 0]
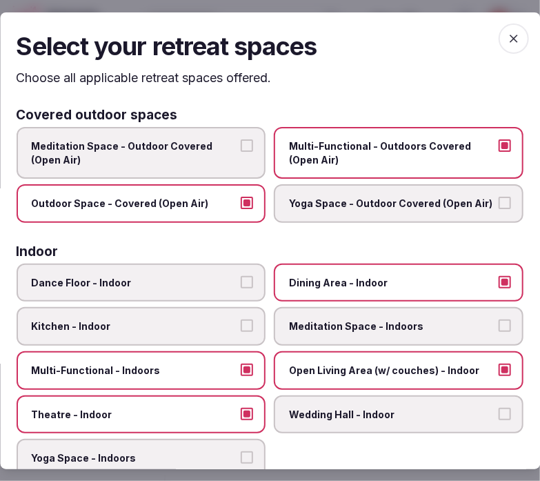
click at [507, 41] on icon "button" at bounding box center [514, 38] width 14 height 14
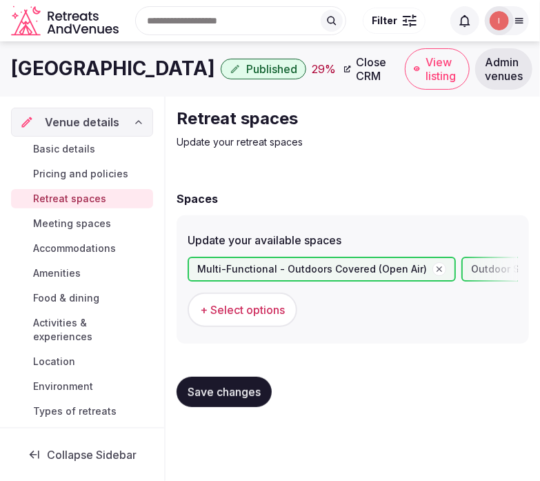
click at [243, 385] on span "Save changes" at bounding box center [224, 392] width 73 height 14
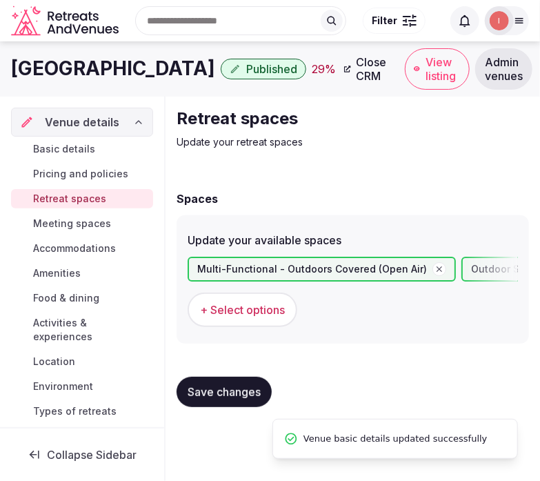
click at [87, 222] on span "Meeting spaces" at bounding box center [72, 224] width 78 height 14
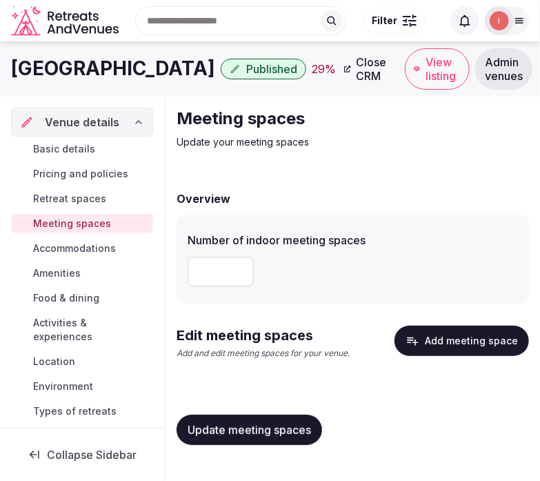
click at [235, 273] on input "number" at bounding box center [221, 272] width 66 height 30
click at [424, 346] on button "Add meeting space" at bounding box center [462, 341] width 135 height 30
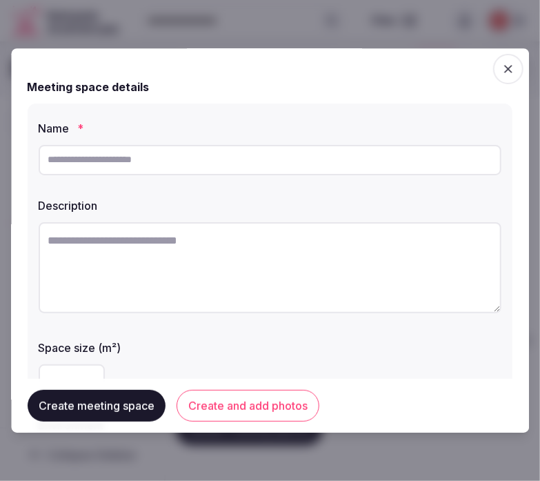
click at [493, 79] on span "button" at bounding box center [508, 69] width 30 height 30
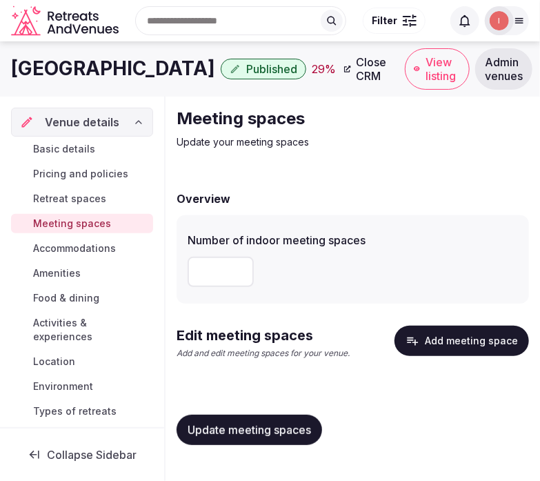
drag, startPoint x: 219, startPoint y: 266, endPoint x: 179, endPoint y: 270, distance: 39.5
click at [179, 270] on div "Number of indoor meeting spaces *" at bounding box center [353, 259] width 353 height 88
type input "*"
drag, startPoint x: 272, startPoint y: 391, endPoint x: 262, endPoint y: 409, distance: 21.0
click at [265, 404] on div "Overview Number of indoor meeting spaces * Edit meeting spaces Add and edit mee…" at bounding box center [353, 317] width 353 height 280
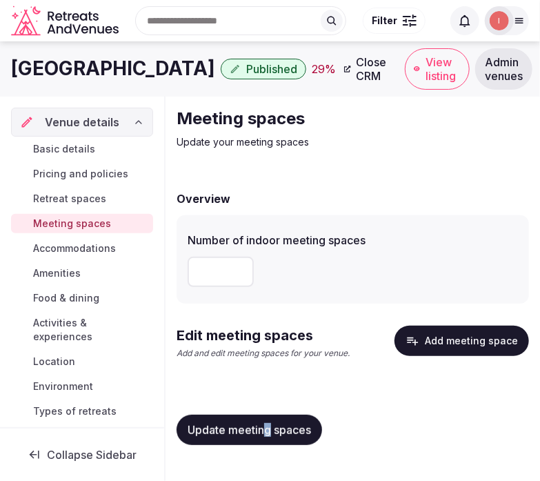
drag, startPoint x: 260, startPoint y: 418, endPoint x: 273, endPoint y: 424, distance: 14.2
click at [262, 420] on button "Update meeting spaces" at bounding box center [250, 430] width 146 height 30
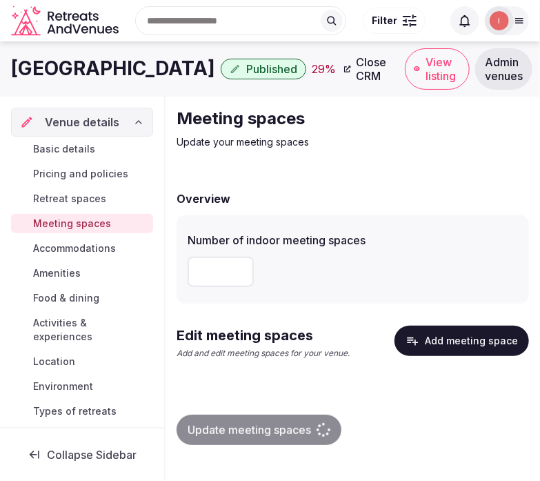
click at [447, 320] on div "Overview Number of indoor meeting spaces * Edit meeting spaces Add and edit mee…" at bounding box center [353, 317] width 353 height 280
click at [453, 341] on button "Add meeting space" at bounding box center [462, 341] width 135 height 30
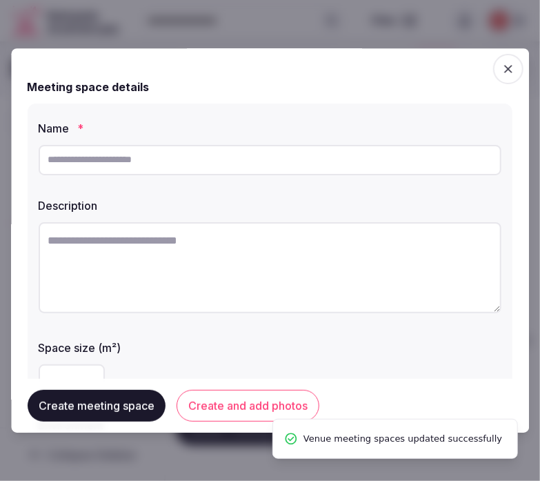
click at [153, 169] on input "text" at bounding box center [270, 160] width 463 height 30
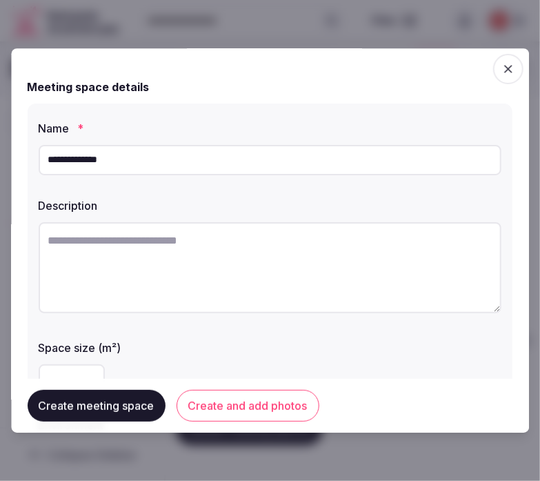
click at [99, 156] on input "**********" at bounding box center [270, 160] width 463 height 30
type input "**********"
drag, startPoint x: 269, startPoint y: 240, endPoint x: 273, endPoint y: 247, distance: 8.0
click at [273, 247] on div "Description" at bounding box center [270, 257] width 463 height 131
click at [273, 246] on textarea at bounding box center [270, 267] width 463 height 91
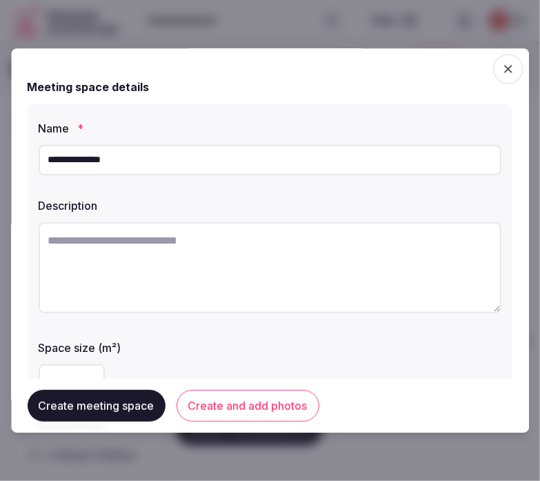
paste textarea "**********"
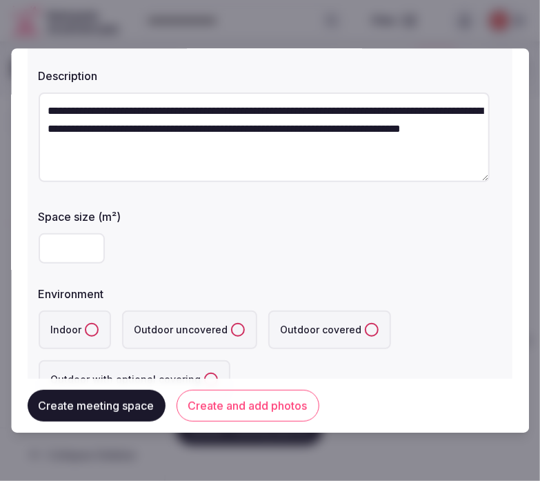
scroll to position [153, 0]
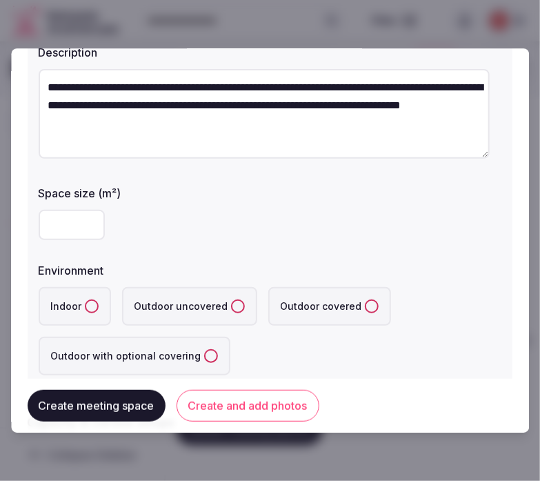
type textarea "**********"
click at [46, 235] on input "number" at bounding box center [72, 225] width 66 height 30
type input "***"
click at [86, 304] on button "Indoor" at bounding box center [92, 307] width 14 height 14
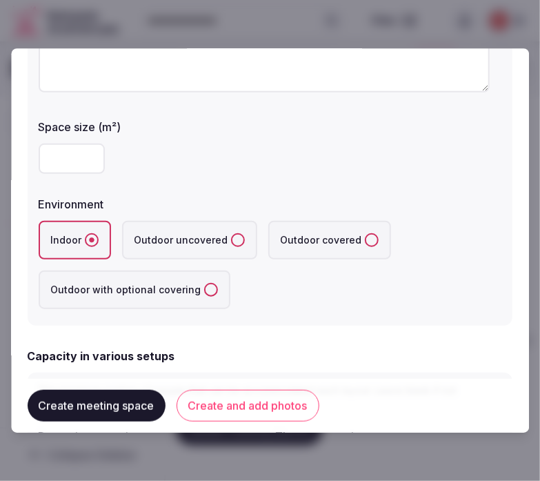
scroll to position [306, 0]
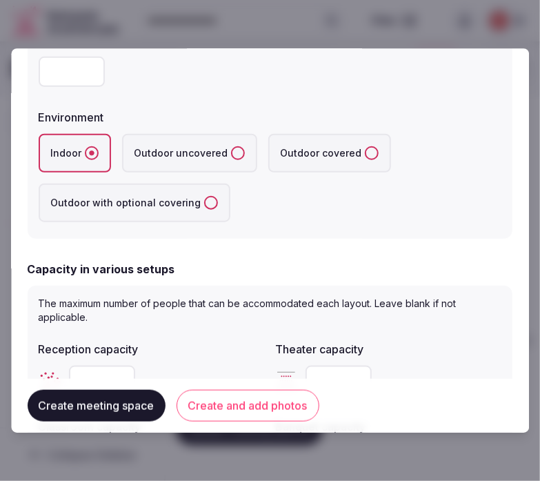
click at [232, 403] on button "Create and add photos" at bounding box center [248, 406] width 143 height 32
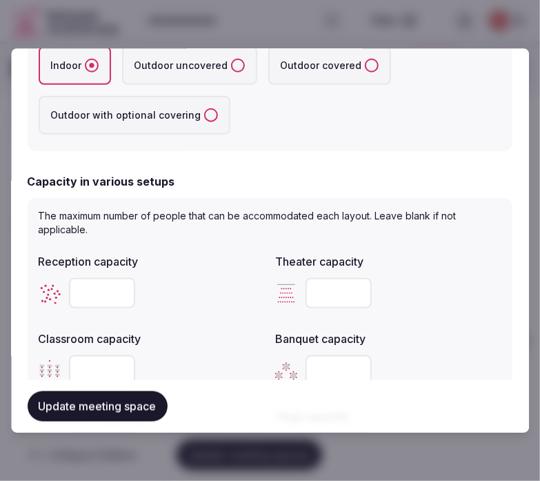
scroll to position [460, 0]
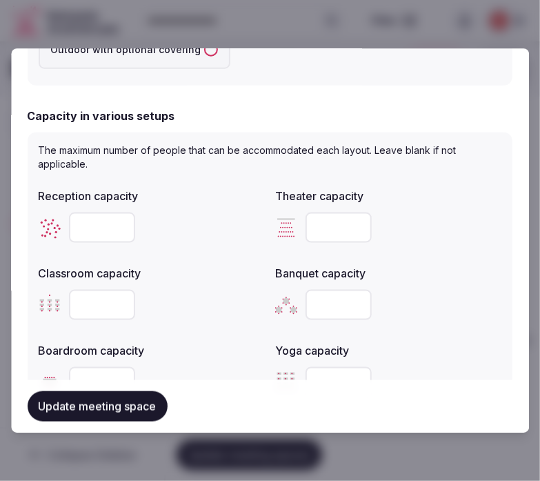
click at [106, 225] on input "number" at bounding box center [102, 228] width 66 height 30
type input "***"
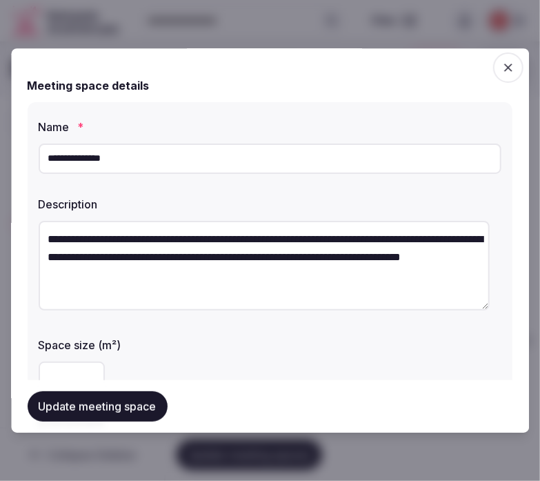
scroll to position [0, 0]
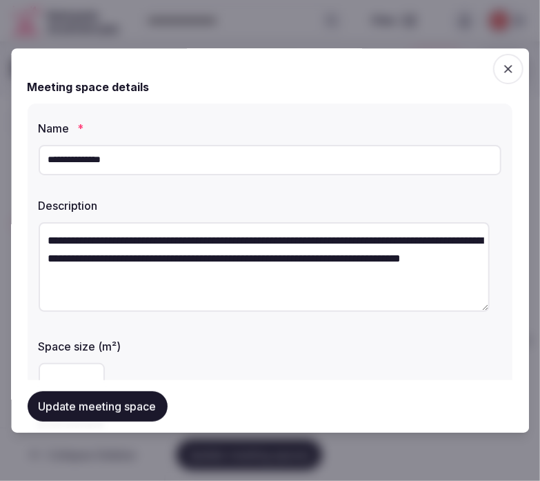
click at [107, 166] on input "**********" at bounding box center [270, 160] width 463 height 30
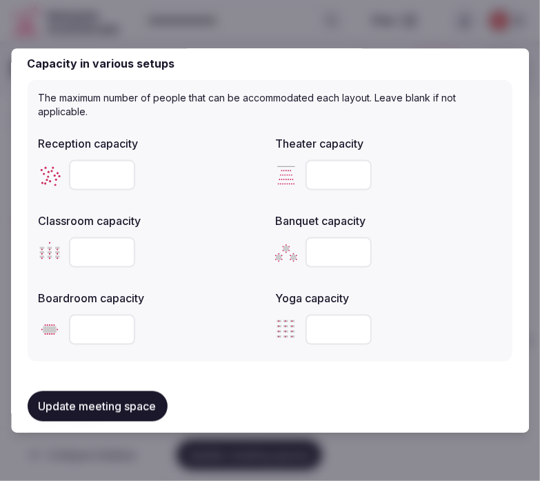
scroll to position [536, 0]
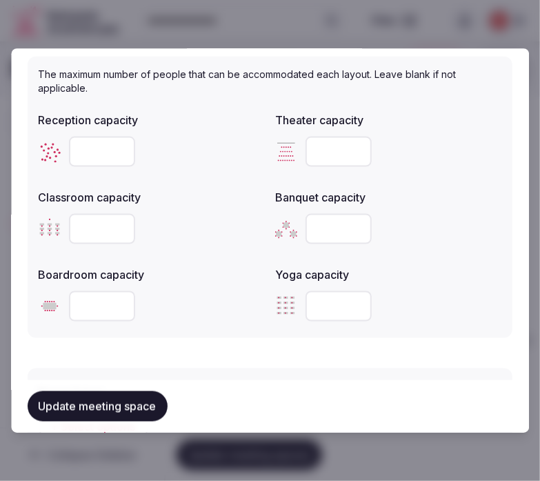
click at [322, 228] on input "number" at bounding box center [339, 228] width 66 height 30
type input "***"
click at [88, 144] on input "number" at bounding box center [102, 151] width 66 height 30
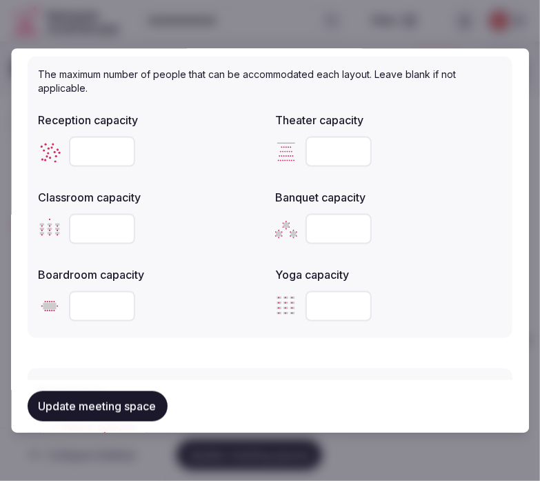
type input "***"
click at [333, 146] on input "number" at bounding box center [339, 151] width 66 height 30
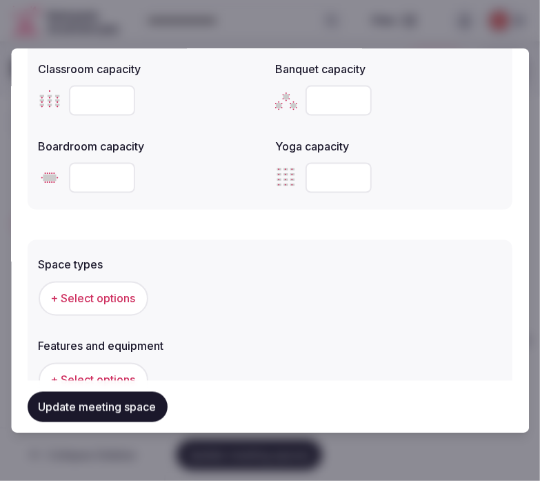
scroll to position [690, 0]
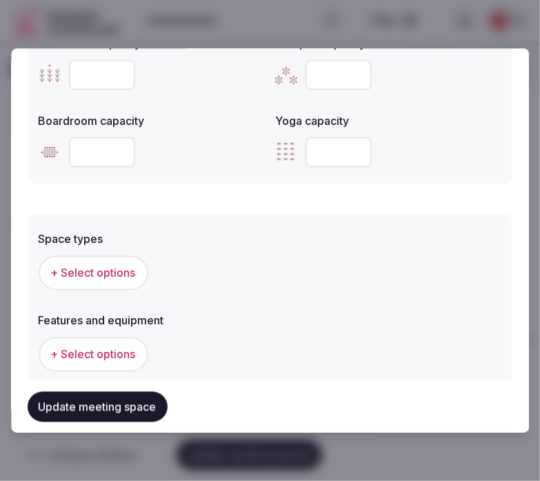
click at [97, 265] on span "+ Select options" at bounding box center [93, 272] width 85 height 15
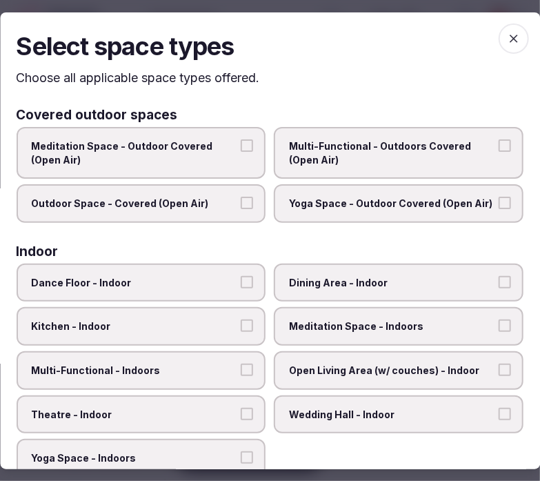
scroll to position [77, 0]
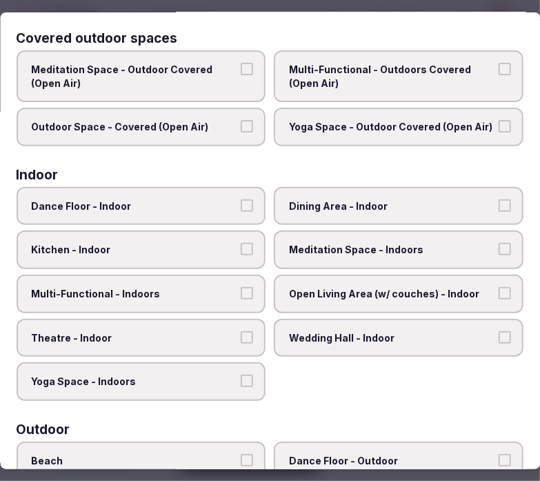
click at [440, 286] on div "Dance Floor - Indoor Dining Area - Indoor Kitchen - Indoor Meditation Space - I…" at bounding box center [270, 294] width 507 height 214
click at [458, 217] on label "Dining Area - Indoor" at bounding box center [400, 206] width 250 height 39
click at [499, 212] on button "Dining Area - Indoor" at bounding box center [505, 205] width 12 height 12
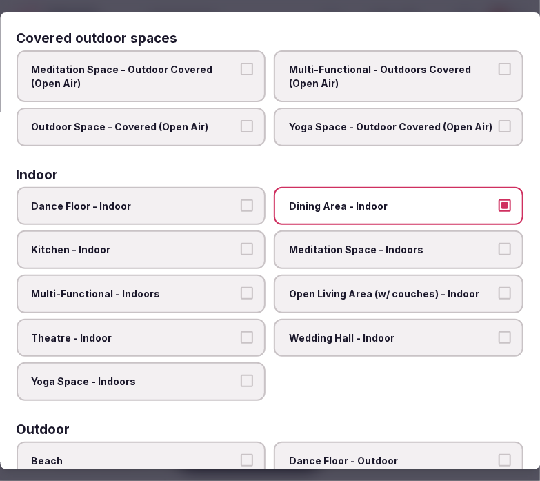
click at [373, 75] on span "Multi-Functional - Outdoors Covered (Open Air)" at bounding box center [393, 76] width 206 height 27
click at [499, 75] on button "Multi-Functional - Outdoors Covered (Open Air)" at bounding box center [505, 69] width 12 height 12
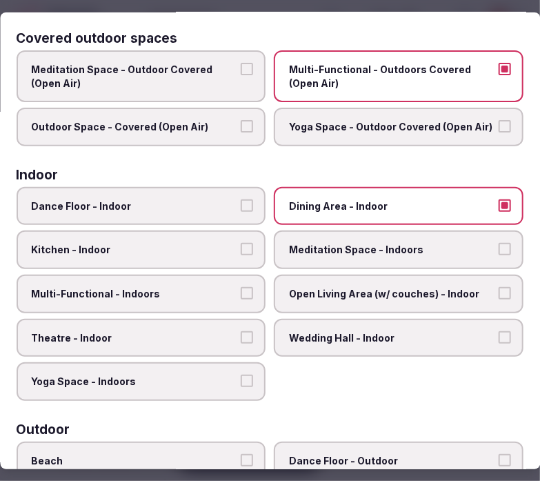
click at [460, 88] on span "Multi-Functional - Outdoors Covered (Open Air)" at bounding box center [393, 76] width 206 height 27
click at [499, 75] on button "Multi-Functional - Outdoors Covered (Open Air)" at bounding box center [505, 69] width 12 height 12
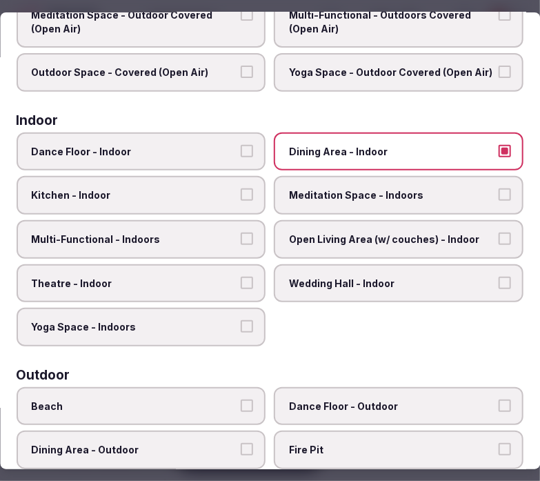
scroll to position [153, 0]
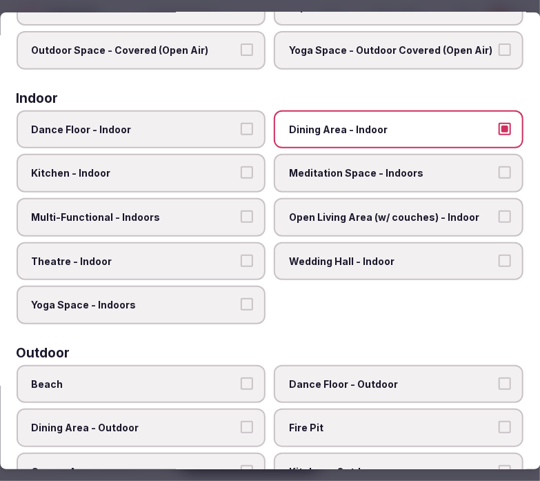
click at [409, 173] on span "Meditation Space - Indoors" at bounding box center [393, 173] width 206 height 14
click at [499, 173] on button "Meditation Space - Indoors" at bounding box center [505, 172] width 12 height 12
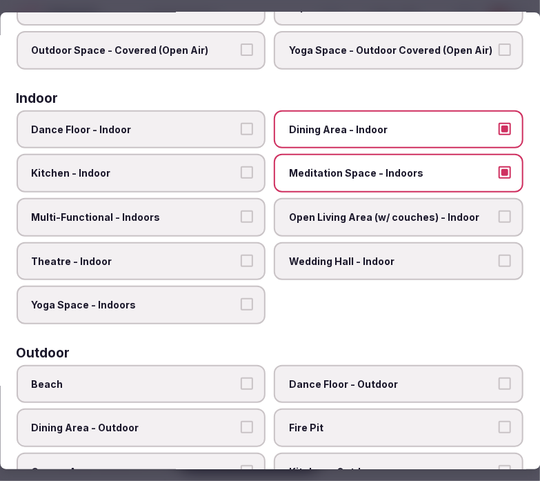
click at [416, 177] on label "Meditation Space - Indoors" at bounding box center [400, 173] width 250 height 39
click at [499, 177] on button "Meditation Space - Indoors" at bounding box center [505, 172] width 12 height 12
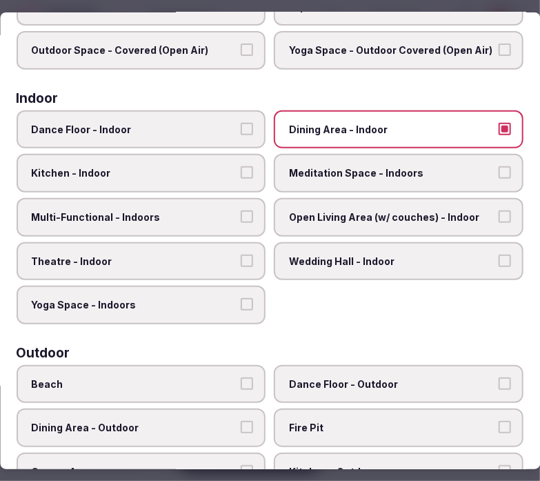
click at [216, 211] on span "Multi-Functional - Indoors" at bounding box center [135, 218] width 206 height 14
click at [242, 211] on button "Multi-Functional - Indoors" at bounding box center [248, 217] width 12 height 12
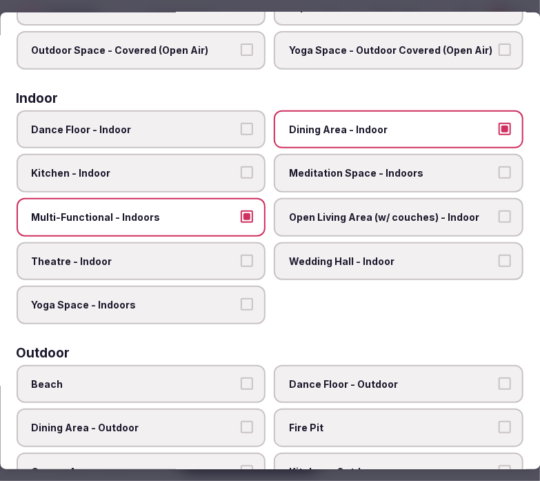
click at [239, 244] on label "Theatre - Indoor" at bounding box center [142, 261] width 250 height 39
click at [242, 255] on button "Theatre - Indoor" at bounding box center [248, 261] width 12 height 12
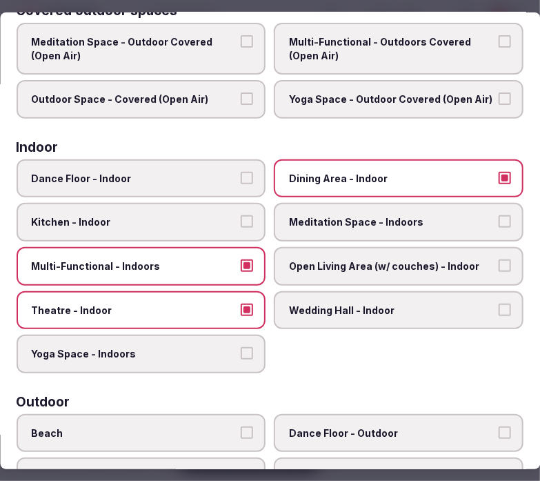
scroll to position [77, 0]
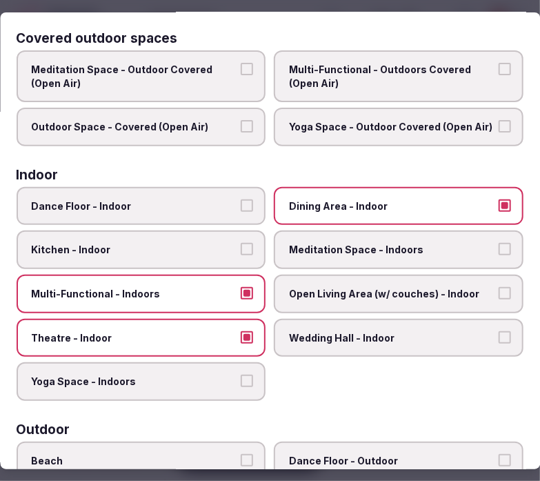
click at [381, 189] on label "Dining Area - Indoor" at bounding box center [400, 206] width 250 height 39
click at [499, 199] on button "Dining Area - Indoor" at bounding box center [505, 205] width 12 height 12
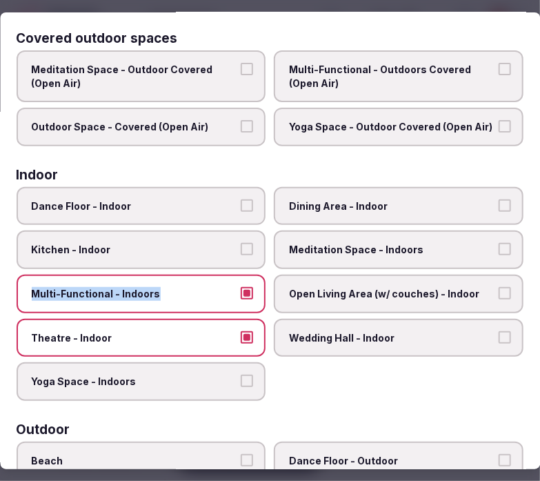
click at [247, 280] on label "Multi-Functional - Indoors" at bounding box center [142, 294] width 250 height 39
click at [242, 293] on button "Multi-Functional - Indoors" at bounding box center [248, 293] width 12 height 12
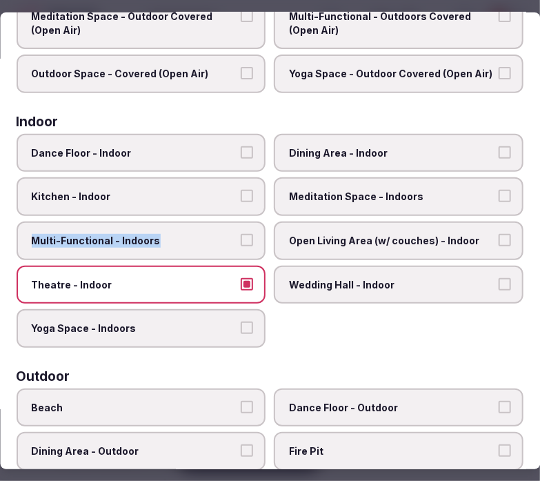
scroll to position [153, 0]
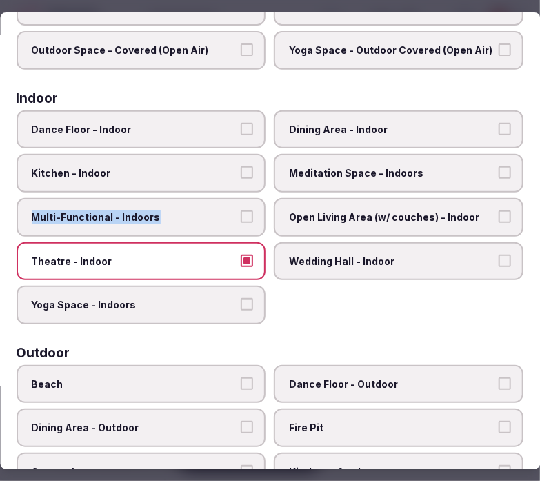
click at [242, 255] on button "Theatre - Indoor" at bounding box center [248, 261] width 12 height 12
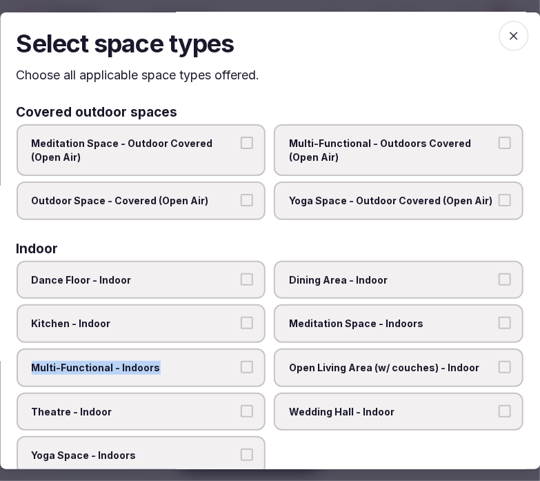
scroll to position [0, 0]
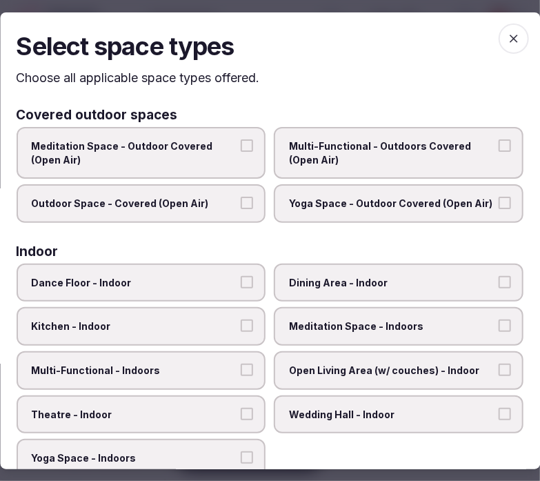
click at [228, 143] on span "Meditation Space - Outdoor Covered (Open Air)" at bounding box center [135, 152] width 206 height 27
click at [242, 143] on button "Meditation Space - Outdoor Covered (Open Air)" at bounding box center [248, 145] width 12 height 12
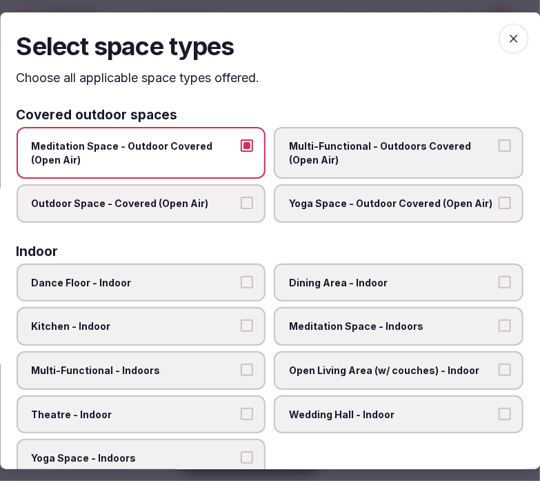
click at [242, 150] on button "Meditation Space - Outdoor Covered (Open Air)" at bounding box center [248, 145] width 12 height 12
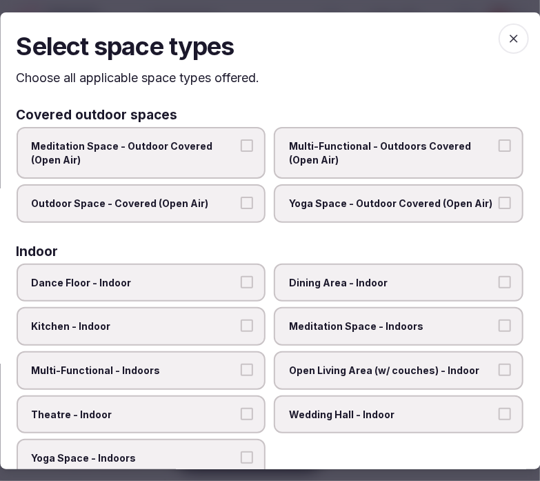
click at [289, 167] on label "Multi-Functional - Outdoors Covered (Open Air)" at bounding box center [400, 153] width 250 height 52
click at [499, 152] on button "Multi-Functional - Outdoors Covered (Open Air)" at bounding box center [505, 145] width 12 height 12
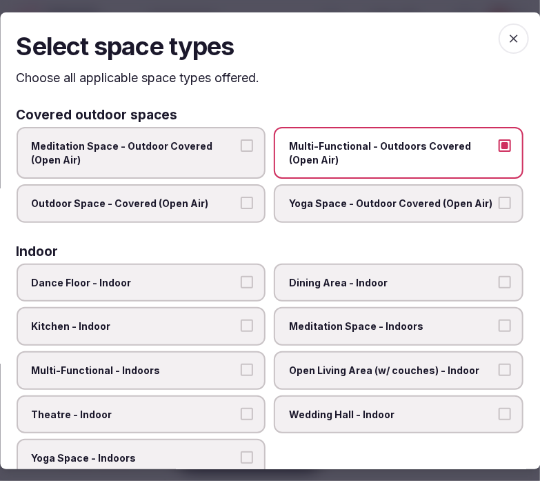
click at [253, 197] on label "Outdoor Space - Covered (Open Air)" at bounding box center [142, 203] width 250 height 39
click at [253, 197] on button "Outdoor Space - Covered (Open Air)" at bounding box center [248, 203] width 12 height 12
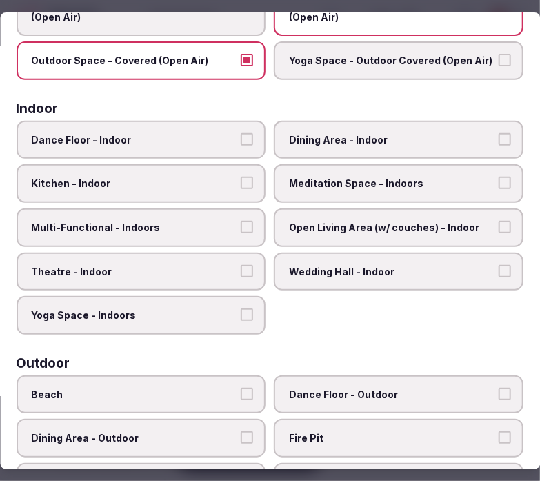
scroll to position [138, 0]
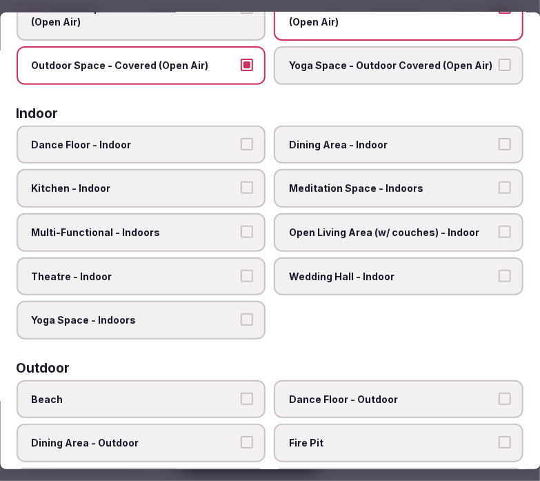
click at [369, 148] on label "Dining Area - Indoor" at bounding box center [400, 145] width 250 height 39
click at [499, 148] on button "Dining Area - Indoor" at bounding box center [505, 144] width 12 height 12
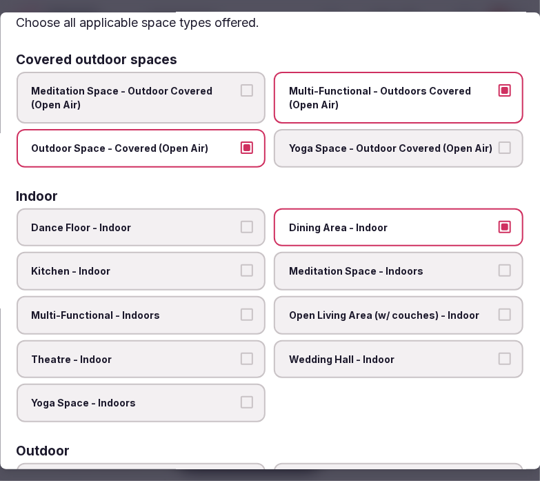
scroll to position [0, 0]
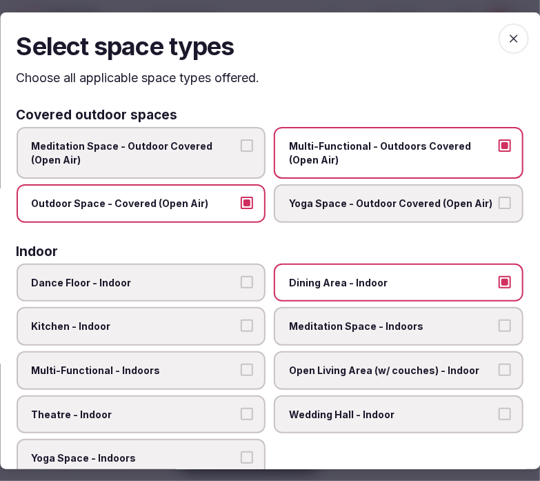
click at [507, 36] on icon "button" at bounding box center [514, 38] width 14 height 14
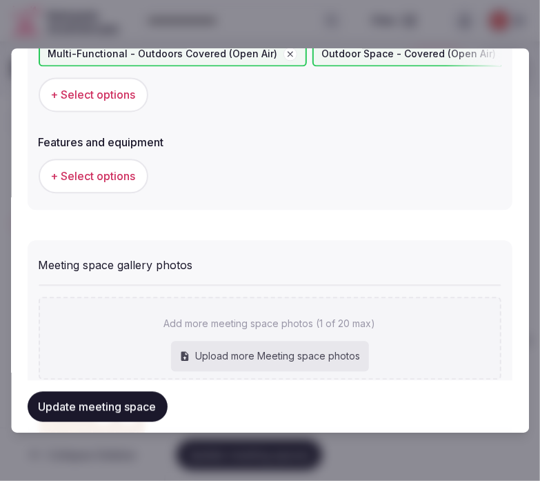
scroll to position [920, 0]
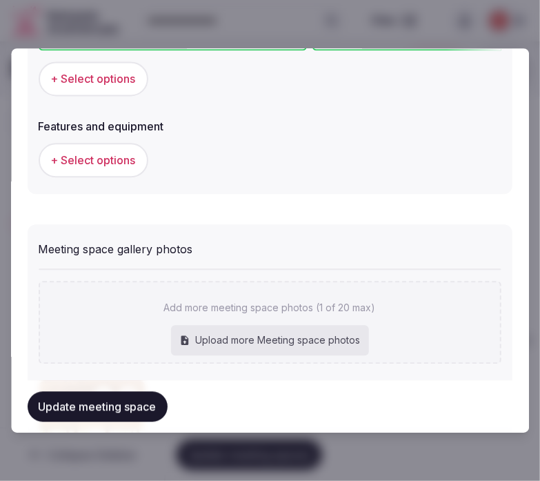
click at [118, 154] on span "+ Select options" at bounding box center [93, 160] width 85 height 15
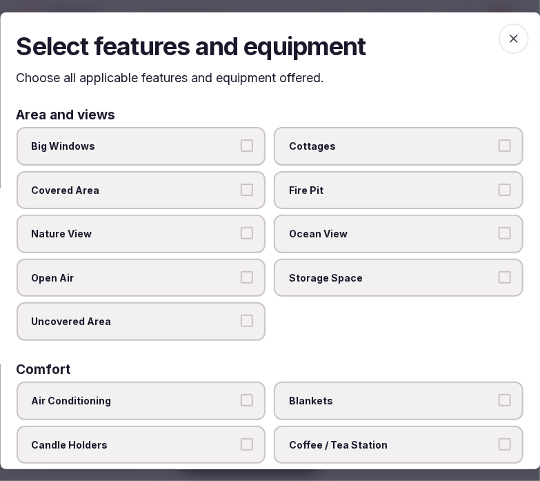
click at [210, 171] on label "Covered Area" at bounding box center [142, 190] width 250 height 39
click at [242, 184] on button "Covered Area" at bounding box center [248, 190] width 12 height 12
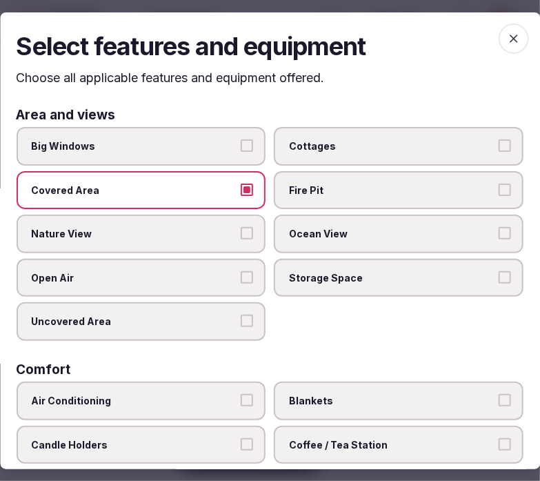
click at [233, 194] on label "Covered Area" at bounding box center [142, 190] width 250 height 39
click at [242, 194] on button "Covered Area" at bounding box center [248, 190] width 12 height 12
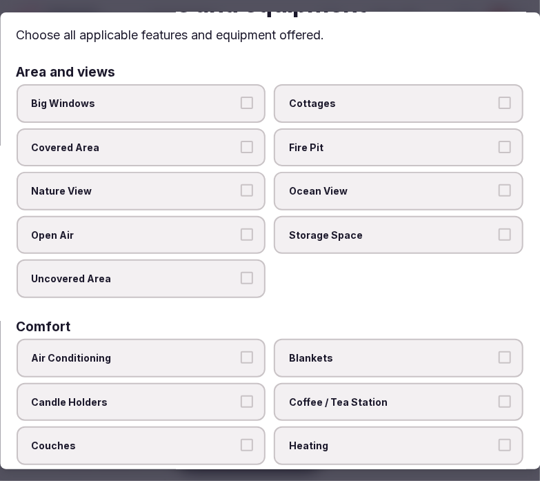
scroll to position [153, 0]
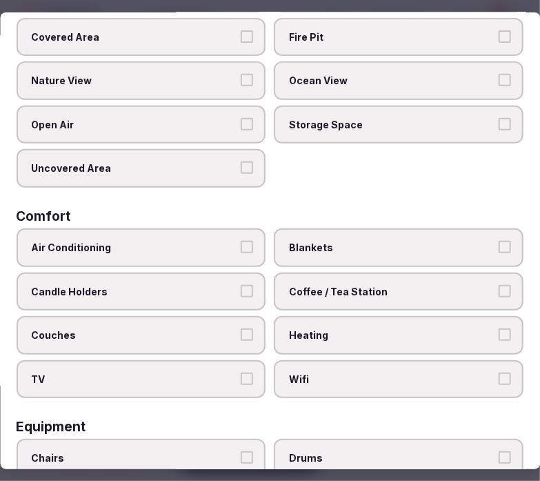
click at [176, 119] on span "Open Air" at bounding box center [135, 125] width 206 height 14
click at [242, 119] on button "Open Air" at bounding box center [248, 124] width 12 height 12
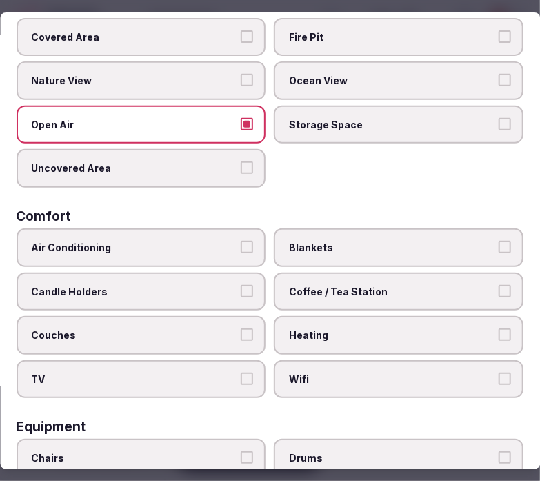
click at [202, 79] on span "Nature View" at bounding box center [135, 81] width 206 height 14
click at [242, 79] on button "Nature View" at bounding box center [248, 80] width 12 height 12
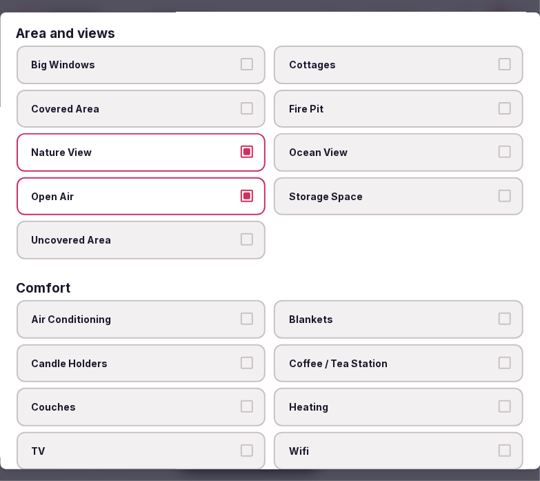
scroll to position [77, 0]
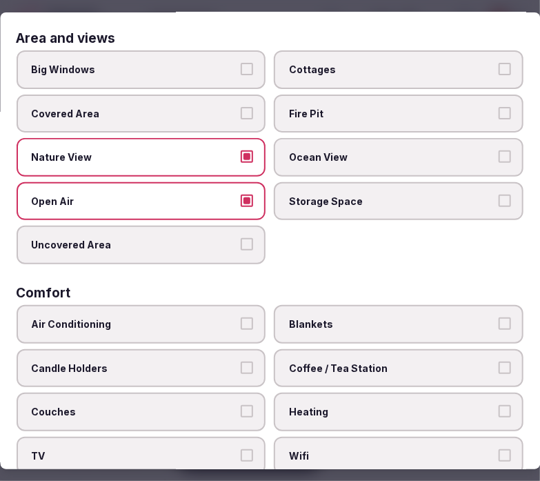
drag, startPoint x: 446, startPoint y: 148, endPoint x: 436, endPoint y: 150, distance: 10.7
click at [445, 150] on span "Ocean View" at bounding box center [393, 157] width 206 height 14
click at [499, 150] on button "Ocean View" at bounding box center [505, 156] width 12 height 12
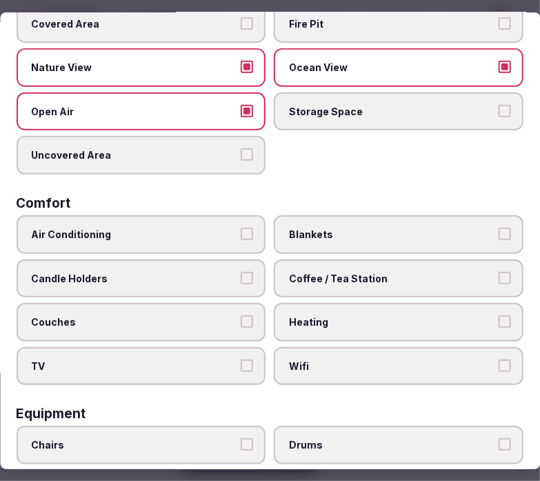
scroll to position [230, 0]
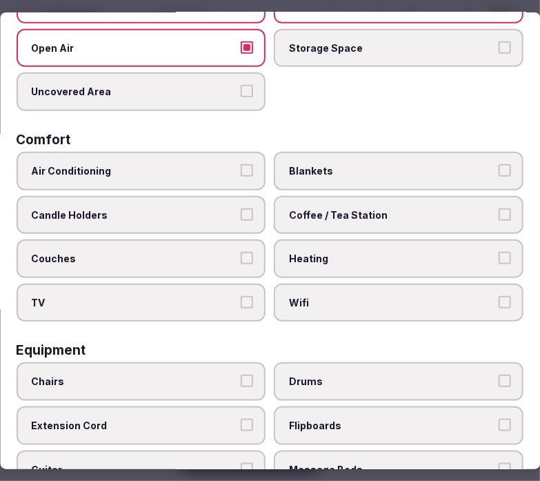
click at [229, 168] on span "Air Conditioning" at bounding box center [135, 171] width 206 height 14
click at [242, 168] on button "Air Conditioning" at bounding box center [248, 170] width 12 height 12
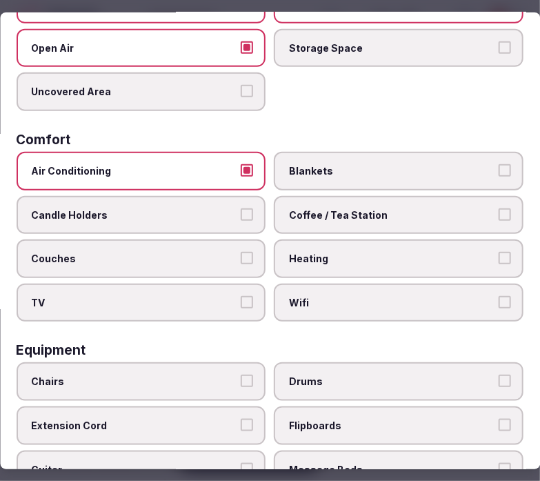
click at [250, 168] on label "Air Conditioning" at bounding box center [142, 171] width 250 height 39
click at [250, 168] on button "Air Conditioning" at bounding box center [248, 170] width 12 height 12
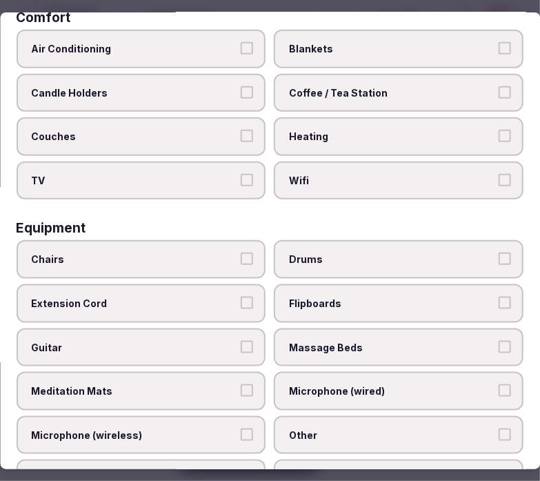
scroll to position [460, 0]
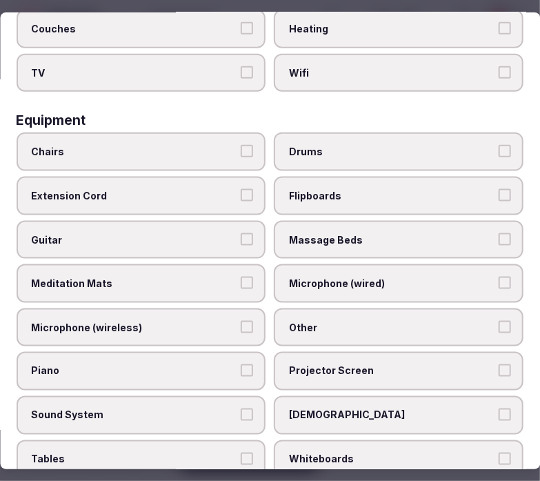
click at [249, 141] on label "Chairs" at bounding box center [142, 152] width 250 height 39
click at [249, 145] on button "Chairs" at bounding box center [248, 151] width 12 height 12
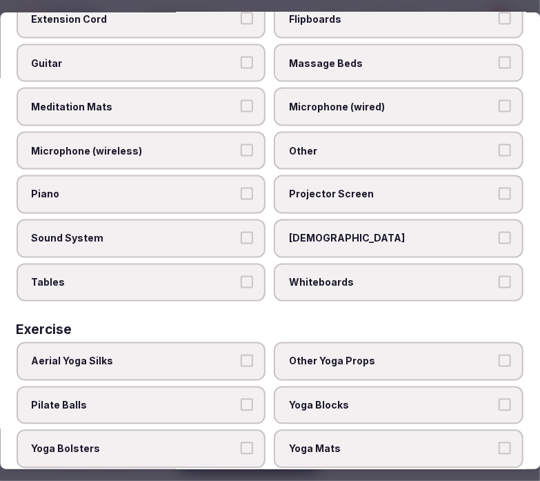
scroll to position [668, 0]
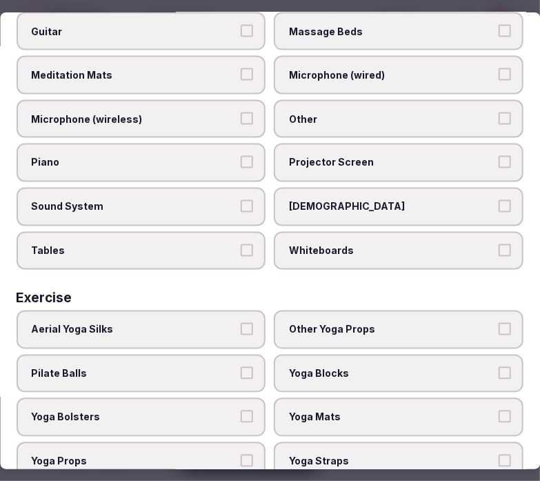
click at [233, 232] on label "Tables" at bounding box center [142, 251] width 250 height 39
click at [242, 244] on button "Tables" at bounding box center [248, 250] width 12 height 12
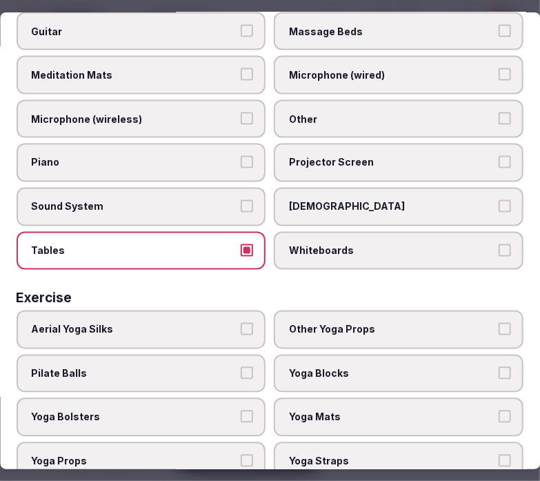
click at [222, 200] on span "Sound System" at bounding box center [135, 207] width 206 height 14
click at [242, 200] on button "Sound System" at bounding box center [248, 206] width 12 height 12
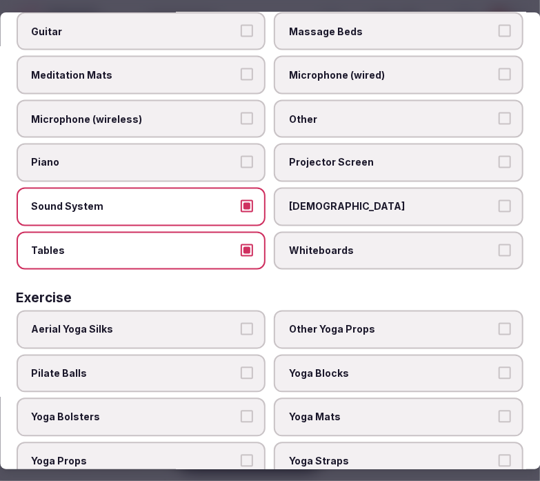
click at [256, 188] on label "Sound System" at bounding box center [142, 207] width 250 height 39
click at [254, 200] on button "Sound System" at bounding box center [248, 206] width 12 height 12
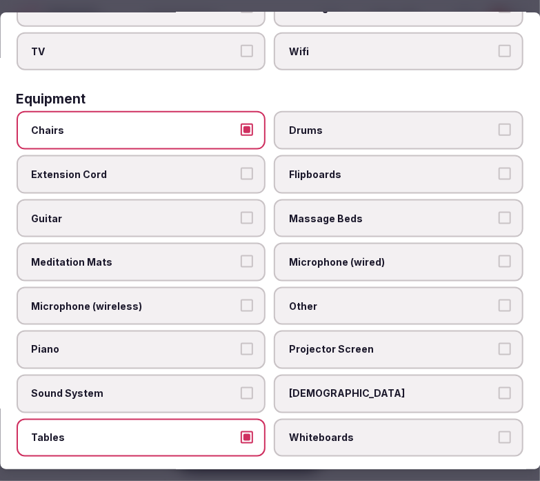
scroll to position [536, 0]
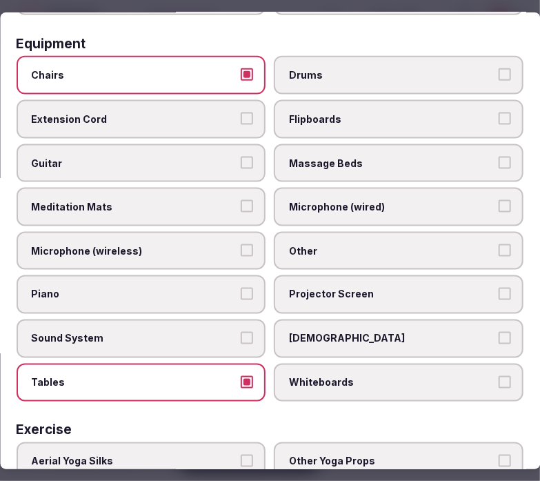
click at [375, 244] on span "Other" at bounding box center [393, 251] width 206 height 14
click at [499, 244] on button "Other" at bounding box center [505, 250] width 12 height 12
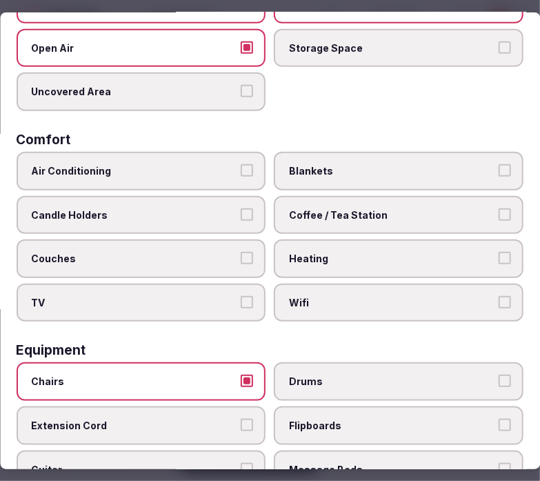
scroll to position [0, 0]
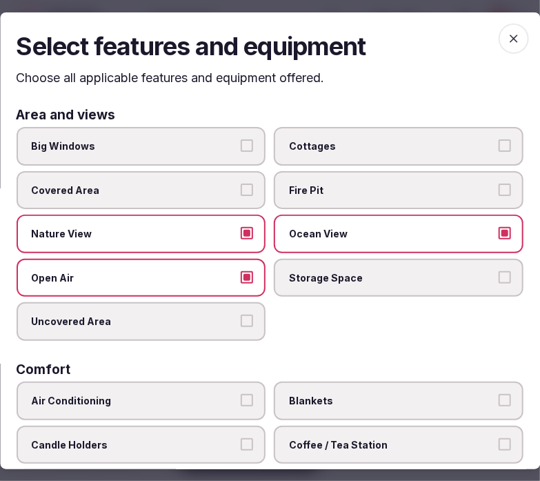
click at [510, 38] on icon "button" at bounding box center [514, 39] width 8 height 8
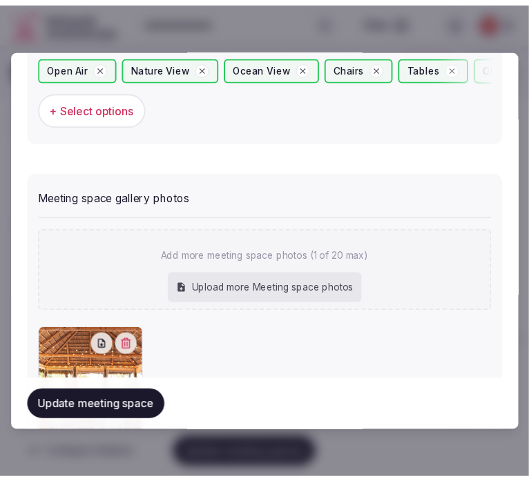
scroll to position [1097, 0]
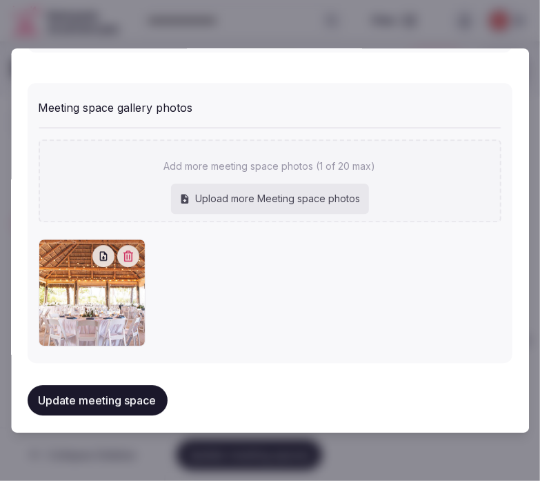
click at [143, 385] on button "Update meeting space" at bounding box center [98, 400] width 140 height 30
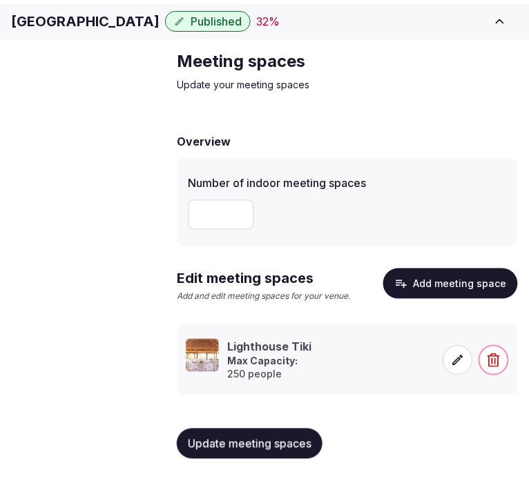
scroll to position [57, 0]
click at [283, 445] on span "Update meeting spaces" at bounding box center [250, 444] width 124 height 14
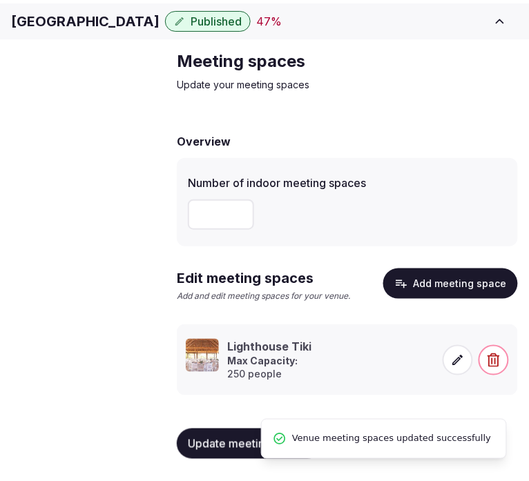
click at [0, 0] on link "Accommodations" at bounding box center [0, 0] width 0 height 0
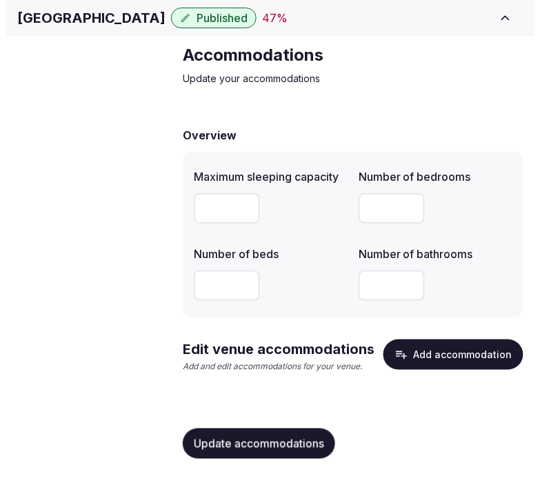
scroll to position [63, 0]
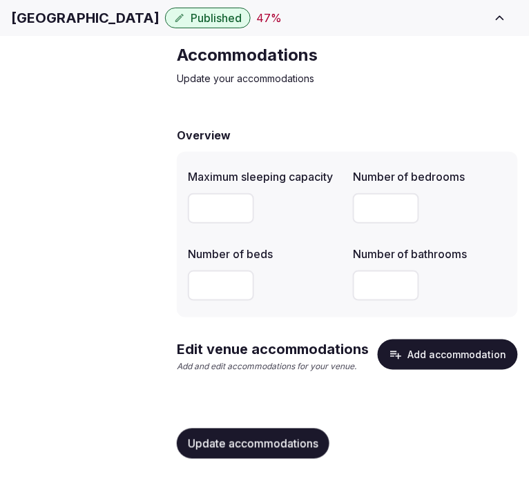
click at [409, 359] on button "Add accommodation" at bounding box center [448, 355] width 140 height 30
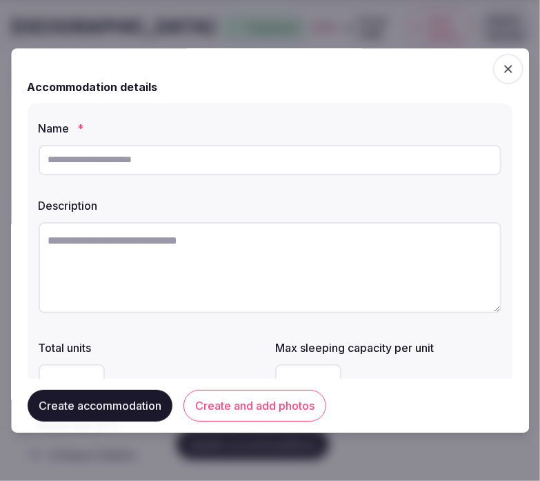
click at [312, 162] on input "text" at bounding box center [270, 160] width 463 height 30
paste input "*********"
type input "*********"
click at [426, 202] on label "Description" at bounding box center [270, 205] width 463 height 11
click at [352, 282] on textarea at bounding box center [270, 267] width 463 height 91
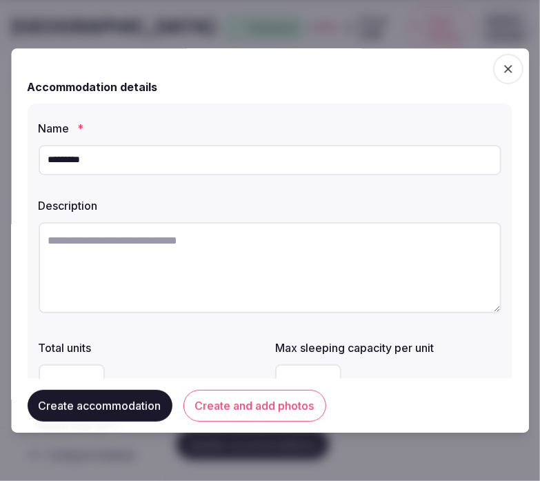
paste textarea "**********"
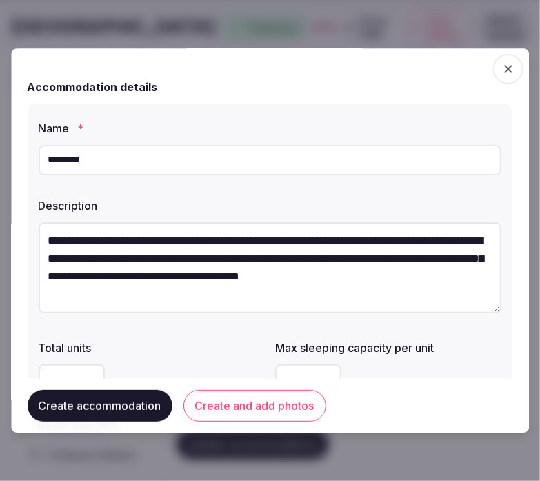
scroll to position [25, 0]
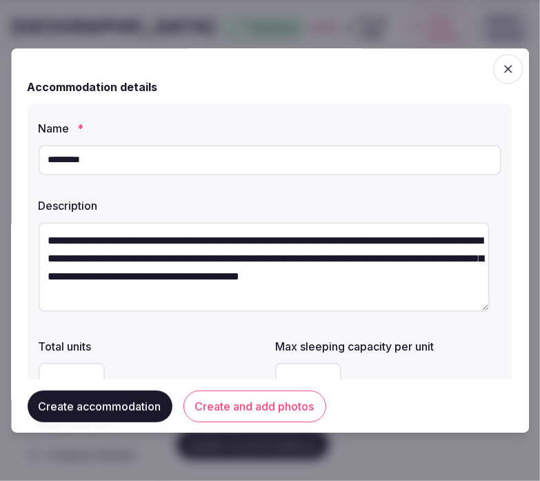
type textarea "**********"
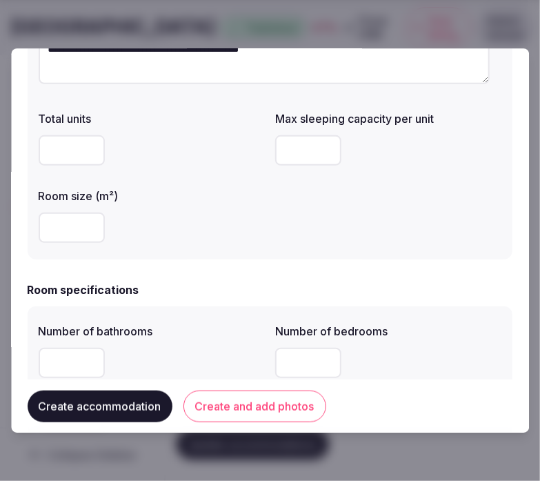
scroll to position [153, 0]
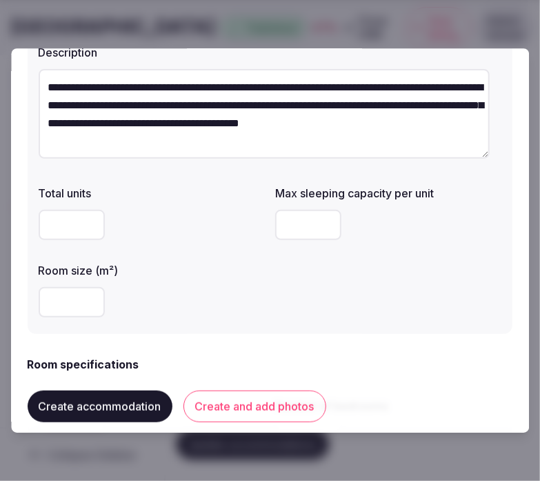
click at [61, 297] on input "number" at bounding box center [72, 302] width 66 height 30
type input "**"
click at [283, 232] on input "number" at bounding box center [309, 225] width 66 height 30
type input "*"
click at [373, 287] on div "Total units Max sleeping capacity per unit * Room size (m²) **" at bounding box center [270, 251] width 463 height 144
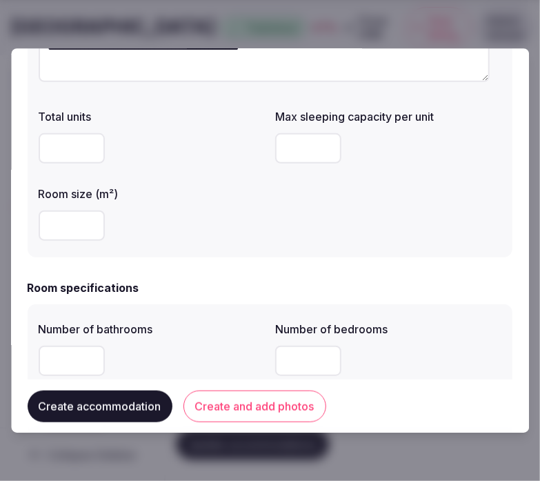
scroll to position [306, 0]
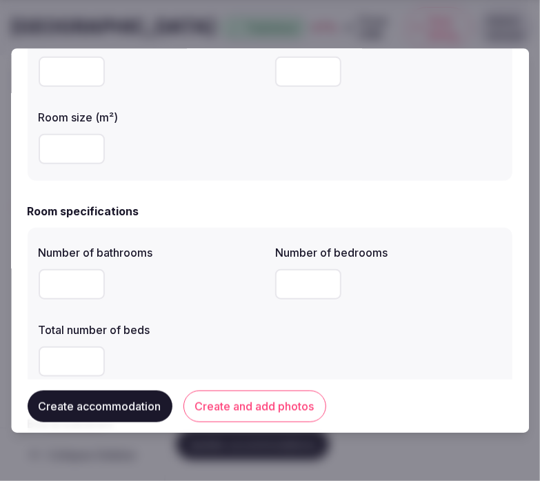
click at [66, 282] on input "number" at bounding box center [72, 284] width 66 height 30
type input "*"
click at [277, 284] on input "number" at bounding box center [309, 284] width 66 height 30
type input "*"
click at [257, 346] on div at bounding box center [152, 361] width 226 height 30
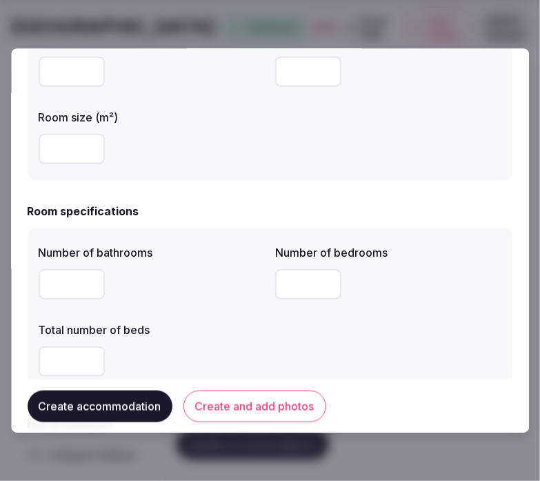
click at [59, 362] on input "number" at bounding box center [72, 361] width 66 height 30
type input "*"
click at [415, 324] on div "Number of bathrooms * Number of bedrooms * Total number of beds *" at bounding box center [270, 311] width 463 height 144
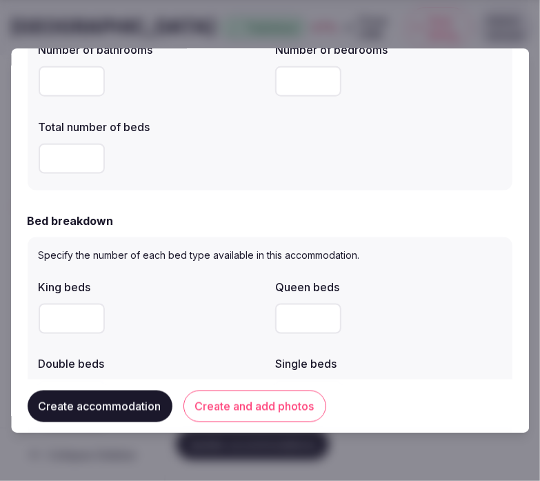
scroll to position [536, 0]
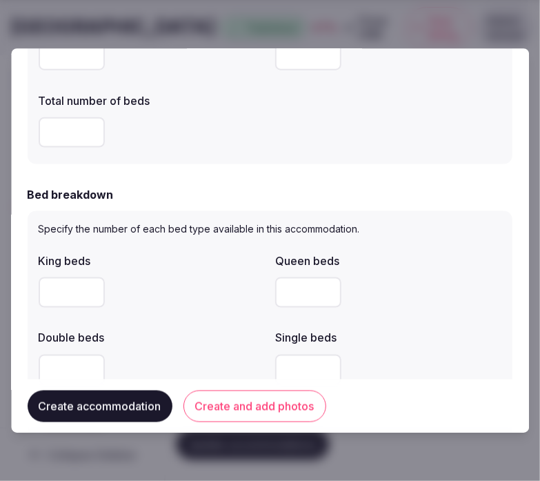
click at [70, 294] on input "number" at bounding box center [72, 292] width 66 height 30
type input "*"
click at [184, 284] on div "*" at bounding box center [152, 292] width 226 height 30
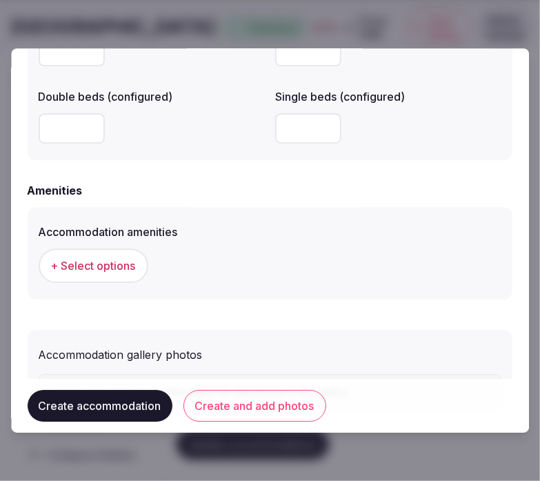
scroll to position [1282, 0]
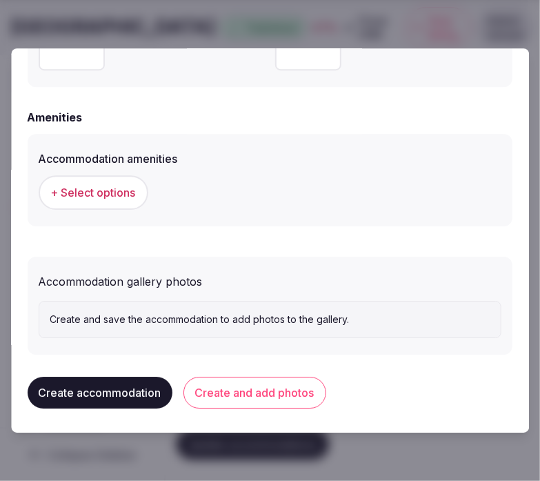
click at [148, 188] on div "+ Select options" at bounding box center [270, 192] width 463 height 35
click at [116, 186] on span "+ Select options" at bounding box center [93, 192] width 85 height 15
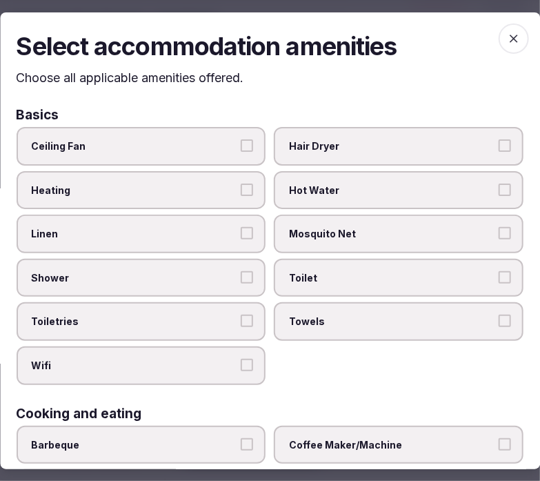
click at [299, 271] on span "Toilet" at bounding box center [393, 278] width 206 height 14
click at [499, 271] on button "Toilet" at bounding box center [505, 277] width 12 height 12
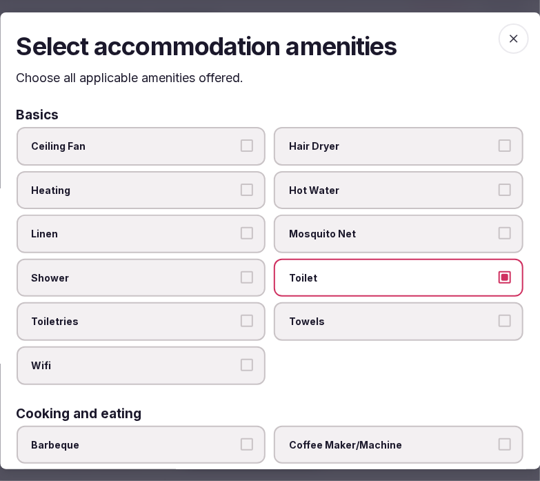
click at [333, 315] on span "Towels" at bounding box center [393, 322] width 206 height 14
click at [499, 315] on button "Towels" at bounding box center [505, 321] width 12 height 12
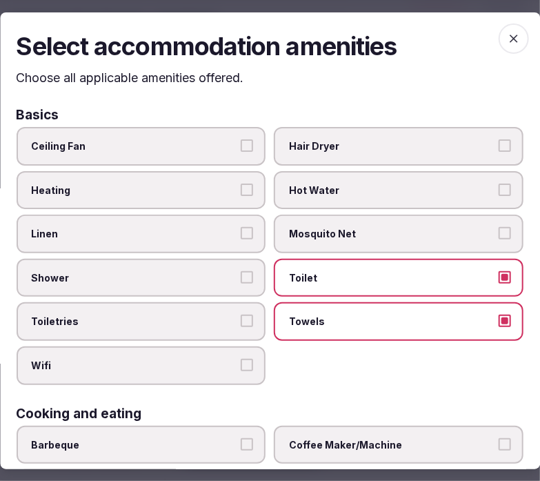
click at [213, 346] on label "Wifi" at bounding box center [142, 365] width 250 height 39
click at [242, 359] on button "Wifi" at bounding box center [248, 365] width 12 height 12
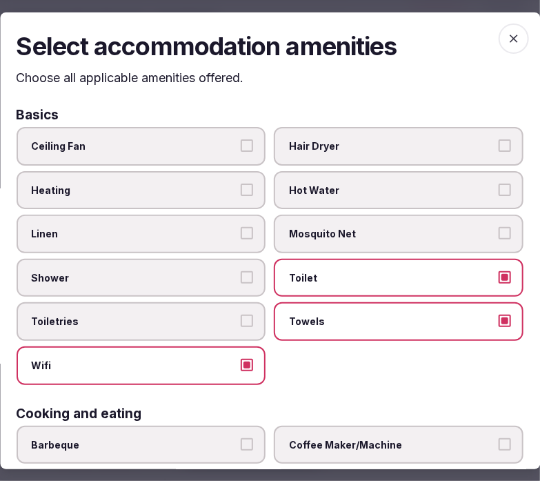
click at [231, 316] on span "Toiletries" at bounding box center [135, 322] width 206 height 14
click at [242, 316] on button "Toiletries" at bounding box center [248, 321] width 12 height 12
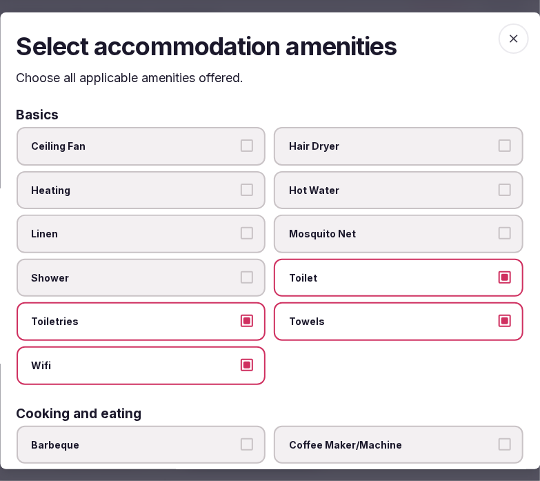
drag, startPoint x: 244, startPoint y: 268, endPoint x: 246, endPoint y: 232, distance: 35.9
click at [244, 265] on label "Shower" at bounding box center [142, 278] width 250 height 39
click at [244, 271] on button "Shower" at bounding box center [248, 277] width 12 height 12
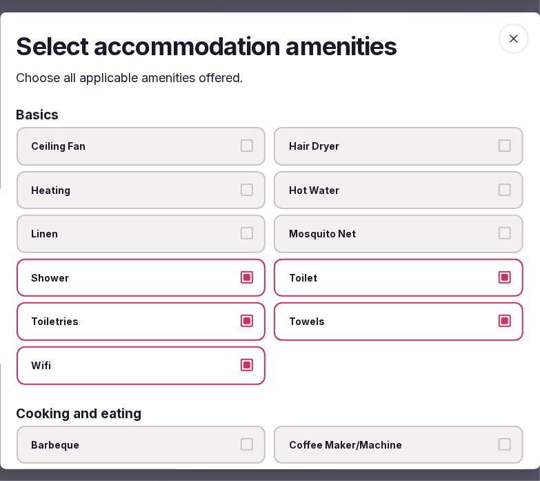
click at [245, 227] on button "Linen" at bounding box center [248, 233] width 12 height 12
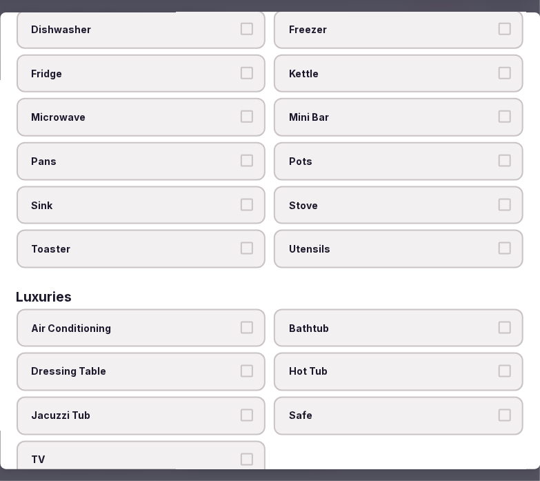
scroll to position [460, 0]
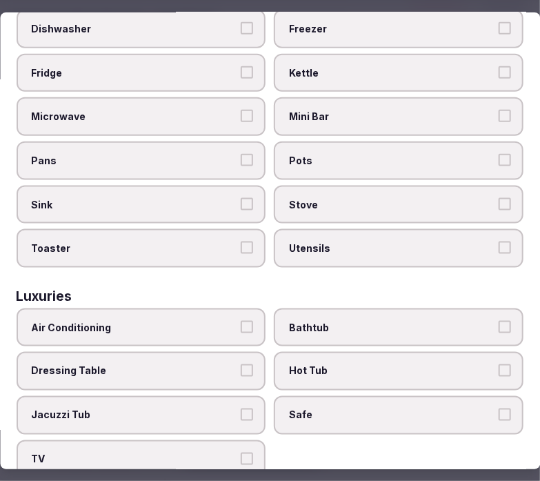
click at [209, 321] on span "Air Conditioning" at bounding box center [135, 328] width 206 height 14
click at [242, 321] on button "Air Conditioning" at bounding box center [248, 327] width 12 height 12
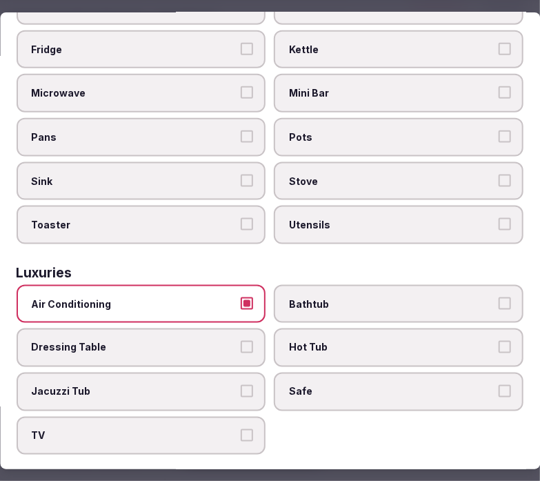
scroll to position [536, 0]
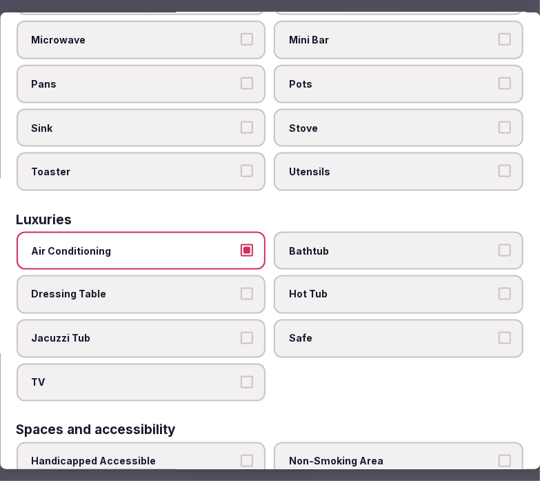
click at [342, 332] on span "Safe" at bounding box center [393, 339] width 206 height 14
click at [499, 332] on button "Safe" at bounding box center [505, 338] width 12 height 12
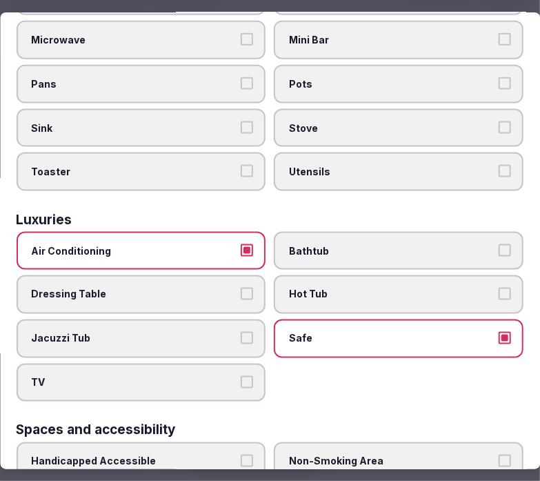
click at [229, 376] on span "TV" at bounding box center [135, 383] width 206 height 14
click at [242, 376] on button "TV" at bounding box center [248, 382] width 12 height 12
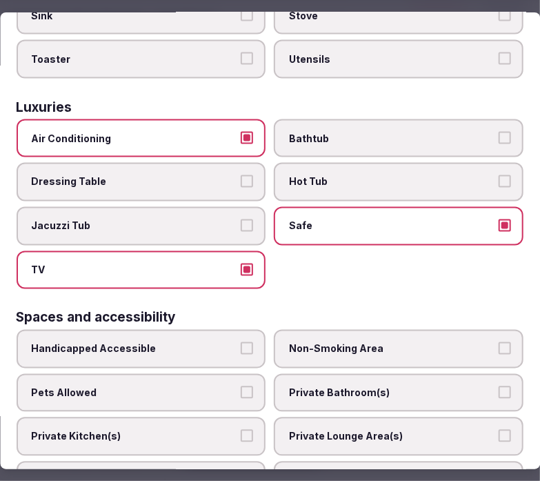
scroll to position [690, 0]
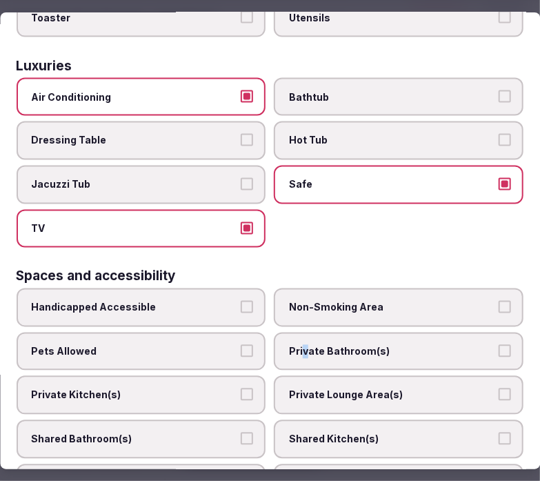
drag, startPoint x: 297, startPoint y: 327, endPoint x: 320, endPoint y: 350, distance: 32.2
click at [302, 345] on span "Private Bathroom(s)" at bounding box center [393, 352] width 206 height 14
drag, startPoint x: 315, startPoint y: 369, endPoint x: 277, endPoint y: 375, distance: 38.4
click at [315, 389] on span "Private Lounge Area(s)" at bounding box center [393, 396] width 206 height 14
click at [499, 389] on button "Private Lounge Area(s)" at bounding box center [505, 395] width 12 height 12
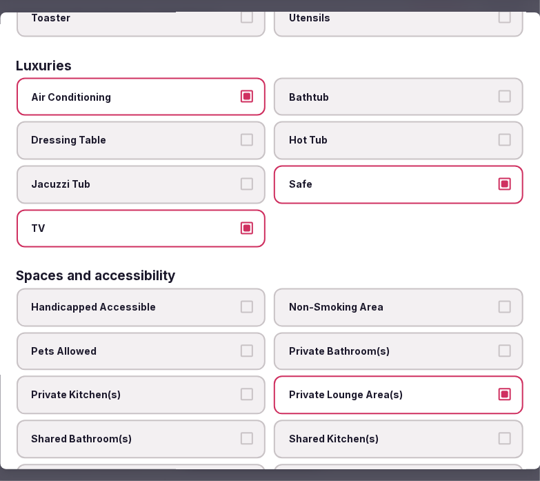
click at [364, 338] on label "Private Bathroom(s)" at bounding box center [400, 352] width 250 height 39
click at [499, 345] on button "Private Bathroom(s)" at bounding box center [505, 351] width 12 height 12
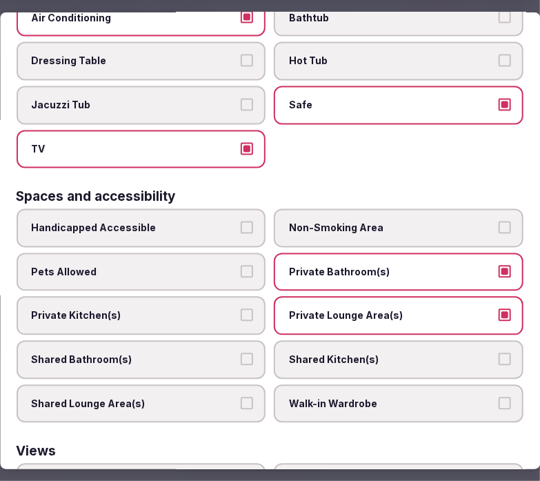
scroll to position [917, 0]
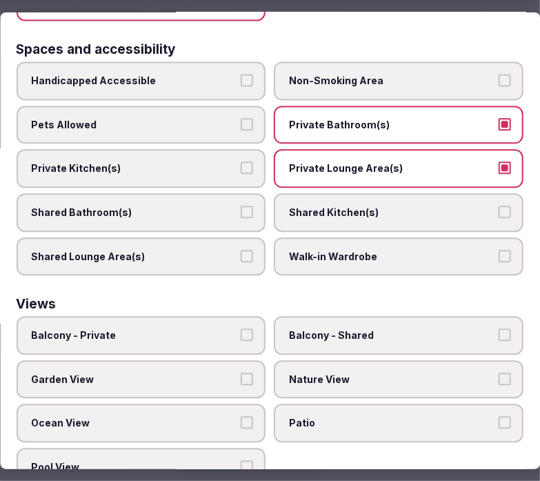
click at [187, 329] on span "Balcony - Private" at bounding box center [135, 336] width 206 height 14
click at [242, 329] on button "Balcony - Private" at bounding box center [248, 335] width 12 height 12
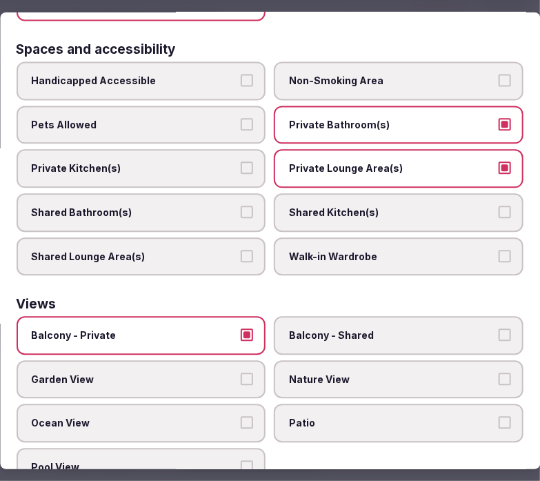
drag, startPoint x: 195, startPoint y: 348, endPoint x: 202, endPoint y: 346, distance: 7.0
click at [195, 373] on span "Garden View" at bounding box center [135, 380] width 206 height 14
click at [242, 373] on button "Garden View" at bounding box center [248, 379] width 12 height 12
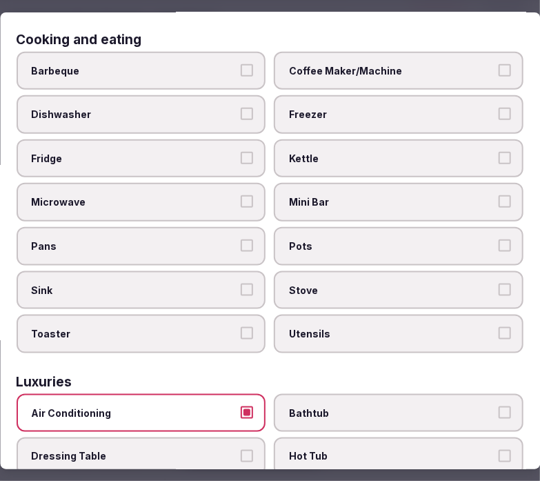
scroll to position [383, 0]
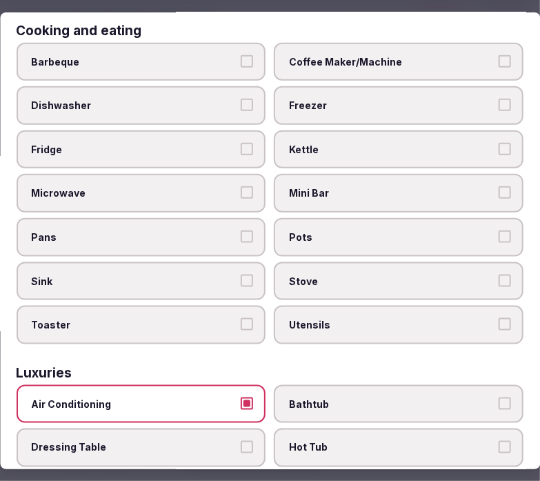
click at [409, 55] on span "Coffee Maker/Machine" at bounding box center [393, 62] width 206 height 14
click at [499, 55] on button "Coffee Maker/Machine" at bounding box center [505, 61] width 12 height 12
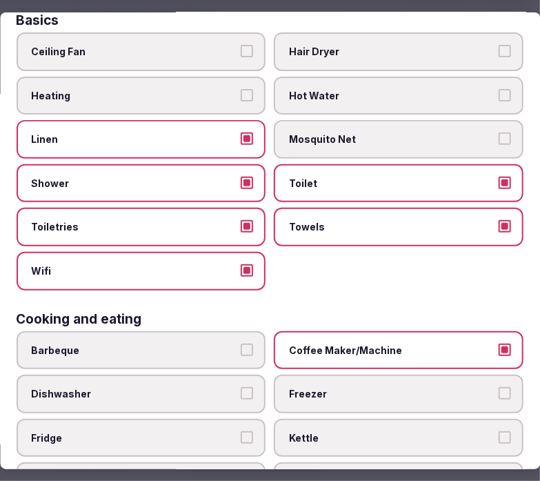
scroll to position [0, 0]
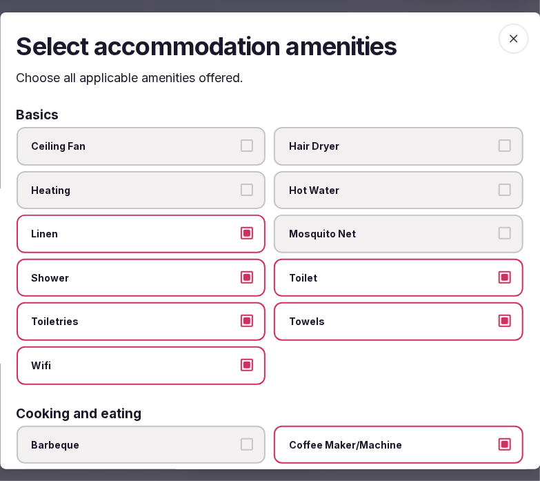
click at [509, 38] on icon "button" at bounding box center [514, 38] width 14 height 14
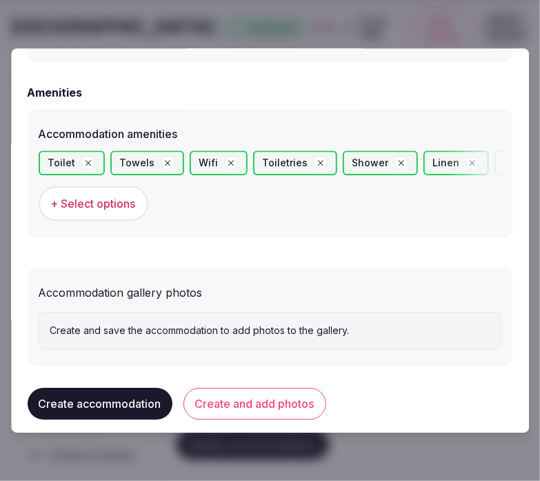
scroll to position [1317, 0]
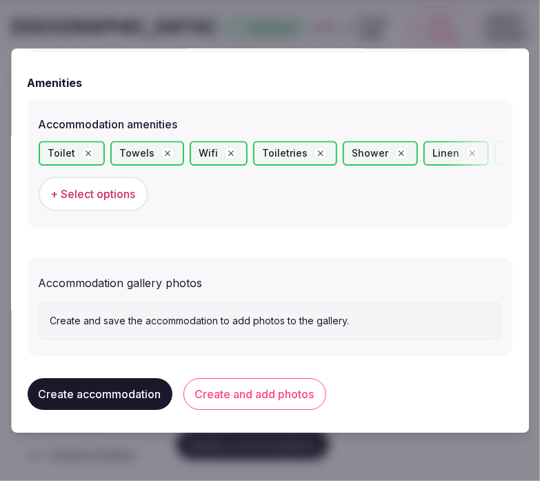
click at [290, 387] on button "Create and add photos" at bounding box center [255, 394] width 143 height 32
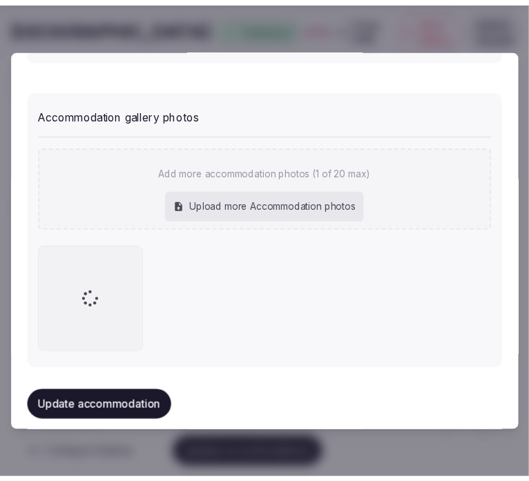
scroll to position [1495, 0]
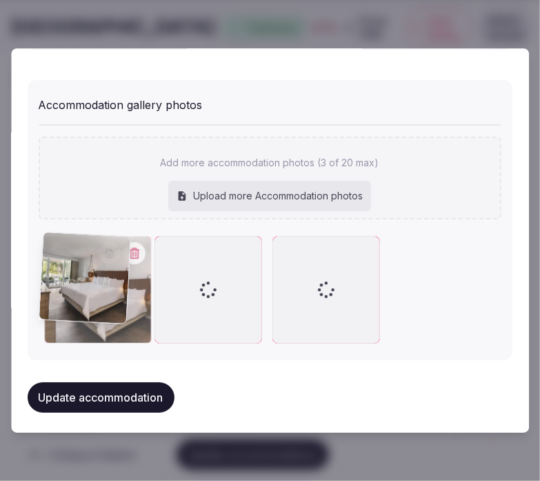
drag, startPoint x: 285, startPoint y: 247, endPoint x: 40, endPoint y: 256, distance: 245.2
click at [45, 256] on div at bounding box center [99, 290] width 108 height 108
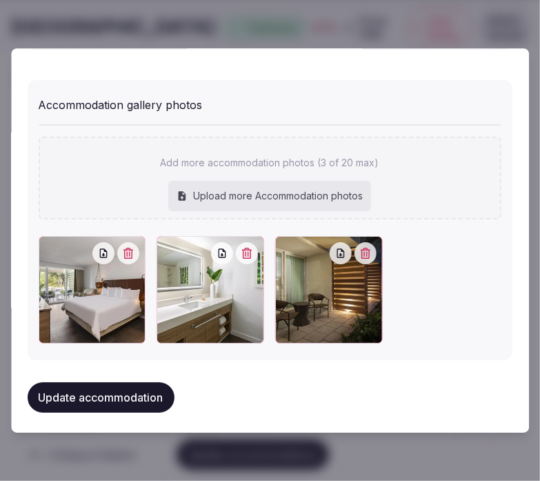
click at [157, 383] on button "Update accommodation" at bounding box center [101, 397] width 147 height 30
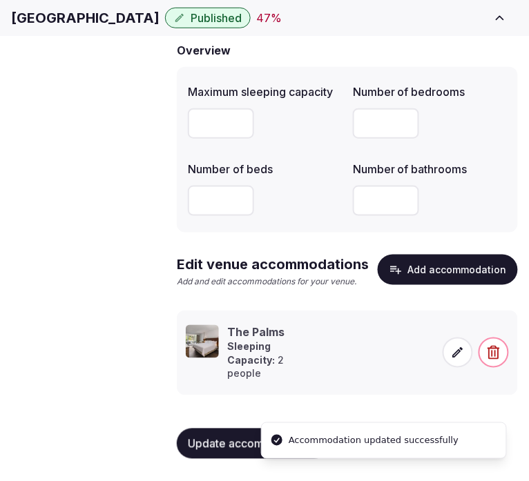
scroll to position [51, 0]
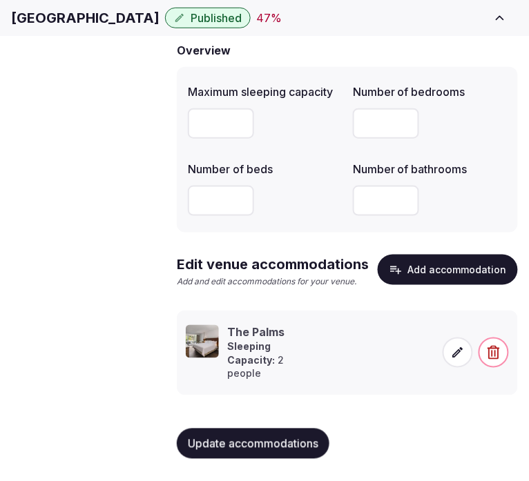
click at [0, 0] on span "Amenities" at bounding box center [0, 0] width 0 height 0
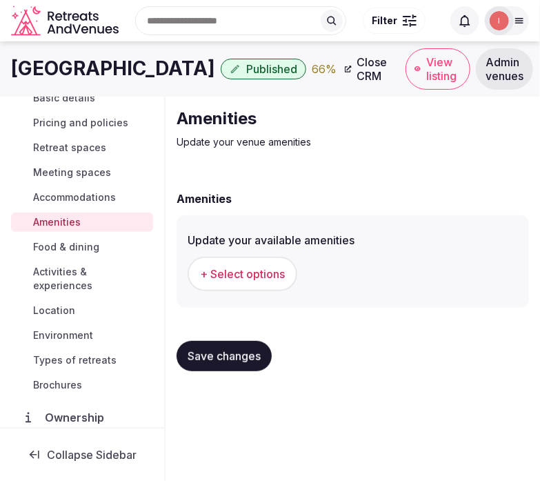
click at [266, 279] on span "+ Select options" at bounding box center [242, 273] width 85 height 15
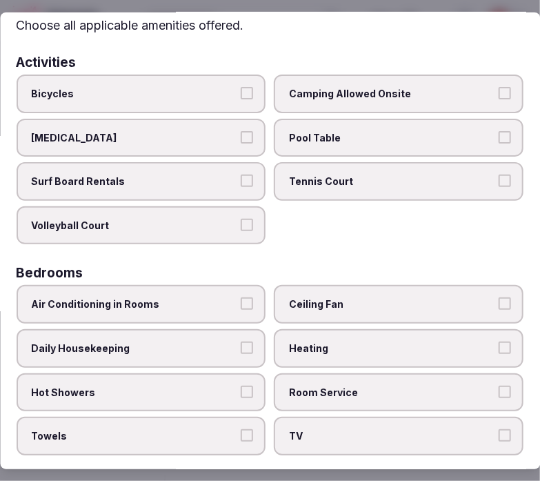
scroll to position [77, 0]
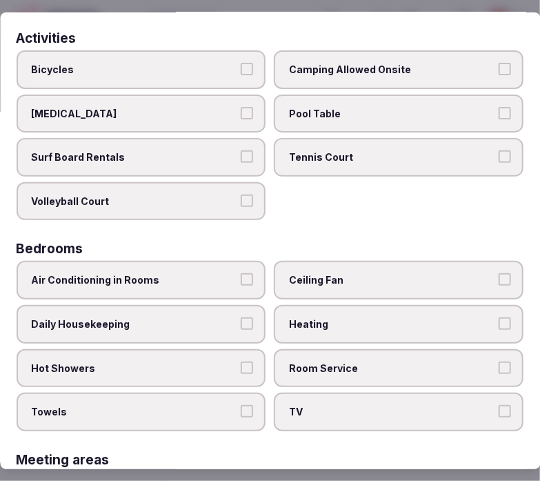
click at [231, 273] on span "Air Conditioning in Rooms" at bounding box center [135, 280] width 206 height 14
click at [242, 273] on button "Air Conditioning in Rooms" at bounding box center [248, 279] width 12 height 12
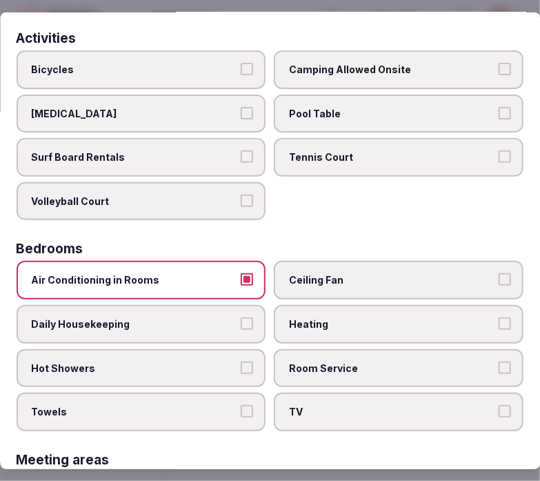
click at [242, 317] on button "Daily Housekeeping" at bounding box center [248, 323] width 12 height 12
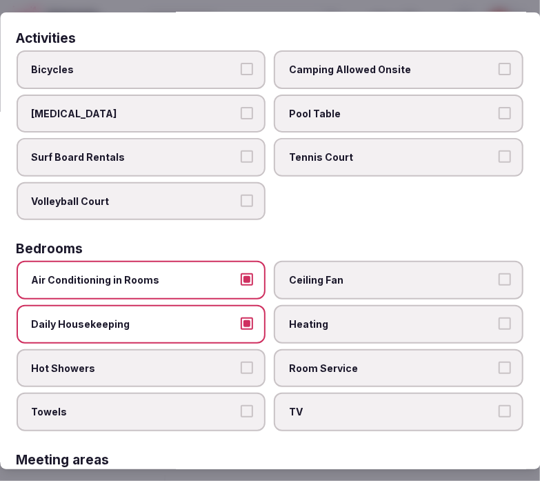
click at [248, 349] on label "Hot Showers" at bounding box center [142, 368] width 250 height 39
click at [248, 362] on button "Hot Showers" at bounding box center [248, 368] width 12 height 12
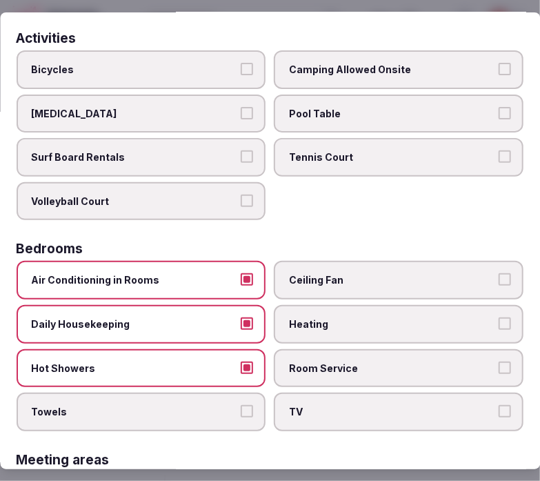
click at [240, 409] on label "Towels" at bounding box center [142, 412] width 250 height 39
click at [242, 409] on button "Towels" at bounding box center [248, 411] width 12 height 12
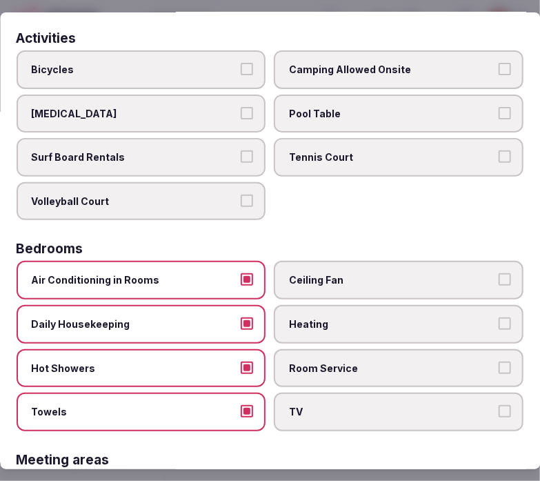
click at [499, 362] on button "Room Service" at bounding box center [505, 368] width 12 height 12
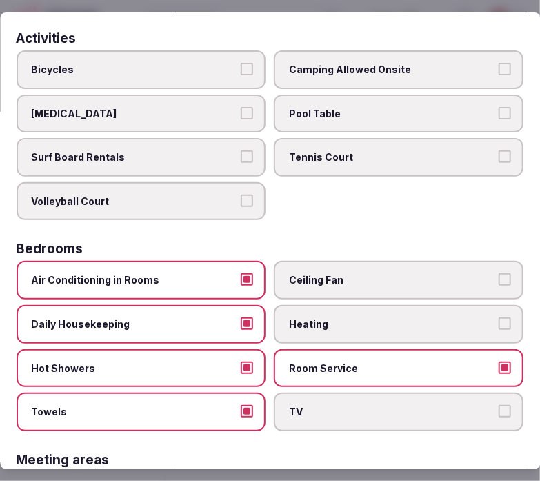
click at [482, 409] on label "TV" at bounding box center [400, 412] width 250 height 39
click at [499, 409] on button "TV" at bounding box center [505, 411] width 12 height 12
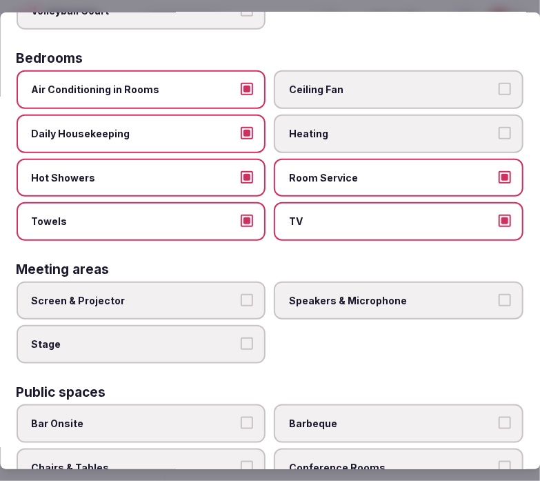
scroll to position [306, 0]
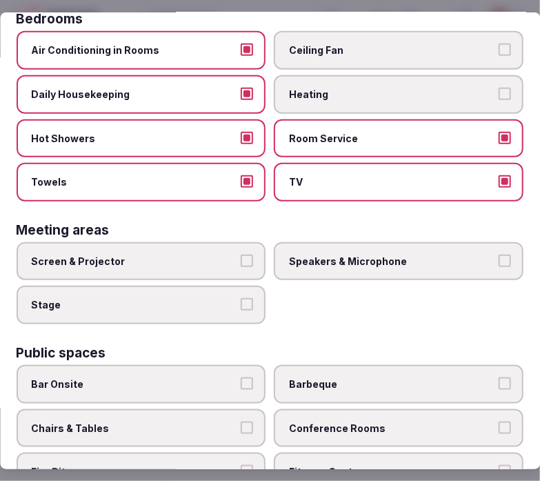
click at [197, 262] on label "Screen & Projector" at bounding box center [142, 261] width 250 height 39
click at [242, 262] on button "Screen & Projector" at bounding box center [248, 261] width 12 height 12
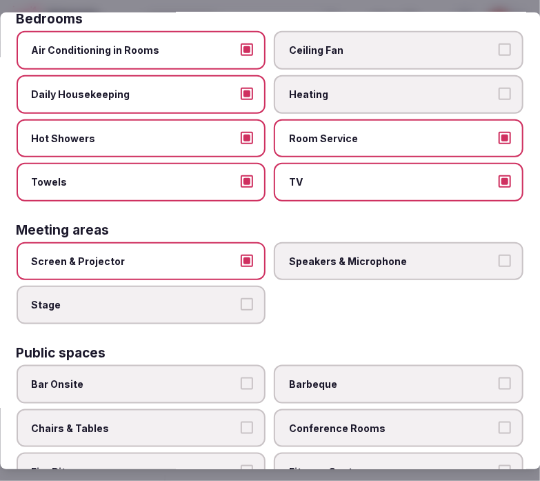
click at [299, 255] on span "Speakers & Microphone" at bounding box center [393, 262] width 206 height 14
click at [499, 255] on button "Speakers & Microphone" at bounding box center [505, 261] width 12 height 12
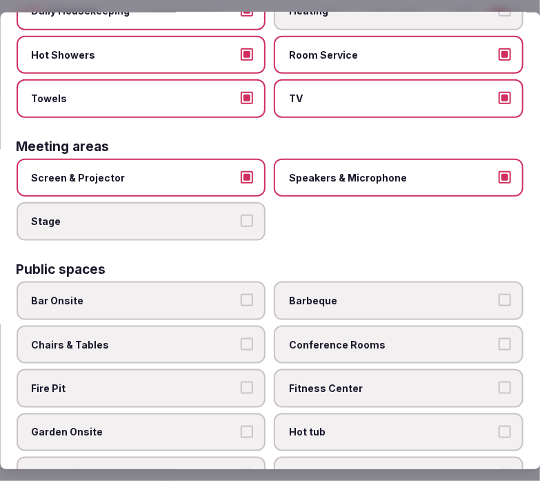
scroll to position [536, 0]
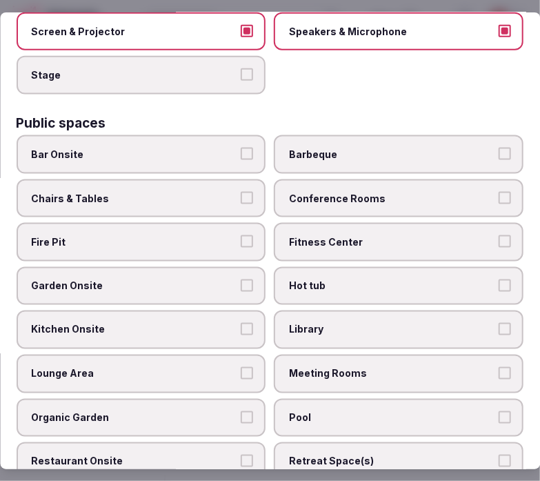
click at [211, 192] on span "Chairs & Tables" at bounding box center [135, 199] width 206 height 14
click at [242, 192] on button "Chairs & Tables" at bounding box center [248, 198] width 12 height 12
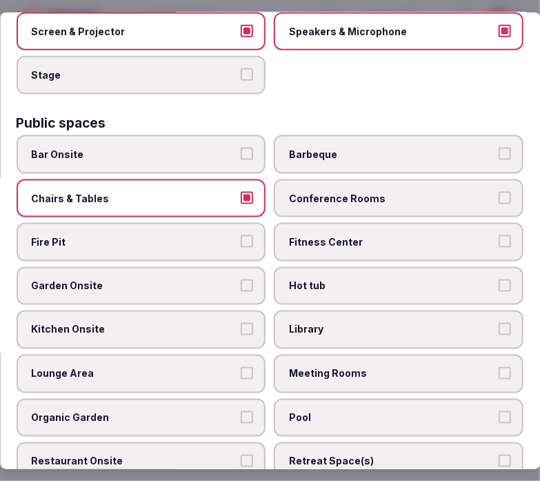
click at [207, 159] on label "Bar Onsite" at bounding box center [142, 154] width 250 height 39
click at [242, 159] on button "Bar Onsite" at bounding box center [248, 154] width 12 height 12
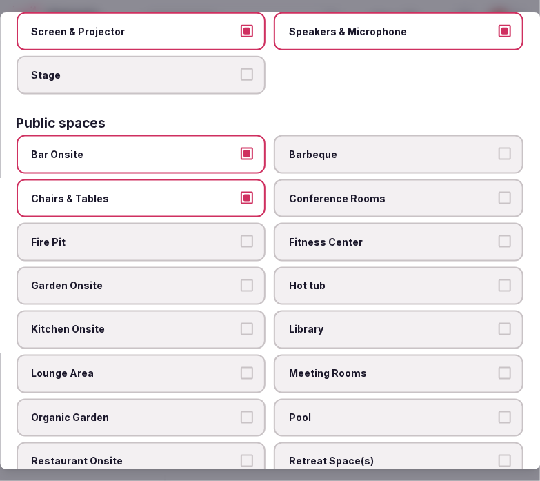
click at [185, 275] on label "Garden Onsite" at bounding box center [142, 286] width 250 height 39
click at [242, 280] on button "Garden Onsite" at bounding box center [248, 286] width 12 height 12
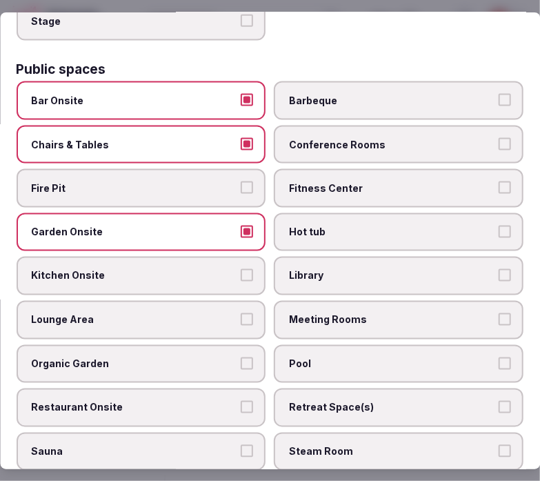
scroll to position [613, 0]
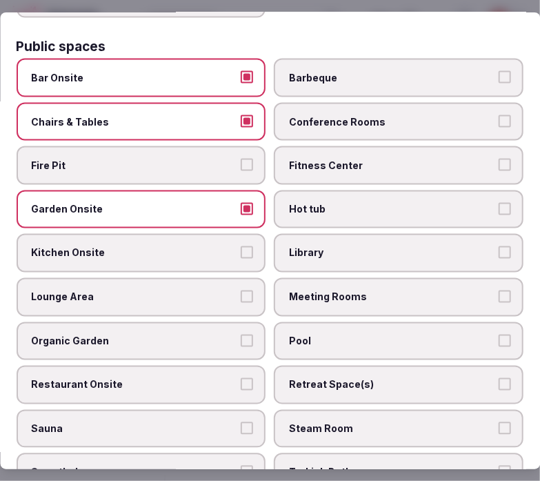
click at [299, 289] on label "Meeting Rooms" at bounding box center [400, 297] width 250 height 39
click at [499, 291] on button "Meeting Rooms" at bounding box center [505, 297] width 12 height 12
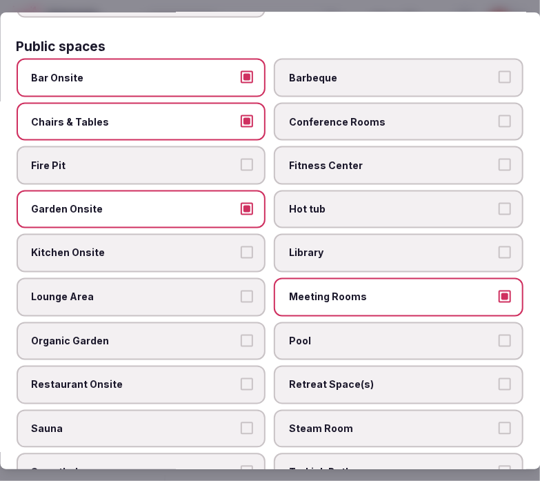
click at [329, 335] on span "Pool" at bounding box center [393, 342] width 206 height 14
click at [499, 335] on button "Pool" at bounding box center [505, 341] width 12 height 12
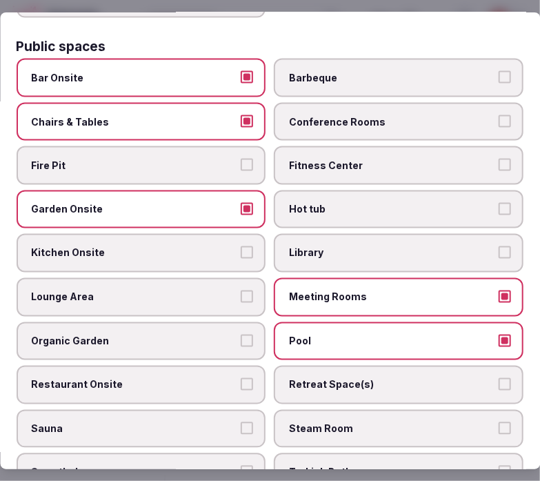
click at [228, 278] on label "Lounge Area" at bounding box center [142, 297] width 250 height 39
click at [242, 291] on button "Lounge Area" at bounding box center [248, 297] width 12 height 12
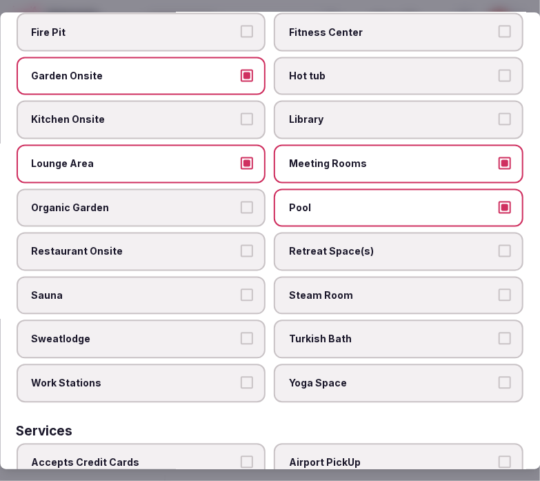
scroll to position [767, 0]
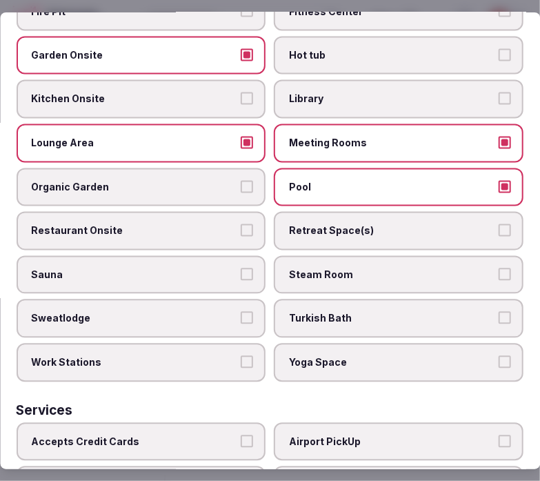
click at [192, 217] on label "Restaurant Onsite" at bounding box center [142, 231] width 250 height 39
click at [242, 224] on button "Restaurant Onsite" at bounding box center [248, 230] width 12 height 12
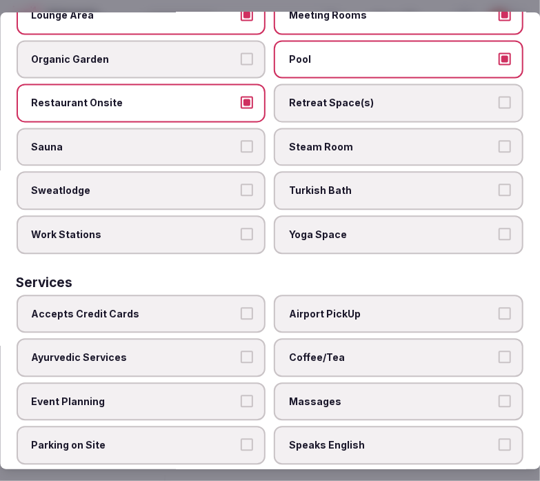
scroll to position [920, 0]
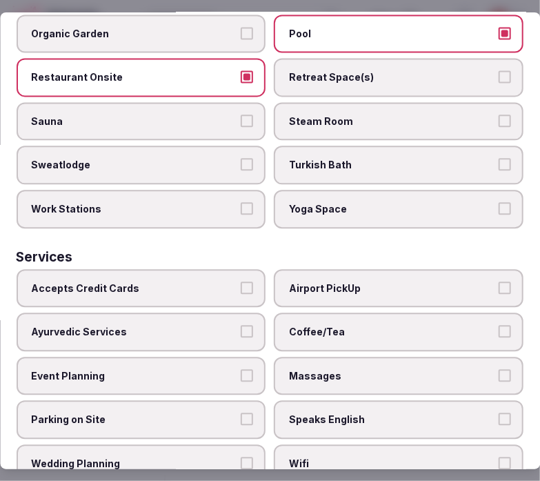
click at [224, 108] on label "Sauna" at bounding box center [142, 122] width 250 height 39
click at [242, 115] on button "Sauna" at bounding box center [248, 121] width 12 height 12
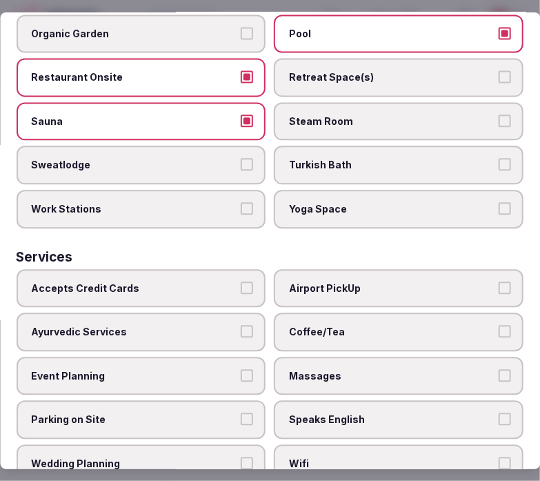
click at [370, 106] on label "Steam Room" at bounding box center [400, 122] width 250 height 39
click at [499, 115] on button "Steam Room" at bounding box center [505, 121] width 12 height 12
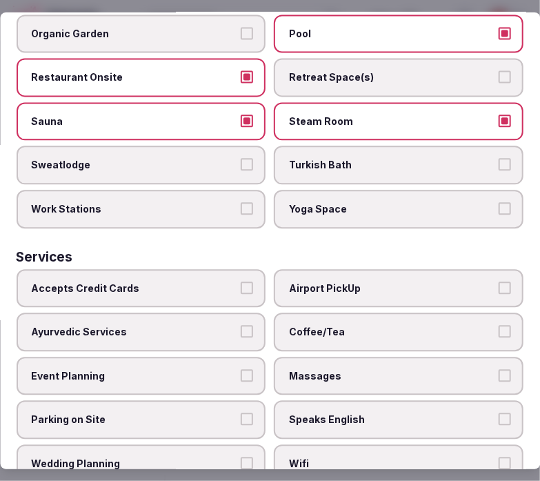
click at [364, 269] on label "Airport PickUp" at bounding box center [400, 288] width 250 height 39
click at [499, 282] on button "Airport PickUp" at bounding box center [505, 288] width 12 height 12
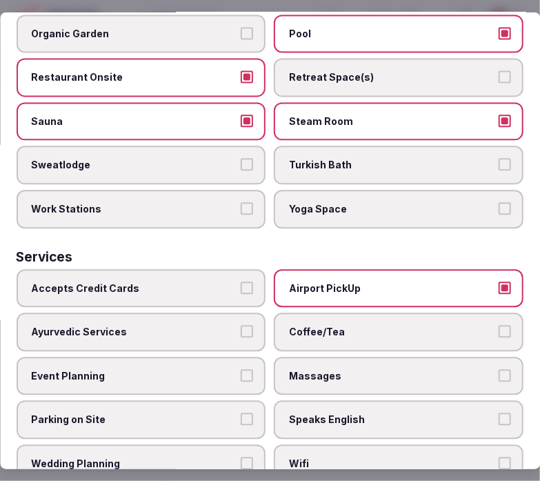
click at [382, 272] on label "Airport PickUp" at bounding box center [400, 288] width 250 height 39
click at [499, 282] on button "Airport PickUp" at bounding box center [505, 288] width 12 height 12
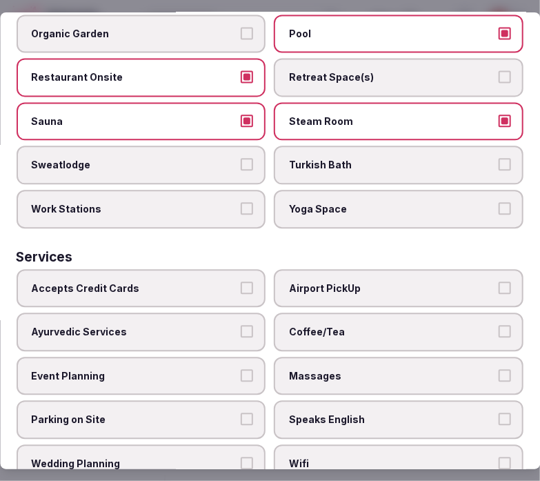
click at [396, 326] on span "Coffee/Tea" at bounding box center [393, 333] width 206 height 14
click at [499, 326] on button "Coffee/Tea" at bounding box center [505, 332] width 12 height 12
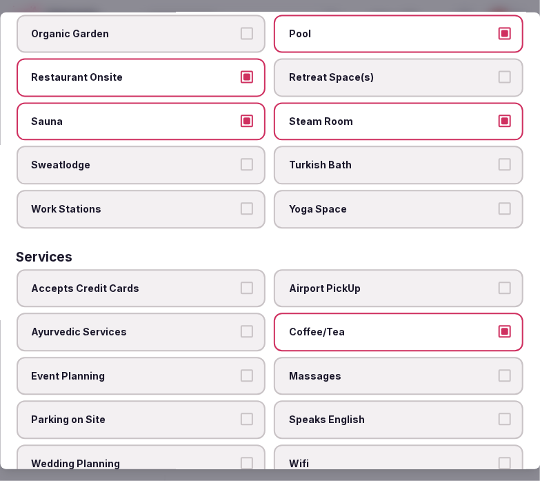
click at [402, 370] on span "Massages" at bounding box center [393, 377] width 206 height 14
click at [499, 370] on button "Massages" at bounding box center [505, 376] width 12 height 12
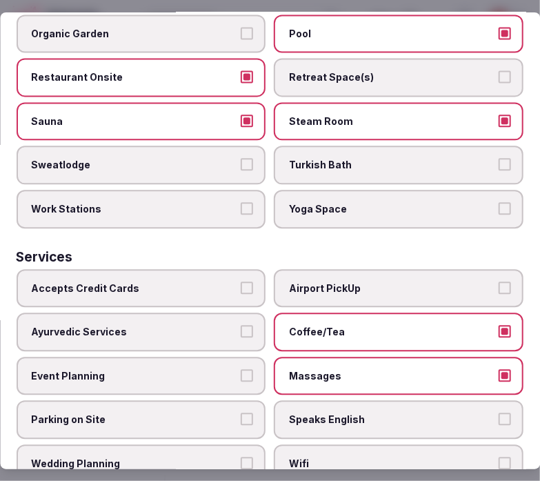
click at [413, 413] on span "Speaks English" at bounding box center [393, 420] width 206 height 14
click at [499, 413] on button "Speaks English" at bounding box center [505, 419] width 12 height 12
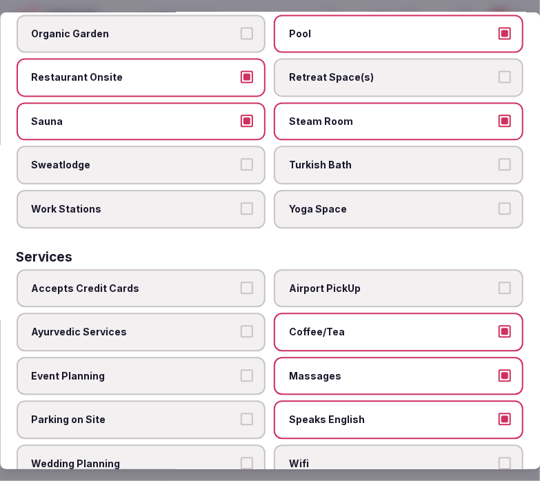
click at [208, 269] on label "Accepts Credit Cards" at bounding box center [142, 288] width 250 height 39
click at [242, 282] on button "Accepts Credit Cards" at bounding box center [248, 288] width 12 height 12
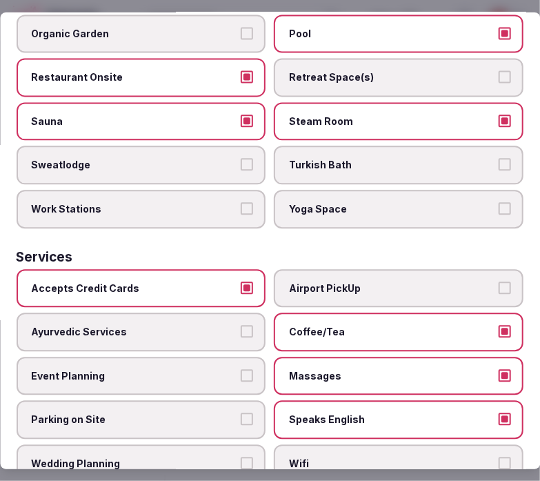
scroll to position [960, 0]
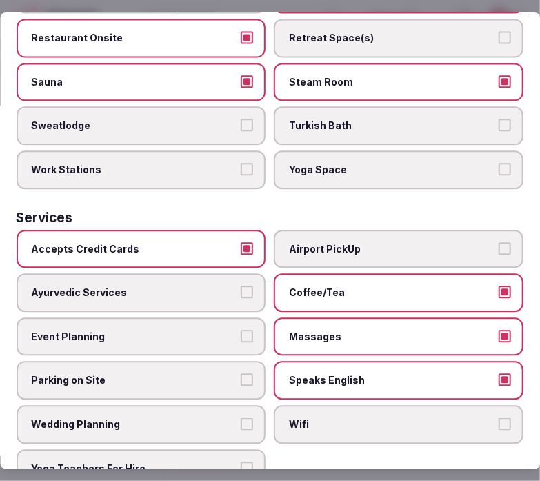
click at [382, 405] on label "Wifi" at bounding box center [400, 424] width 250 height 39
click at [499, 418] on button "Wifi" at bounding box center [505, 424] width 12 height 12
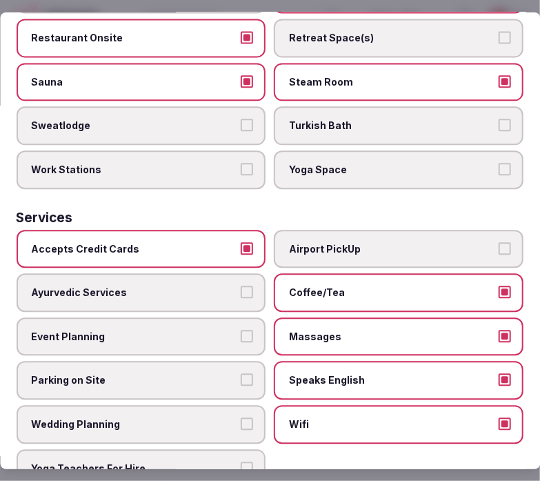
click at [373, 317] on label "Massages" at bounding box center [400, 336] width 250 height 39
click at [499, 330] on button "Massages" at bounding box center [505, 336] width 12 height 12
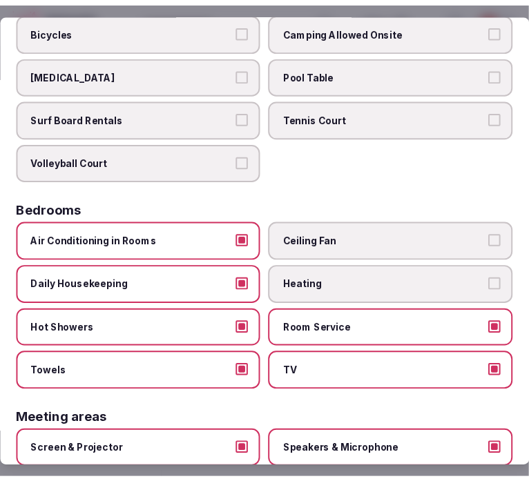
scroll to position [0, 0]
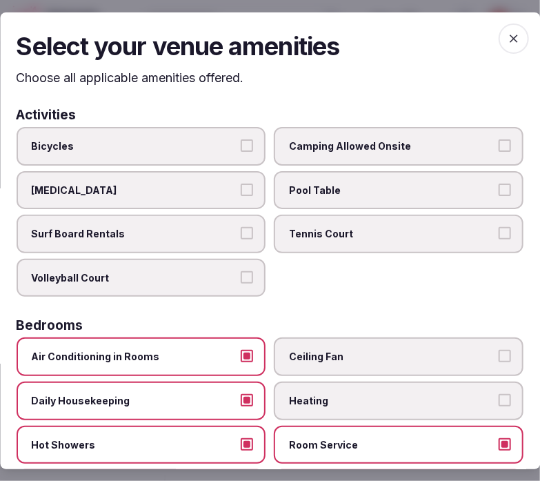
click at [499, 38] on span "button" at bounding box center [514, 38] width 30 height 30
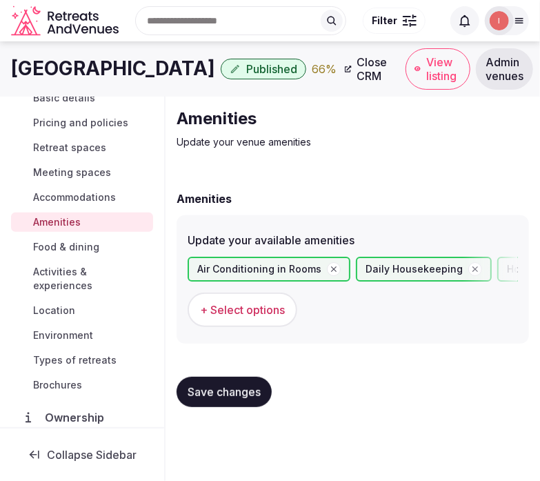
click at [233, 396] on span "Save changes" at bounding box center [224, 392] width 73 height 14
click at [60, 246] on span "Food & dining" at bounding box center [66, 247] width 66 height 14
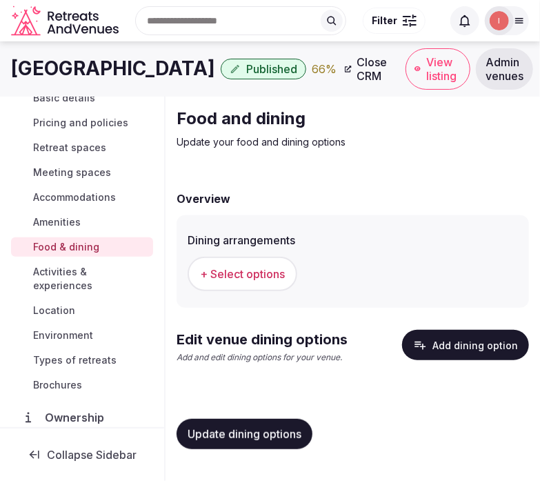
click at [226, 262] on button "+ Select options" at bounding box center [243, 274] width 110 height 35
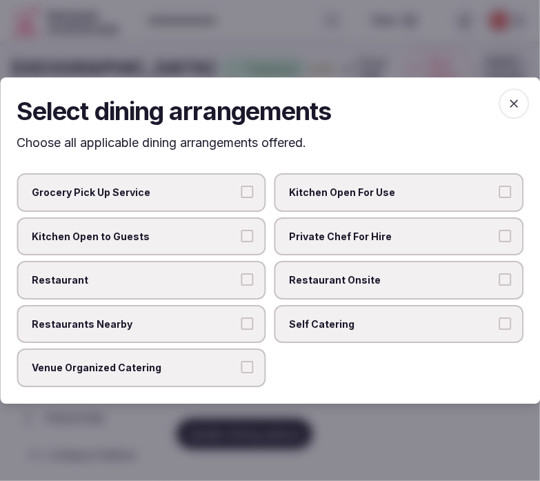
click at [382, 282] on span "Restaurant Onsite" at bounding box center [393, 280] width 206 height 14
click at [499, 282] on button "Restaurant Onsite" at bounding box center [505, 279] width 12 height 12
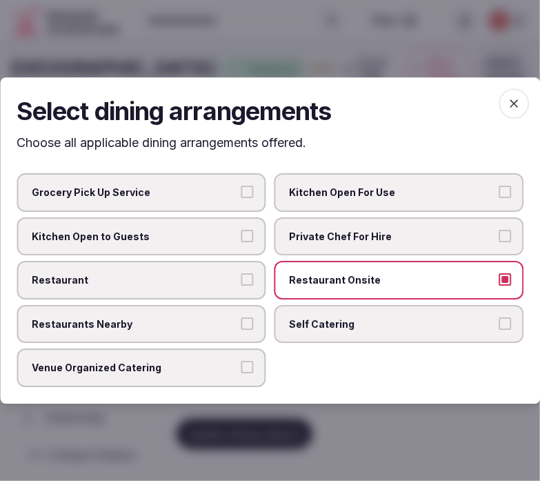
click at [250, 291] on label "Restaurant" at bounding box center [142, 280] width 250 height 39
click at [250, 286] on button "Restaurant" at bounding box center [248, 279] width 12 height 12
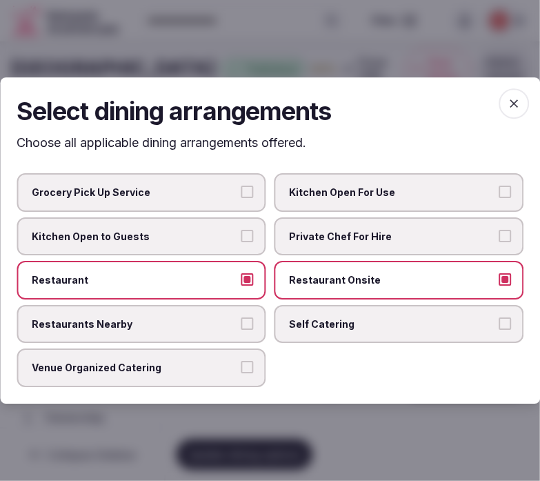
click at [505, 99] on span "button" at bounding box center [514, 103] width 30 height 30
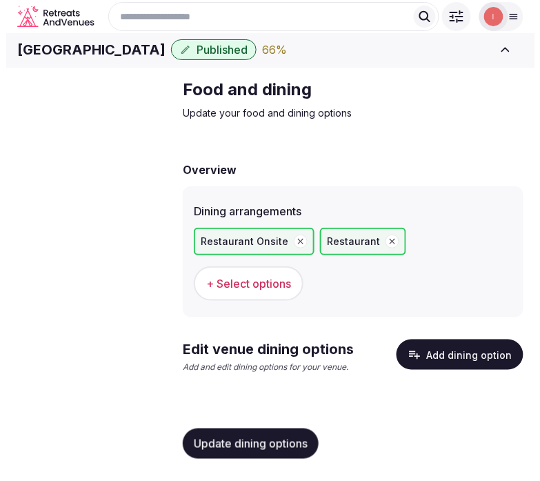
scroll to position [23, 0]
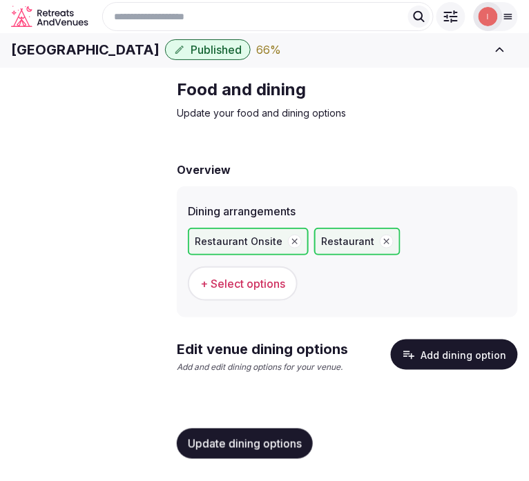
click at [278, 435] on button "Update dining options" at bounding box center [245, 444] width 136 height 30
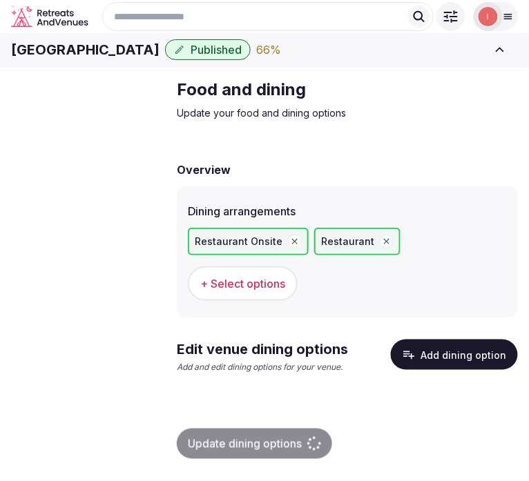
click at [430, 352] on button "Add dining option" at bounding box center [454, 355] width 127 height 30
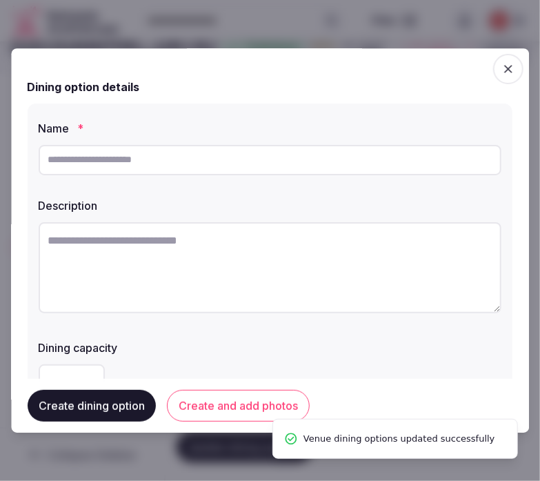
click at [293, 162] on input "text" at bounding box center [270, 160] width 463 height 30
paste input "*********"
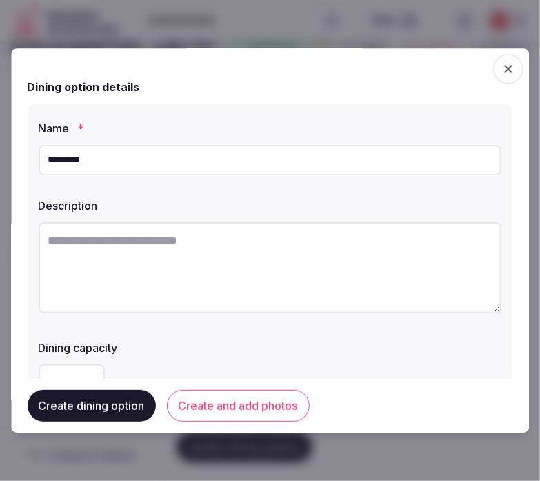
type input "*********"
click at [280, 246] on textarea at bounding box center [270, 267] width 463 height 91
paste textarea "**********"
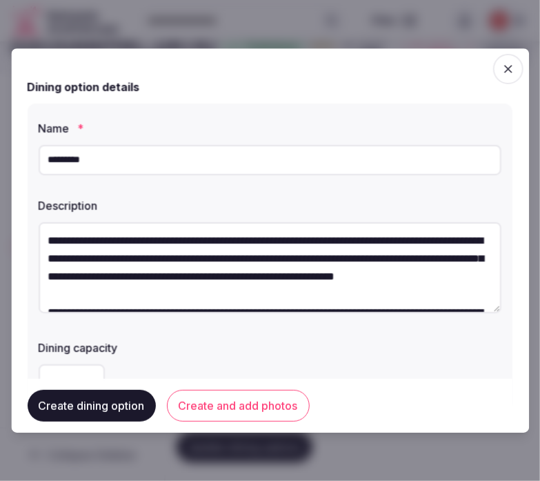
scroll to position [61, 0]
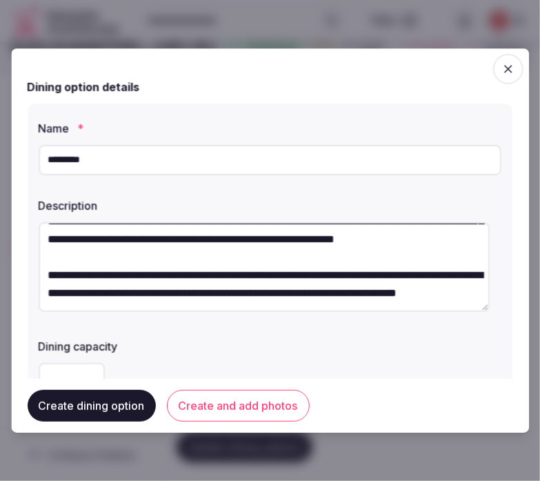
type textarea "**********"
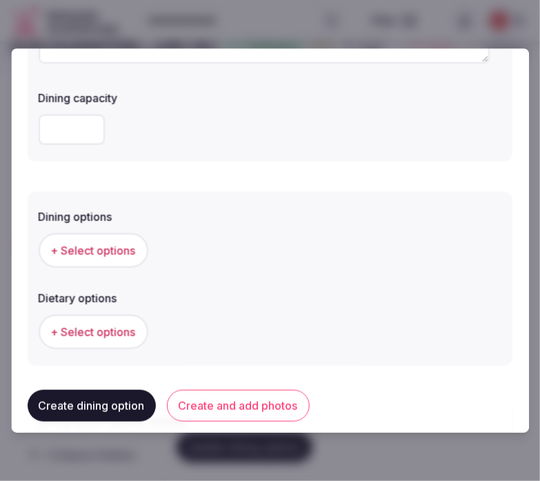
scroll to position [383, 0]
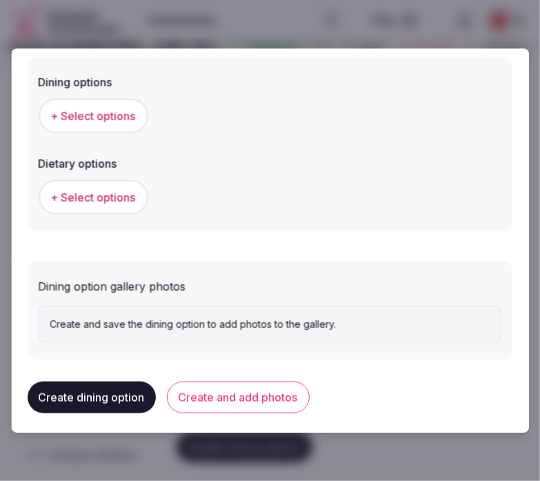
click at [121, 126] on button "+ Select options" at bounding box center [94, 116] width 110 height 35
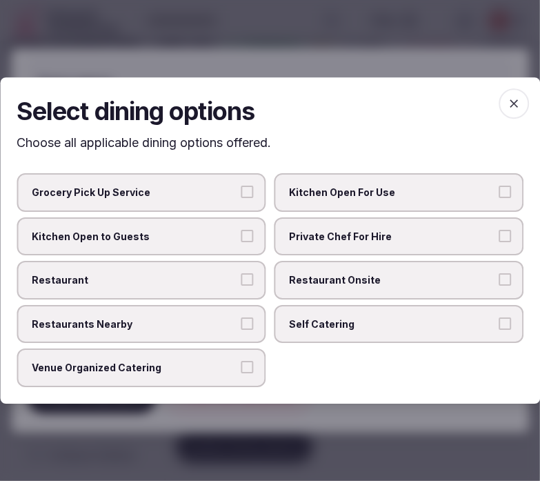
click at [358, 269] on label "Restaurant Onsite" at bounding box center [400, 280] width 250 height 39
click at [499, 273] on button "Restaurant Onsite" at bounding box center [505, 279] width 12 height 12
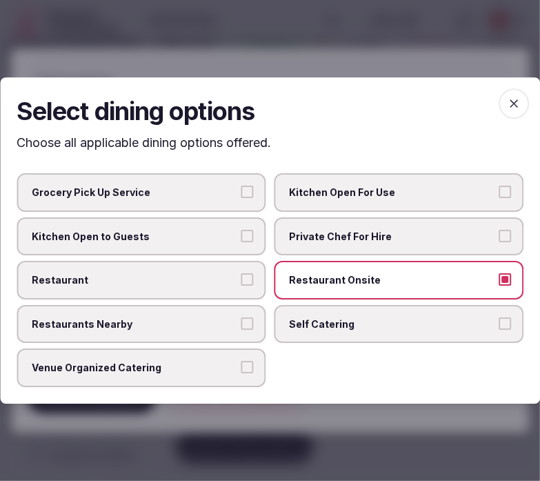
click at [210, 322] on span "Restaurants Nearby" at bounding box center [135, 324] width 206 height 14
click at [242, 322] on button "Restaurants Nearby" at bounding box center [248, 323] width 12 height 12
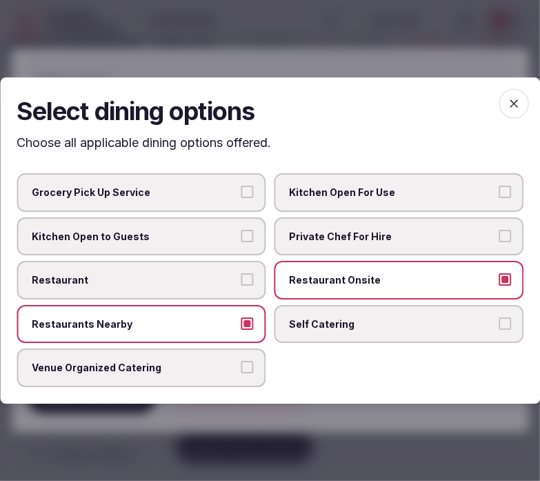
click at [211, 320] on span "Restaurants Nearby" at bounding box center [135, 324] width 206 height 14
click at [242, 320] on button "Restaurants Nearby" at bounding box center [248, 323] width 12 height 12
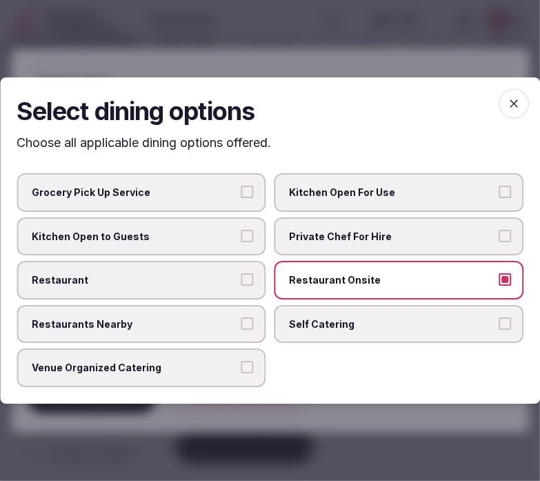
click at [237, 273] on label "Restaurant" at bounding box center [142, 280] width 250 height 39
click at [242, 273] on button "Restaurant" at bounding box center [248, 279] width 12 height 12
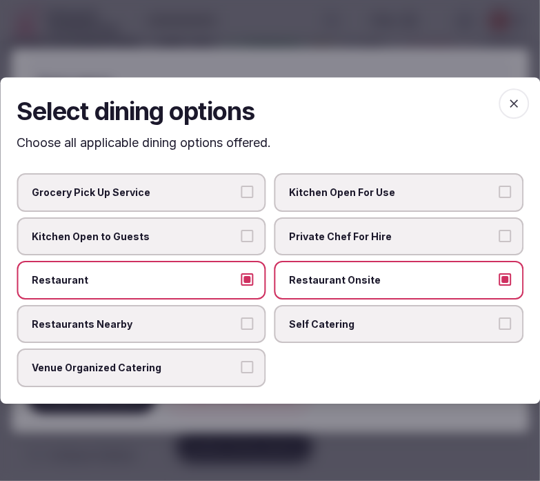
click at [514, 100] on icon "button" at bounding box center [514, 104] width 14 height 14
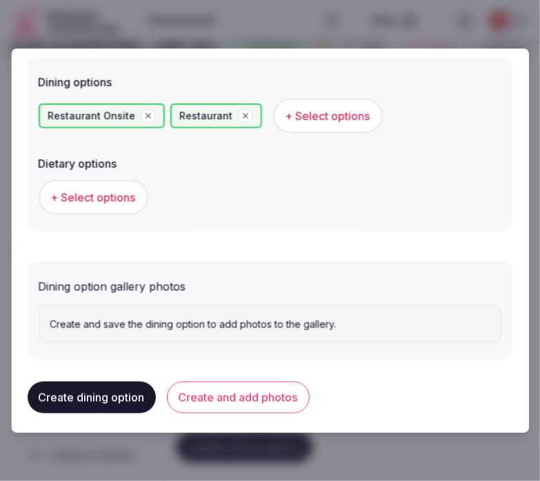
scroll to position [389, 0]
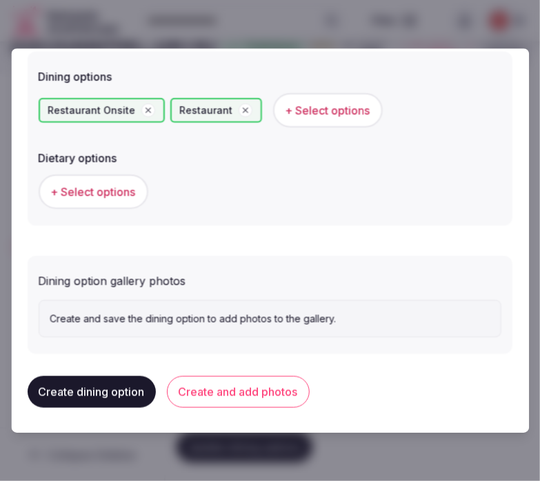
click at [203, 380] on button "Create and add photos" at bounding box center [238, 392] width 143 height 32
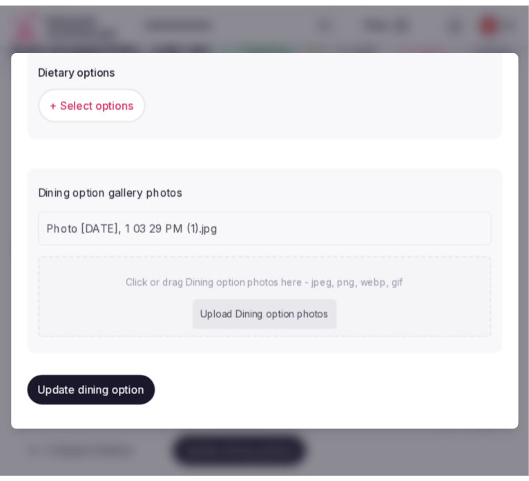
scroll to position [515, 0]
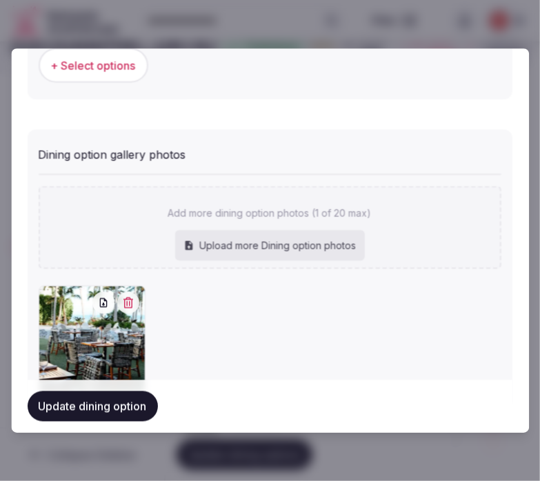
click at [104, 398] on button "Update dining option" at bounding box center [93, 406] width 130 height 30
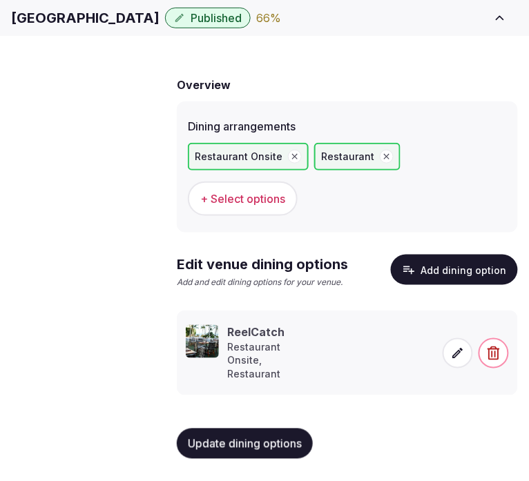
scroll to position [108, 0]
click at [224, 435] on button "Update dining options" at bounding box center [245, 444] width 136 height 30
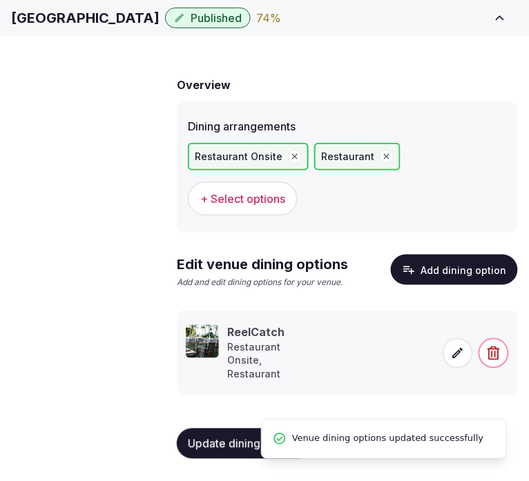
click at [0, 0] on span "Activities & experiences" at bounding box center [0, 0] width 0 height 0
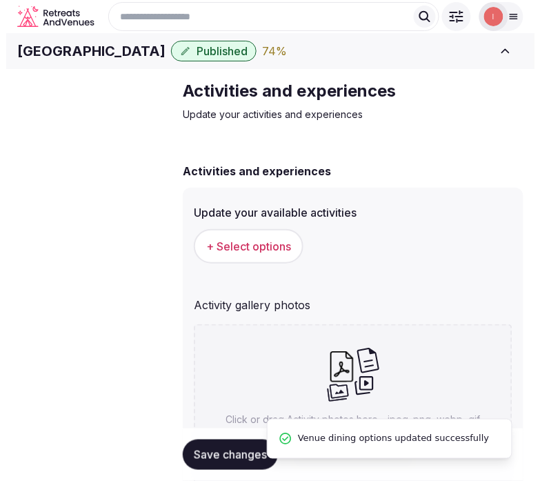
scroll to position [128, 0]
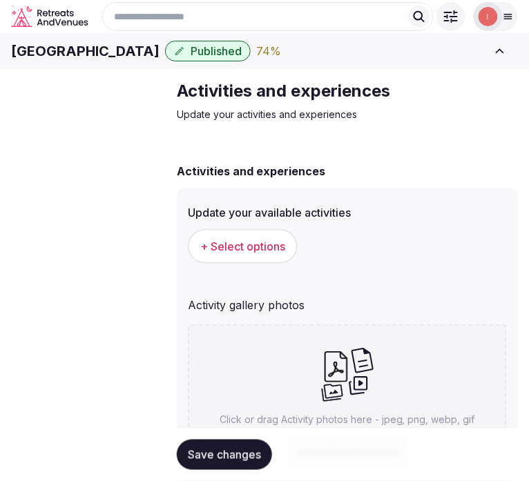
click at [243, 264] on button "+ Select options" at bounding box center [243, 246] width 110 height 35
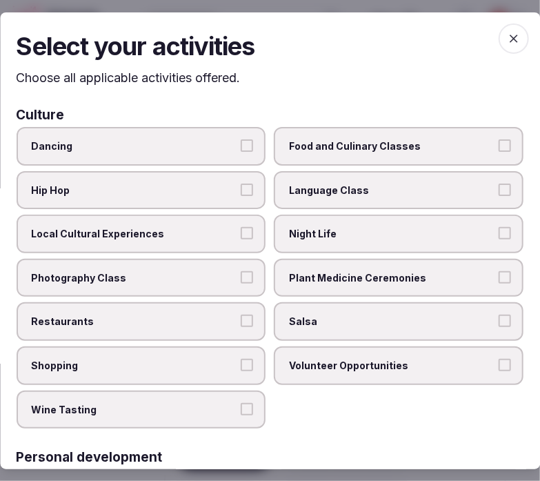
click at [354, 240] on label "Night Life" at bounding box center [400, 234] width 250 height 39
click at [499, 239] on button "Night Life" at bounding box center [505, 233] width 12 height 12
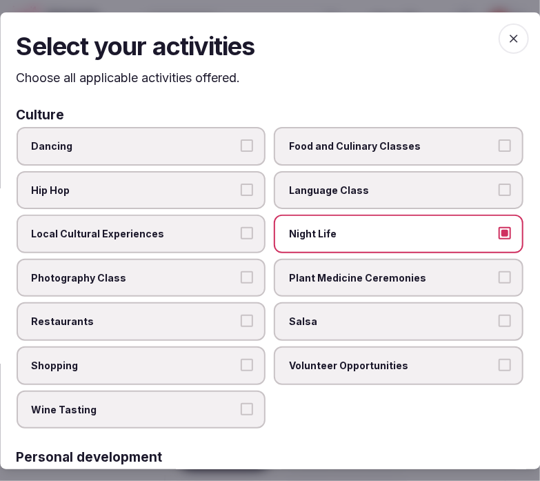
click at [193, 231] on span "Local Cultural Experiences" at bounding box center [135, 234] width 206 height 14
click at [242, 231] on button "Local Cultural Experiences" at bounding box center [248, 233] width 12 height 12
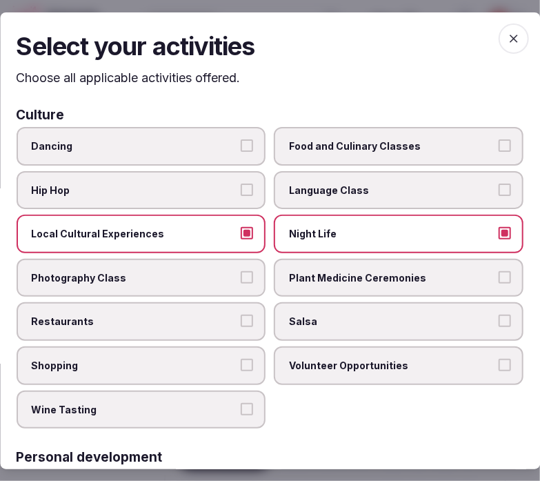
click at [203, 315] on span "Restaurants" at bounding box center [135, 322] width 206 height 14
click at [242, 315] on button "Restaurants" at bounding box center [248, 321] width 12 height 12
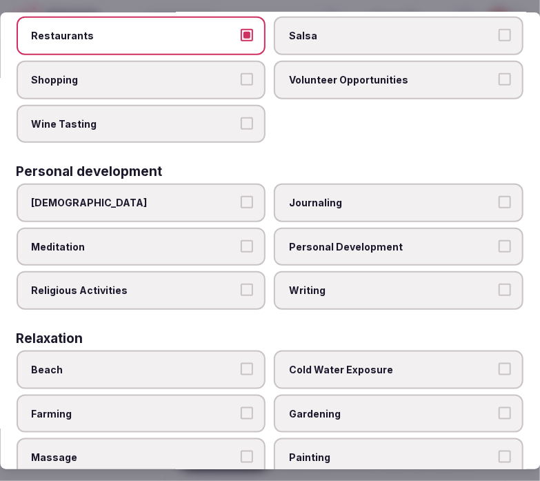
scroll to position [306, 0]
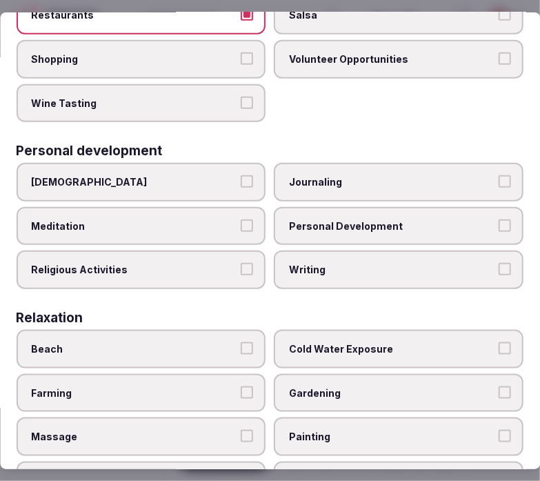
click at [329, 219] on span "Personal Development" at bounding box center [393, 226] width 206 height 14
click at [499, 219] on button "Personal Development" at bounding box center [505, 225] width 12 height 12
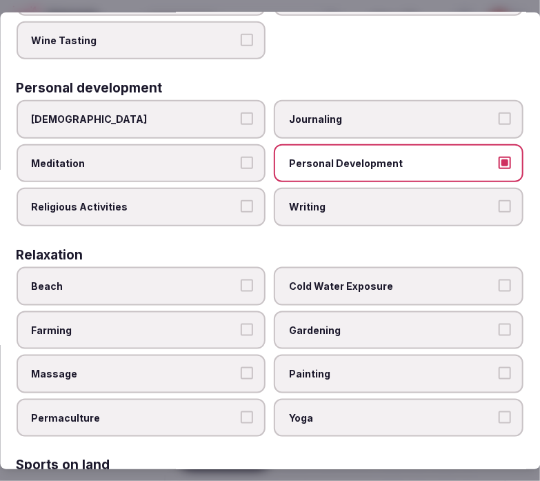
scroll to position [460, 0]
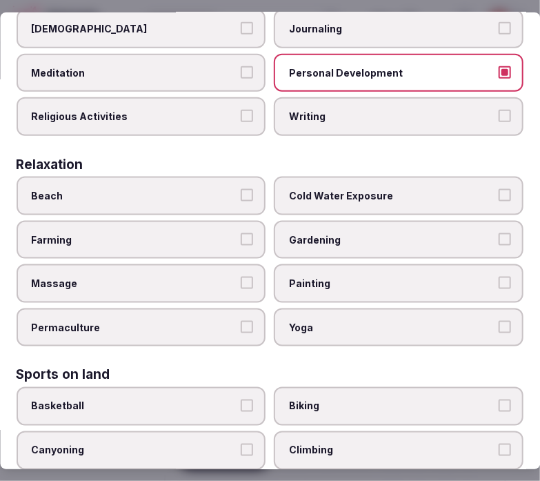
click at [213, 264] on label "Massage" at bounding box center [142, 283] width 250 height 39
click at [242, 277] on button "Massage" at bounding box center [248, 283] width 12 height 12
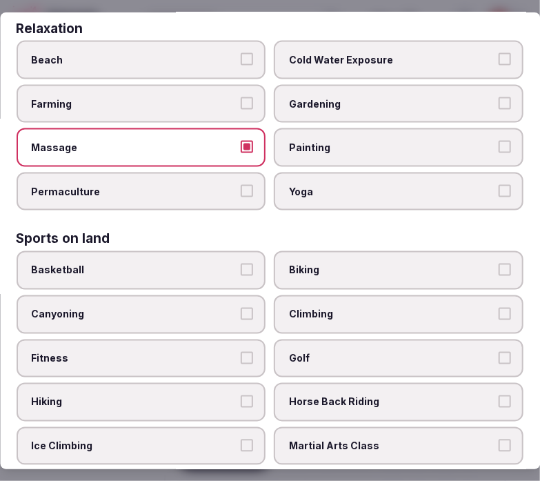
scroll to position [613, 0]
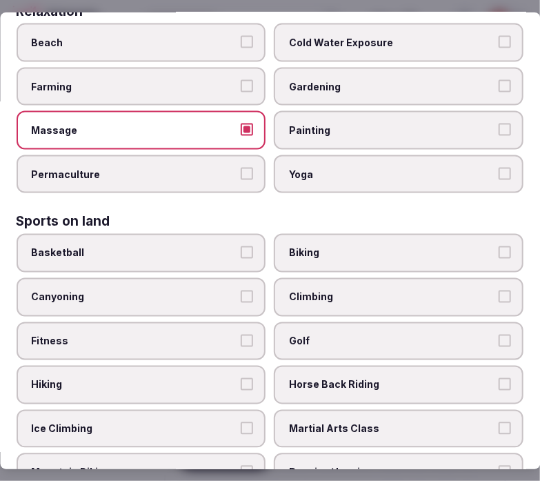
click at [367, 168] on span "Yoga" at bounding box center [393, 175] width 206 height 14
click at [499, 168] on button "Yoga" at bounding box center [505, 174] width 12 height 12
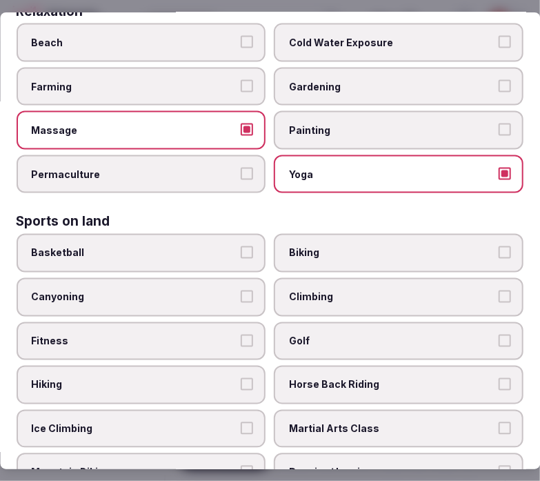
click at [246, 125] on label "Massage" at bounding box center [142, 130] width 250 height 39
click at [246, 125] on button "Massage" at bounding box center [248, 130] width 12 height 12
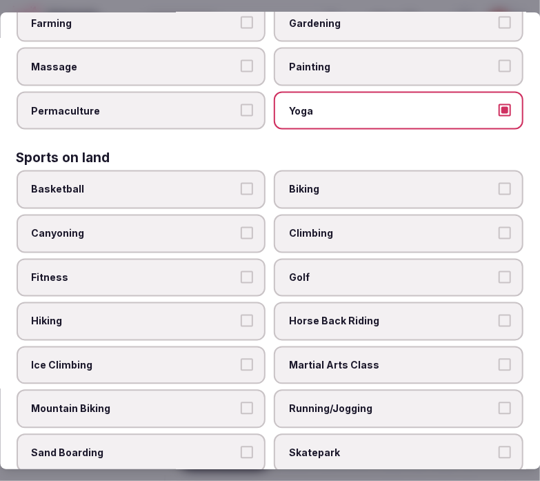
scroll to position [767, 0]
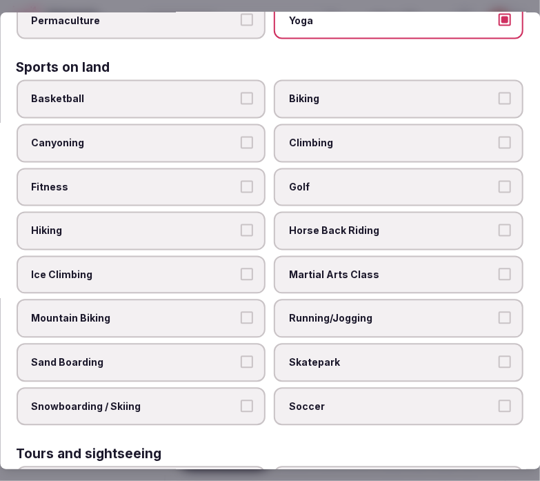
click at [217, 181] on span "Fitness" at bounding box center [135, 188] width 206 height 14
click at [242, 181] on button "Fitness" at bounding box center [248, 187] width 12 height 12
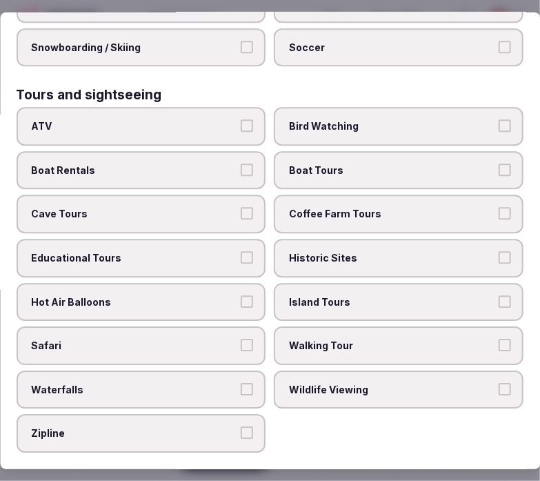
scroll to position [1150, 0]
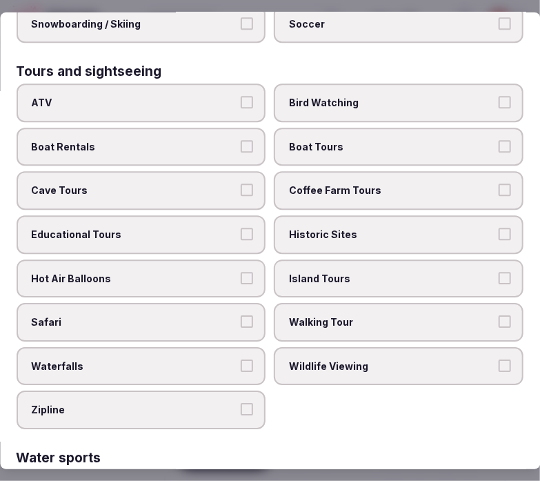
click at [328, 315] on span "Walking Tour" at bounding box center [393, 322] width 206 height 14
click at [499, 315] on button "Walking Tour" at bounding box center [505, 321] width 12 height 12
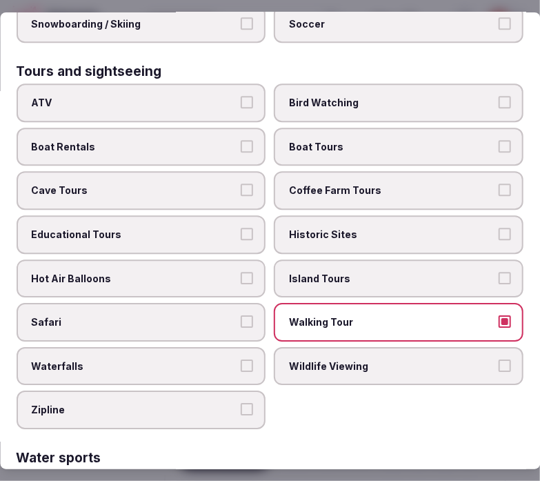
click at [346, 271] on span "Island Tours" at bounding box center [393, 278] width 206 height 14
click at [499, 271] on button "Island Tours" at bounding box center [505, 277] width 12 height 12
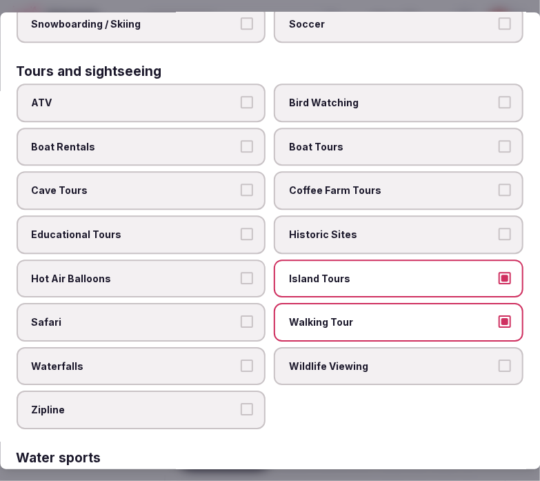
click at [355, 228] on span "Historic Sites" at bounding box center [393, 235] width 206 height 14
click at [499, 228] on button "Historic Sites" at bounding box center [505, 234] width 12 height 12
click at [355, 228] on span "Historic Sites" at bounding box center [393, 235] width 206 height 14
click at [499, 228] on button "Historic Sites" at bounding box center [505, 234] width 12 height 12
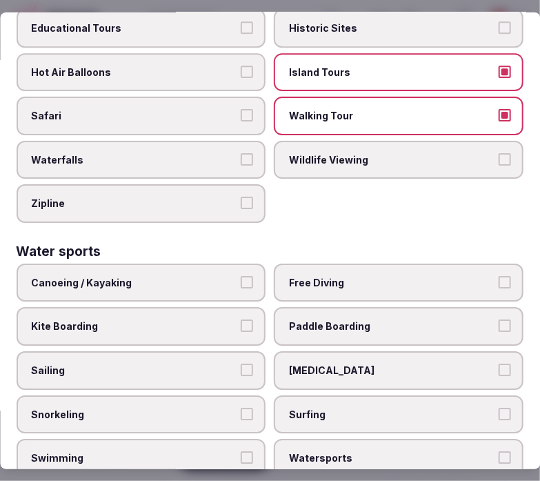
scroll to position [1378, 0]
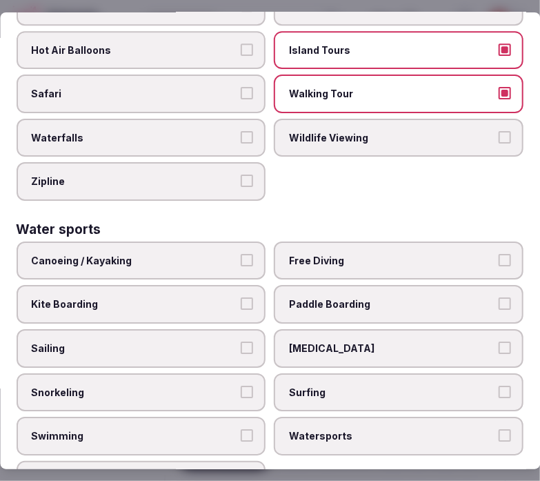
click at [203, 254] on span "Canoeing / Kayaking" at bounding box center [135, 261] width 206 height 14
click at [242, 254] on button "Canoeing / Kayaking" at bounding box center [248, 260] width 12 height 12
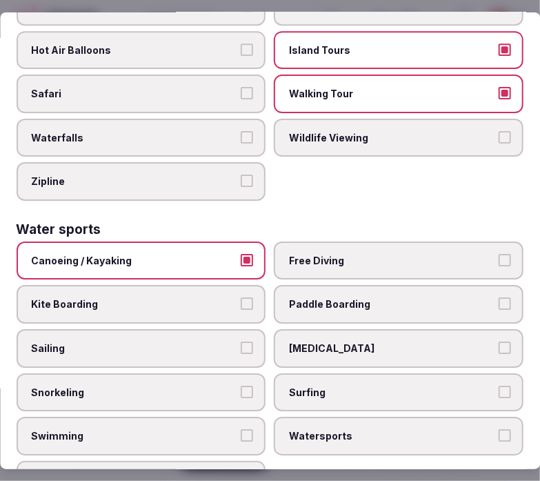
click at [243, 342] on button "Sailing" at bounding box center [248, 348] width 12 height 12
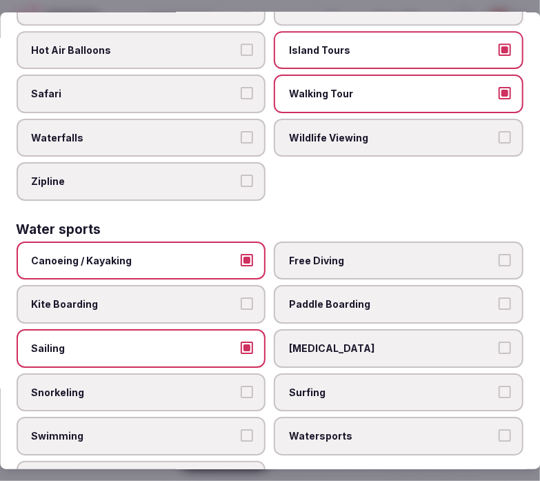
click at [266, 384] on div "Canoeing / Kayaking Free Diving Kite Boarding Paddle Boarding Sailing Scuba Div…" at bounding box center [270, 371] width 507 height 258
click at [247, 429] on button "Swimming" at bounding box center [248, 435] width 12 height 12
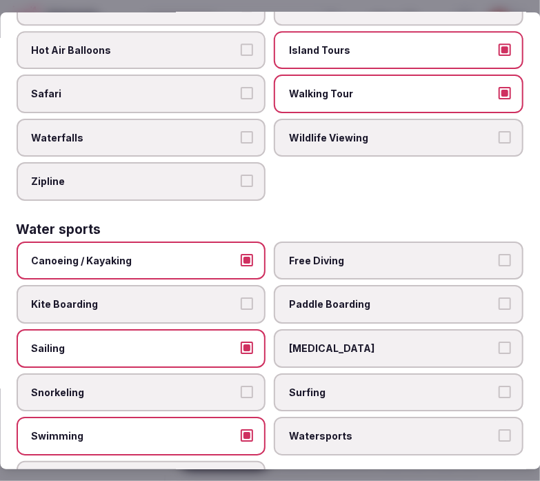
click at [359, 429] on span "Watersports" at bounding box center [393, 436] width 206 height 14
click at [499, 429] on button "Watersports" at bounding box center [505, 435] width 12 height 12
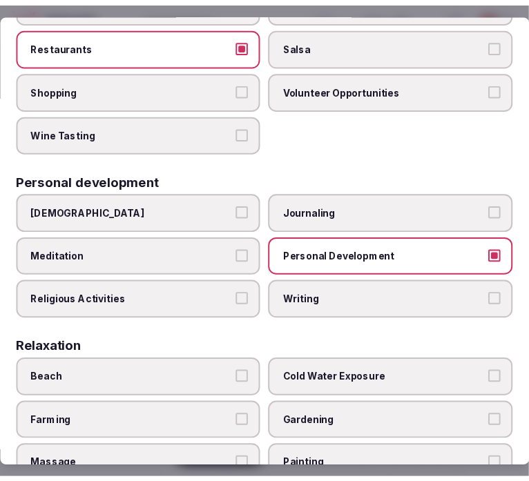
scroll to position [0, 0]
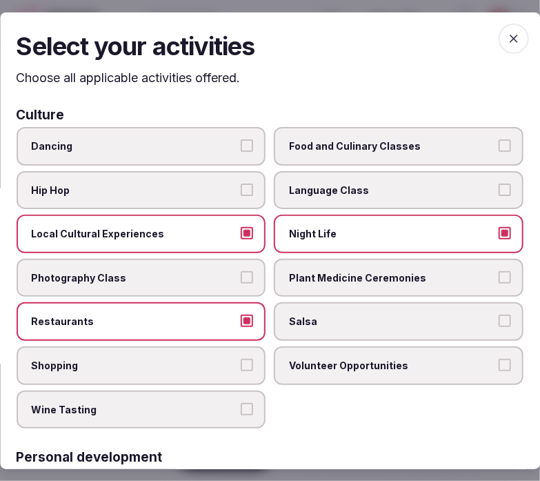
click at [512, 30] on span "button" at bounding box center [514, 38] width 30 height 30
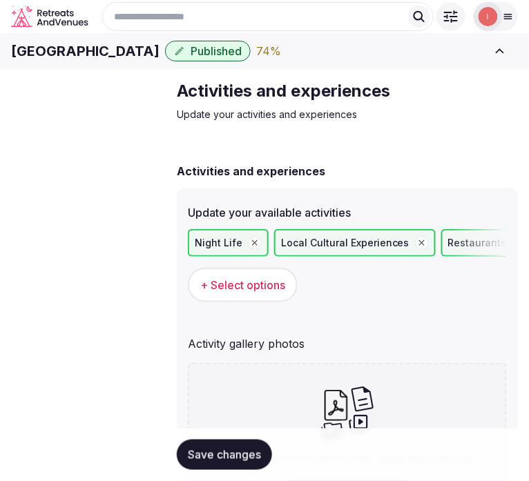
click at [239, 449] on span "Save changes" at bounding box center [224, 455] width 73 height 14
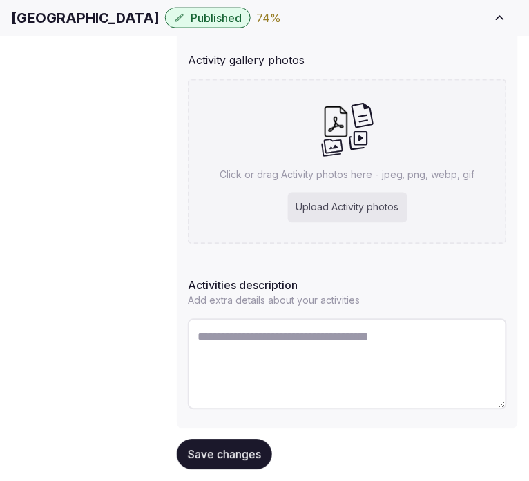
scroll to position [306, 0]
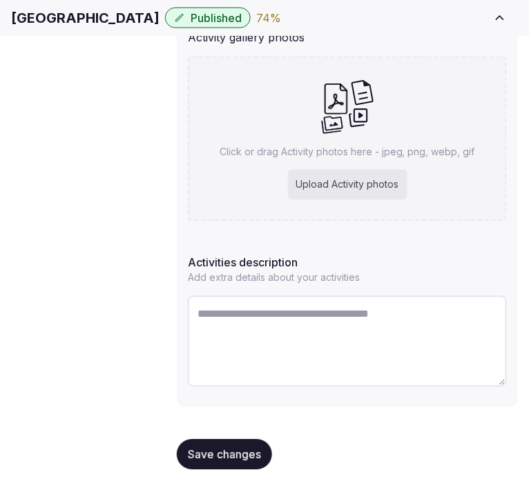
click at [276, 317] on textarea at bounding box center [347, 341] width 319 height 91
paste textarea "**********"
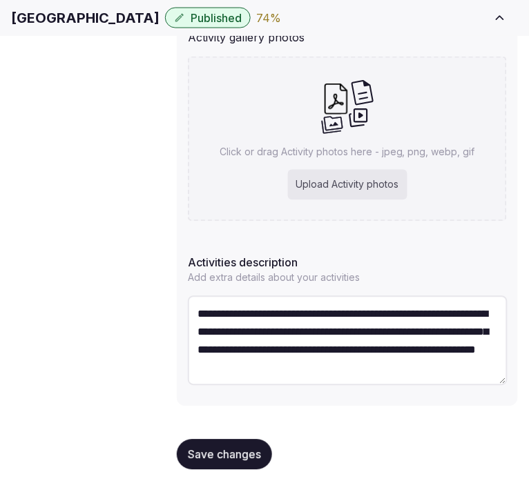
type textarea "**********"
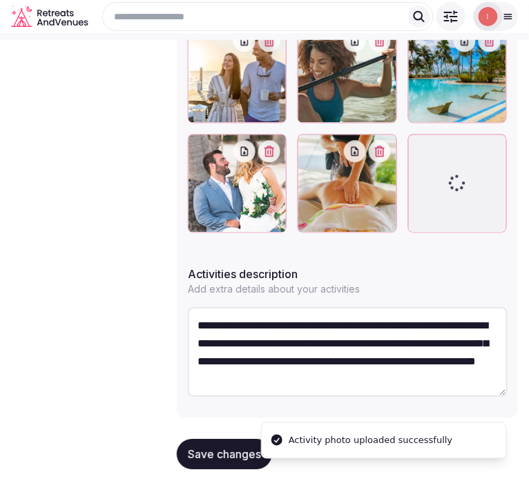
scroll to position [418, 0]
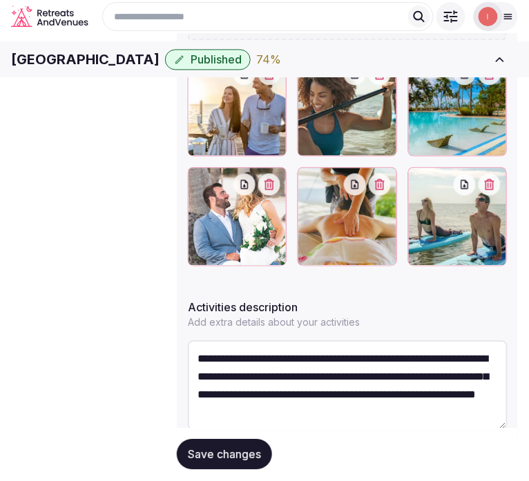
click at [233, 448] on span "Save changes" at bounding box center [224, 455] width 73 height 14
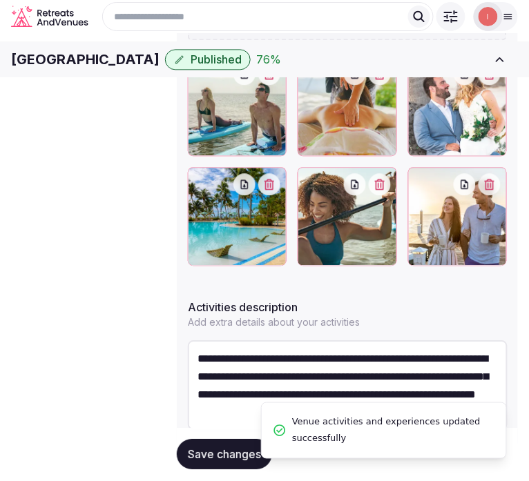
click at [233, 448] on span "Save changes" at bounding box center [224, 455] width 73 height 14
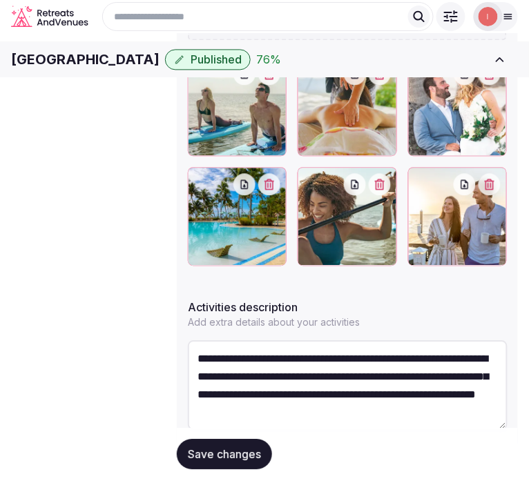
click at [0, 0] on span "Location" at bounding box center [0, 0] width 0 height 0
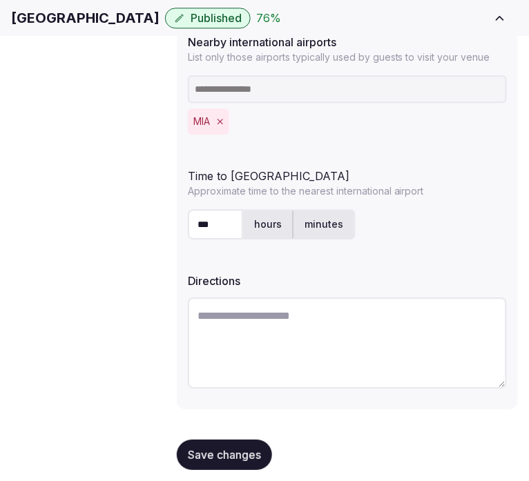
scroll to position [480, 0]
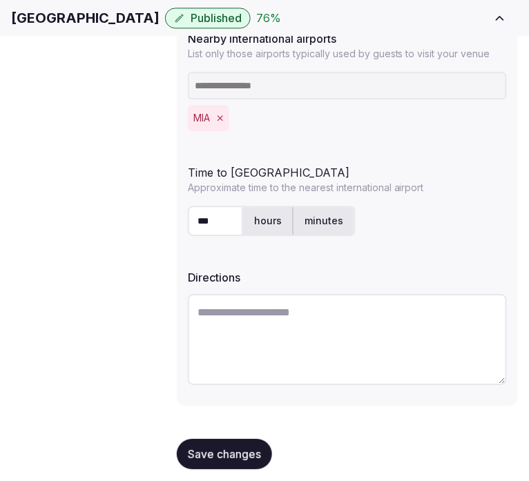
click at [202, 439] on button "Save changes" at bounding box center [224, 454] width 95 height 30
click at [0, 0] on span "Environment" at bounding box center [0, 0] width 0 height 0
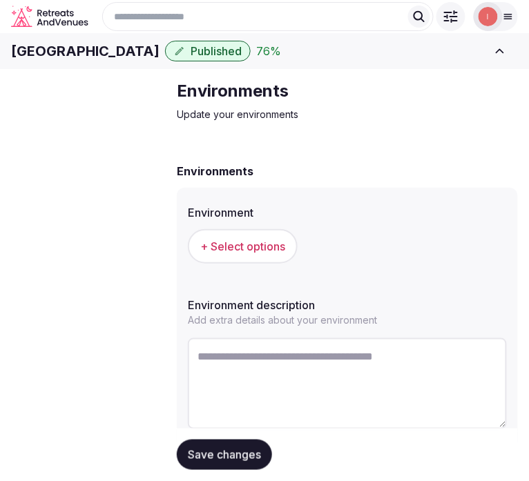
click at [272, 264] on button "+ Select options" at bounding box center [243, 246] width 110 height 35
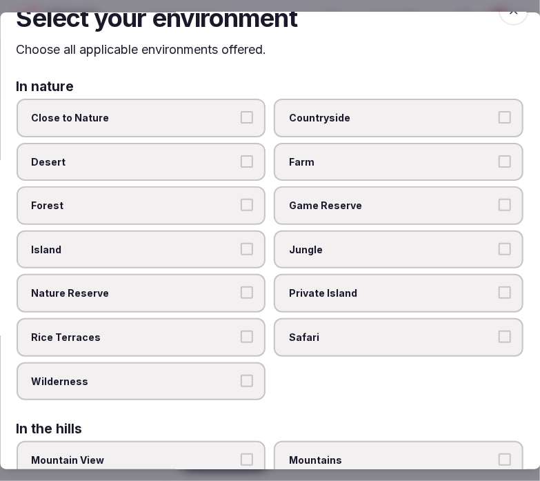
scroll to position [77, 0]
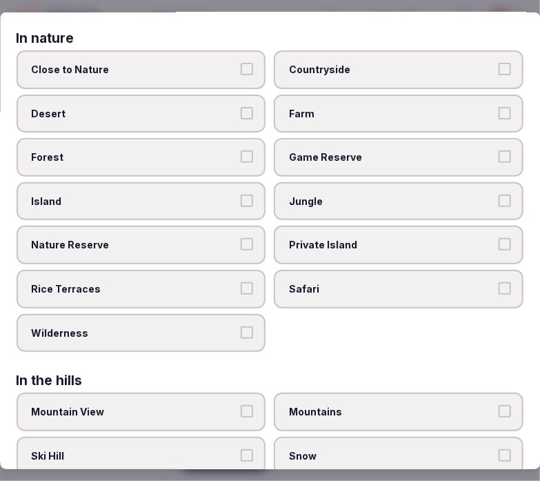
click at [329, 242] on span "Private Island" at bounding box center [393, 245] width 206 height 14
click at [499, 242] on button "Private Island" at bounding box center [505, 244] width 12 height 12
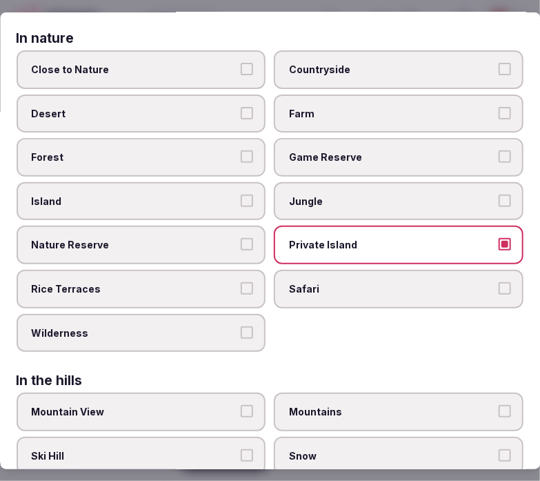
click at [244, 195] on button "Island" at bounding box center [248, 201] width 12 height 12
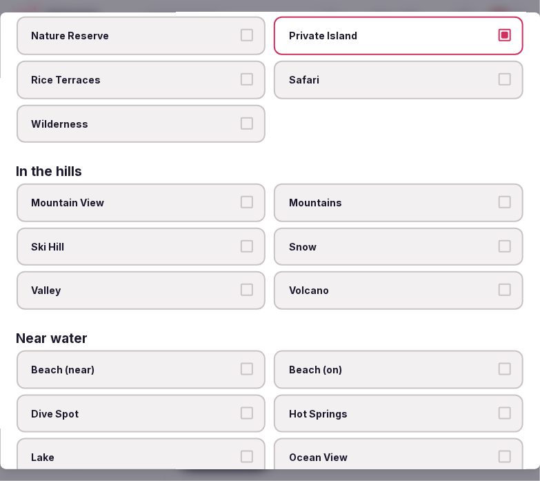
scroll to position [383, 0]
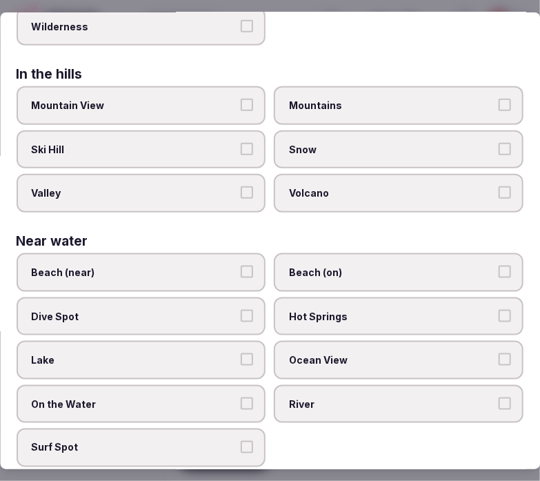
click at [352, 266] on span "Beach (on)" at bounding box center [393, 273] width 206 height 14
click at [499, 266] on button "Beach (on)" at bounding box center [505, 272] width 12 height 12
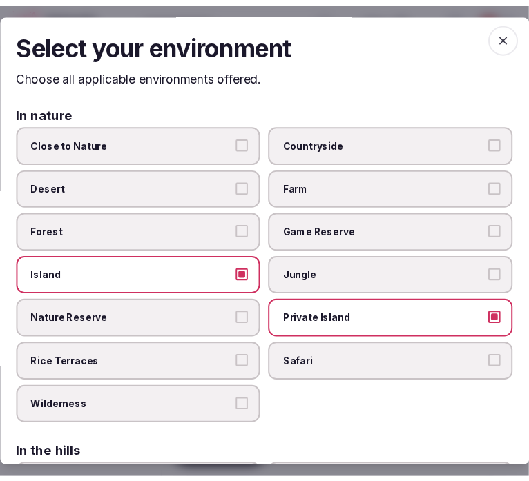
scroll to position [0, 0]
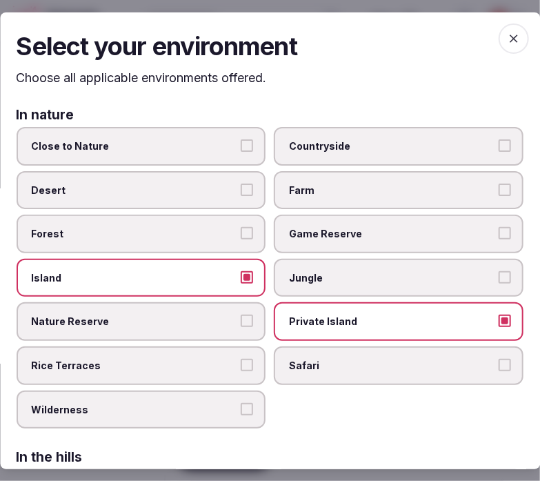
click at [508, 39] on icon "button" at bounding box center [514, 38] width 14 height 14
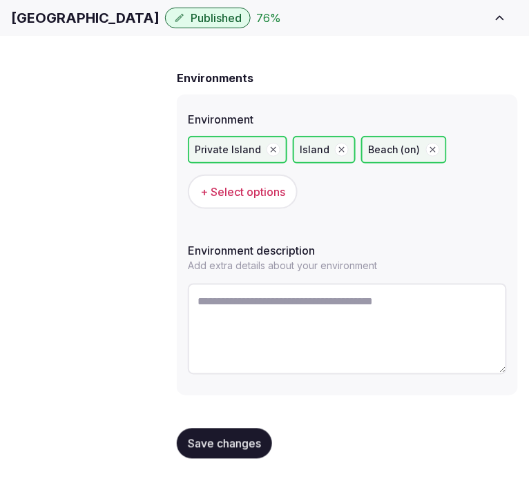
scroll to position [102, 0]
click at [242, 429] on button "Save changes" at bounding box center [224, 444] width 95 height 30
click at [215, 439] on span "Save changes" at bounding box center [224, 444] width 73 height 14
click at [264, 199] on span "+ Select options" at bounding box center [242, 191] width 85 height 15
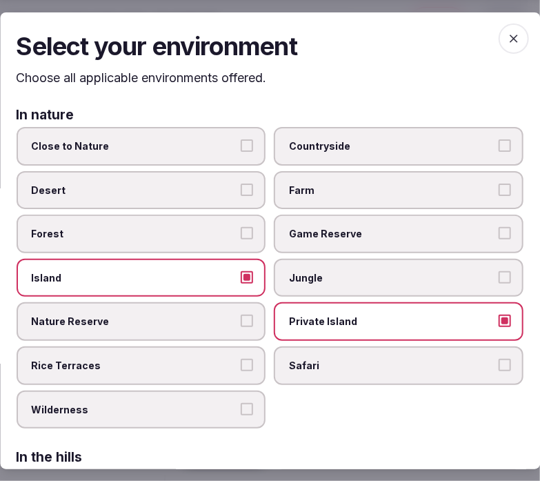
click at [507, 36] on icon "button" at bounding box center [514, 38] width 14 height 14
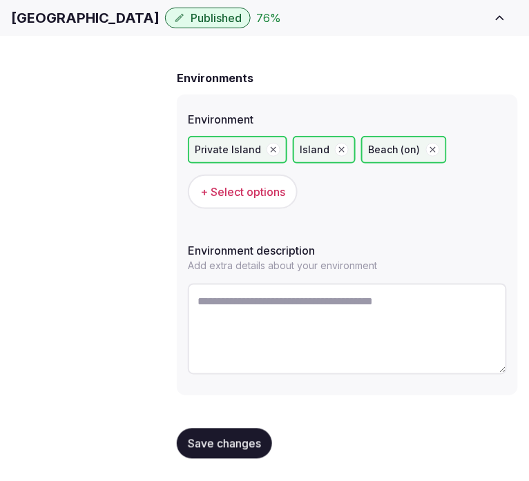
click at [185, 447] on button "Save changes" at bounding box center [224, 444] width 95 height 30
click at [215, 447] on span "Save changes" at bounding box center [224, 444] width 73 height 14
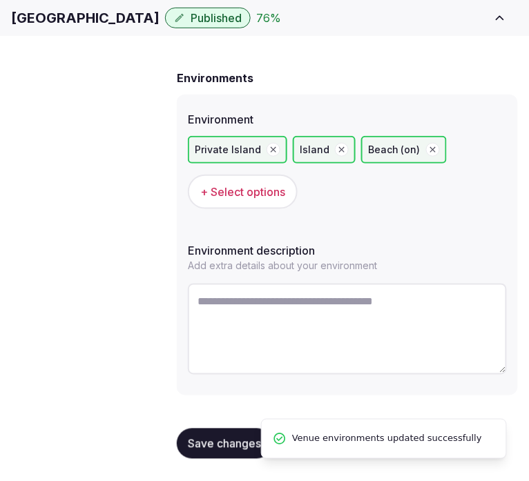
click at [0, 0] on span "Types of retreats" at bounding box center [0, 0] width 0 height 0
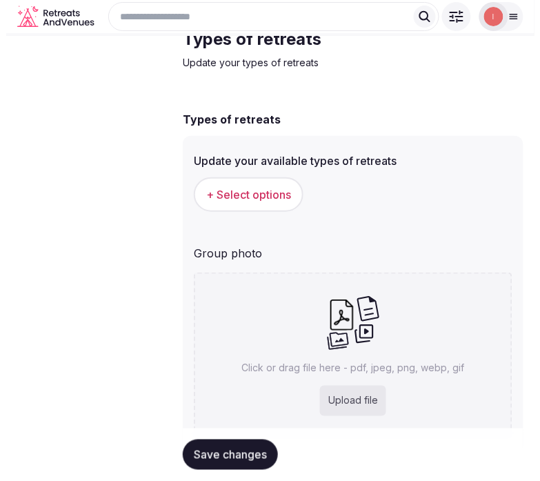
scroll to position [125, 0]
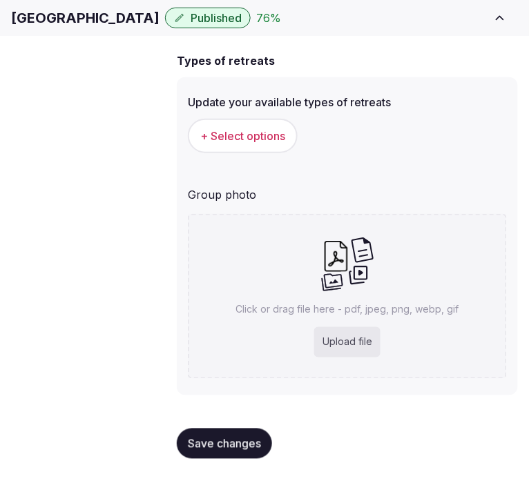
click at [217, 139] on button "+ Select options" at bounding box center [243, 136] width 110 height 35
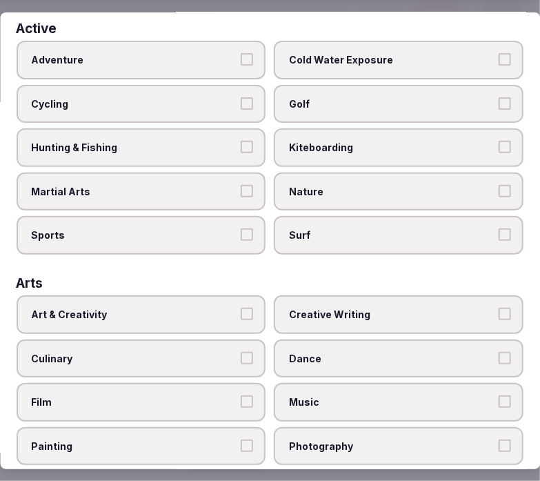
scroll to position [0, 0]
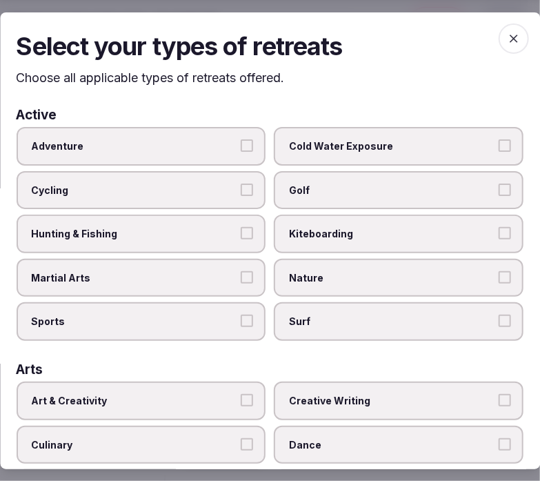
click at [213, 227] on span "Hunting & Fishing" at bounding box center [135, 234] width 206 height 14
click at [242, 227] on button "Hunting & Fishing" at bounding box center [248, 233] width 12 height 12
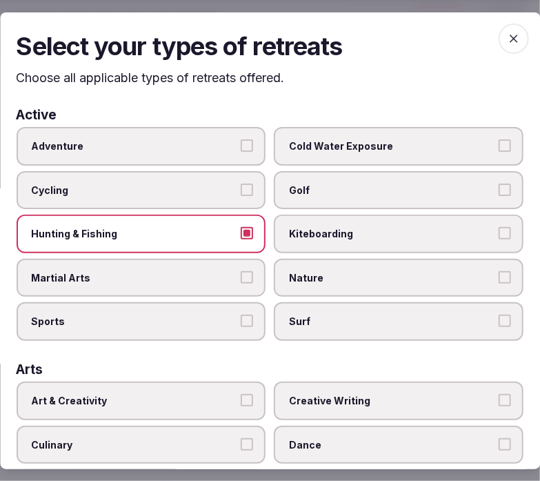
click at [213, 227] on span "Hunting & Fishing" at bounding box center [135, 234] width 206 height 14
click at [242, 227] on button "Hunting & Fishing" at bounding box center [248, 233] width 12 height 12
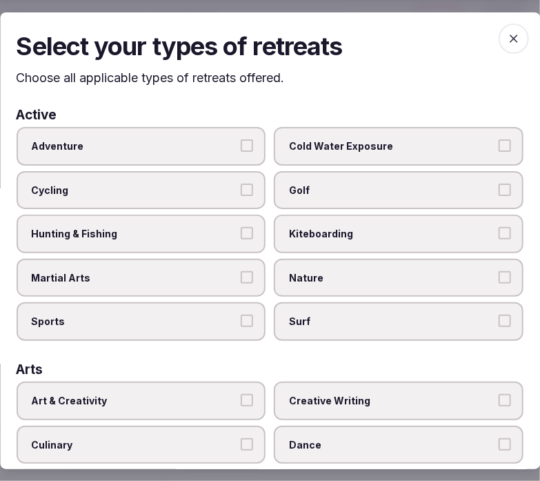
click at [228, 148] on span "Adventure" at bounding box center [135, 146] width 206 height 14
click at [242, 148] on button "Adventure" at bounding box center [248, 145] width 12 height 12
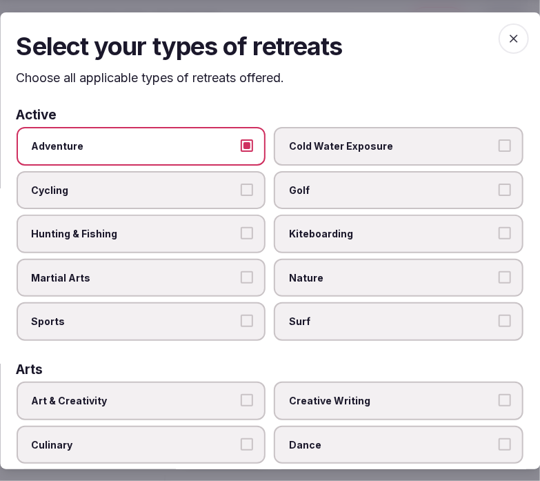
click at [345, 143] on span "Cold Water Exposure" at bounding box center [393, 146] width 206 height 14
click at [499, 143] on button "Cold Water Exposure" at bounding box center [505, 145] width 12 height 12
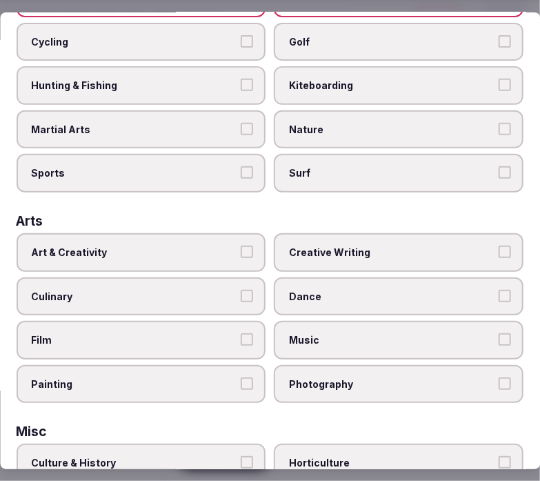
scroll to position [153, 0]
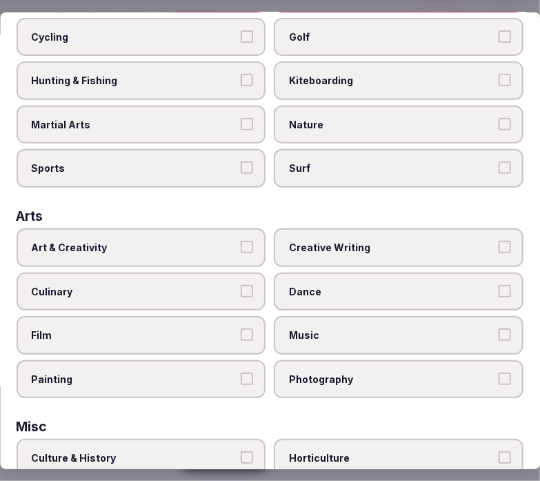
click at [207, 245] on span "Art & Creativity" at bounding box center [135, 248] width 206 height 14
click at [242, 245] on button "Art & Creativity" at bounding box center [248, 247] width 12 height 12
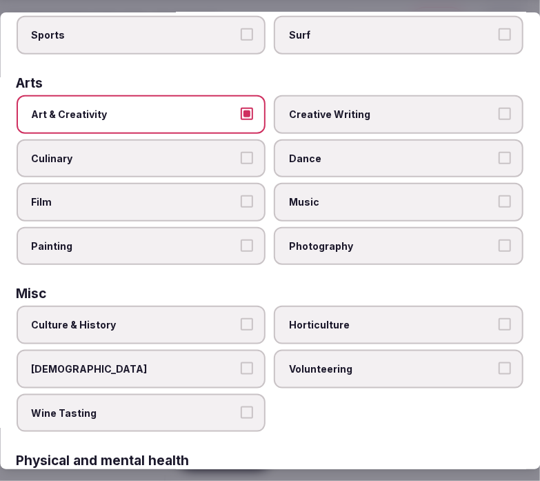
scroll to position [306, 0]
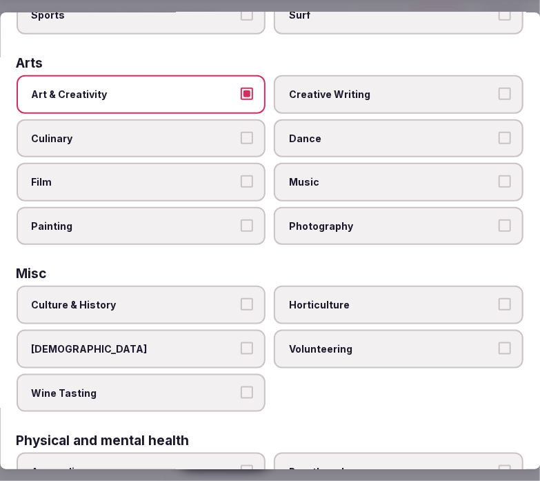
click at [191, 300] on label "Culture & History" at bounding box center [142, 305] width 250 height 39
click at [242, 300] on button "Culture & History" at bounding box center [248, 304] width 12 height 12
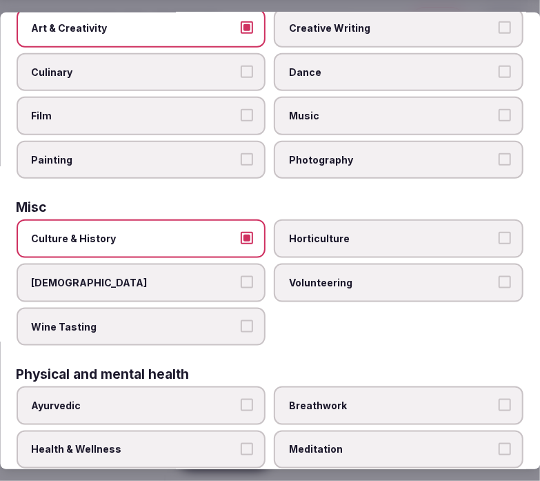
scroll to position [460, 0]
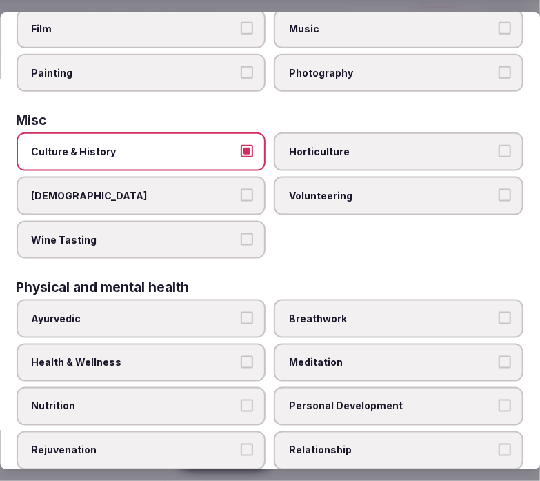
click at [214, 356] on span "Health & Wellness" at bounding box center [135, 363] width 206 height 14
click at [242, 356] on button "Health & Wellness" at bounding box center [248, 362] width 12 height 12
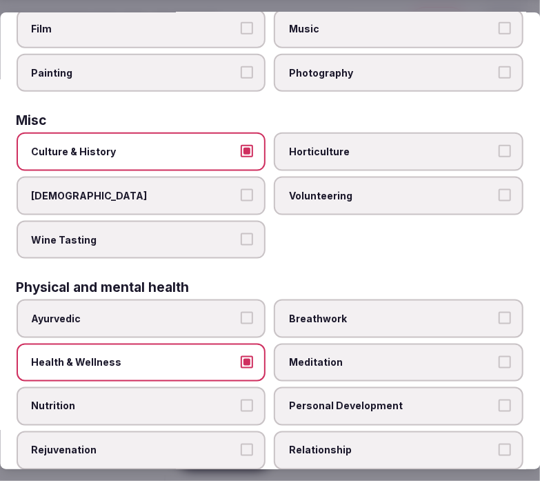
click at [328, 387] on label "Personal Development" at bounding box center [400, 406] width 250 height 39
click at [331, 444] on span "Relationship" at bounding box center [393, 451] width 206 height 14
click at [499, 444] on button "Relationship" at bounding box center [505, 450] width 12 height 12
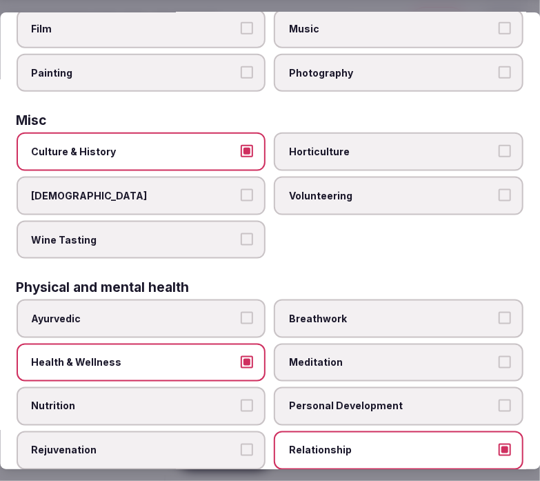
click at [351, 400] on span "Personal Development" at bounding box center [393, 407] width 206 height 14
click at [499, 400] on button "Personal Development" at bounding box center [505, 406] width 12 height 12
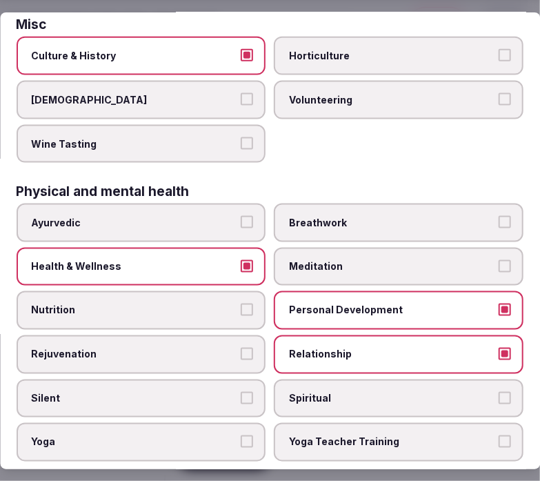
scroll to position [690, 0]
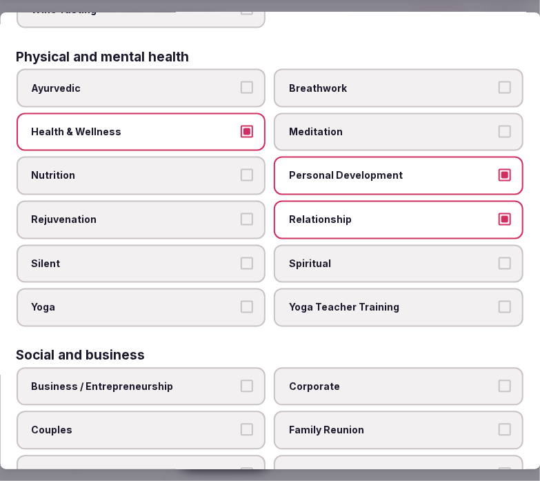
click at [181, 170] on label "Nutrition" at bounding box center [142, 176] width 250 height 39
click at [242, 170] on button "Nutrition" at bounding box center [248, 175] width 12 height 12
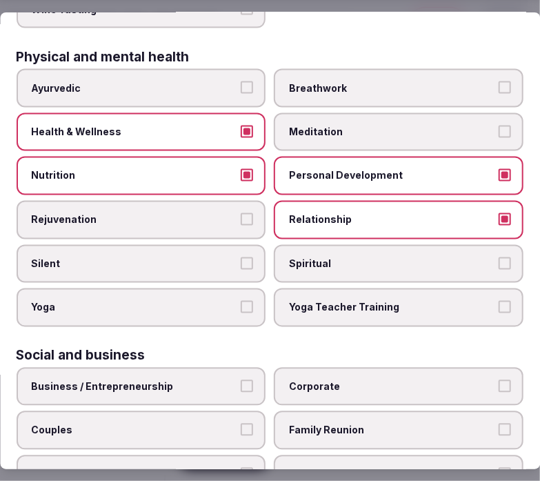
click at [233, 382] on div "Business / Entrepreneurship Corporate Couples Family Reunion Impact Mastermind …" at bounding box center [270, 475] width 507 height 214
click at [311, 380] on span "Corporate" at bounding box center [393, 387] width 206 height 14
click at [499, 380] on button "Corporate" at bounding box center [505, 386] width 12 height 12
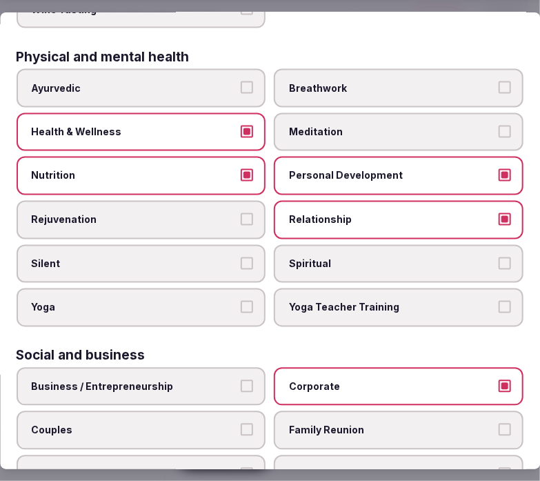
click at [257, 368] on label "Business / Entrepreneurship" at bounding box center [142, 387] width 250 height 39
click at [254, 380] on button "Business / Entrepreneurship" at bounding box center [248, 386] width 12 height 12
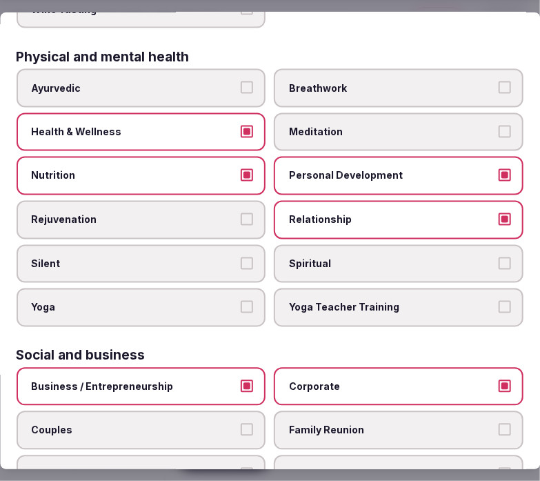
scroll to position [767, 0]
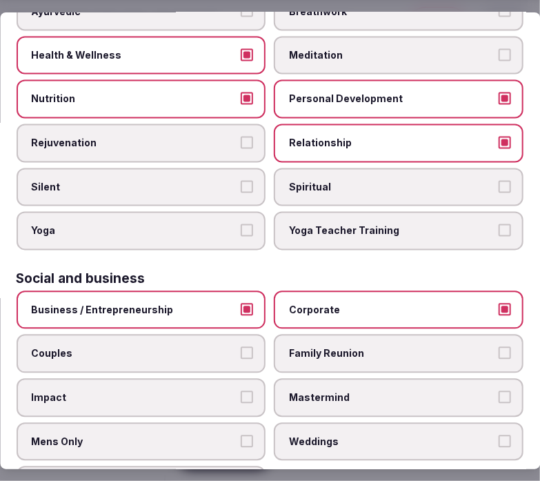
click at [308, 336] on label "Family Reunion" at bounding box center [400, 354] width 250 height 39
click at [499, 347] on button "Family Reunion" at bounding box center [505, 353] width 12 height 12
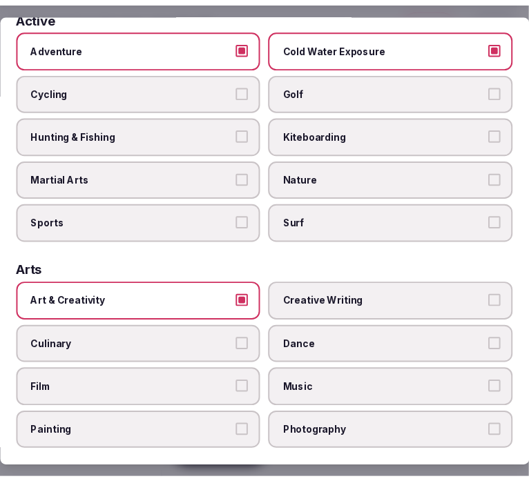
scroll to position [0, 0]
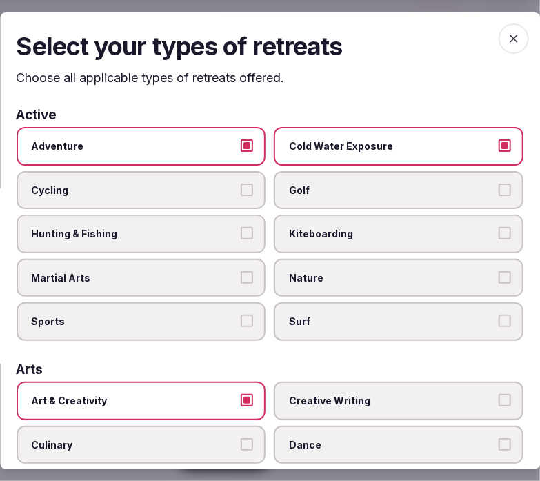
click at [507, 32] on icon "button" at bounding box center [514, 38] width 14 height 14
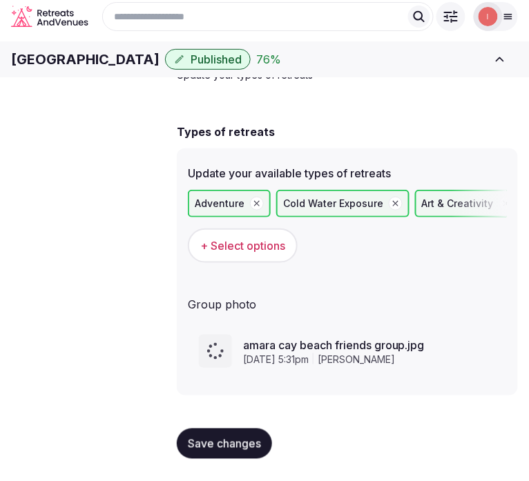
scroll to position [60, 0]
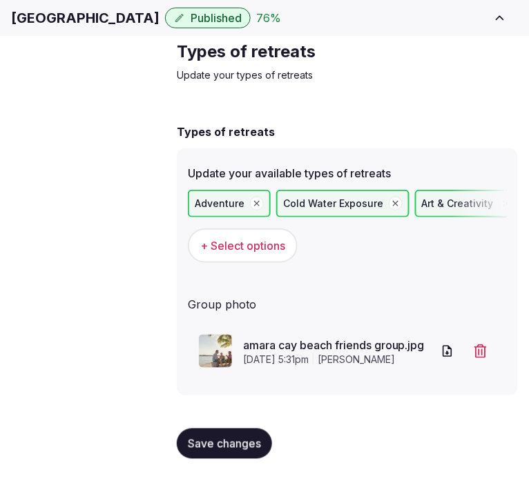
click at [195, 446] on span "Save changes" at bounding box center [224, 444] width 73 height 14
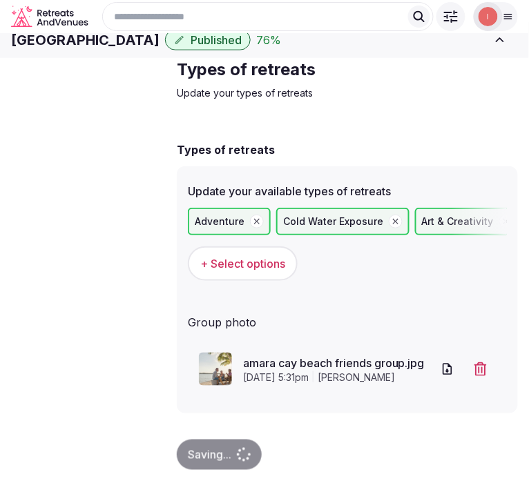
scroll to position [0, 0]
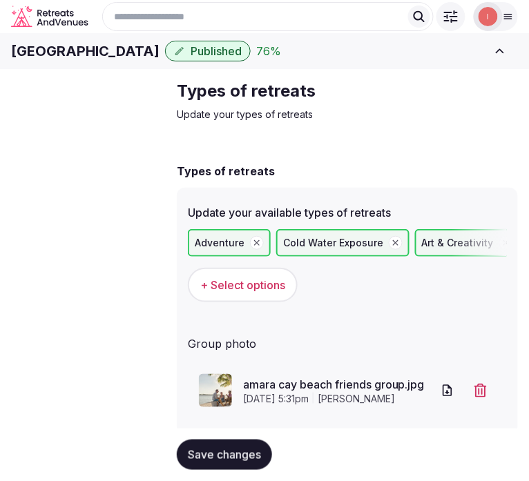
click at [222, 454] on span "Save changes" at bounding box center [224, 455] width 73 height 14
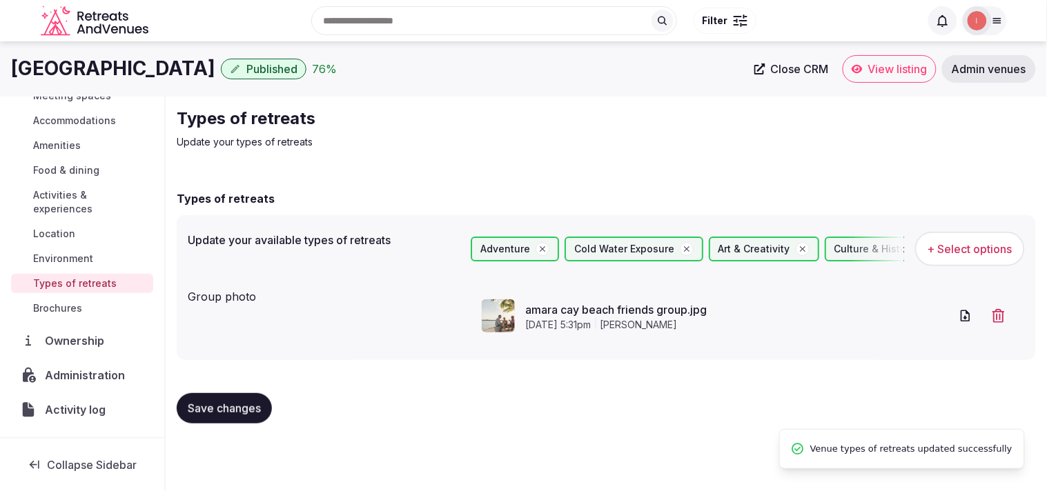
click at [799, 68] on span "Close CRM" at bounding box center [800, 69] width 58 height 14
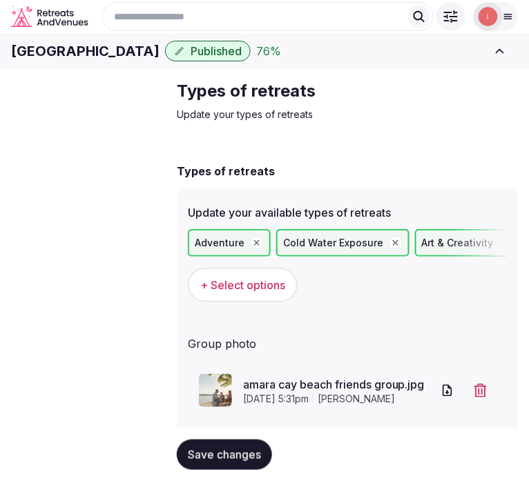
click at [0, 0] on span "Close CRM" at bounding box center [0, 0] width 0 height 0
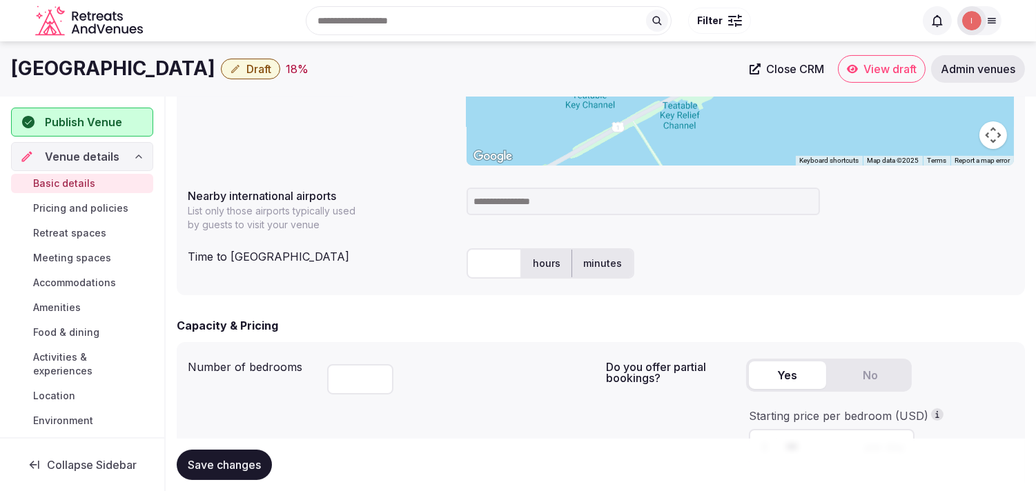
scroll to position [405, 0]
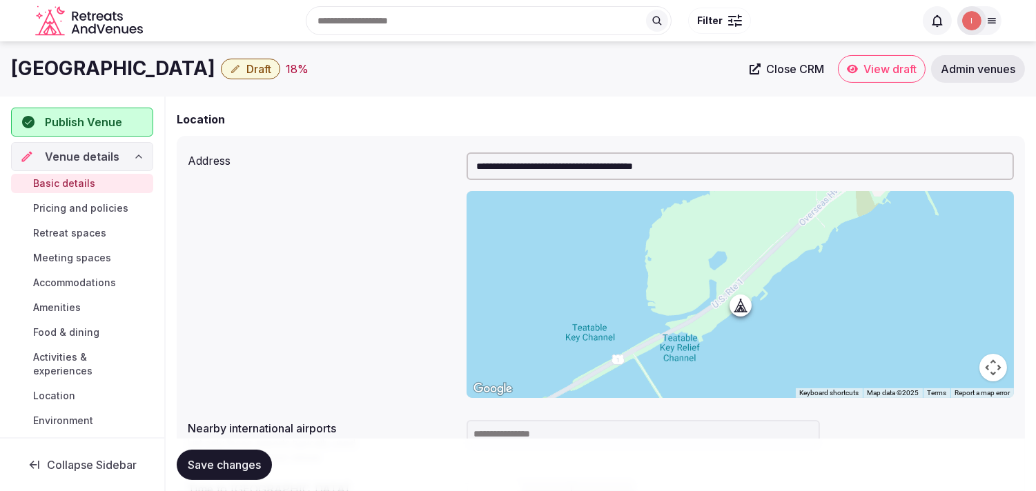
click at [805, 68] on span "Close CRM" at bounding box center [795, 69] width 58 height 14
click at [246, 70] on span "Draft" at bounding box center [258, 69] width 25 height 14
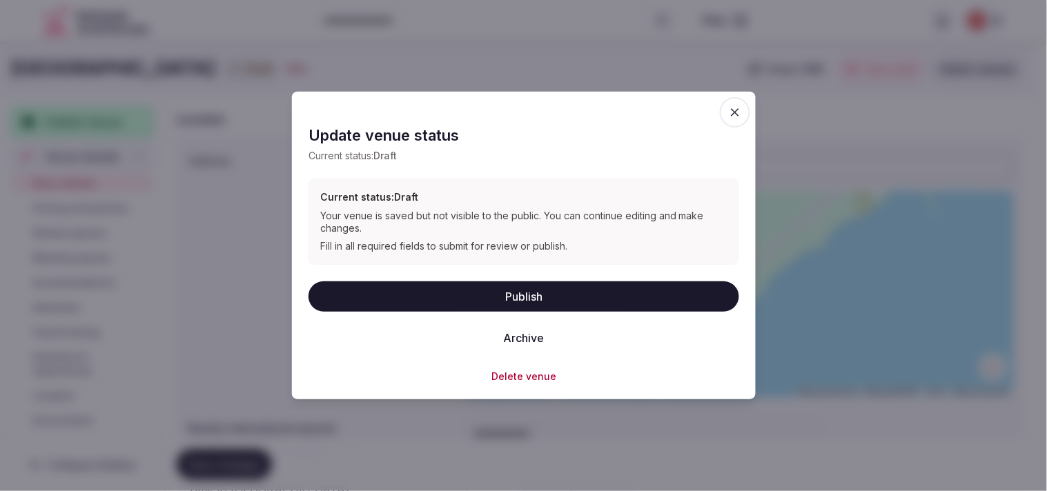
click at [536, 337] on button "Archive" at bounding box center [523, 337] width 63 height 30
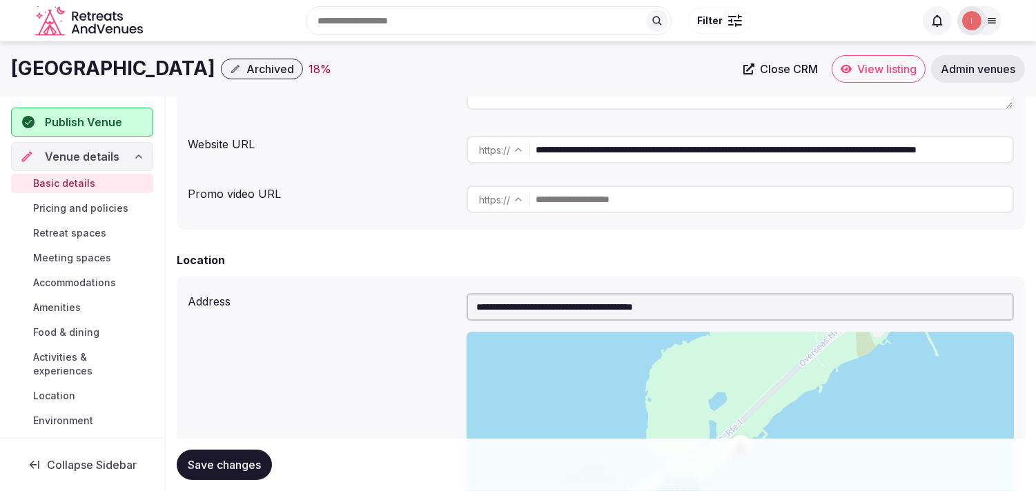
scroll to position [252, 0]
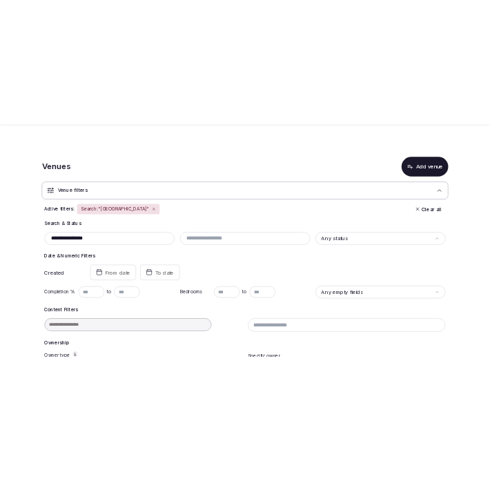
scroll to position [196, 0]
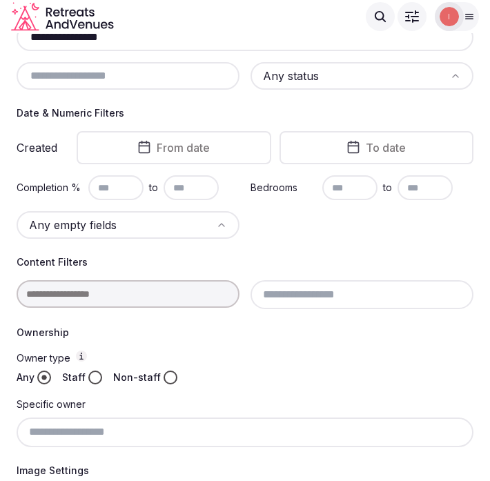
scroll to position [196, 0]
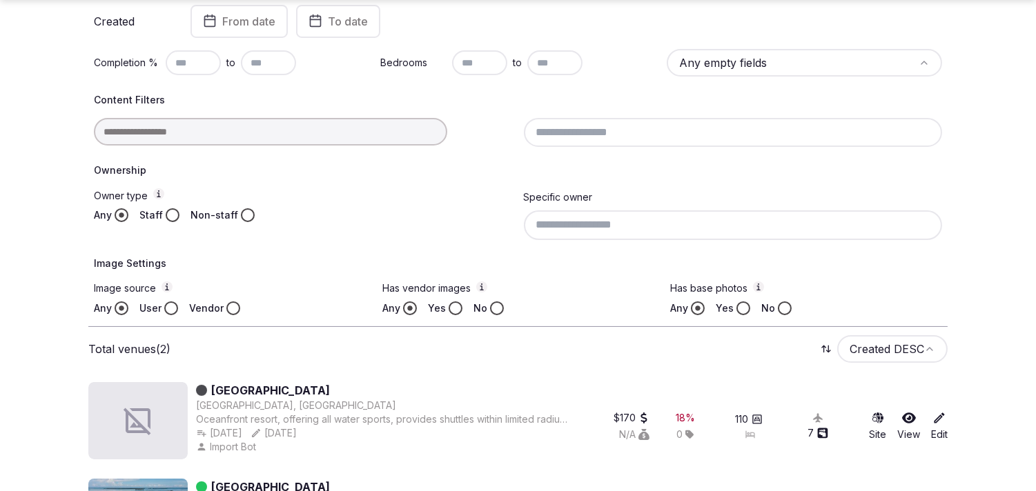
scroll to position [376, 0]
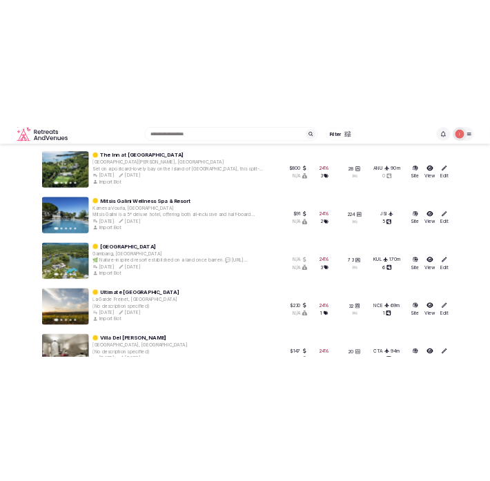
scroll to position [1478, 0]
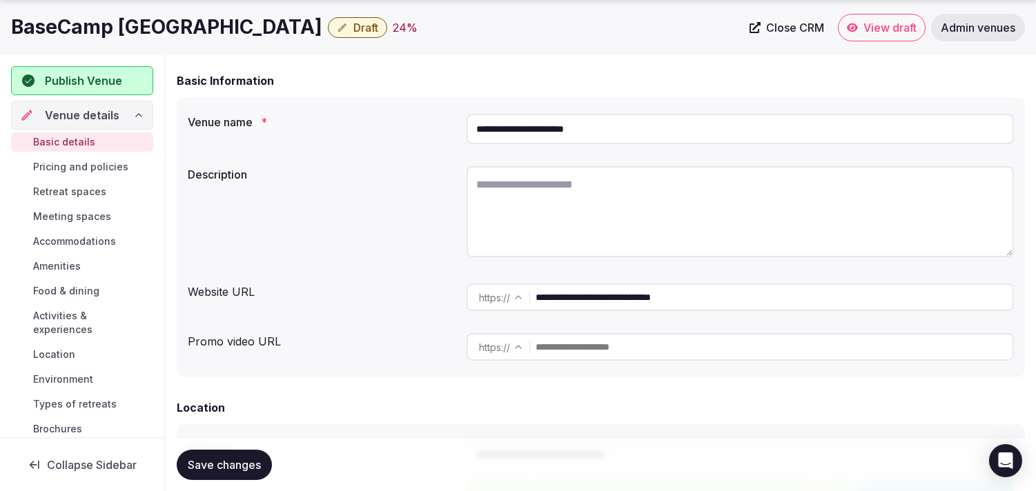
scroll to position [153, 0]
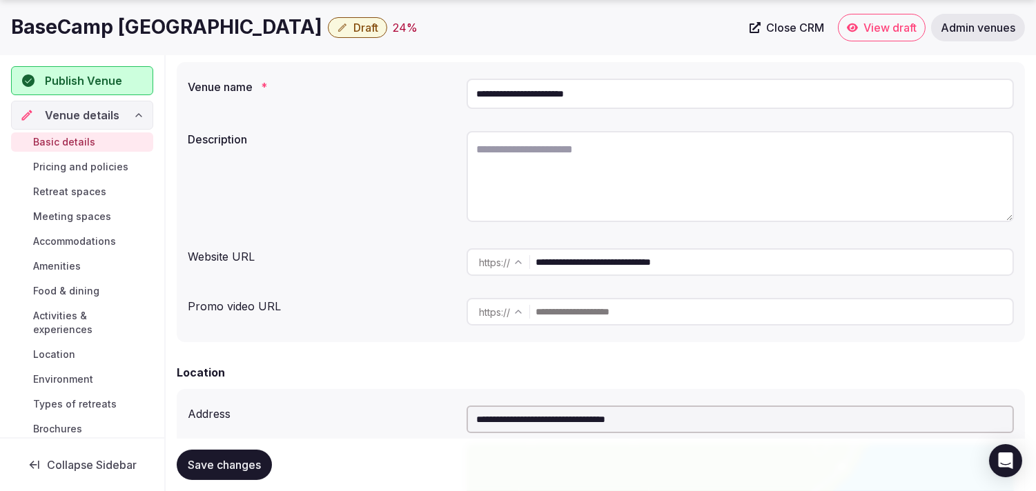
click at [647, 260] on input "**********" at bounding box center [774, 262] width 477 height 28
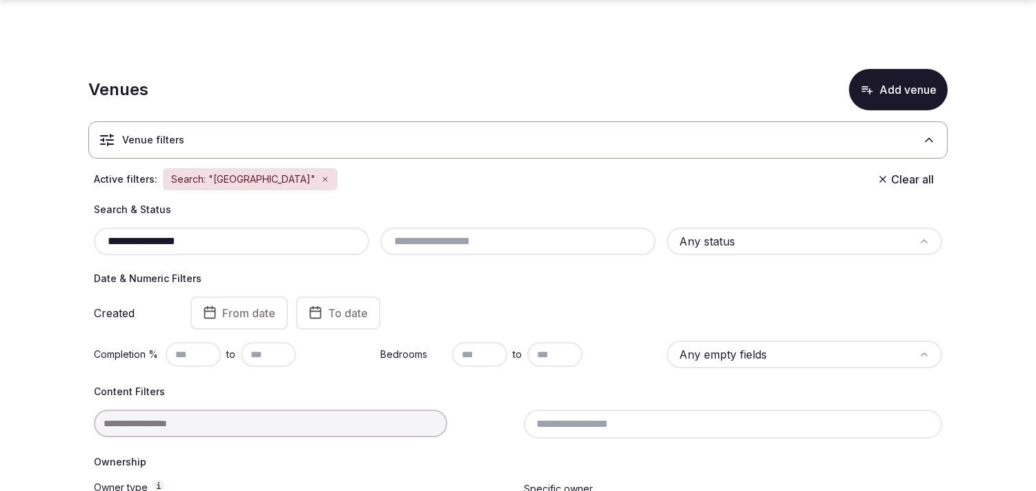
scroll to position [196, 0]
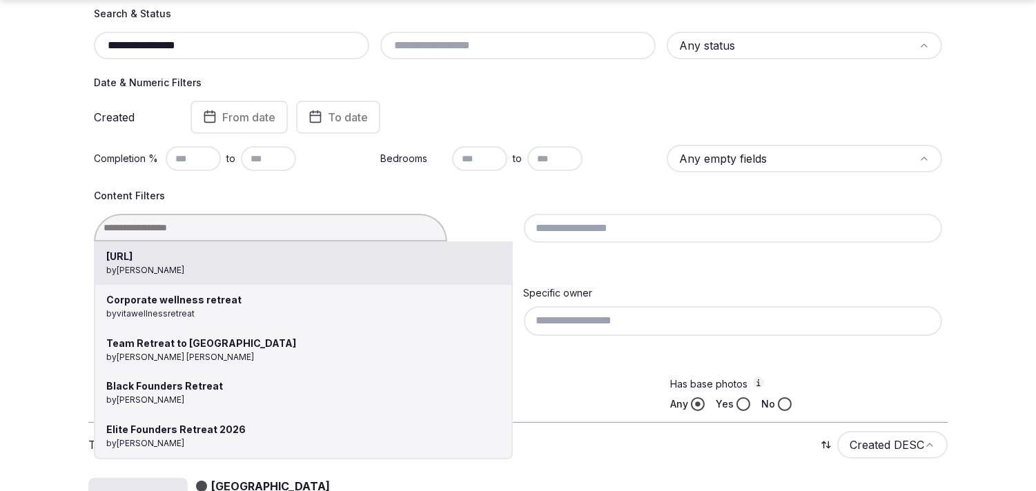
click at [228, 229] on div "Slang.ai by Thiago Martins Corporate wellness retreat by vitawellnessretreat Te…" at bounding box center [303, 228] width 419 height 28
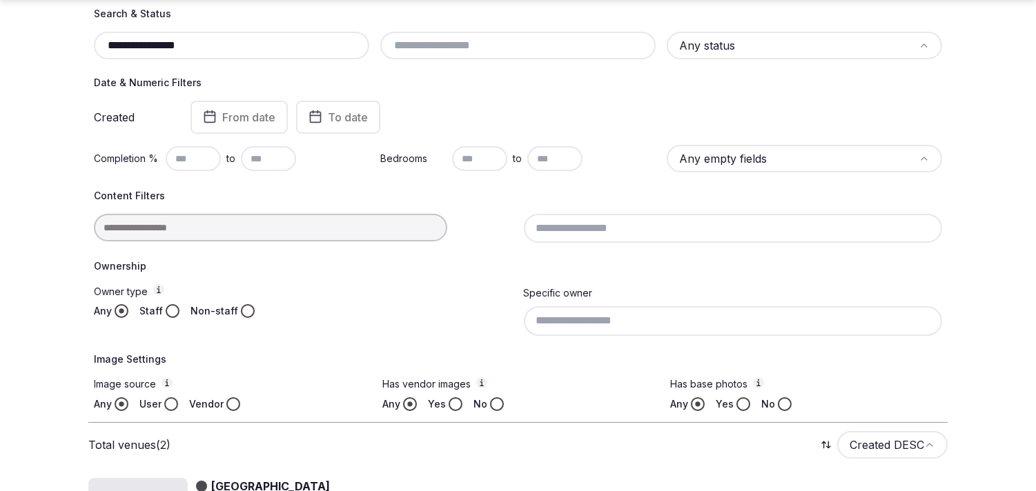
paste input "text"
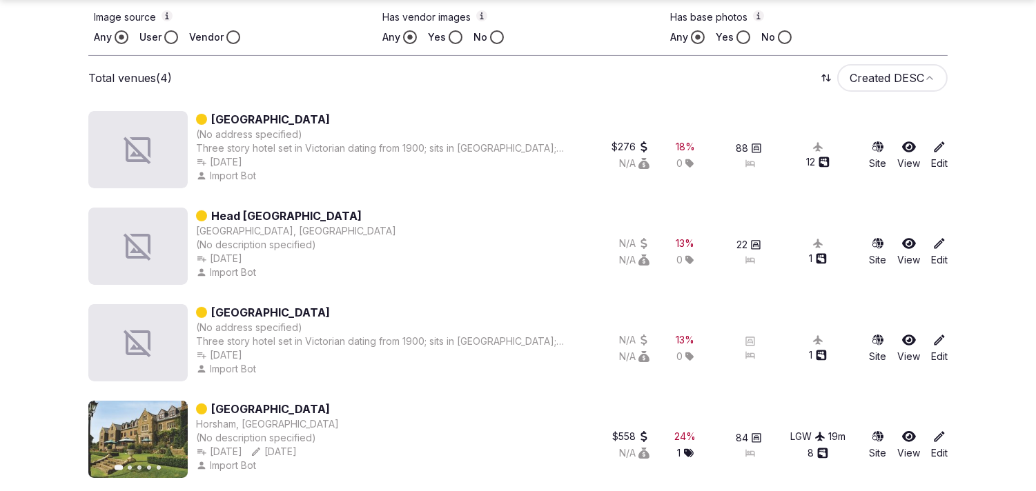
scroll to position [569, 0]
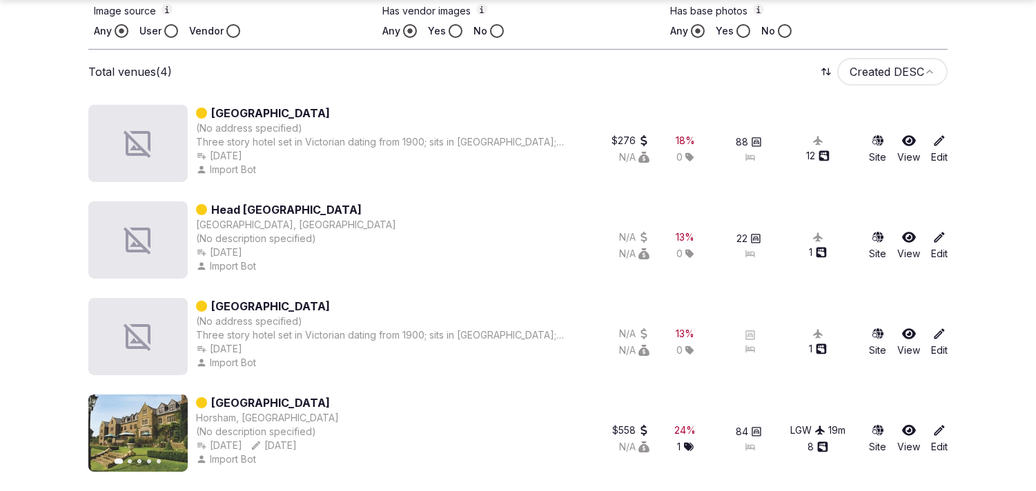
type input "**********"
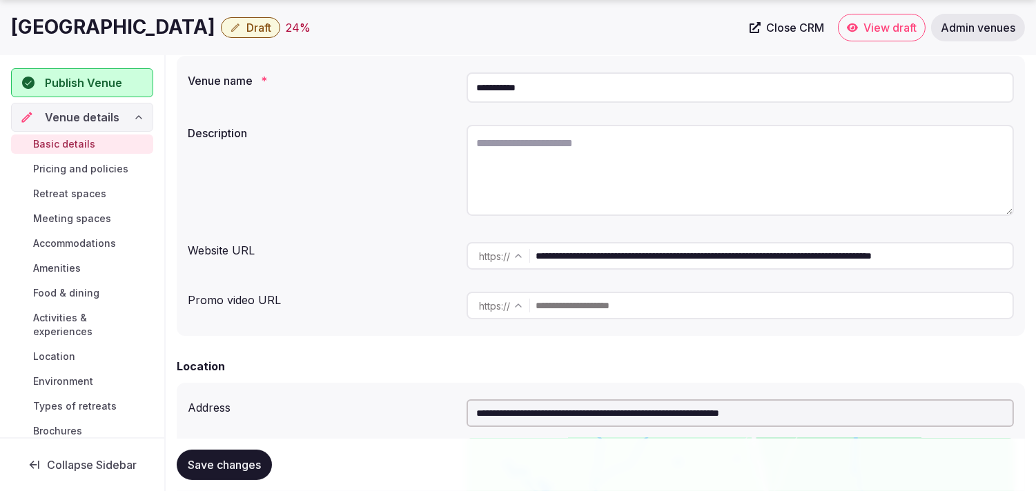
scroll to position [306, 0]
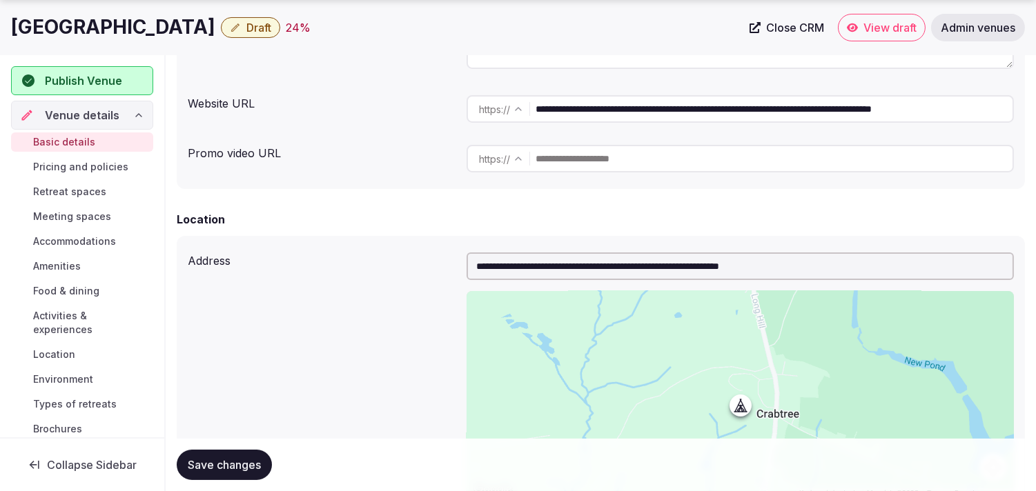
click at [620, 109] on input "**********" at bounding box center [774, 109] width 477 height 28
click at [72, 28] on h1 "[GEOGRAPHIC_DATA]" at bounding box center [113, 27] width 204 height 27
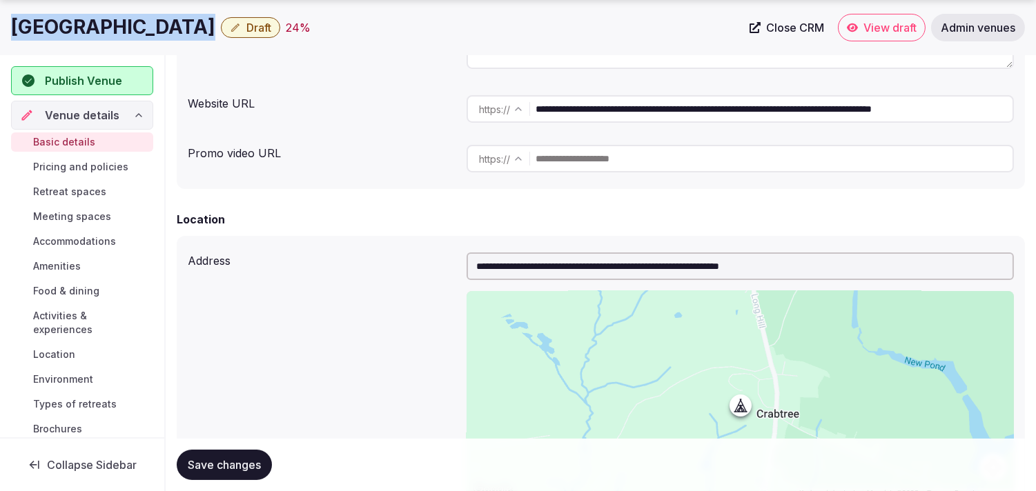
click at [72, 28] on h1 "[GEOGRAPHIC_DATA]" at bounding box center [113, 27] width 204 height 27
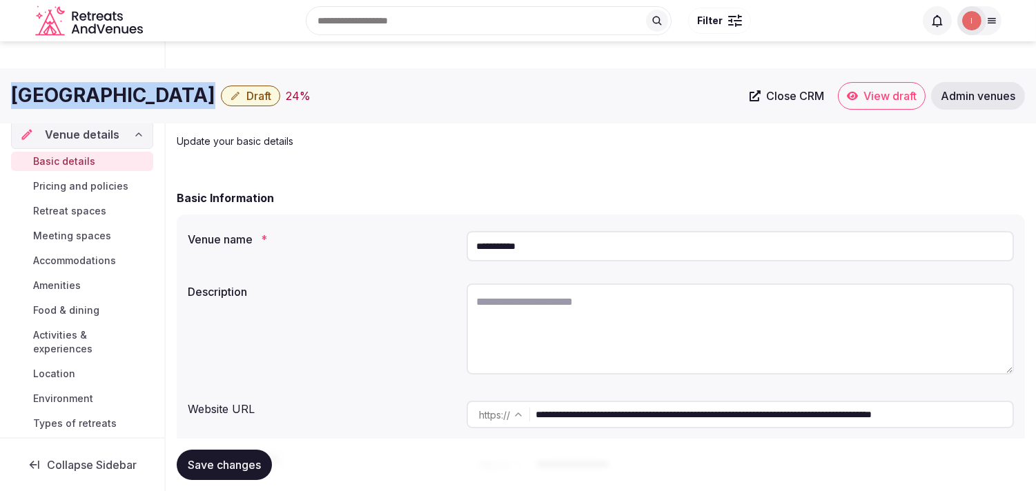
scroll to position [0, 0]
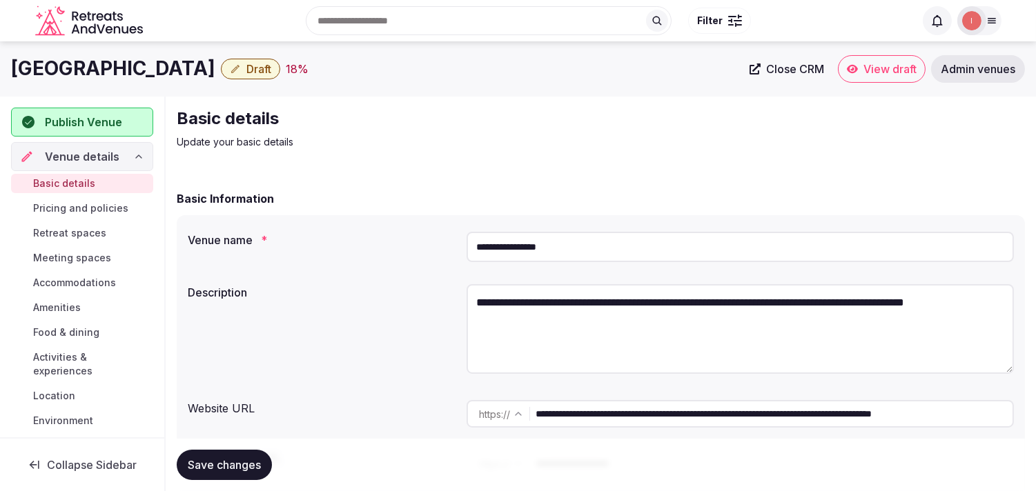
click at [783, 68] on span "Close CRM" at bounding box center [795, 69] width 58 height 14
click at [221, 70] on button "Draft" at bounding box center [250, 69] width 59 height 21
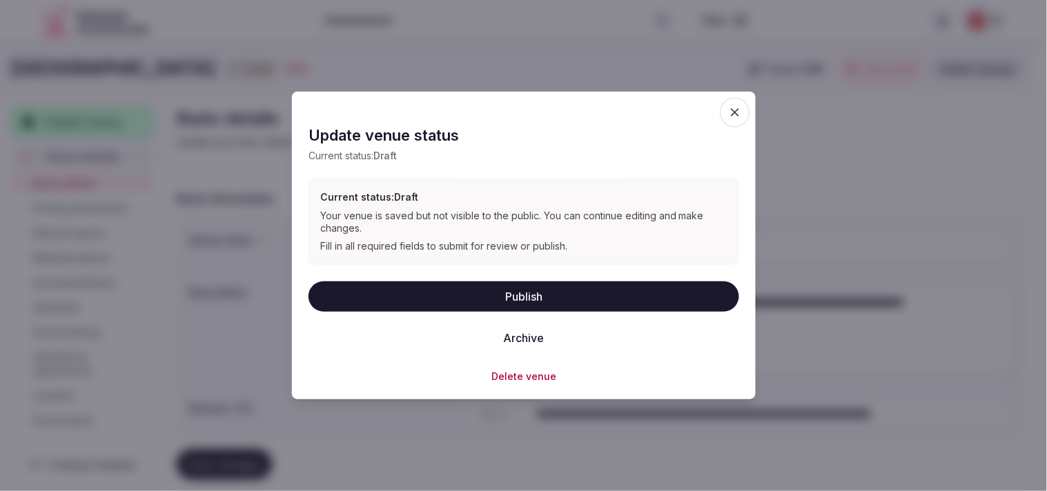
drag, startPoint x: 543, startPoint y: 335, endPoint x: 542, endPoint y: 329, distance: 7.0
click at [543, 336] on button "Archive" at bounding box center [523, 337] width 63 height 30
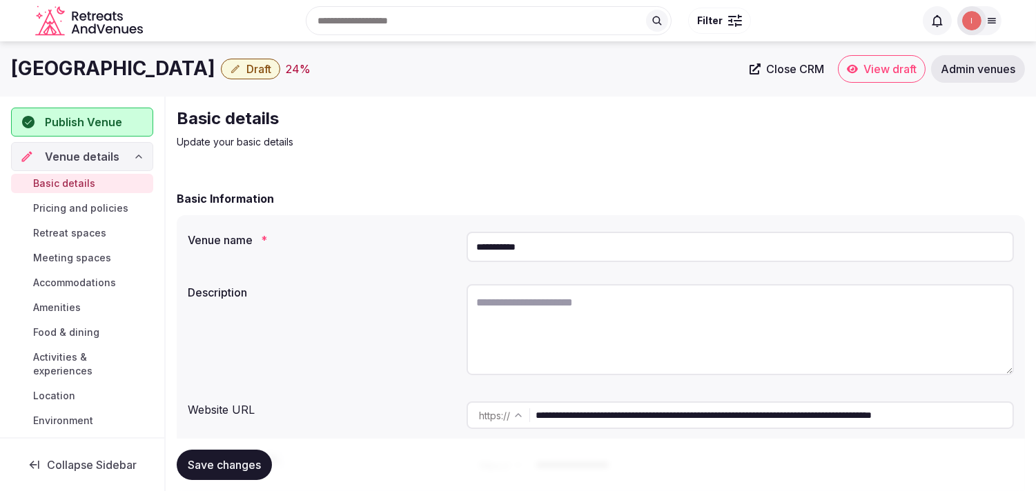
click at [767, 70] on span "Close CRM" at bounding box center [795, 69] width 58 height 14
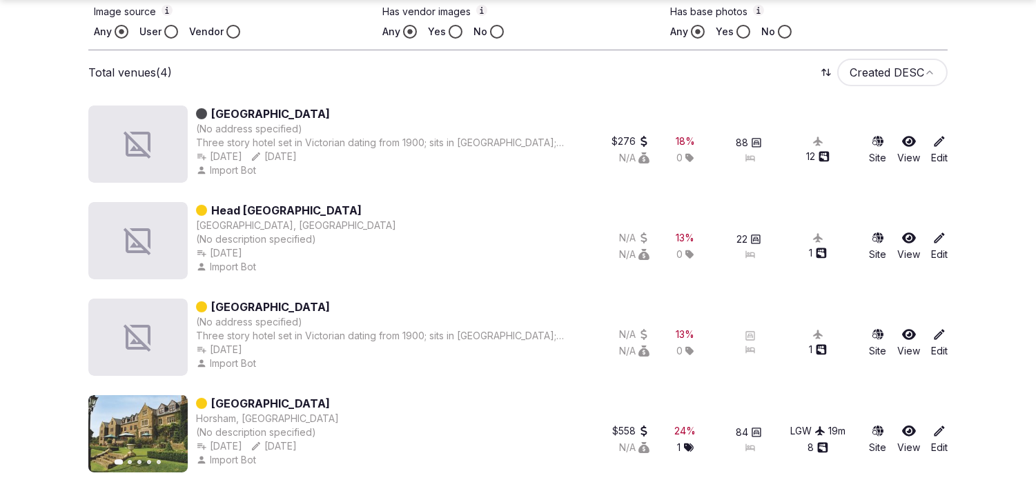
scroll to position [569, 0]
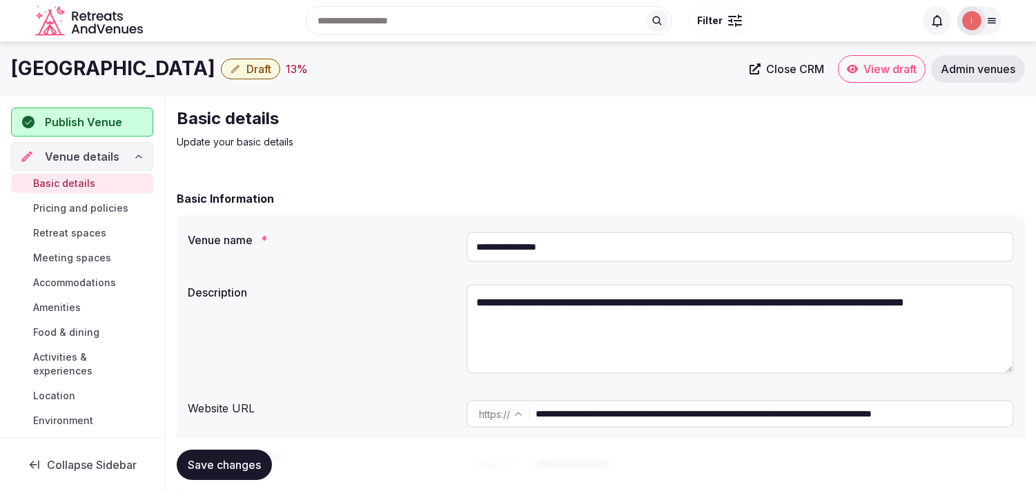
click at [776, 69] on span "Close CRM" at bounding box center [795, 69] width 58 height 14
click at [237, 59] on button "Draft" at bounding box center [250, 69] width 59 height 21
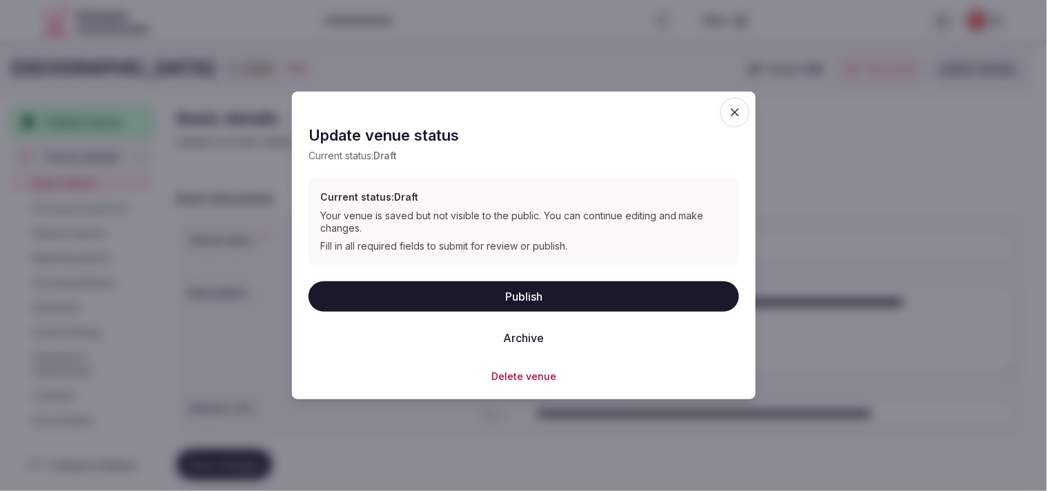
click at [540, 333] on button "Archive" at bounding box center [523, 337] width 63 height 30
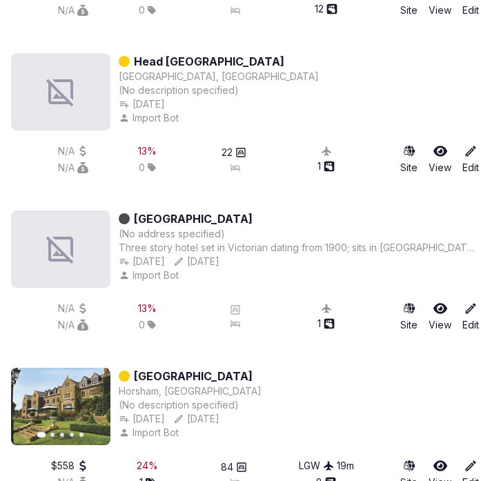
scroll to position [1030, 0]
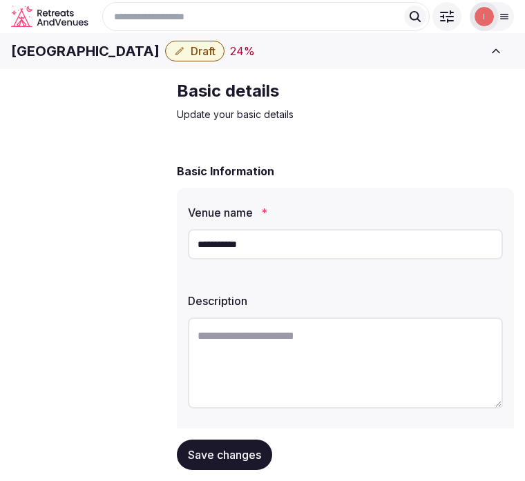
click at [115, 61] on h1 "[GEOGRAPHIC_DATA]" at bounding box center [85, 50] width 148 height 19
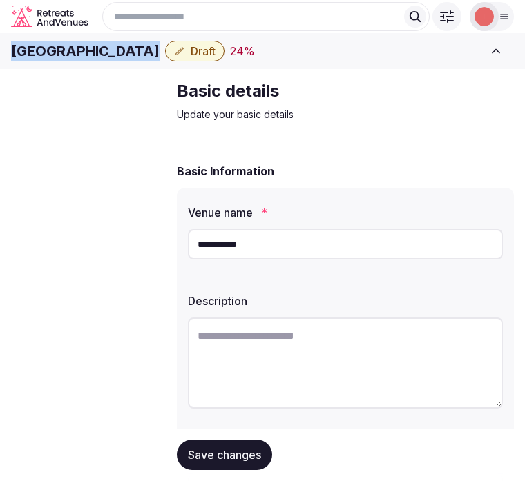
click at [115, 61] on h1 "[GEOGRAPHIC_DATA]" at bounding box center [85, 50] width 148 height 19
copy div "[GEOGRAPHIC_DATA]"
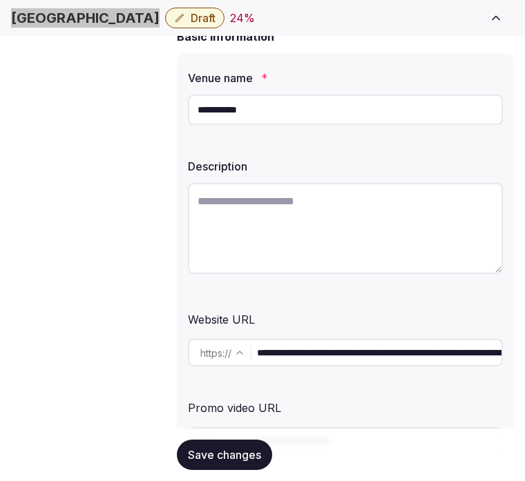
scroll to position [153, 0]
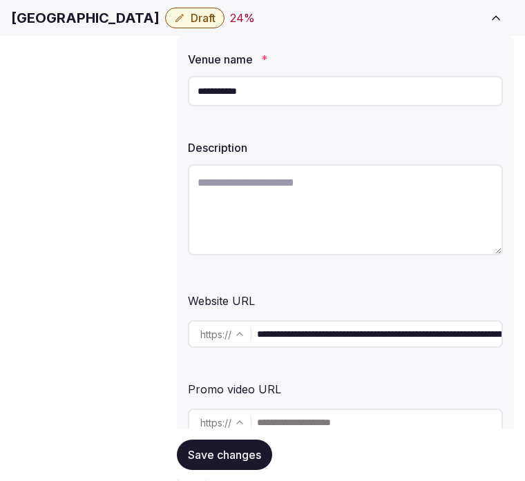
click at [297, 348] on input "**********" at bounding box center [379, 334] width 244 height 28
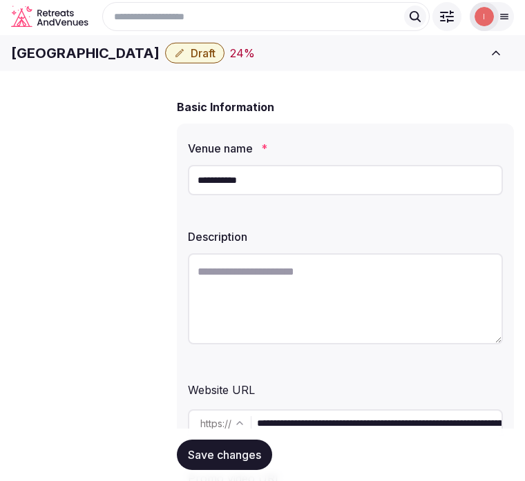
scroll to position [0, 0]
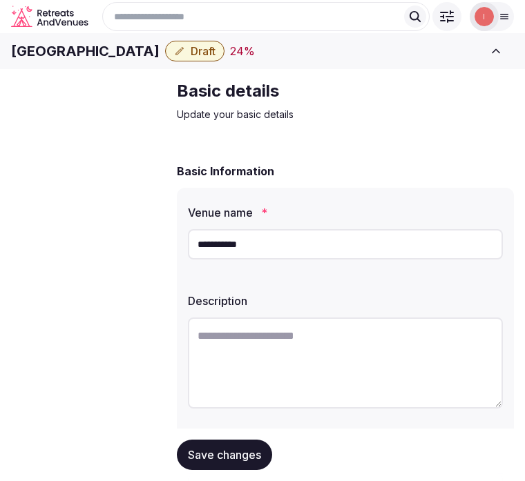
drag, startPoint x: 281, startPoint y: 355, endPoint x: 369, endPoint y: 340, distance: 89.6
click at [292, 359] on textarea at bounding box center [345, 362] width 315 height 91
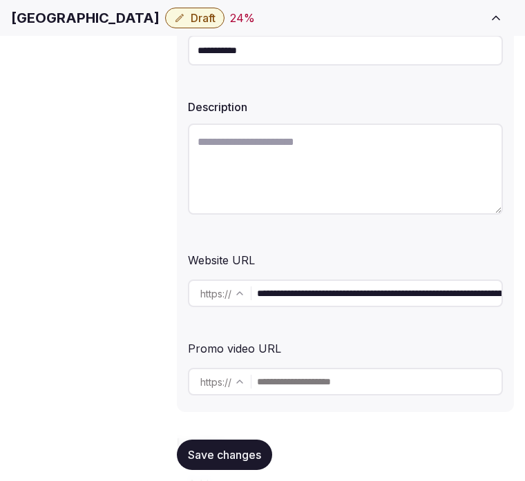
scroll to position [306, 0]
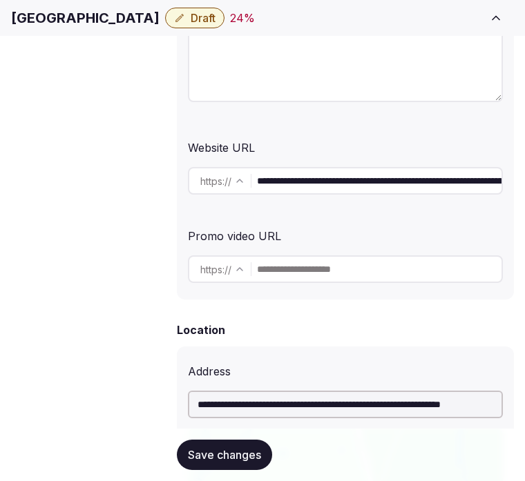
click at [338, 171] on input "**********" at bounding box center [379, 181] width 244 height 28
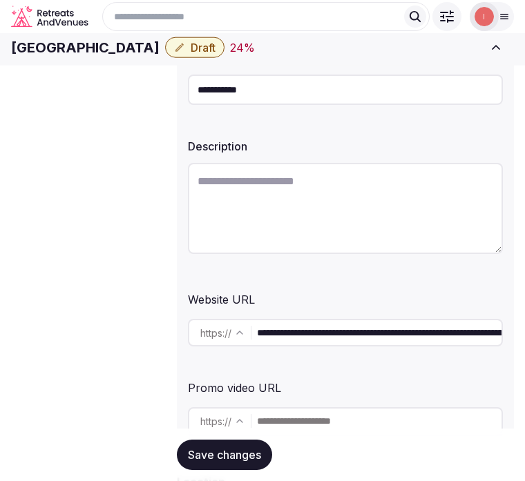
scroll to position [153, 0]
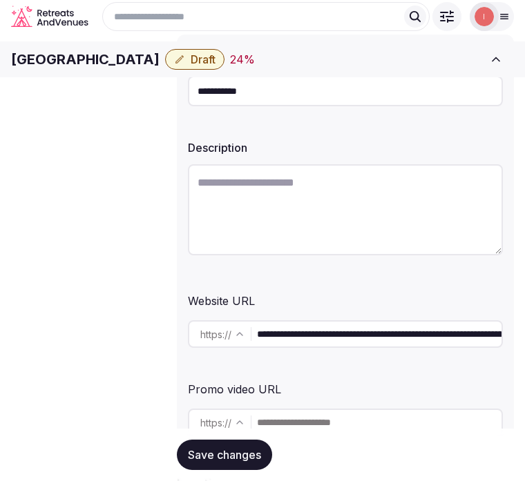
click at [292, 219] on textarea at bounding box center [345, 209] width 315 height 91
paste textarea "**********"
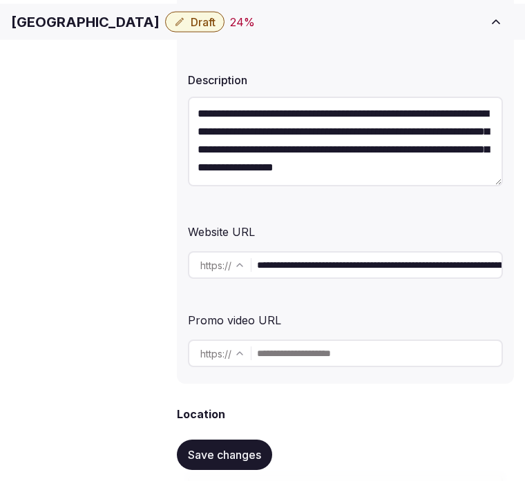
scroll to position [230, 0]
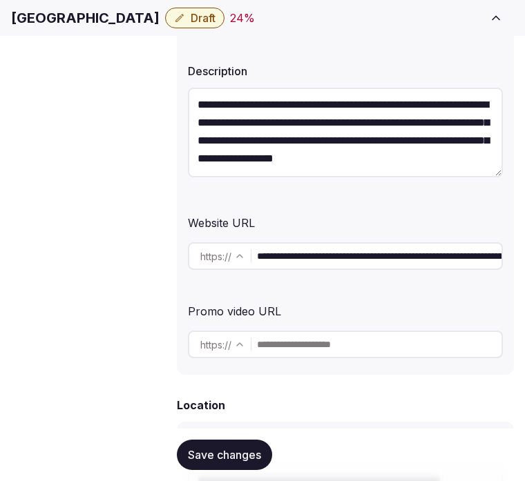
type textarea "**********"
drag, startPoint x: 414, startPoint y: 260, endPoint x: 578, endPoint y: 270, distance: 164.5
click at [525, 251] on html "**********" at bounding box center [262, 10] width 525 height 481
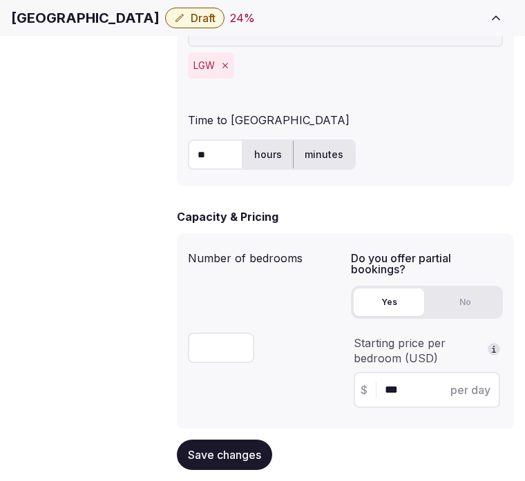
type input "**********"
click at [254, 453] on span "Save changes" at bounding box center [224, 455] width 73 height 14
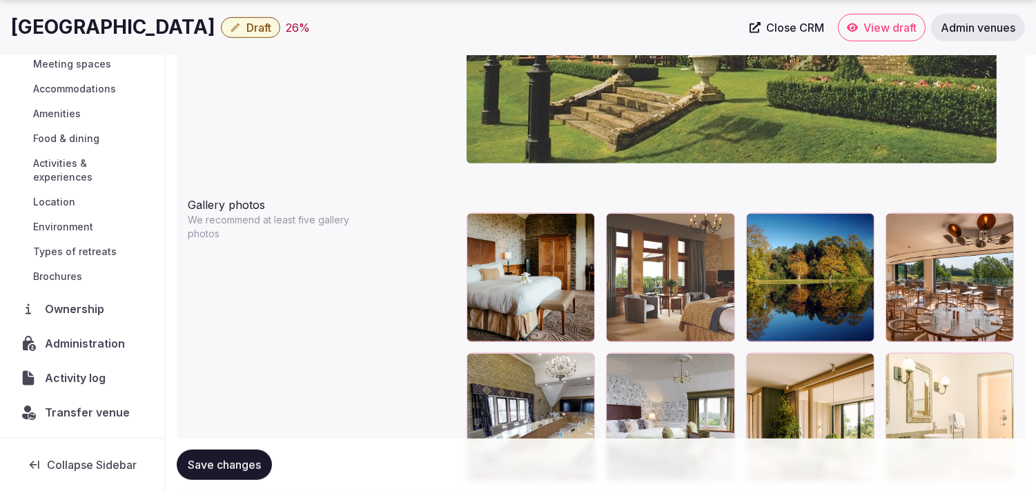
scroll to position [1534, 0]
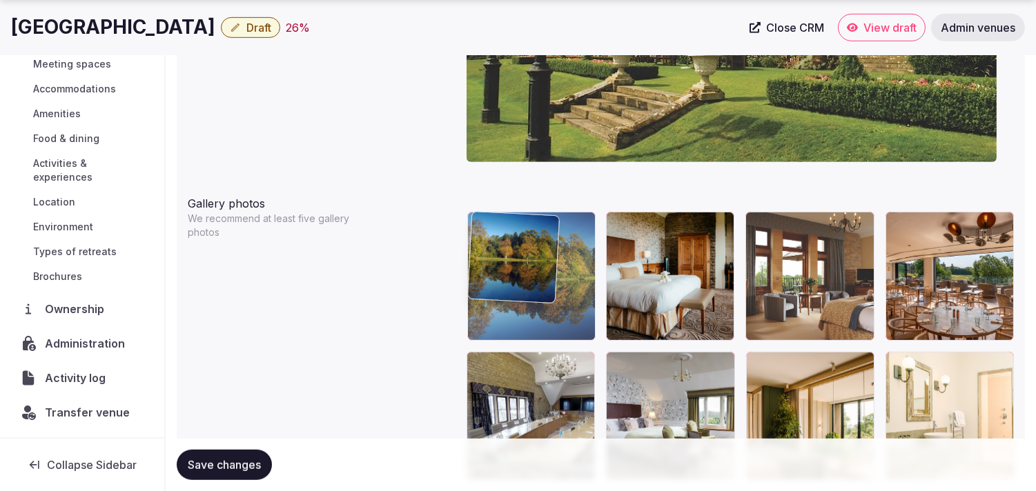
drag, startPoint x: 749, startPoint y: 222, endPoint x: 539, endPoint y: 237, distance: 210.3
click at [520, 236] on body "**********" at bounding box center [518, 82] width 1036 height 3232
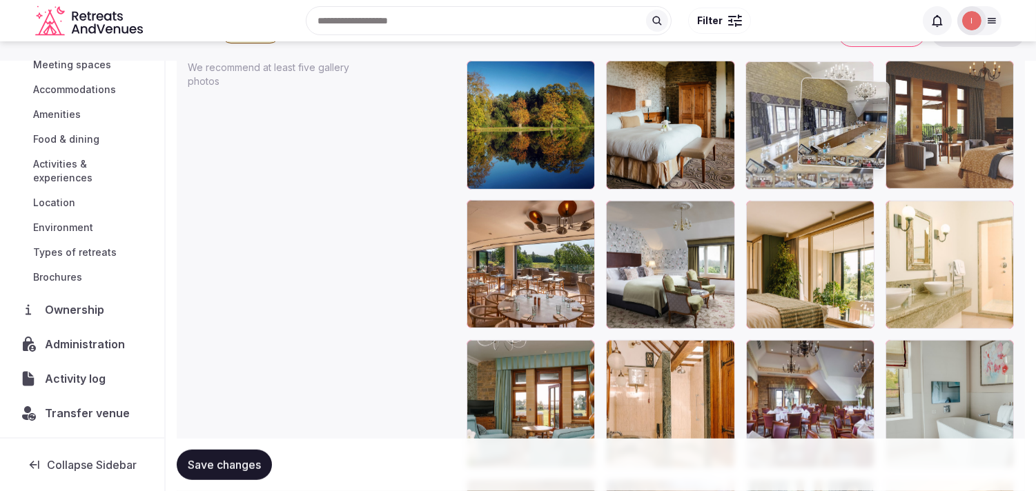
scroll to position [153, 0]
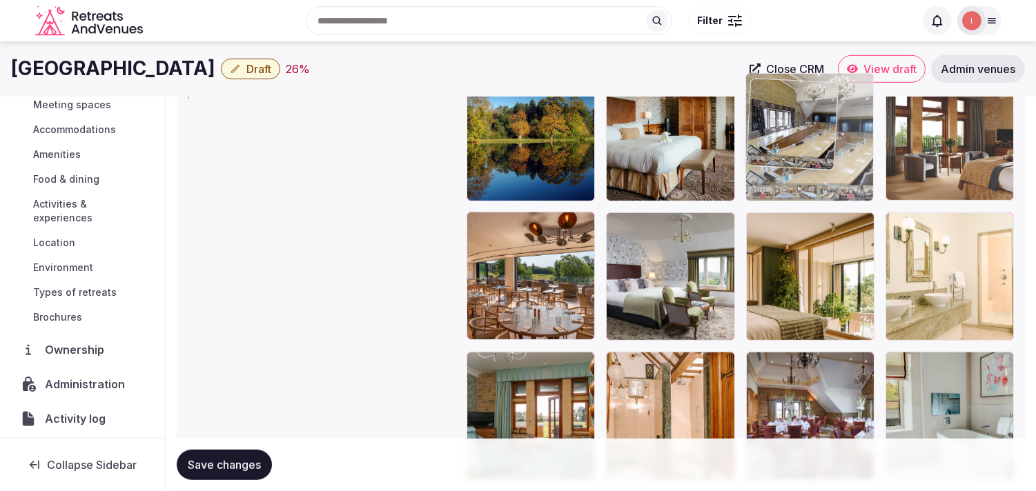
drag, startPoint x: 477, startPoint y: 209, endPoint x: 794, endPoint y: 90, distance: 339.0
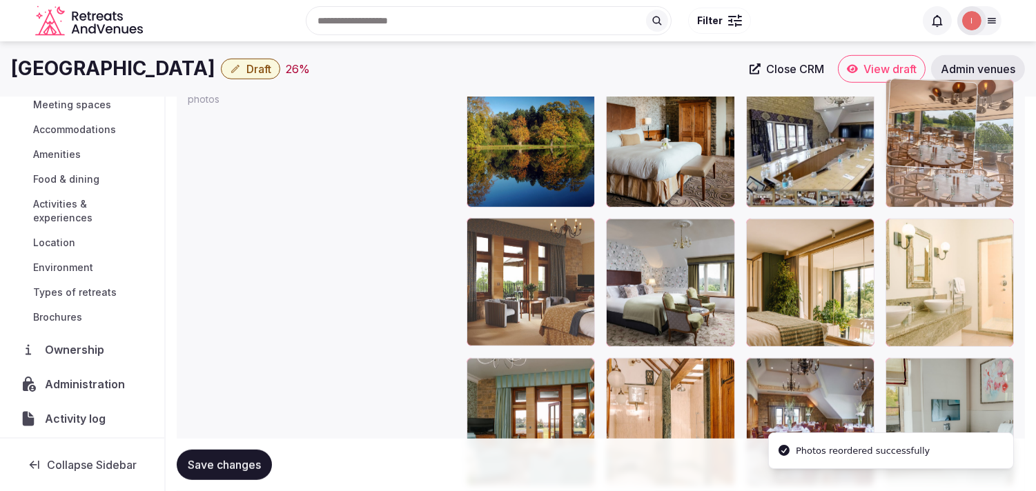
drag, startPoint x: 475, startPoint y: 233, endPoint x: 910, endPoint y: 112, distance: 451.5
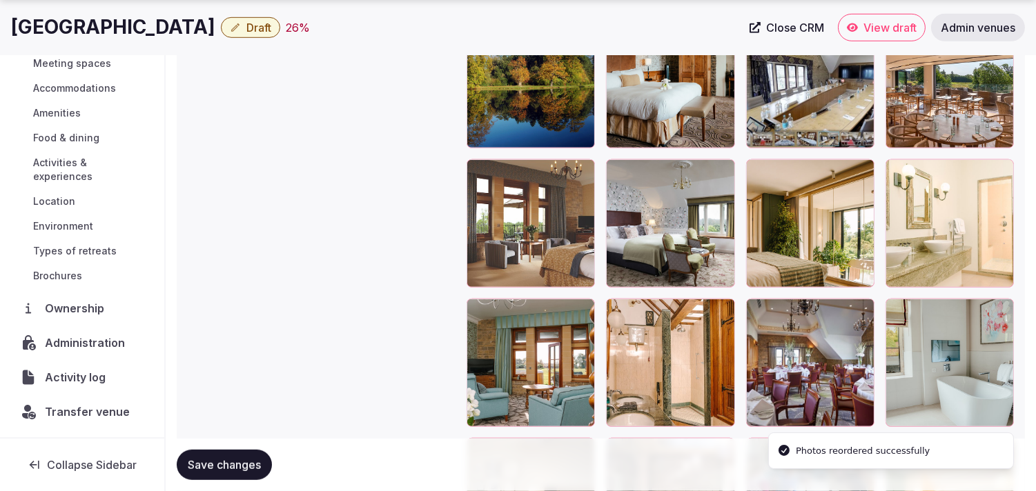
scroll to position [0, 0]
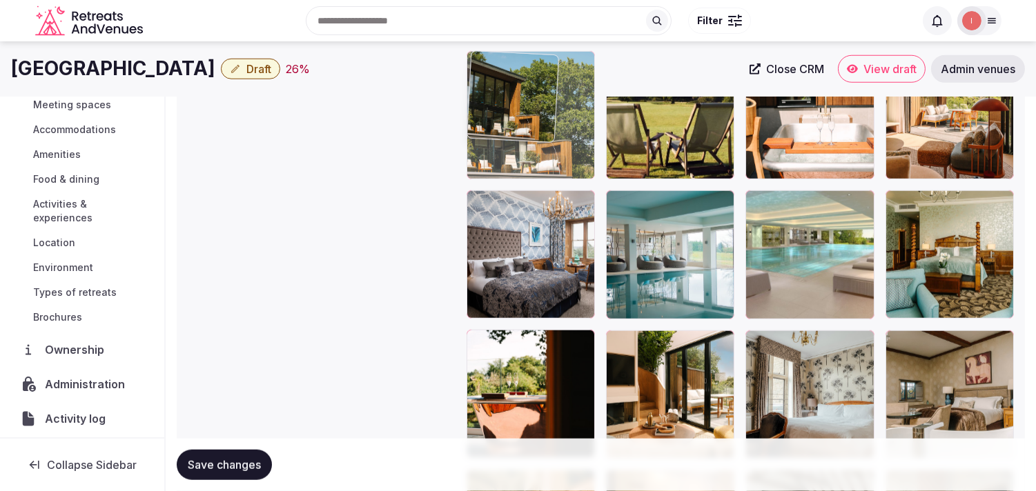
drag, startPoint x: 478, startPoint y: 384, endPoint x: 516, endPoint y: 130, distance: 256.7
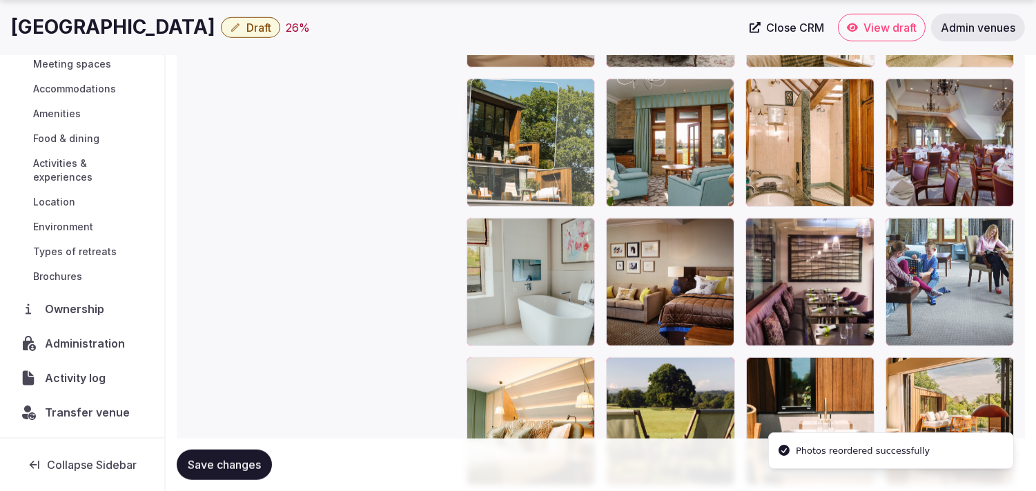
drag, startPoint x: 471, startPoint y: 371, endPoint x: 471, endPoint y: 133, distance: 238.1
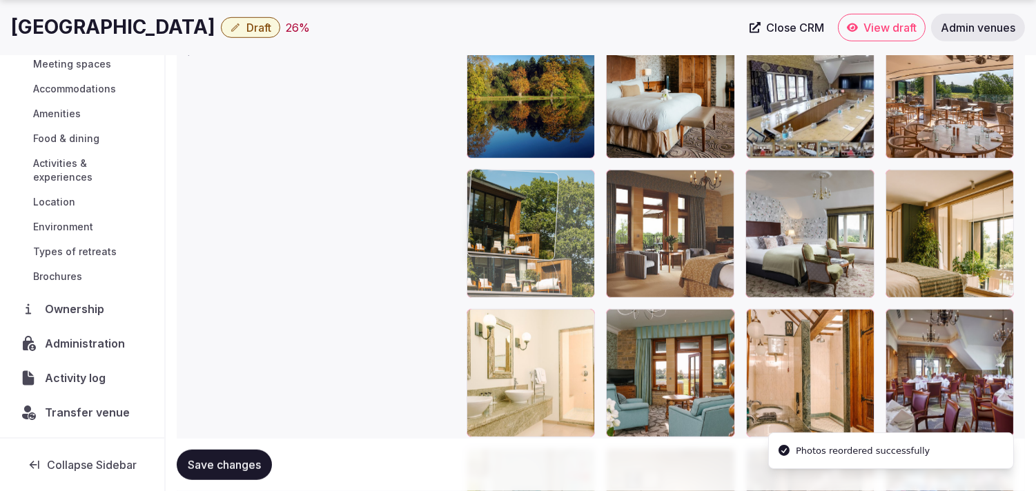
drag, startPoint x: 471, startPoint y: 316, endPoint x: 485, endPoint y: 204, distance: 113.3
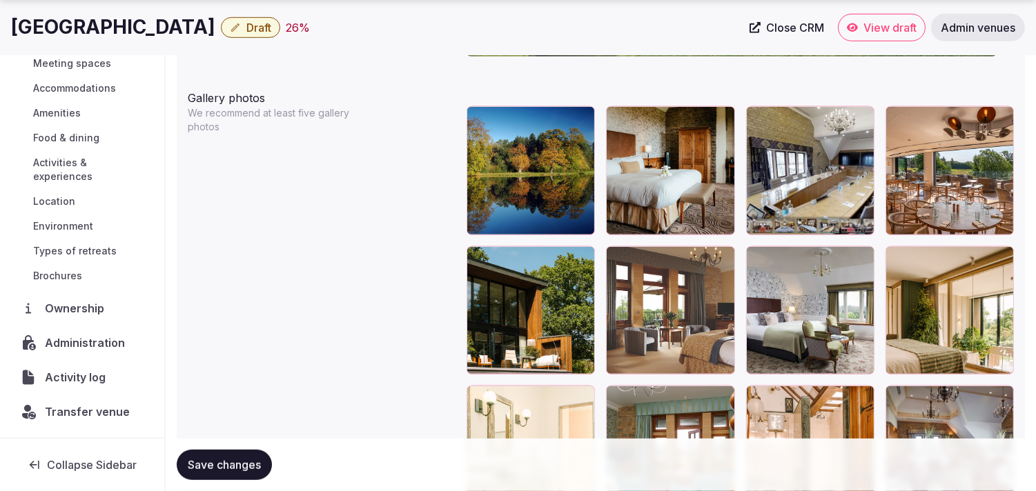
scroll to position [153, 0]
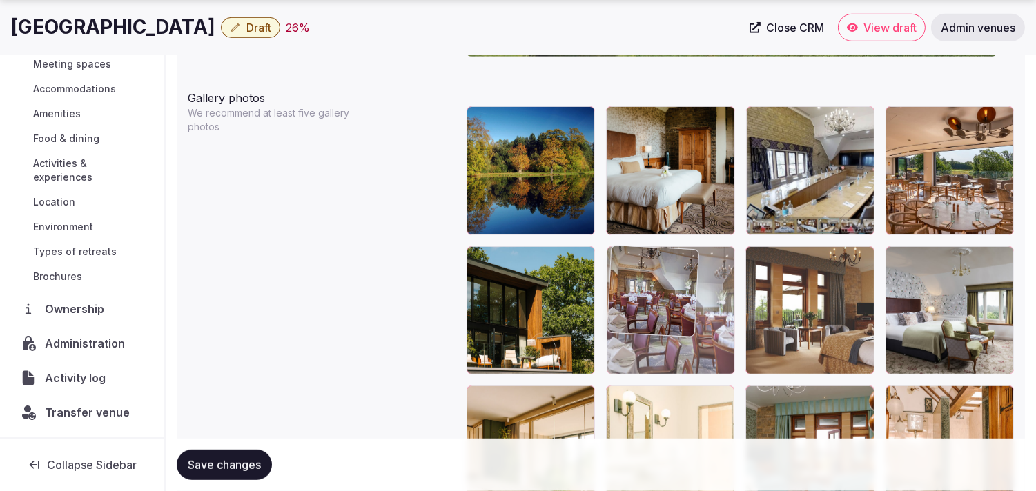
drag, startPoint x: 890, startPoint y: 397, endPoint x: 580, endPoint y: 261, distance: 338.4
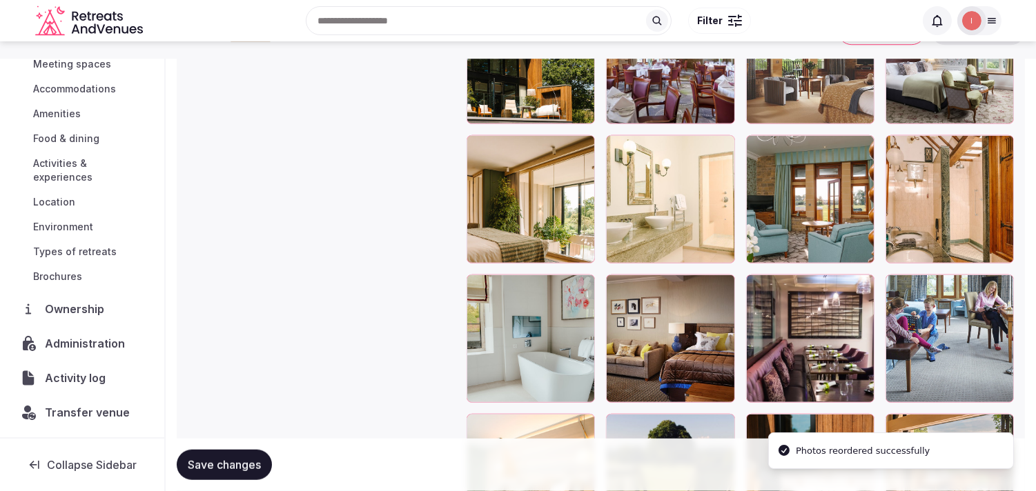
scroll to position [153, 0]
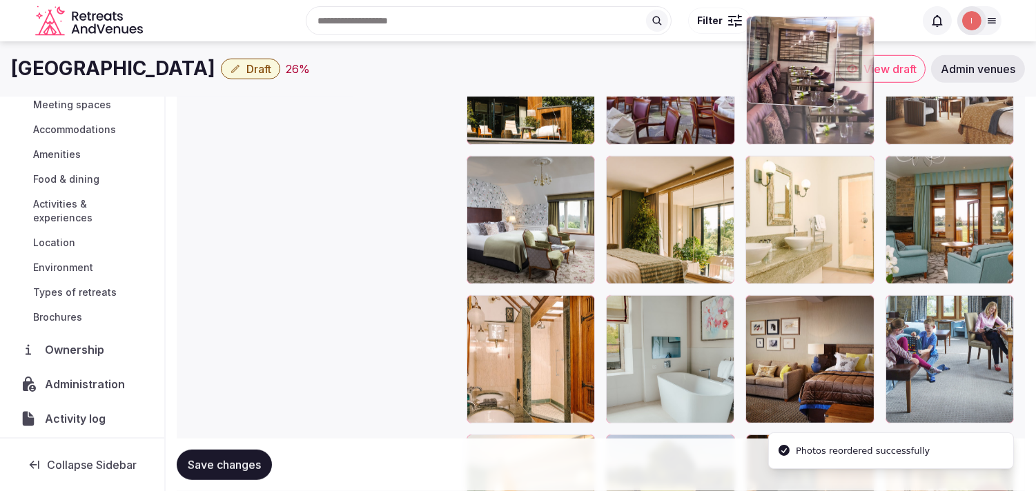
drag, startPoint x: 776, startPoint y: 309, endPoint x: 753, endPoint y: 100, distance: 210.4
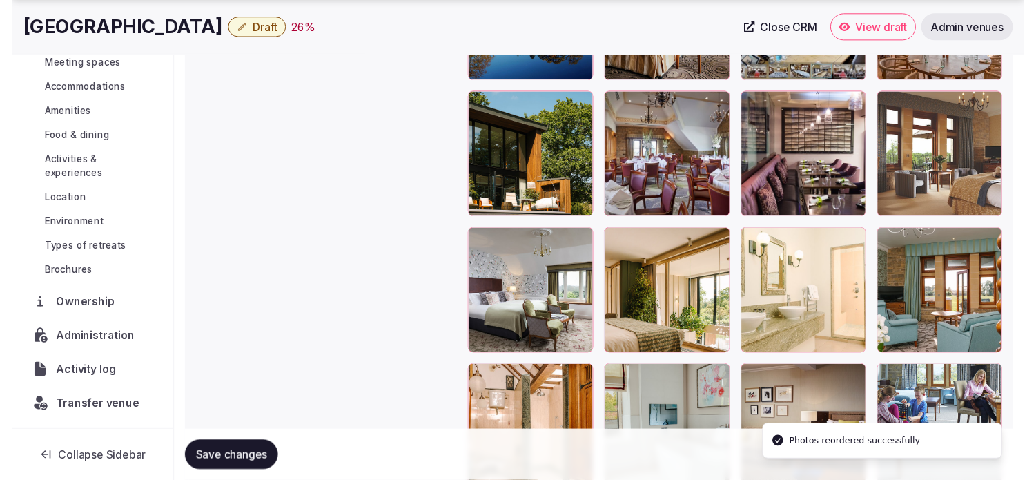
scroll to position [153, 0]
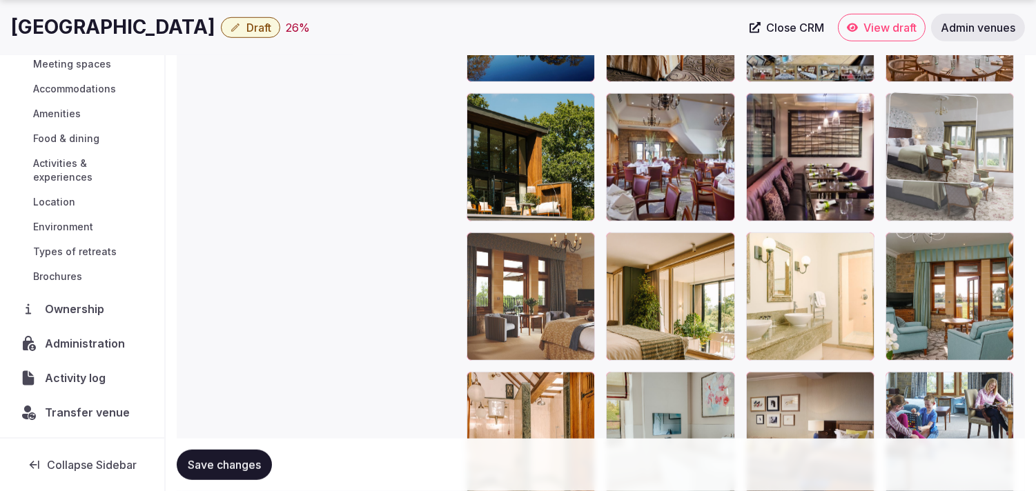
drag, startPoint x: 473, startPoint y: 237, endPoint x: 872, endPoint y: 117, distance: 416.6
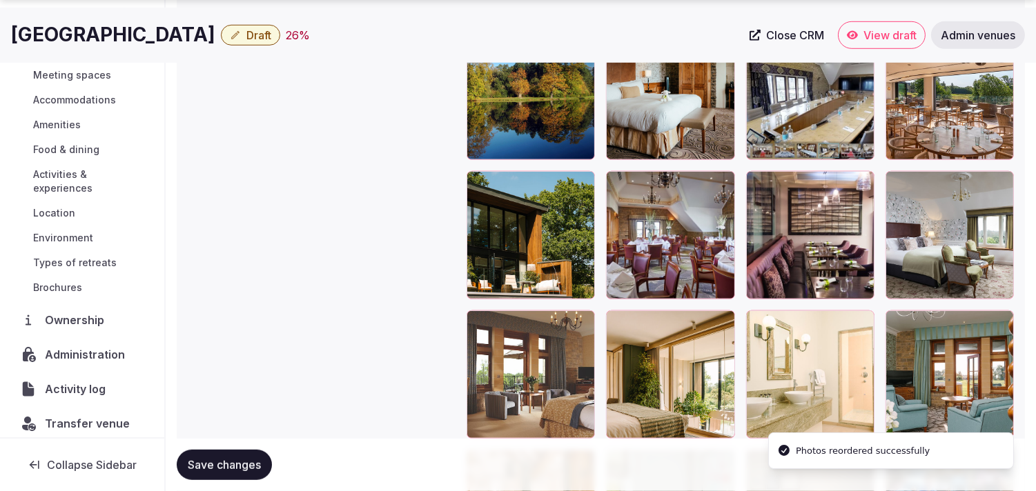
scroll to position [1716, 0]
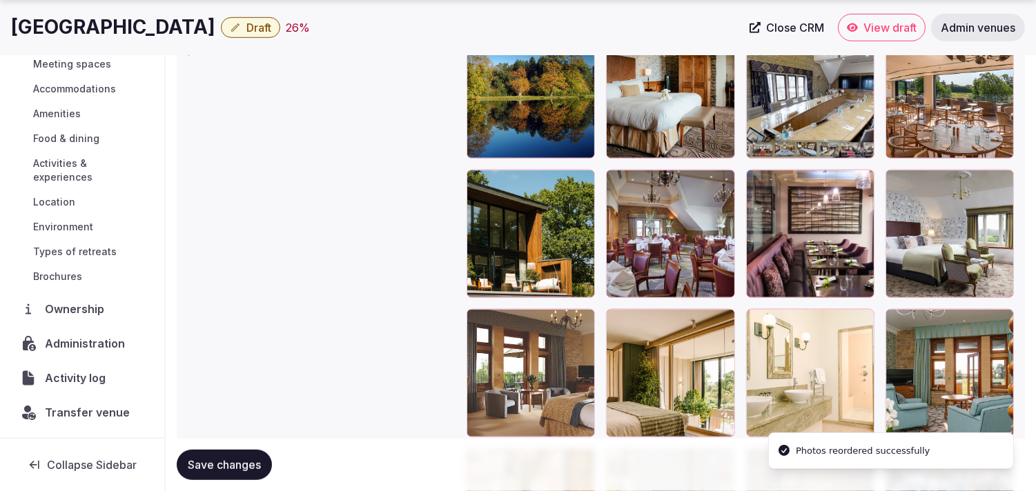
click at [207, 464] on span "Save changes" at bounding box center [224, 465] width 73 height 14
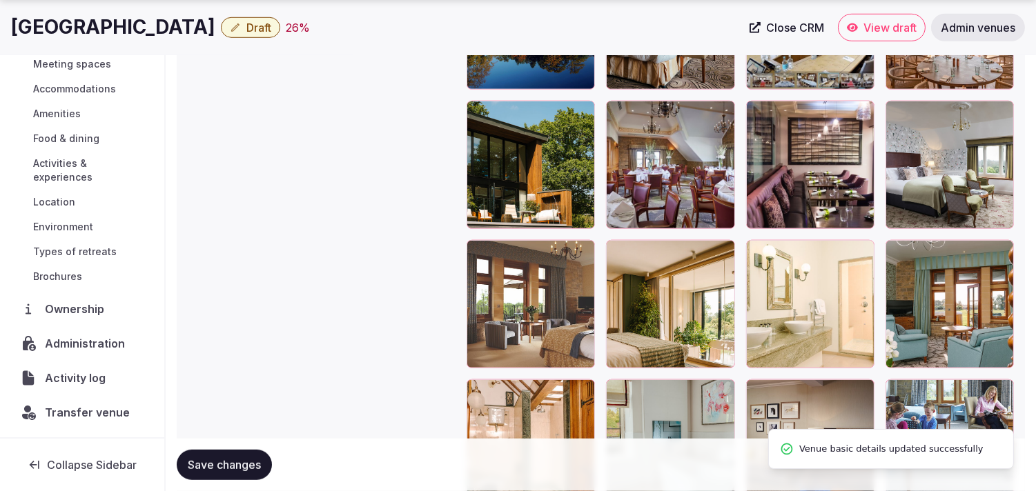
scroll to position [1792, 0]
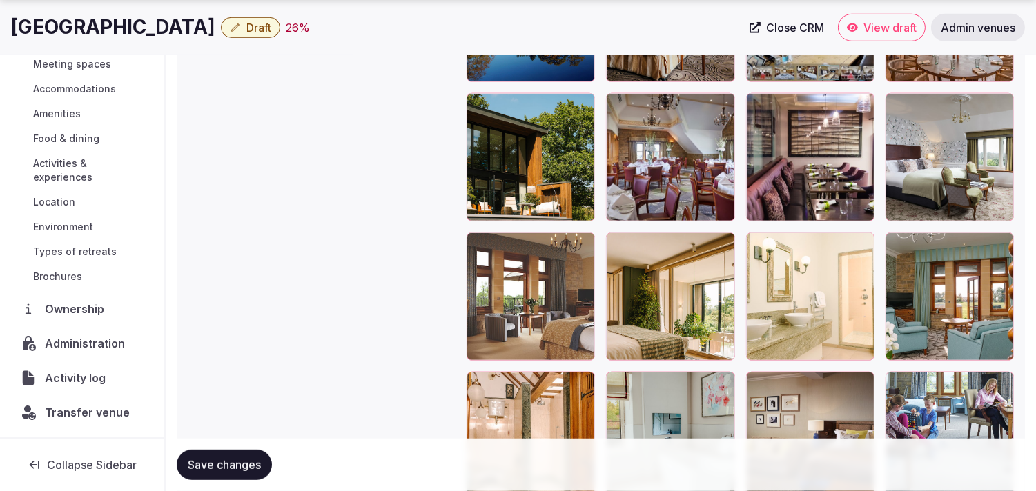
click at [244, 462] on span "Save changes" at bounding box center [224, 465] width 73 height 14
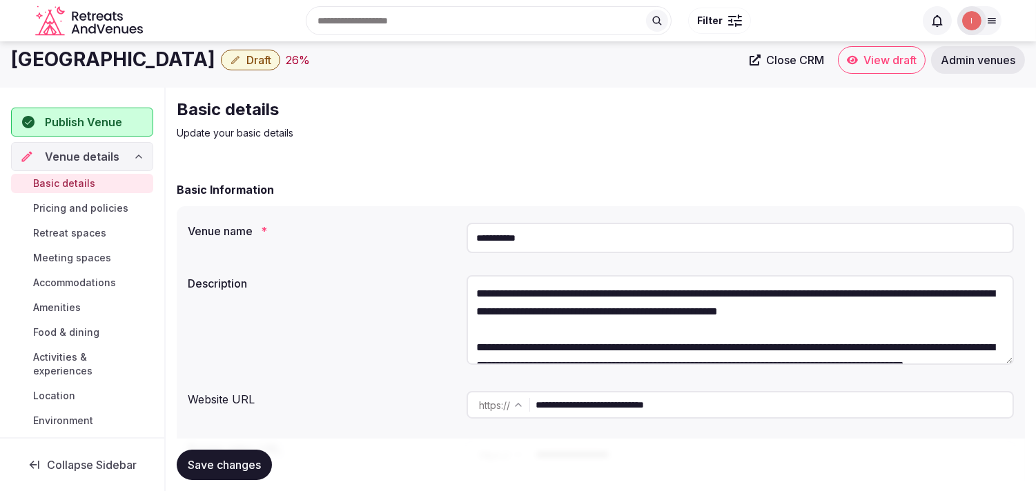
scroll to position [0, 0]
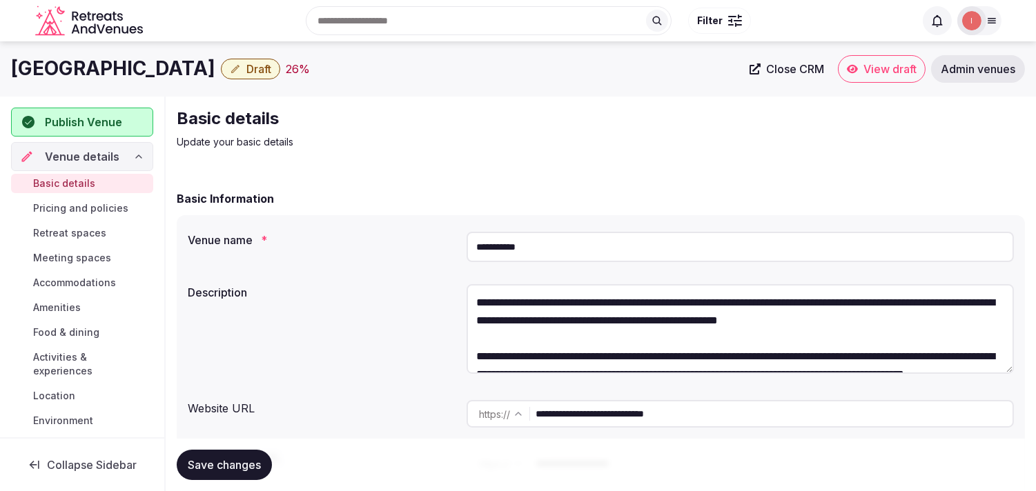
click at [246, 67] on span "Draft" at bounding box center [258, 69] width 25 height 14
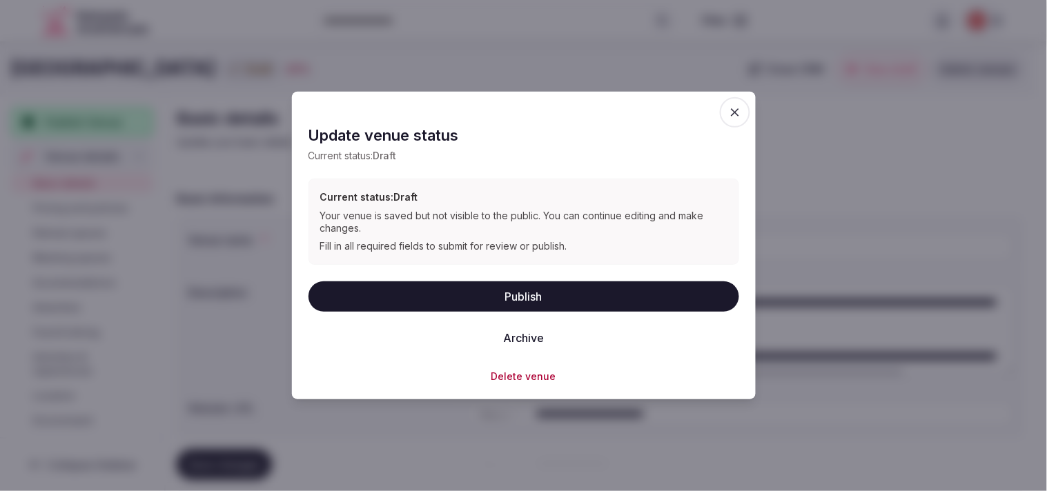
click at [552, 294] on button "Publish" at bounding box center [524, 296] width 431 height 30
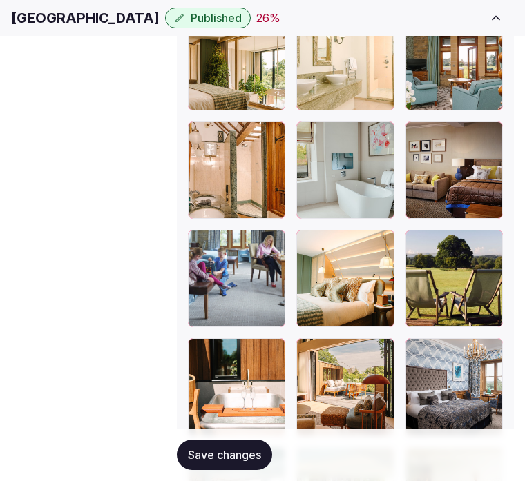
scroll to position [2438, 0]
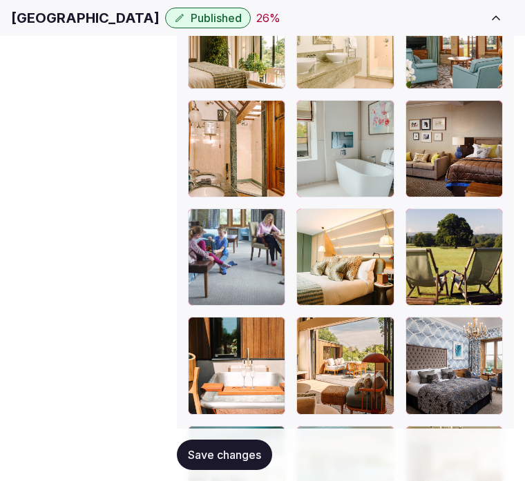
click at [244, 448] on span "Save changes" at bounding box center [224, 455] width 73 height 14
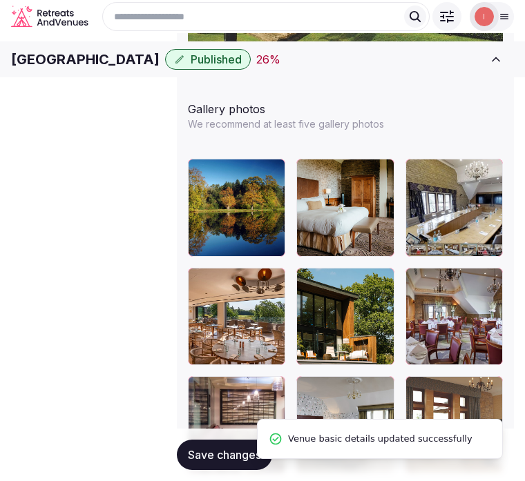
scroll to position [1901, 0]
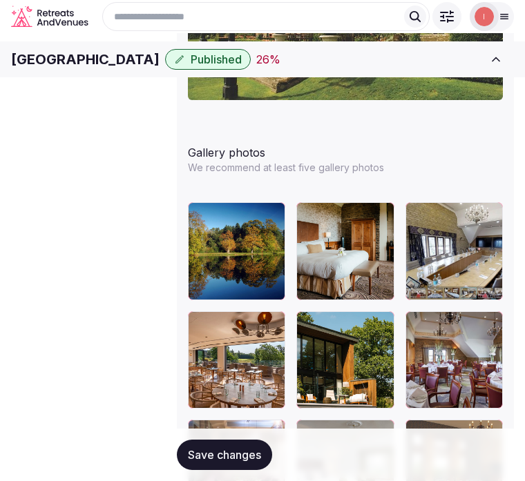
click at [0, 0] on span "Pricing and policies" at bounding box center [0, 0] width 0 height 0
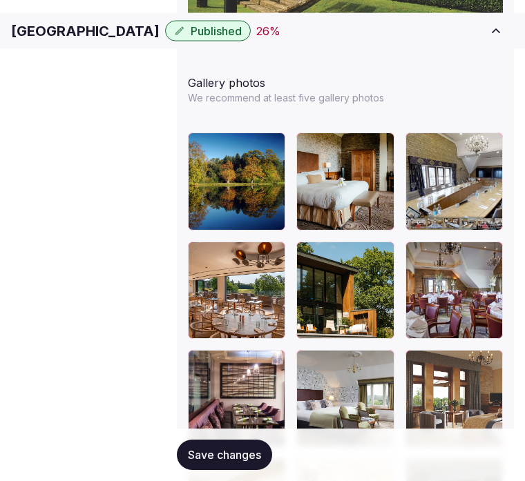
scroll to position [2075, 0]
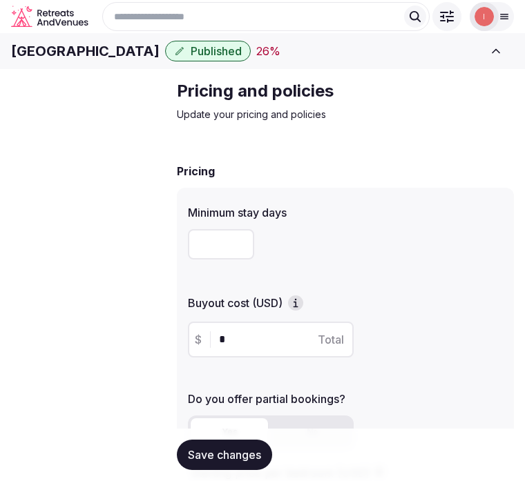
click at [55, 59] on h1 "[GEOGRAPHIC_DATA]" at bounding box center [85, 50] width 148 height 19
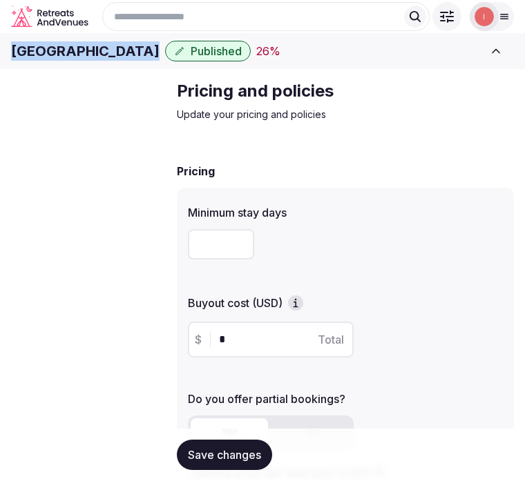
click at [55, 59] on h1 "[GEOGRAPHIC_DATA]" at bounding box center [85, 50] width 148 height 19
copy div "[GEOGRAPHIC_DATA]"
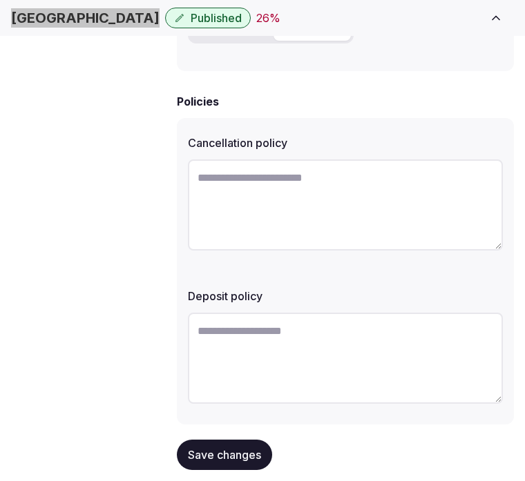
scroll to position [582, 0]
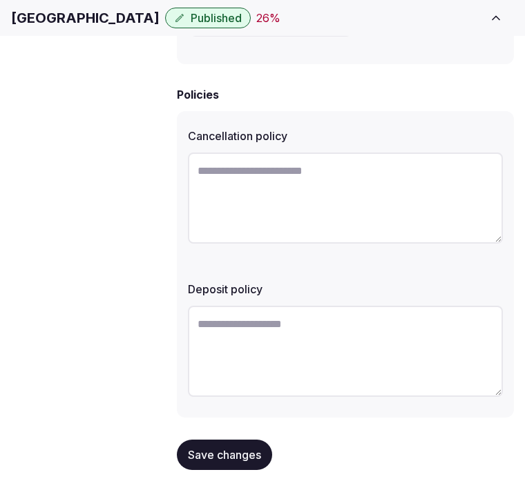
click at [364, 182] on textarea at bounding box center [345, 198] width 315 height 91
paste textarea "**********"
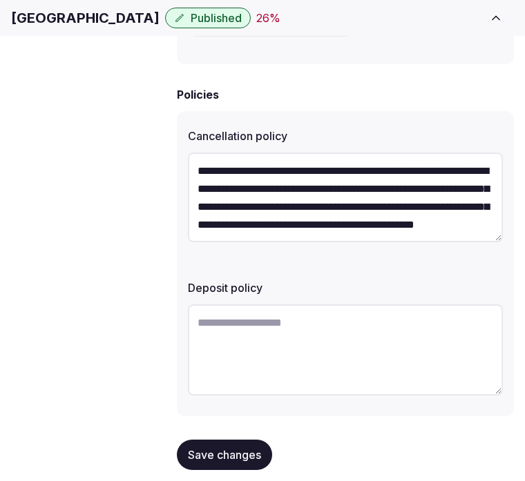
scroll to position [25, 0]
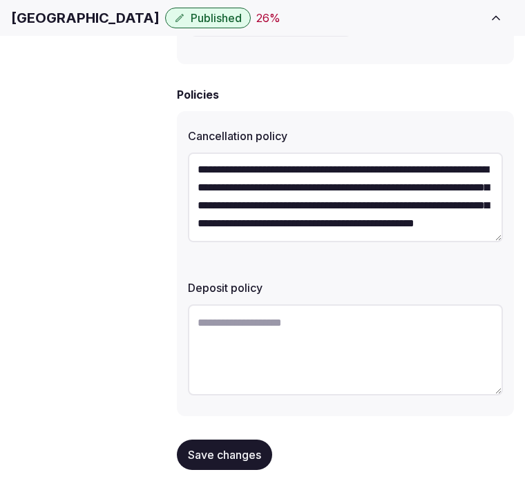
type textarea "**********"
click at [368, 314] on textarea at bounding box center [345, 349] width 315 height 91
paste textarea "**********"
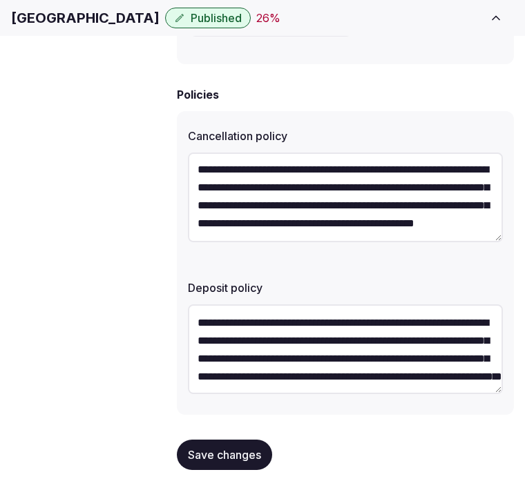
scroll to position [43, 0]
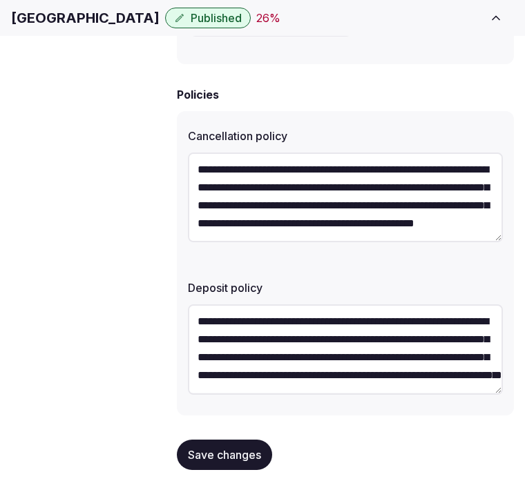
type textarea "**********"
click at [210, 448] on span "Save changes" at bounding box center [224, 455] width 73 height 14
click at [233, 448] on span "Save changes" at bounding box center [224, 455] width 73 height 14
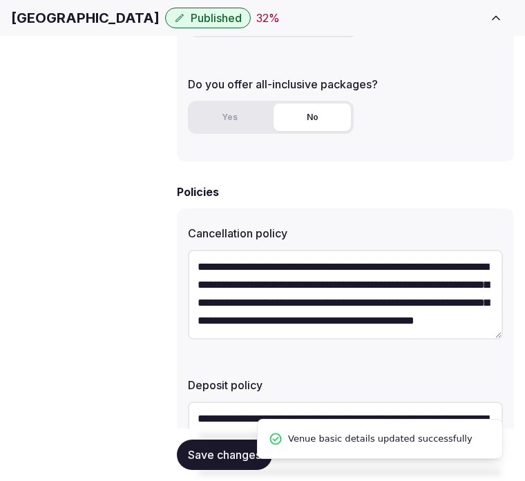
scroll to position [582, 0]
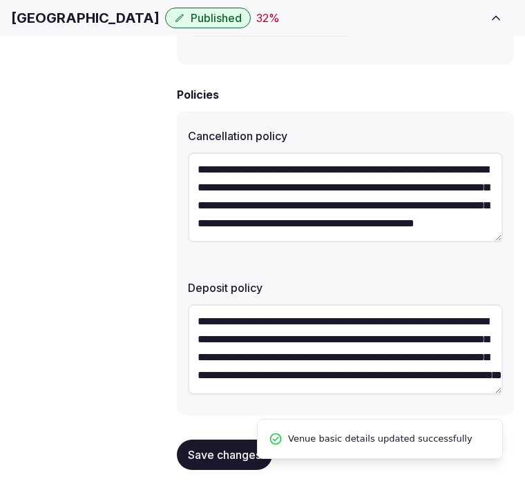
click at [0, 0] on span "Retreat spaces" at bounding box center [0, 0] width 0 height 0
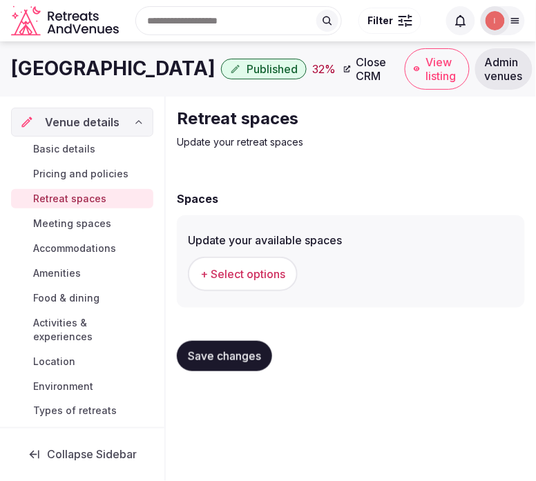
click at [278, 278] on span "+ Select options" at bounding box center [242, 273] width 85 height 15
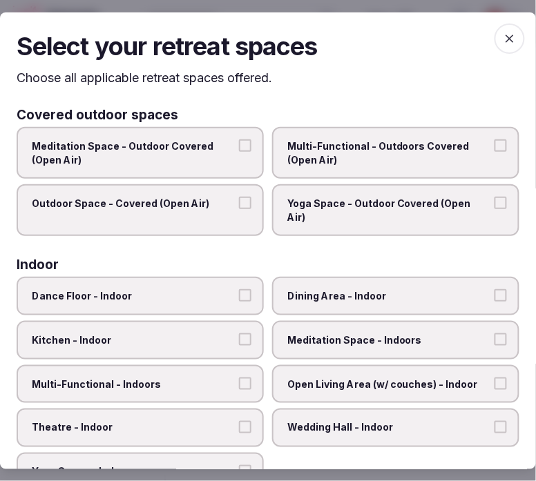
click at [314, 289] on span "Dining Area - Indoor" at bounding box center [388, 296] width 203 height 14
click at [494, 289] on button "Dining Area - Indoor" at bounding box center [500, 295] width 12 height 12
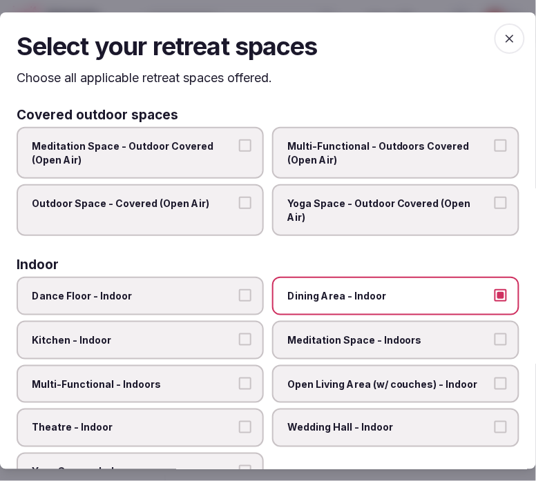
click at [331, 333] on span "Meditation Space - Indoors" at bounding box center [388, 340] width 203 height 14
click at [494, 333] on button "Meditation Space - Indoors" at bounding box center [500, 339] width 12 height 12
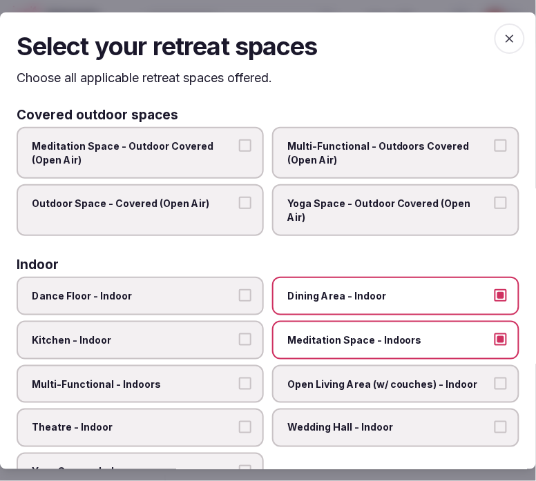
click at [215, 365] on label "Multi-Functional - Indoors" at bounding box center [140, 384] width 247 height 39
click at [239, 378] on button "Multi-Functional - Indoors" at bounding box center [245, 384] width 12 height 12
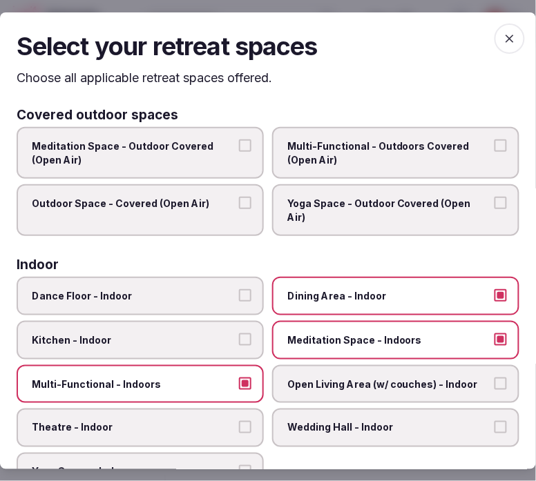
drag, startPoint x: 185, startPoint y: 395, endPoint x: 171, endPoint y: 413, distance: 22.6
click at [185, 409] on label "Theatre - Indoor" at bounding box center [140, 428] width 247 height 39
click at [239, 421] on button "Theatre - Indoor" at bounding box center [245, 427] width 12 height 12
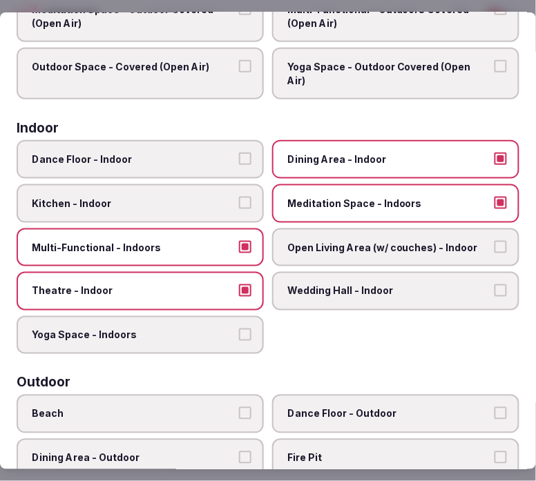
scroll to position [153, 0]
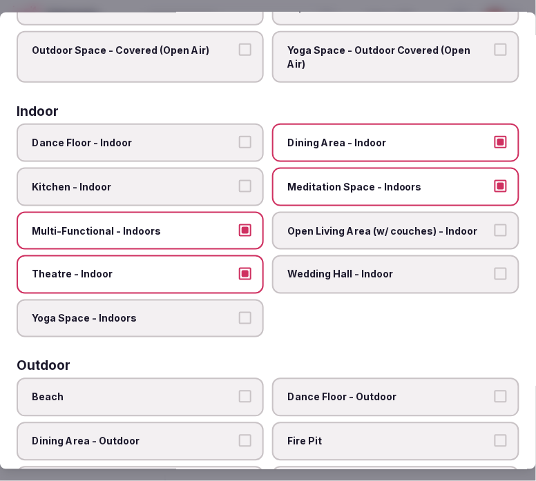
click at [389, 224] on span "Open Living Area (w/ couches) - Indoor" at bounding box center [388, 231] width 203 height 14
click at [494, 224] on button "Open Living Area (w/ couches) - Indoor" at bounding box center [500, 230] width 12 height 12
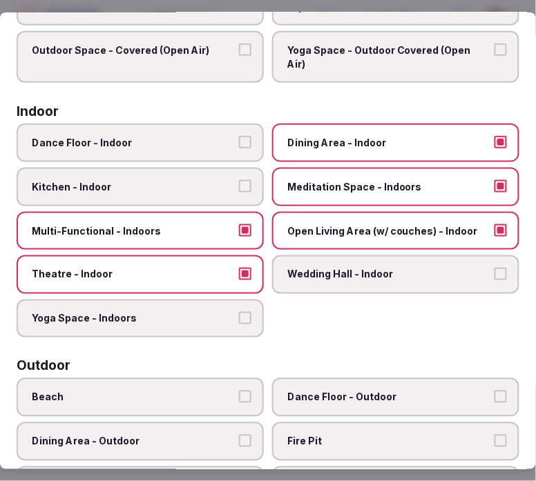
click at [398, 180] on span "Meditation Space - Indoors" at bounding box center [388, 187] width 203 height 14
click at [494, 180] on button "Meditation Space - Indoors" at bounding box center [500, 186] width 12 height 12
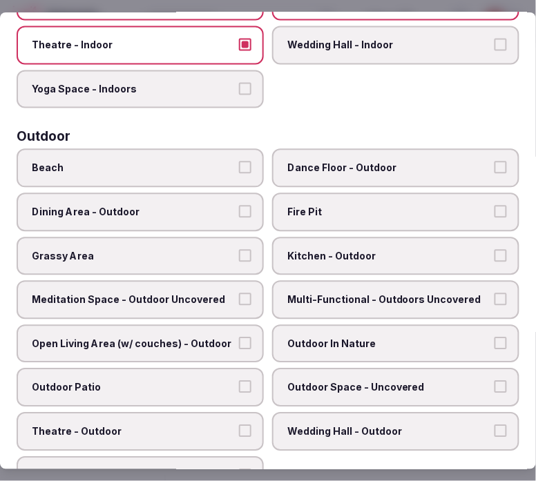
scroll to position [383, 0]
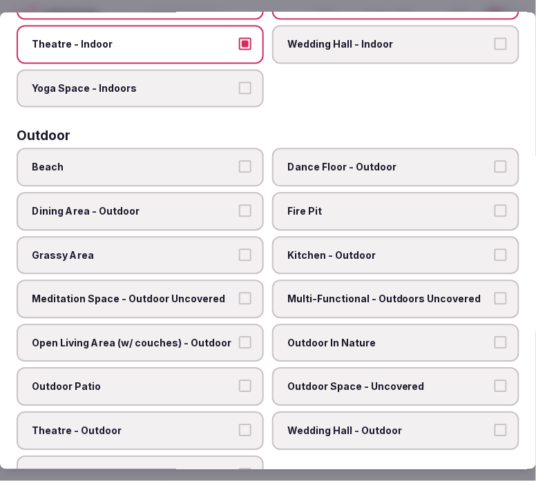
click at [309, 161] on span "Dance Floor - Outdoor" at bounding box center [388, 168] width 203 height 14
click at [494, 161] on button "Dance Floor - Outdoor" at bounding box center [500, 167] width 12 height 12
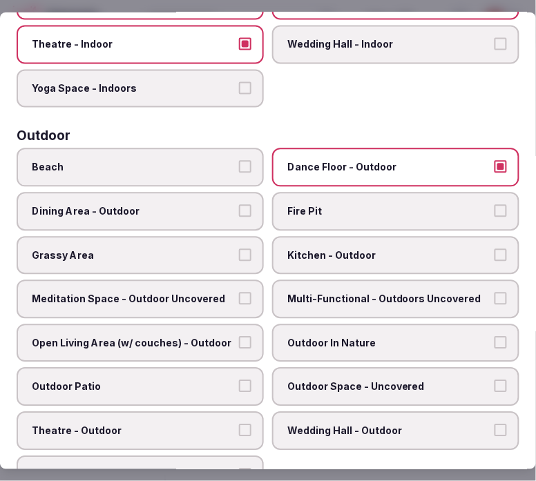
click at [311, 161] on span "Dance Floor - Outdoor" at bounding box center [388, 168] width 203 height 14
click at [494, 161] on button "Dance Floor - Outdoor" at bounding box center [500, 167] width 12 height 12
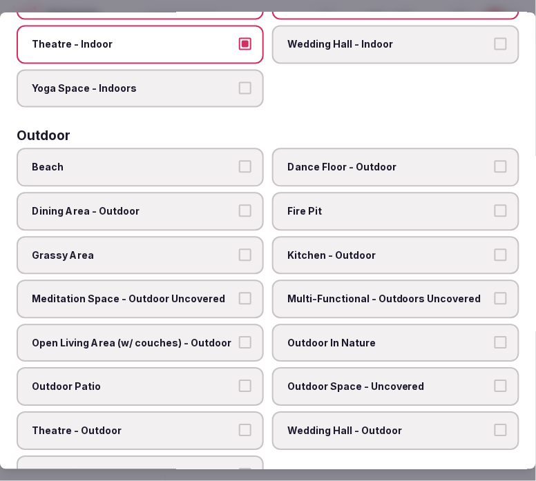
click at [195, 249] on span "Grassy Area" at bounding box center [133, 256] width 203 height 14
click at [239, 249] on button "Grassy Area" at bounding box center [245, 255] width 12 height 12
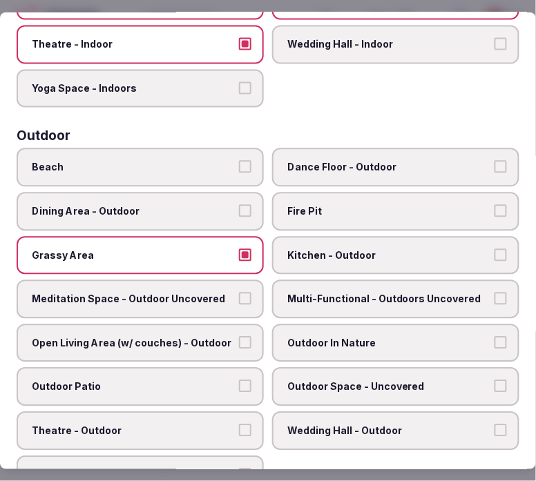
click at [226, 293] on span "Meditation Space - Outdoor Uncovered" at bounding box center [133, 300] width 203 height 14
click at [239, 293] on button "Meditation Space - Outdoor Uncovered" at bounding box center [245, 299] width 12 height 12
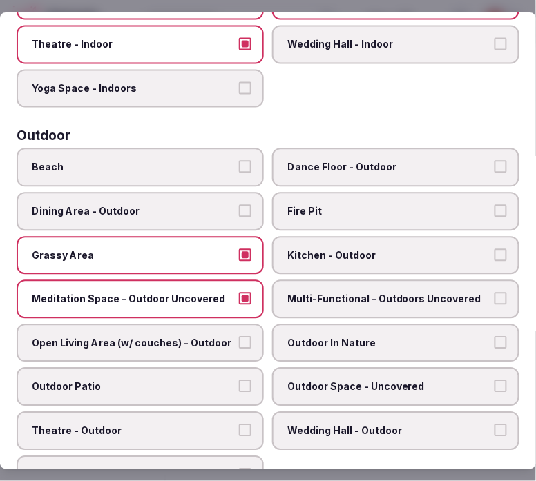
click at [308, 293] on span "Multi-Functional - Outdoors Uncovered" at bounding box center [388, 300] width 203 height 14
click at [494, 293] on button "Multi-Functional - Outdoors Uncovered" at bounding box center [500, 299] width 12 height 12
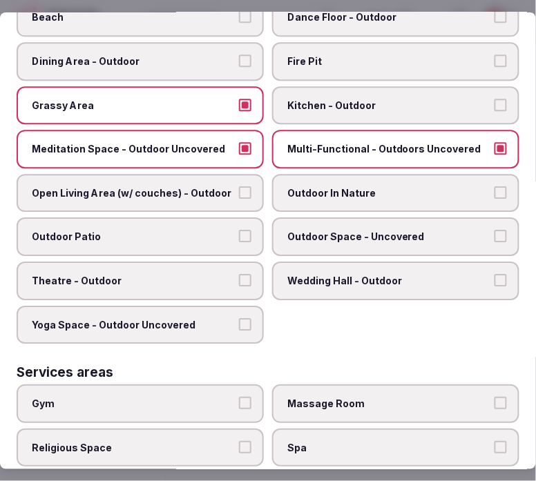
scroll to position [536, 0]
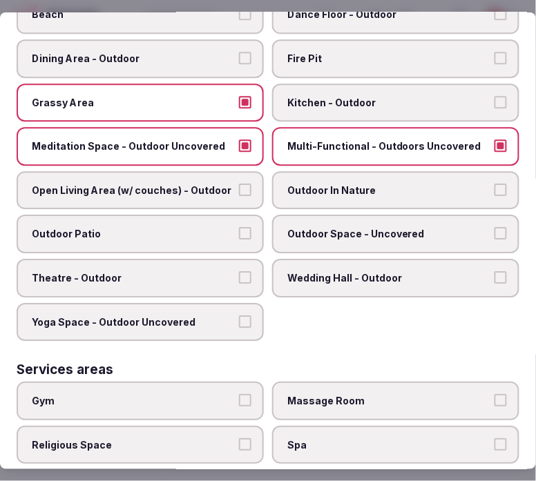
click at [336, 184] on span "Outdoor In Nature" at bounding box center [388, 191] width 203 height 14
click at [494, 184] on button "Outdoor In Nature" at bounding box center [500, 190] width 12 height 12
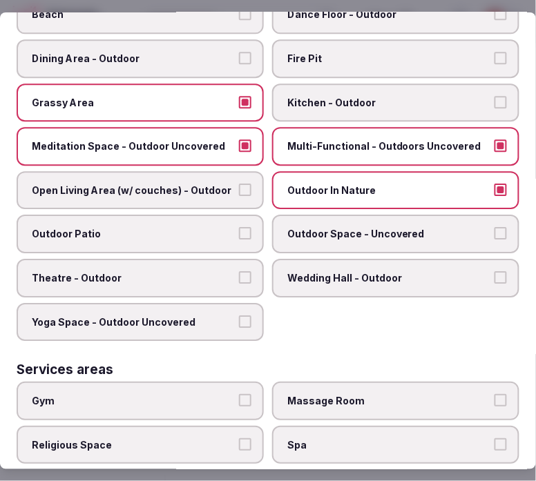
click at [155, 227] on span "Outdoor Patio" at bounding box center [133, 234] width 203 height 14
click at [239, 227] on button "Outdoor Patio" at bounding box center [245, 233] width 12 height 12
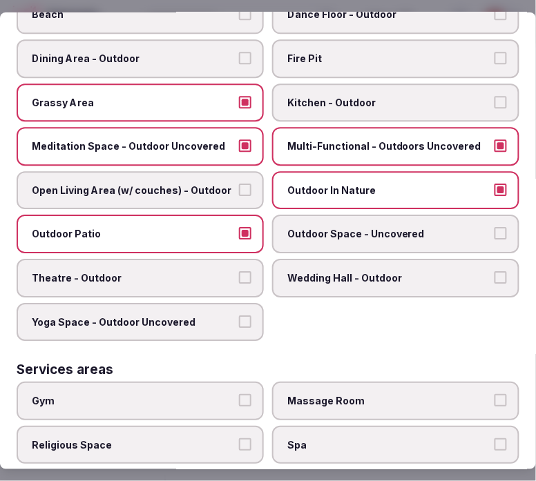
click at [340, 227] on span "Outdoor Space - Uncovered" at bounding box center [388, 234] width 203 height 14
click at [494, 227] on button "Outdoor Space - Uncovered" at bounding box center [500, 233] width 12 height 12
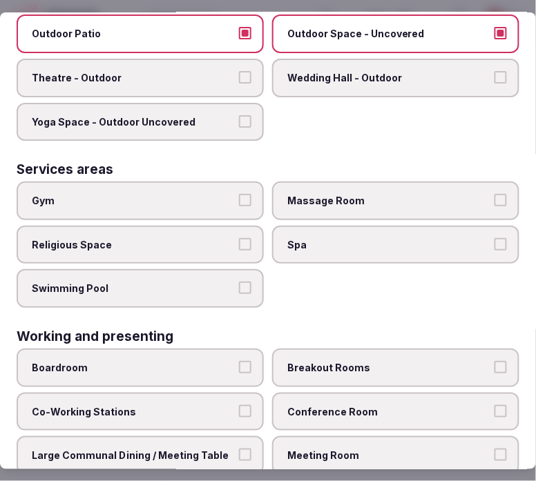
scroll to position [761, 0]
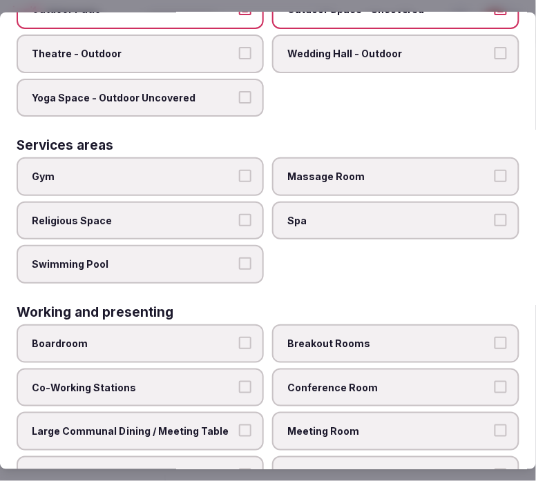
click at [342, 380] on span "Conference Room" at bounding box center [388, 387] width 203 height 14
click at [494, 380] on button "Conference Room" at bounding box center [500, 386] width 12 height 12
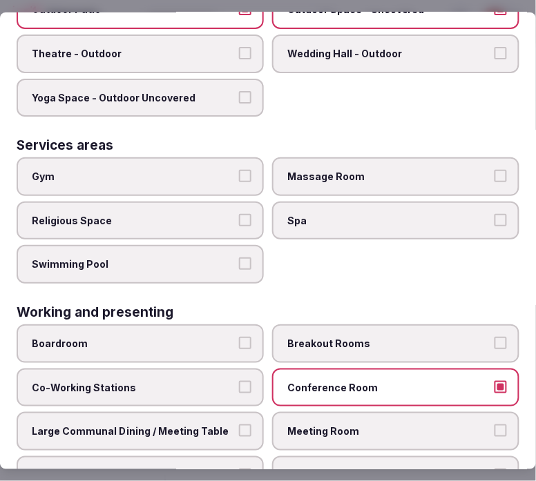
click at [363, 424] on span "Meeting Room" at bounding box center [388, 431] width 203 height 14
click at [494, 424] on button "Meeting Room" at bounding box center [500, 430] width 12 height 12
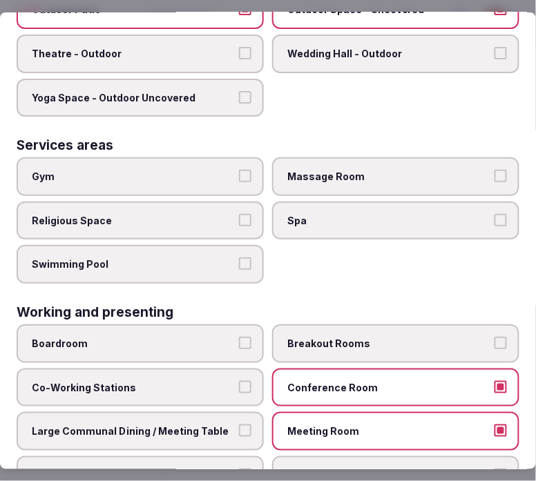
click at [240, 424] on button "Large Communal Dining / Meeting Table" at bounding box center [245, 430] width 12 height 12
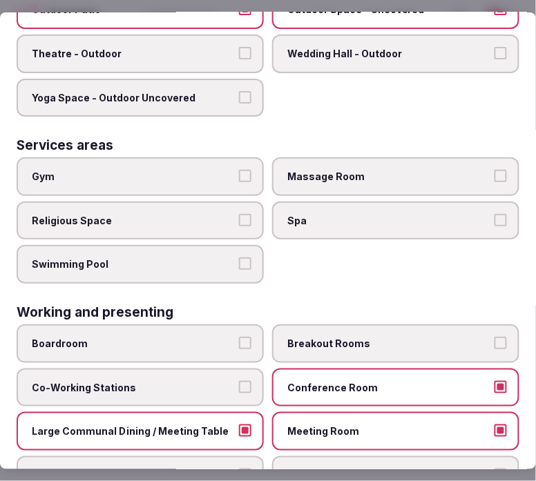
click at [208, 257] on span "Swimming Pool" at bounding box center [133, 264] width 203 height 14
click at [239, 257] on button "Swimming Pool" at bounding box center [245, 263] width 12 height 12
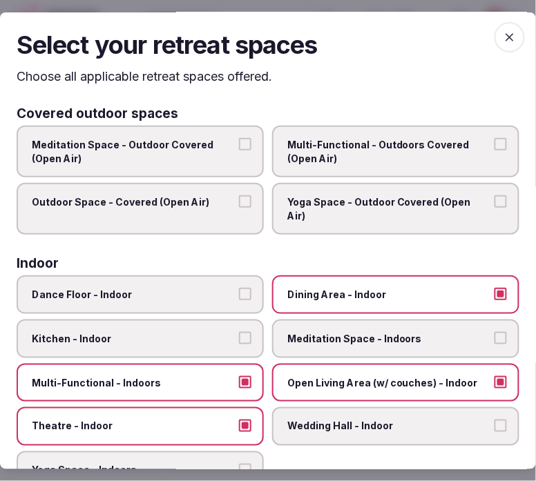
scroll to position [0, 0]
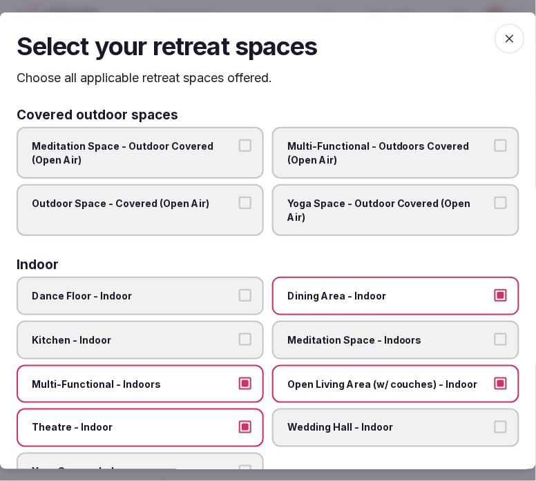
click at [498, 30] on span "button" at bounding box center [509, 38] width 30 height 30
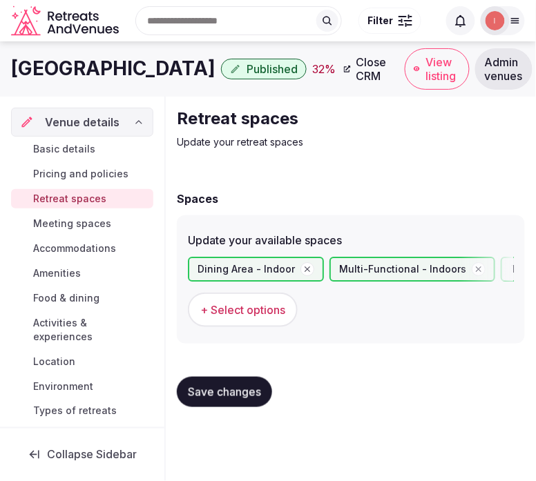
click at [222, 385] on span "Save changes" at bounding box center [224, 392] width 73 height 14
click at [270, 306] on span "+ Select options" at bounding box center [242, 309] width 85 height 15
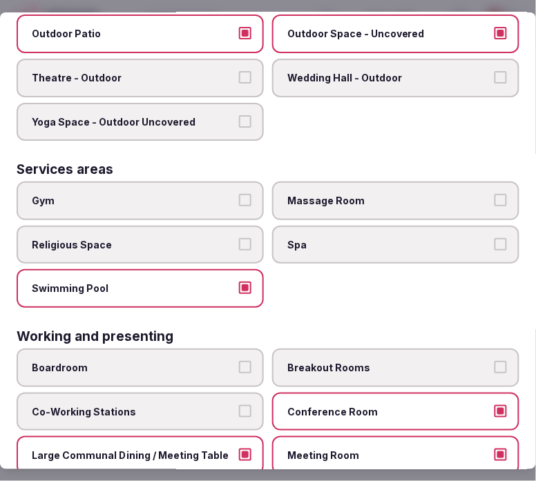
scroll to position [761, 0]
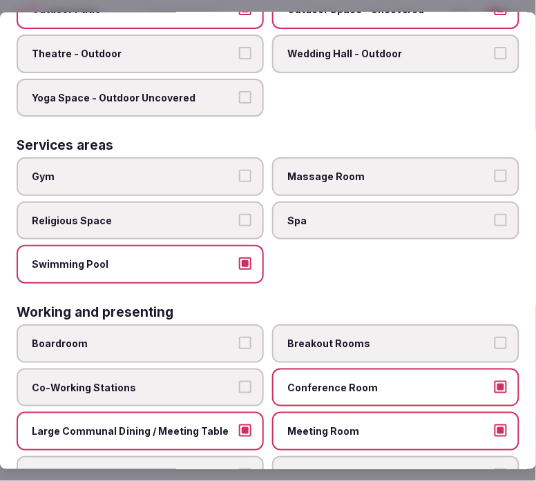
click at [301, 170] on span "Massage Room" at bounding box center [388, 177] width 203 height 14
click at [494, 170] on button "Massage Room" at bounding box center [500, 176] width 12 height 12
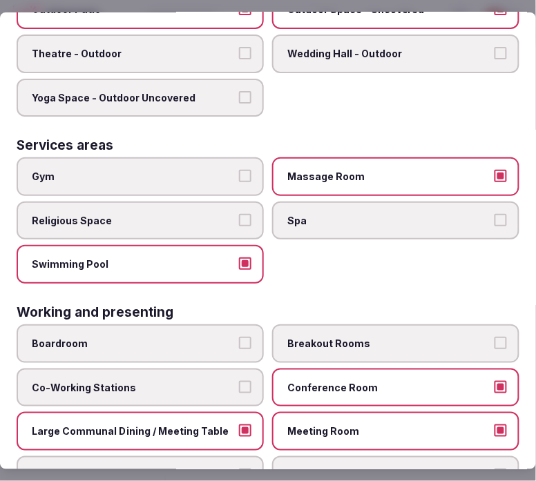
drag, startPoint x: 331, startPoint y: 188, endPoint x: 500, endPoint y: 195, distance: 168.5
click at [332, 214] on span "Spa" at bounding box center [388, 221] width 203 height 14
click at [494, 214] on button "Spa" at bounding box center [500, 220] width 12 height 12
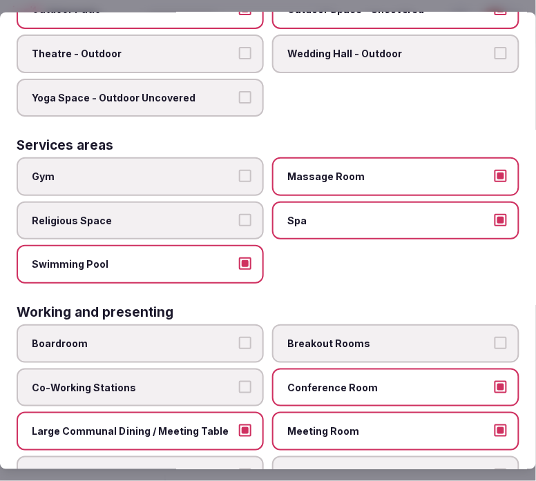
click at [166, 170] on span "Gym" at bounding box center [133, 177] width 203 height 14
click at [239, 170] on button "Gym" at bounding box center [245, 176] width 12 height 12
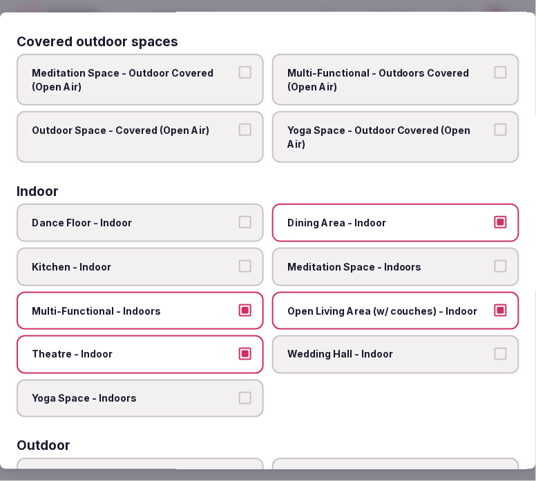
scroll to position [0, 0]
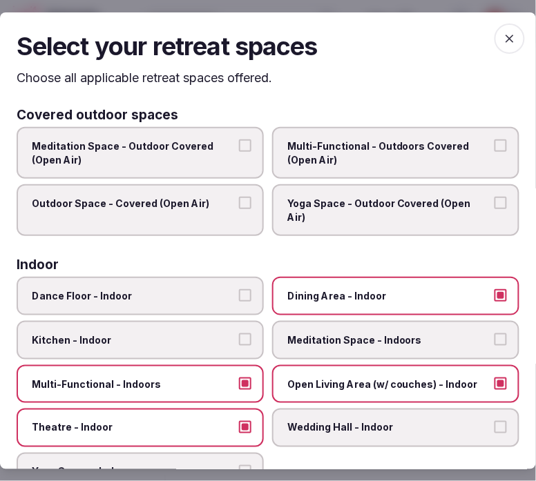
click at [494, 33] on span "button" at bounding box center [509, 38] width 30 height 30
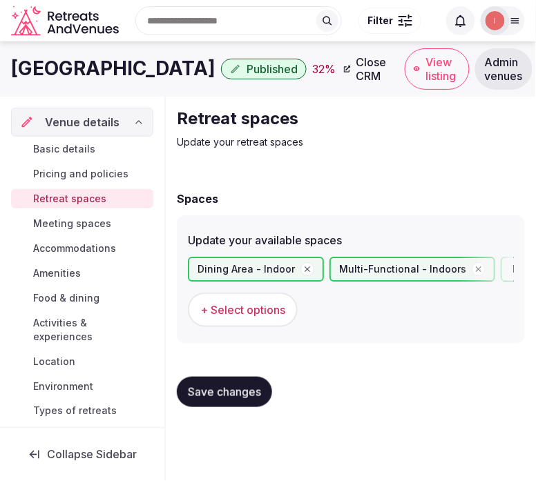
click at [236, 389] on span "Save changes" at bounding box center [224, 392] width 73 height 14
click at [233, 394] on span "Save changes" at bounding box center [224, 392] width 73 height 14
click at [197, 385] on span "Save changes" at bounding box center [224, 392] width 73 height 14
click at [97, 228] on span "Meeting spaces" at bounding box center [72, 224] width 78 height 14
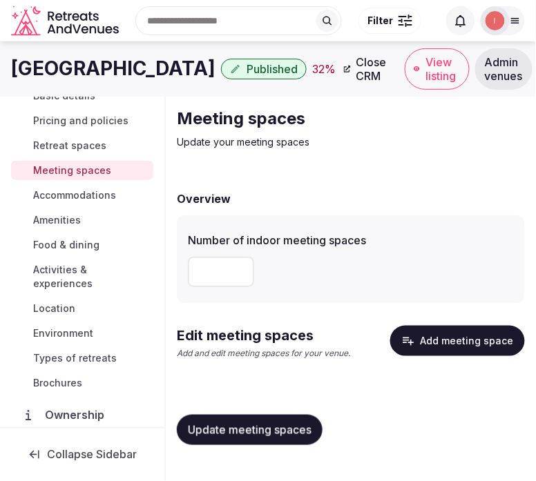
scroll to position [77, 0]
